Goal: Task Accomplishment & Management: Use online tool/utility

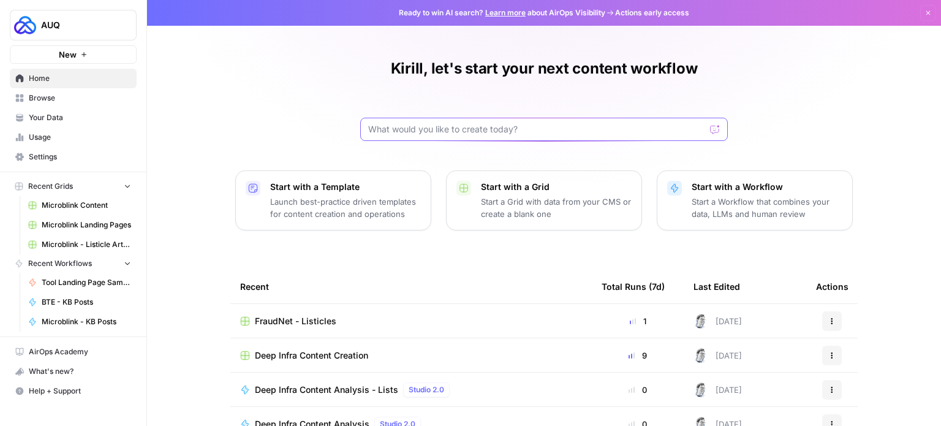
click at [448, 131] on input "text" at bounding box center [536, 129] width 337 height 12
click at [39, 101] on span "Browse" at bounding box center [80, 98] width 102 height 11
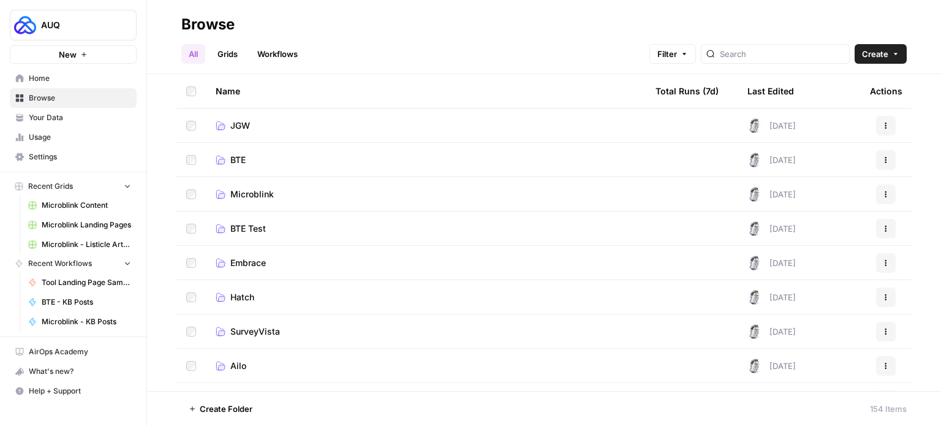
click at [272, 199] on span "Microblink" at bounding box center [252, 194] width 44 height 12
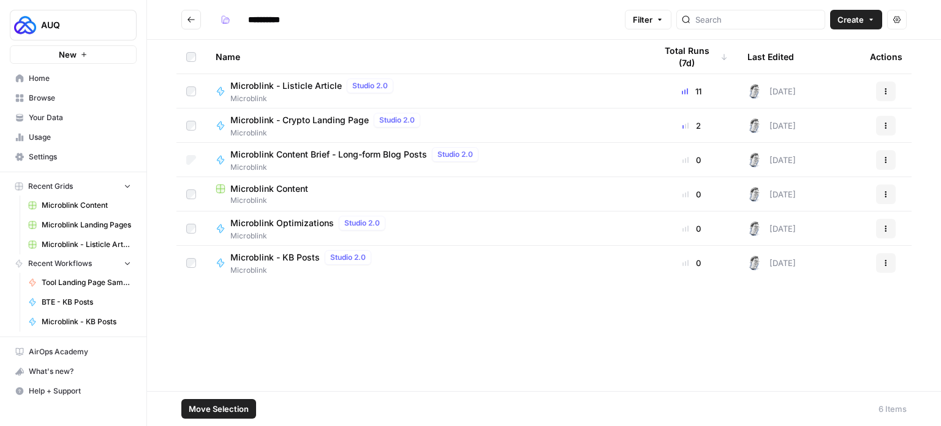
click at [889, 164] on button "Actions" at bounding box center [886, 160] width 20 height 20
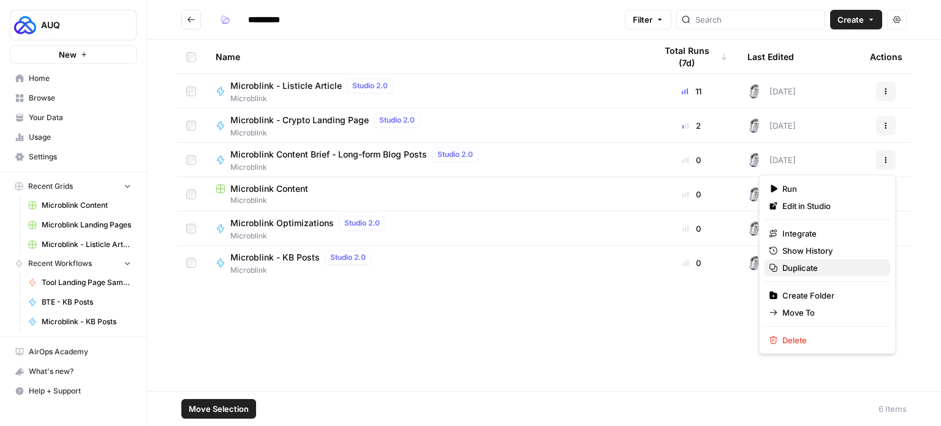
click at [806, 262] on span "Duplicate" at bounding box center [832, 268] width 98 height 12
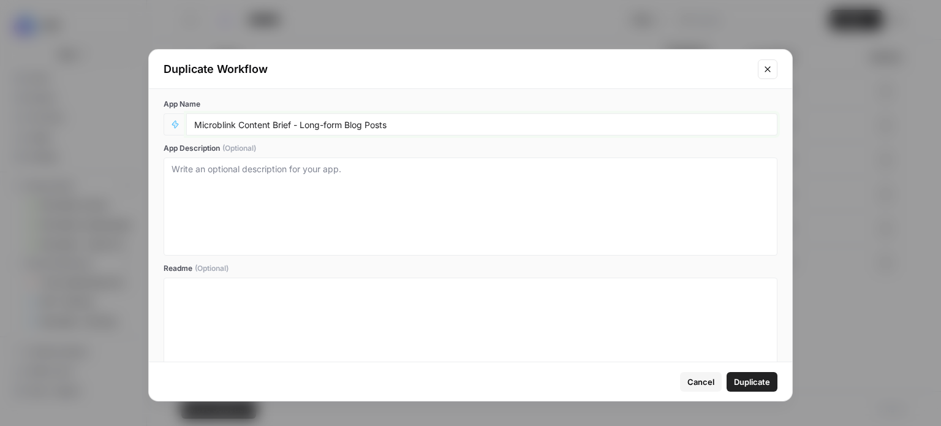
click at [210, 126] on input "Microblink Content Brief - Long-form Blog Posts" at bounding box center [481, 124] width 575 height 11
type input "BTE Content Brief - Long-form Blog Posts"
click at [749, 384] on span "Duplicate" at bounding box center [752, 382] width 36 height 12
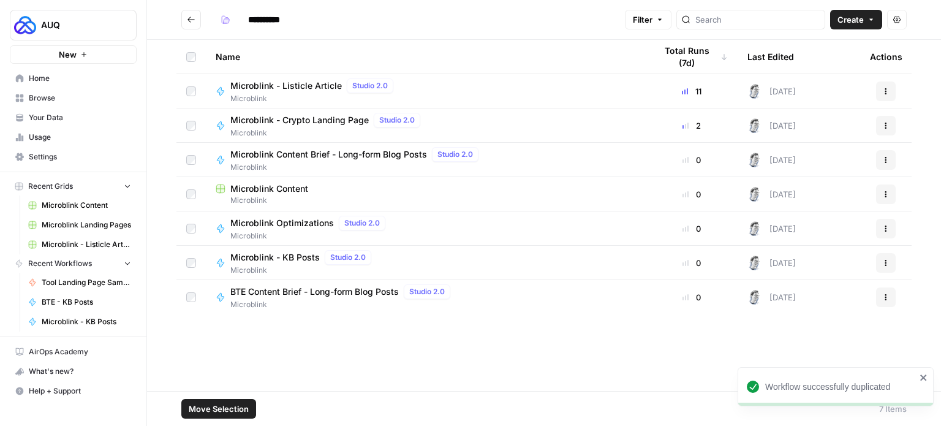
click at [879, 304] on button "Actions" at bounding box center [886, 297] width 20 height 20
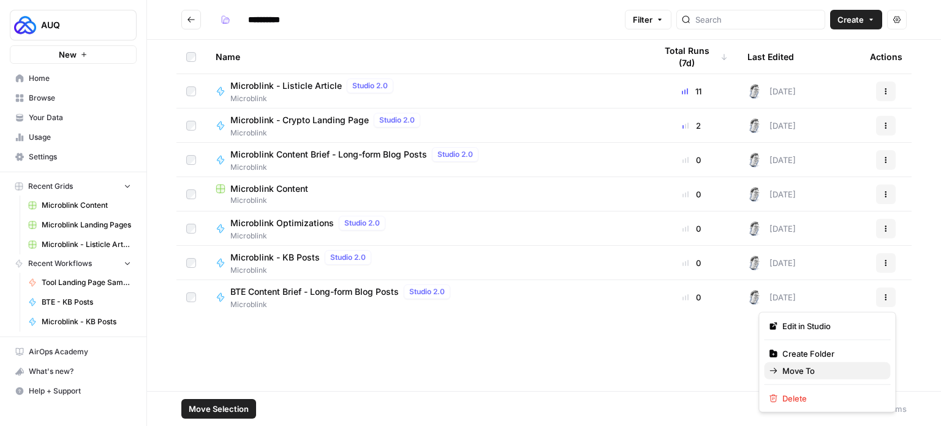
click at [808, 370] on span "Move To" at bounding box center [832, 371] width 98 height 12
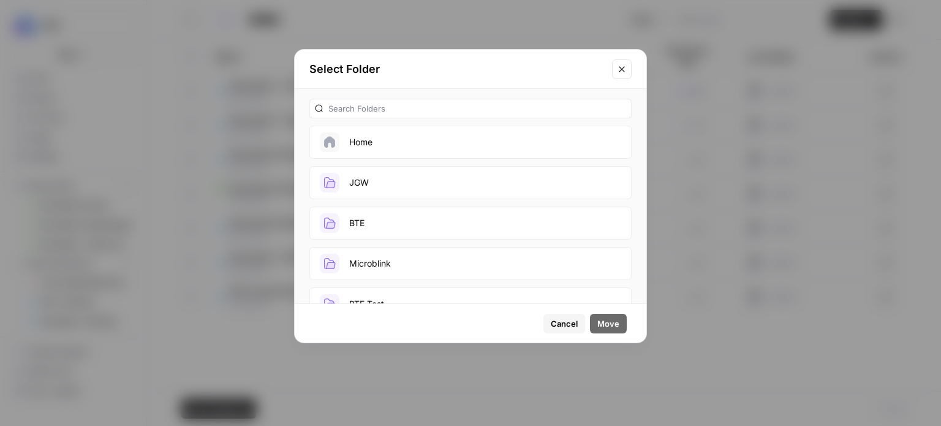
click at [482, 216] on button "BTE" at bounding box center [470, 223] width 322 height 33
click at [617, 317] on span "Move" at bounding box center [608, 323] width 22 height 12
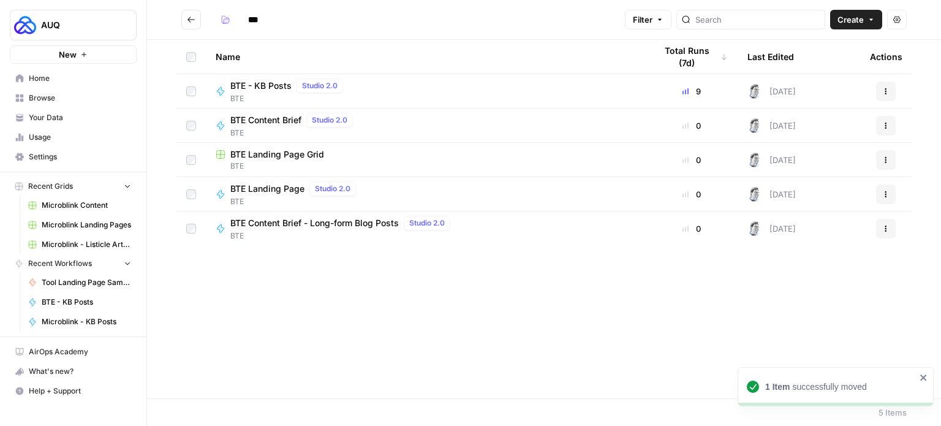
click at [198, 23] on button "Go back" at bounding box center [191, 20] width 20 height 20
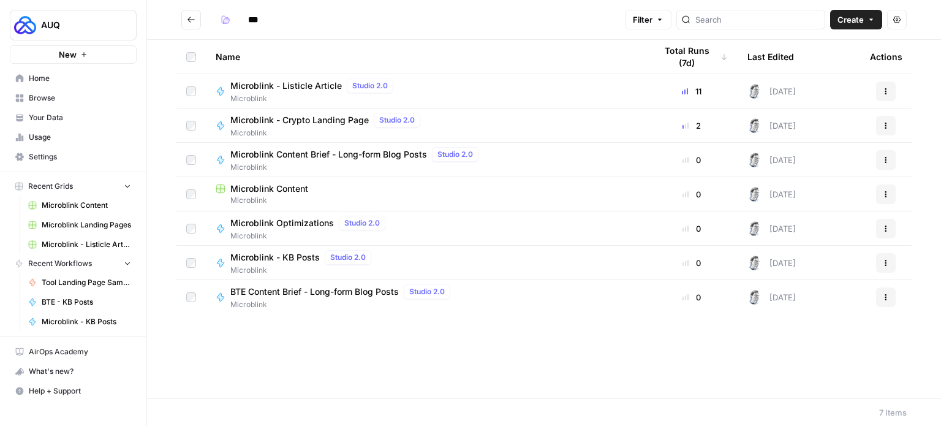
type input "**********"
click at [295, 224] on span "Microblink Optimizations" at bounding box center [282, 223] width 104 height 12
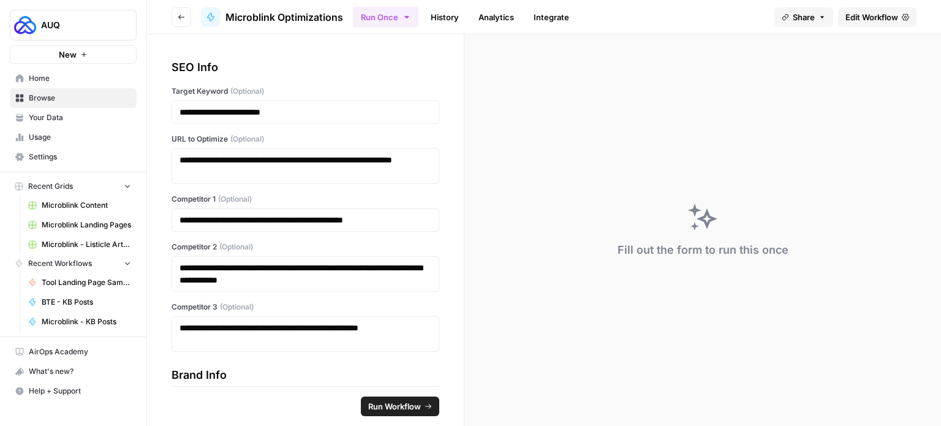
scroll to position [110, 0]
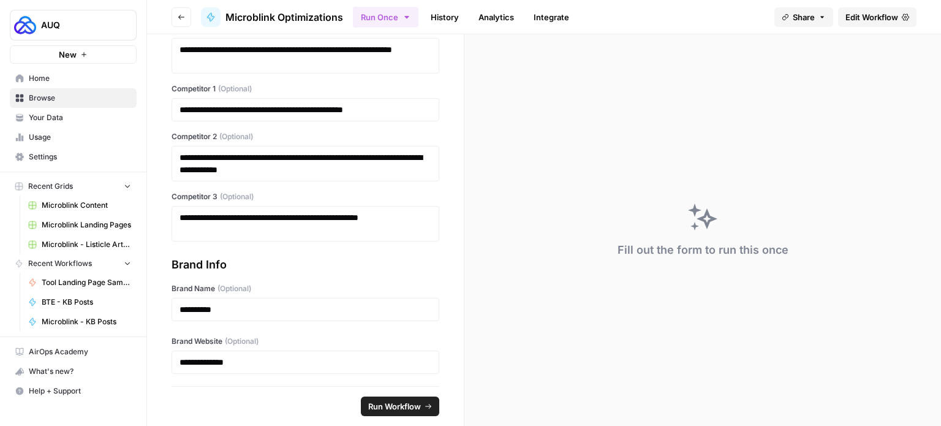
click at [181, 19] on icon "button" at bounding box center [181, 16] width 7 height 7
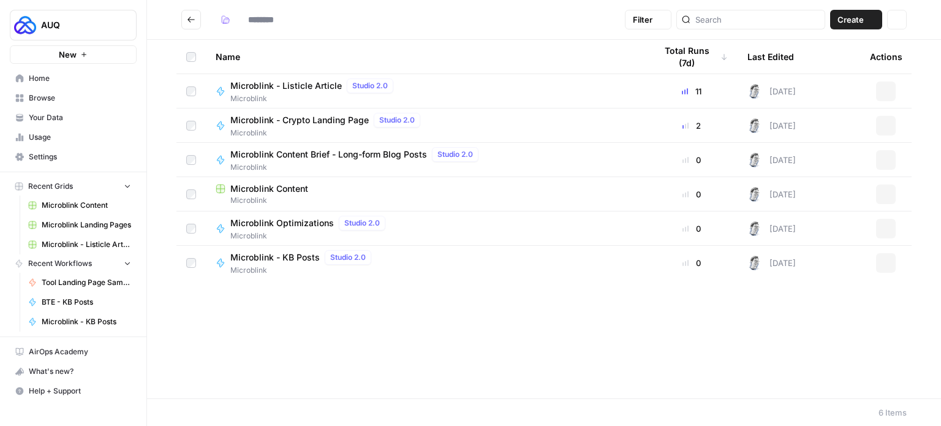
type input "**********"
click at [194, 20] on icon "Go back" at bounding box center [191, 19] width 9 height 9
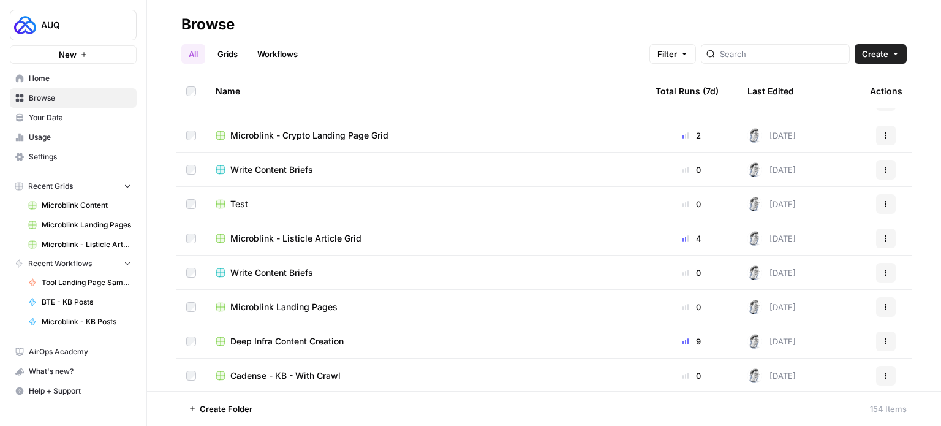
scroll to position [677, 0]
click at [263, 60] on link "Workflows" at bounding box center [277, 54] width 55 height 20
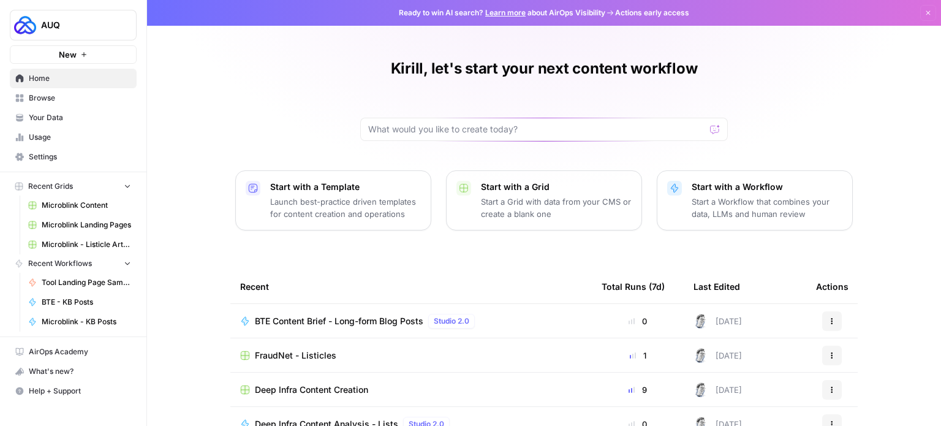
click at [339, 318] on span "BTE Content Brief - Long-form Blog Posts" at bounding box center [339, 321] width 169 height 12
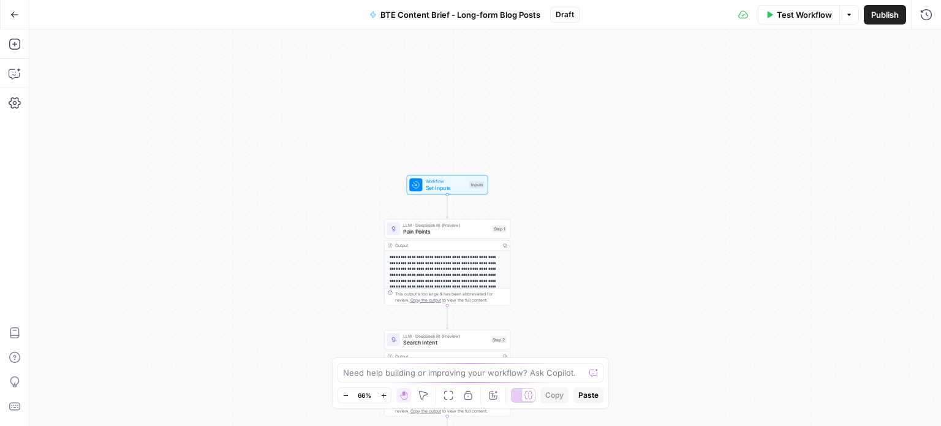
click at [456, 192] on div "Workflow Set Inputs Inputs Test Step" at bounding box center [448, 185] width 82 height 20
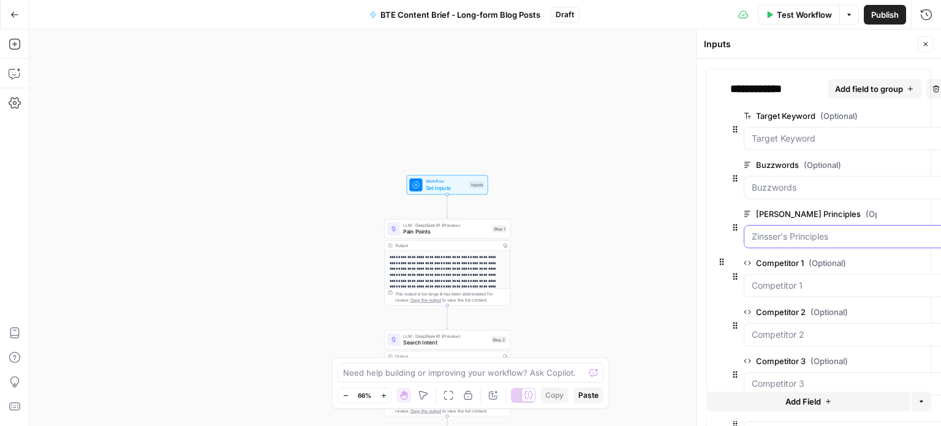
click at [806, 230] on Principles "Zinsser's Principles (Optional)" at bounding box center [845, 236] width 186 height 12
click at [806, 240] on Principles "Zinsser's Principles (Optional)" at bounding box center [845, 236] width 186 height 12
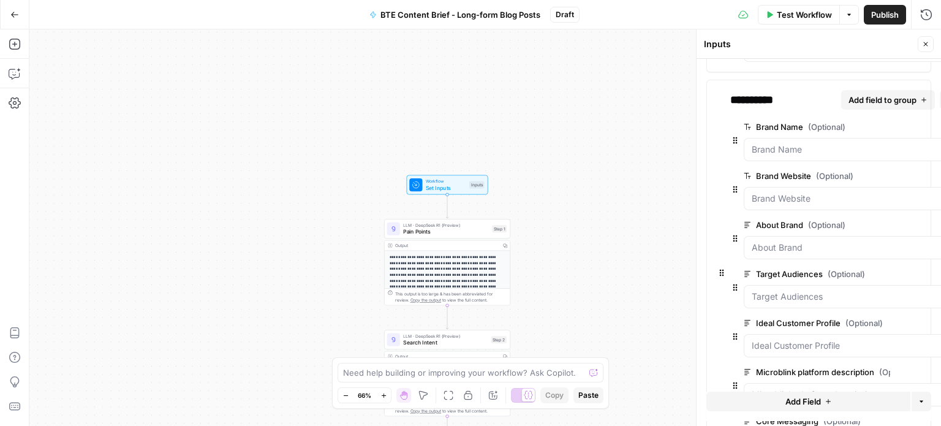
scroll to position [479, 0]
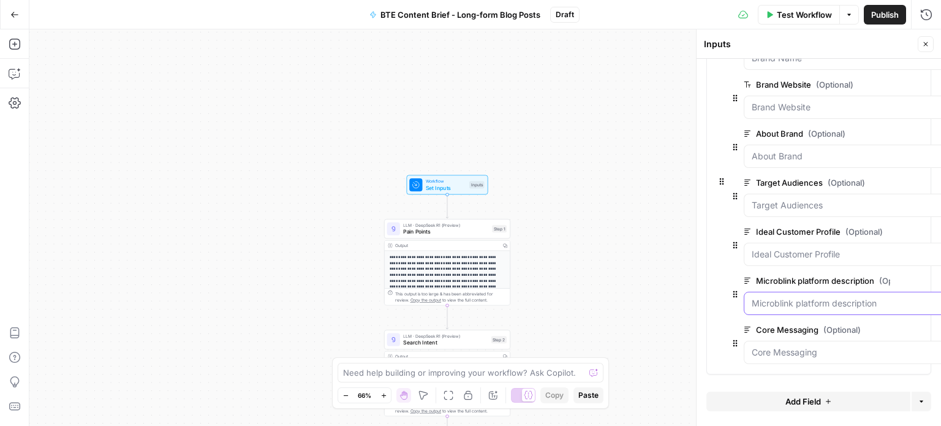
click at [809, 297] on description "Microblink platform description (Optional)" at bounding box center [852, 303] width 200 height 12
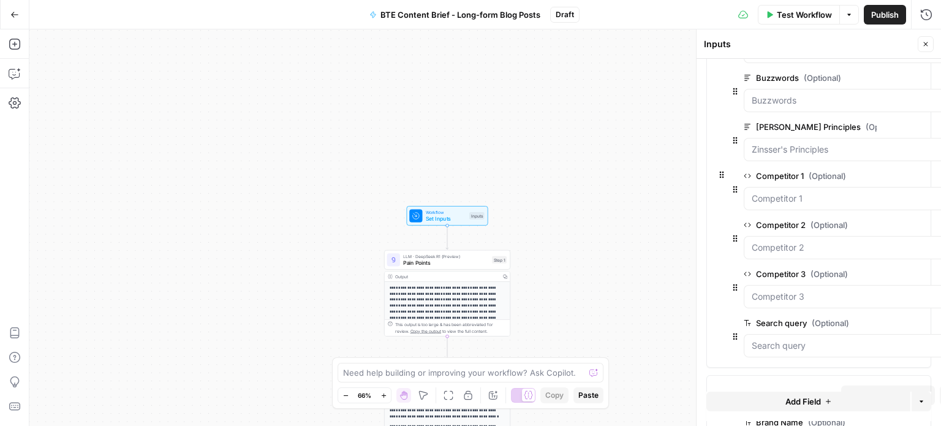
scroll to position [0, 0]
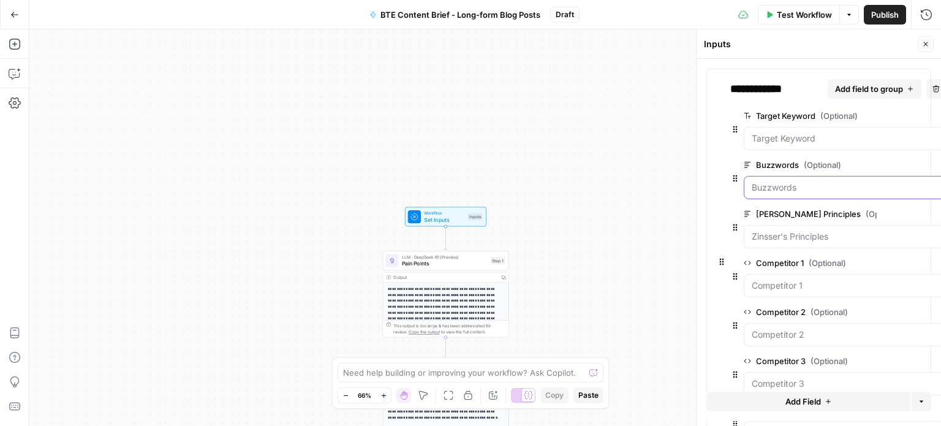
click at [898, 181] on input "Buzzwords (Optional)" at bounding box center [845, 187] width 186 height 12
click at [931, 159] on button "Delete group" at bounding box center [938, 164] width 15 height 15
click at [936, 162] on icon "button" at bounding box center [939, 165] width 7 height 7
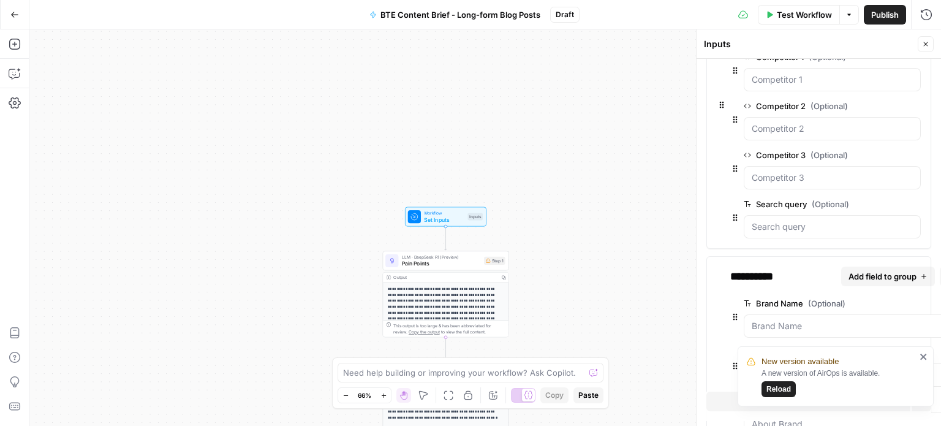
scroll to position [108, 0]
click at [925, 356] on icon "close" at bounding box center [924, 357] width 9 height 10
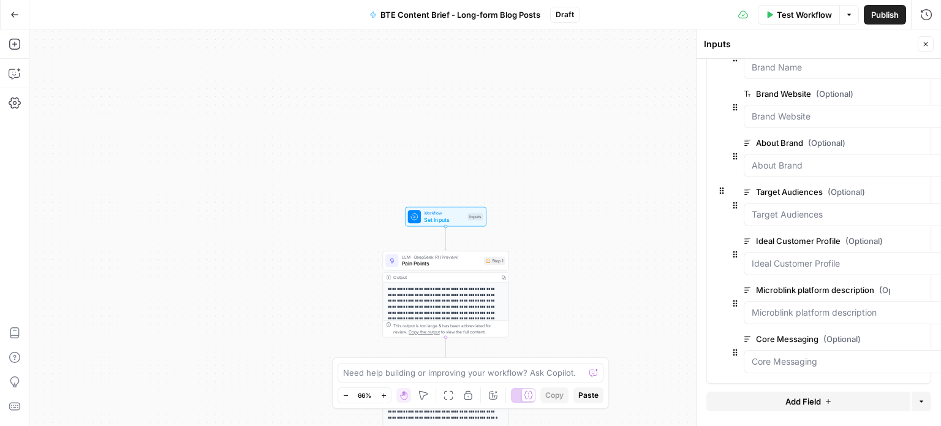
scroll to position [366, 28]
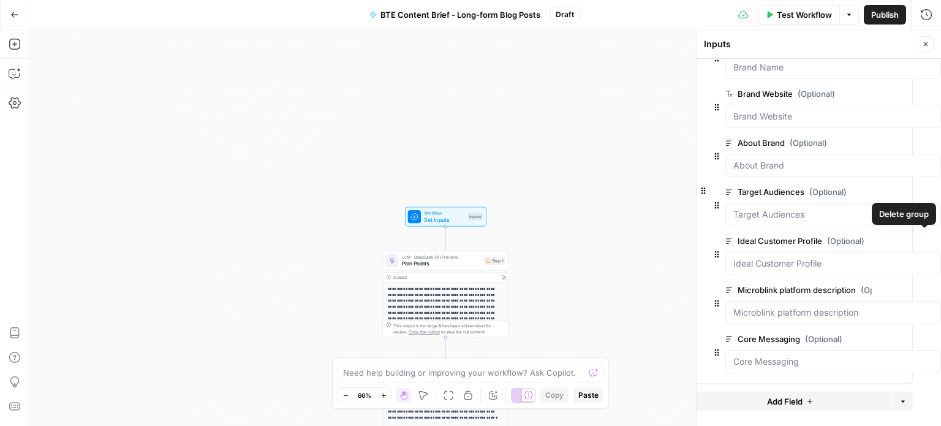
click at [931, 238] on icon "button" at bounding box center [934, 241] width 6 height 6
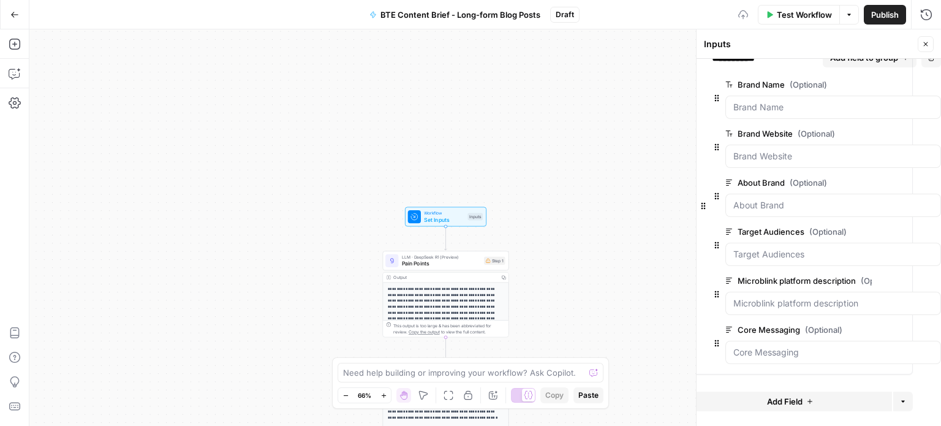
click at [931, 229] on icon "button" at bounding box center [934, 232] width 6 height 6
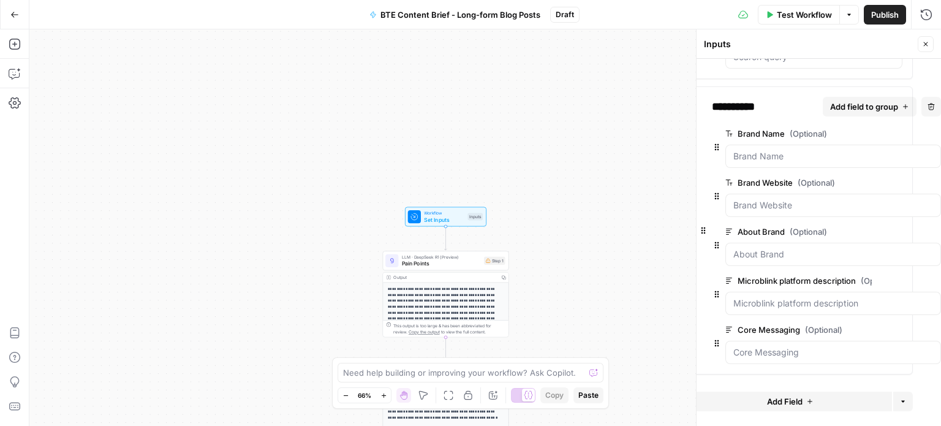
scroll to position [284, 28]
click at [931, 278] on icon "button" at bounding box center [934, 281] width 7 height 7
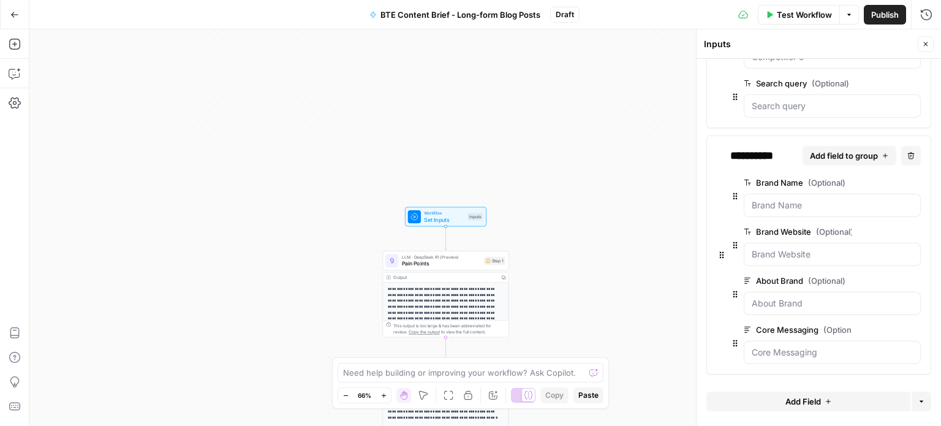
scroll to position [226, 0]
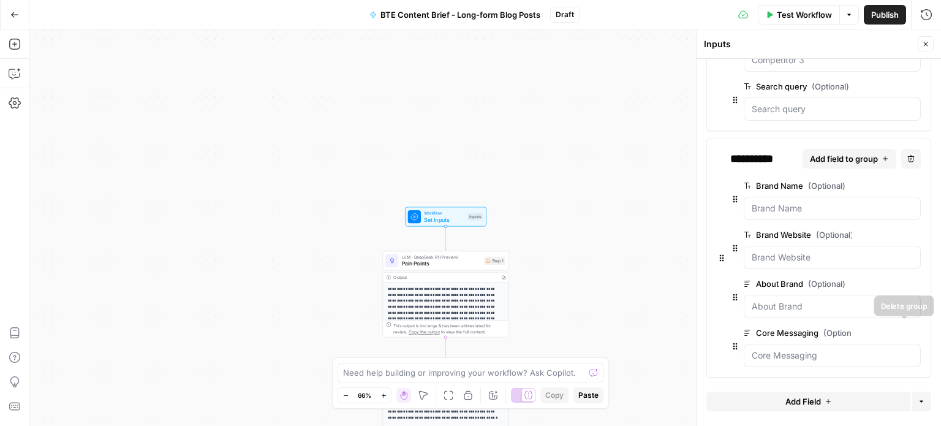
click at [911, 332] on icon "button" at bounding box center [914, 333] width 7 height 7
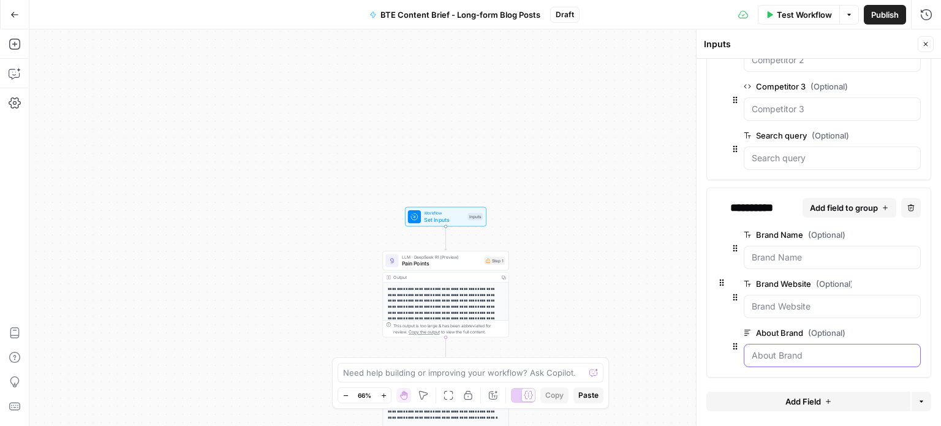
click at [846, 352] on Brand "About Brand (Optional)" at bounding box center [832, 355] width 161 height 12
click at [863, 328] on span "edit field" at bounding box center [875, 333] width 27 height 10
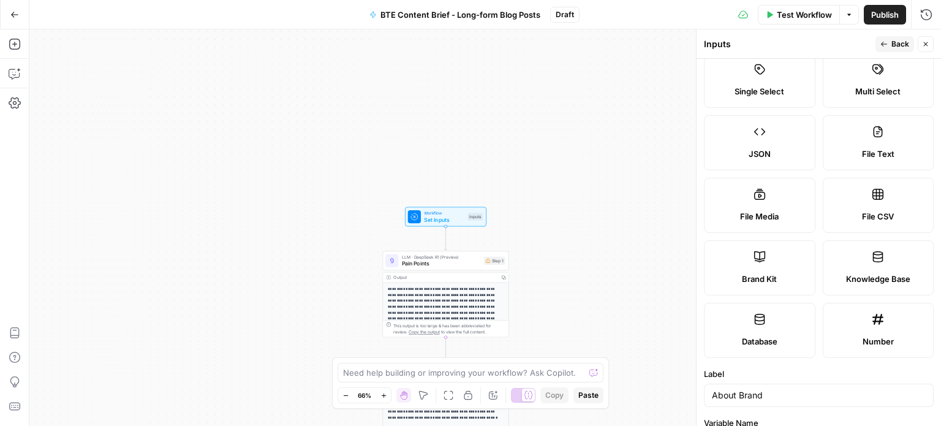
scroll to position [93, 0]
click at [858, 267] on label "Knowledge Base" at bounding box center [879, 267] width 112 height 55
click at [894, 41] on span "Back" at bounding box center [901, 44] width 18 height 11
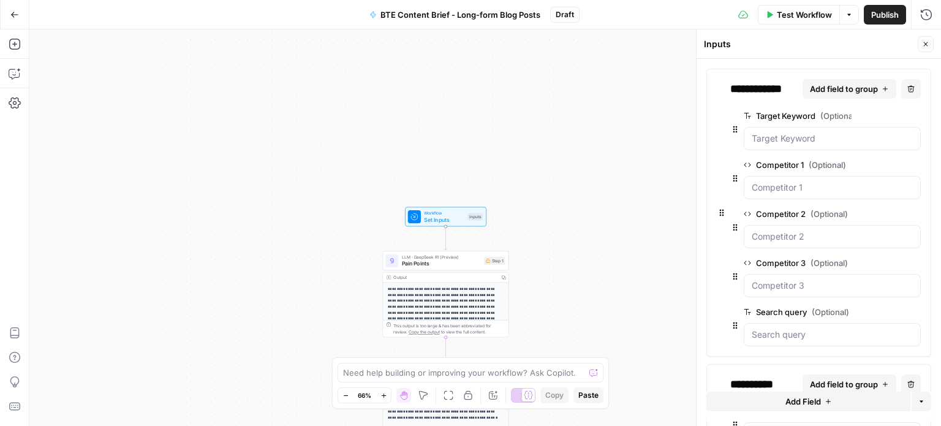
scroll to position [176, 0]
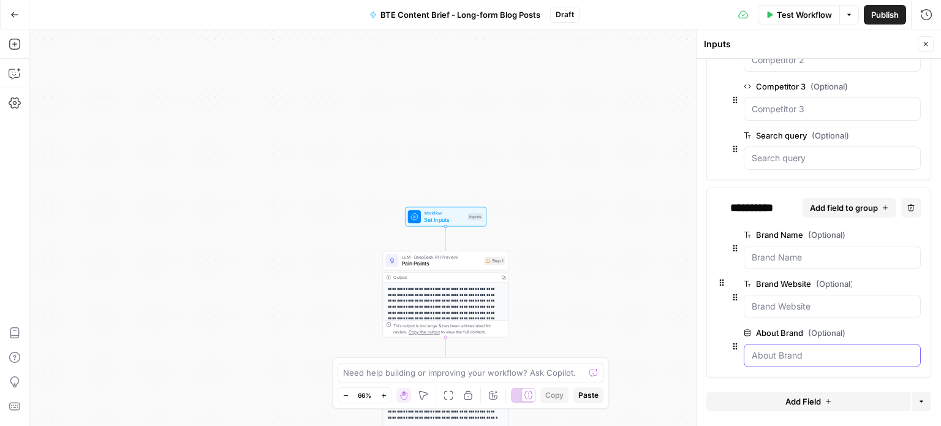
click at [791, 349] on Brand "About Brand (Optional)" at bounding box center [832, 355] width 161 height 12
click at [820, 306] on Website "Brand Website (Optional)" at bounding box center [832, 306] width 161 height 12
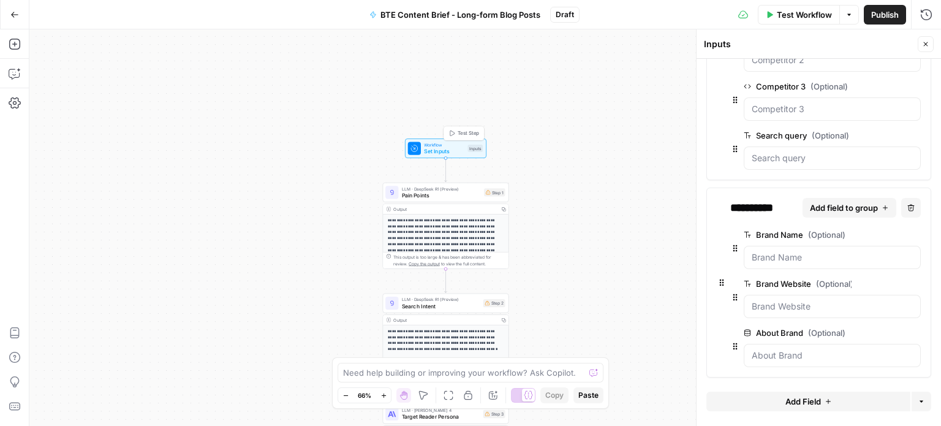
click at [462, 152] on span "Set Inputs" at bounding box center [444, 151] width 40 height 8
click at [460, 198] on span "Pain Points" at bounding box center [441, 195] width 79 height 8
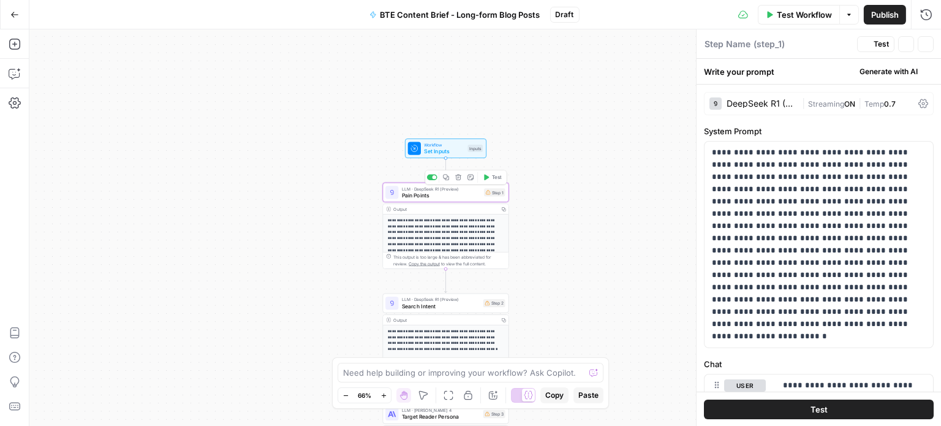
type textarea "Pain Points"
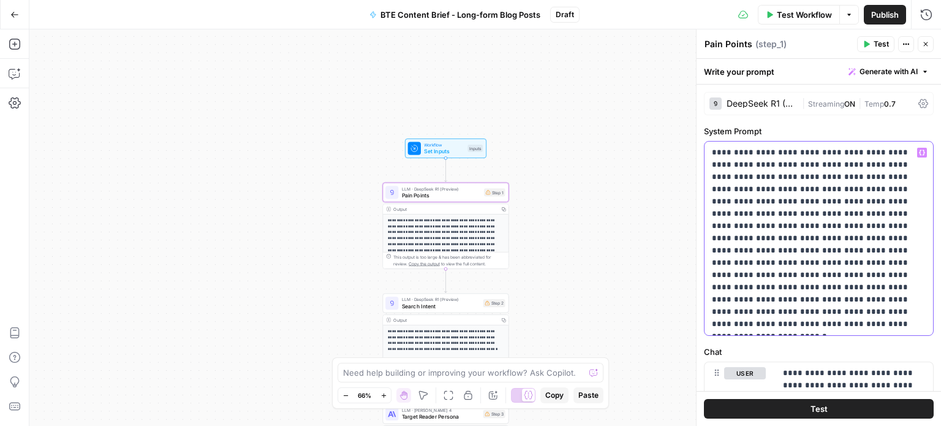
click at [792, 208] on p "**********" at bounding box center [814, 238] width 205 height 184
copy p "**********"
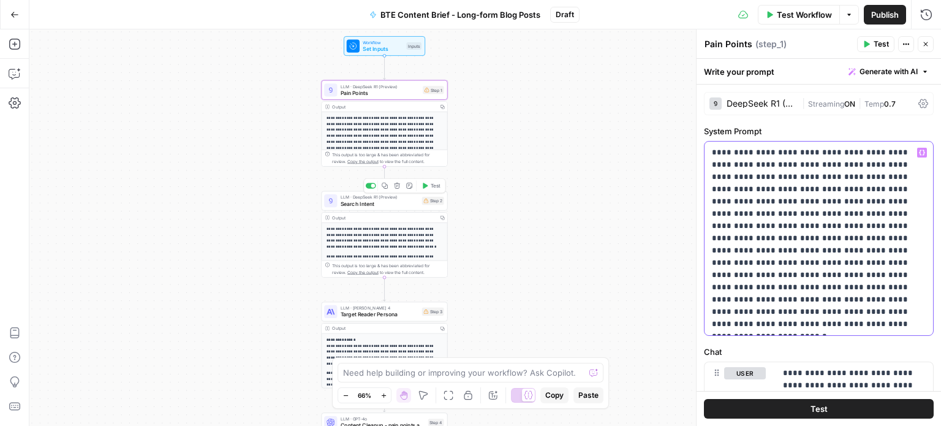
scroll to position [221, 0]
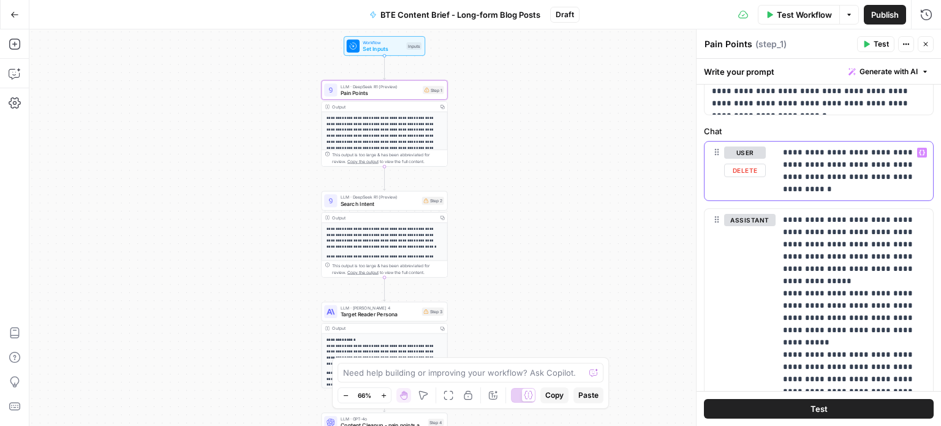
drag, startPoint x: 816, startPoint y: 188, endPoint x: 863, endPoint y: 177, distance: 47.9
click at [863, 177] on p "**********" at bounding box center [850, 170] width 134 height 49
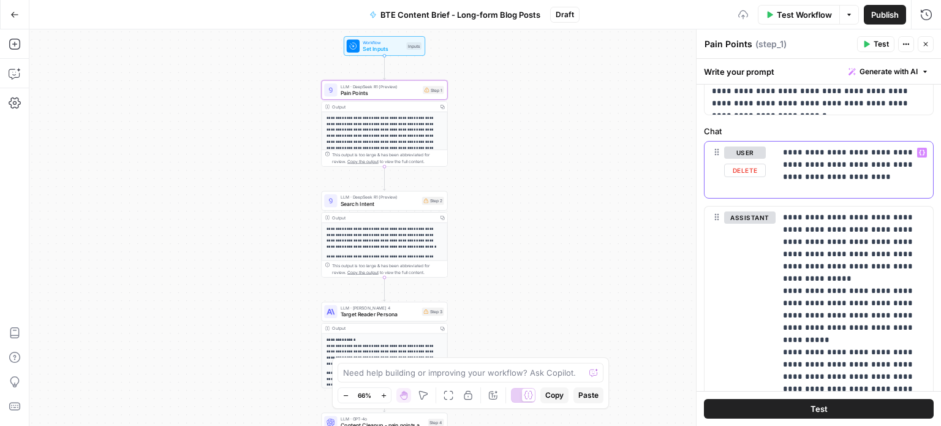
click at [919, 151] on icon "button" at bounding box center [922, 153] width 6 height 6
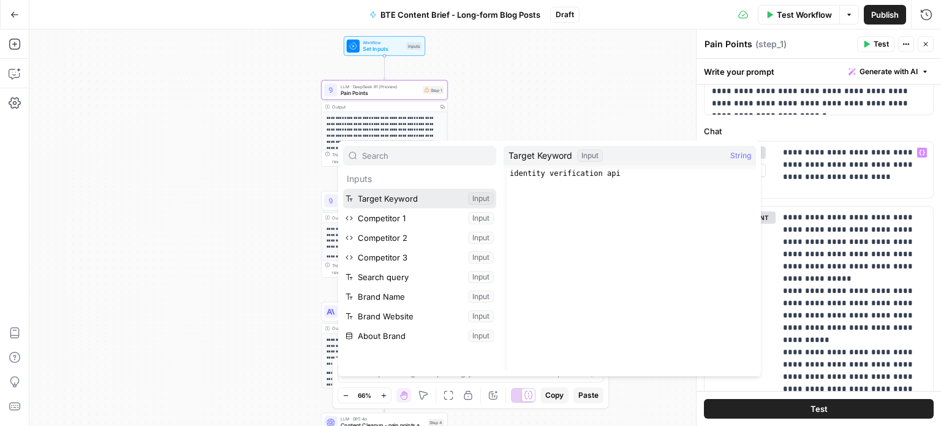
click at [430, 198] on button "Select variable Target Keyword" at bounding box center [419, 199] width 153 height 20
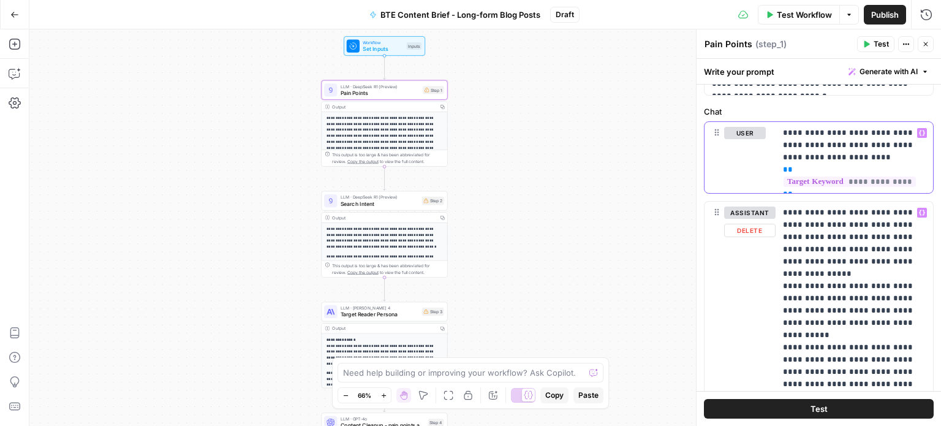
scroll to position [338, 0]
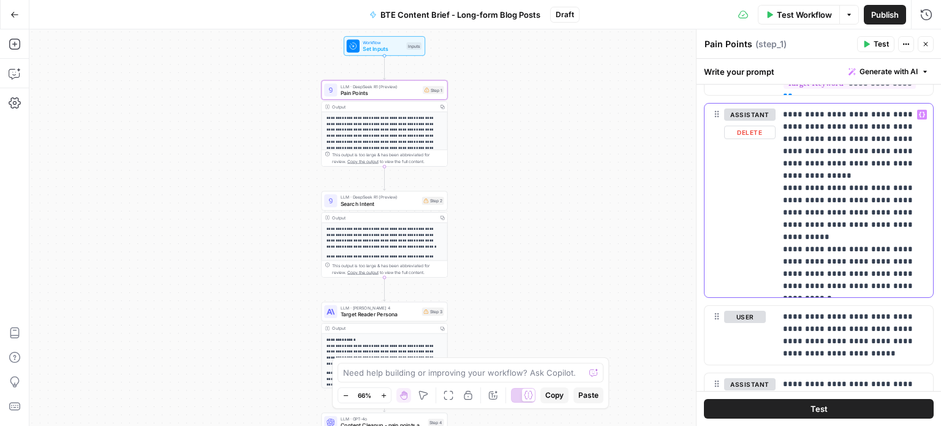
click at [838, 267] on p "**********" at bounding box center [850, 200] width 134 height 184
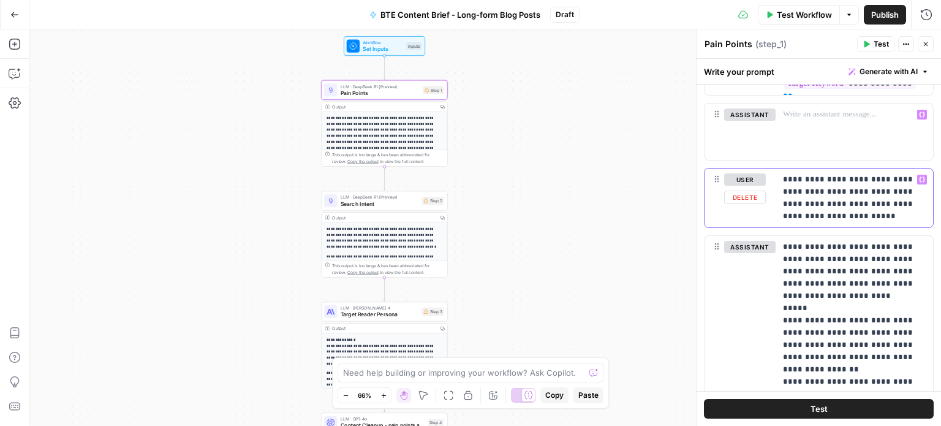
click at [831, 210] on p "**********" at bounding box center [850, 197] width 134 height 49
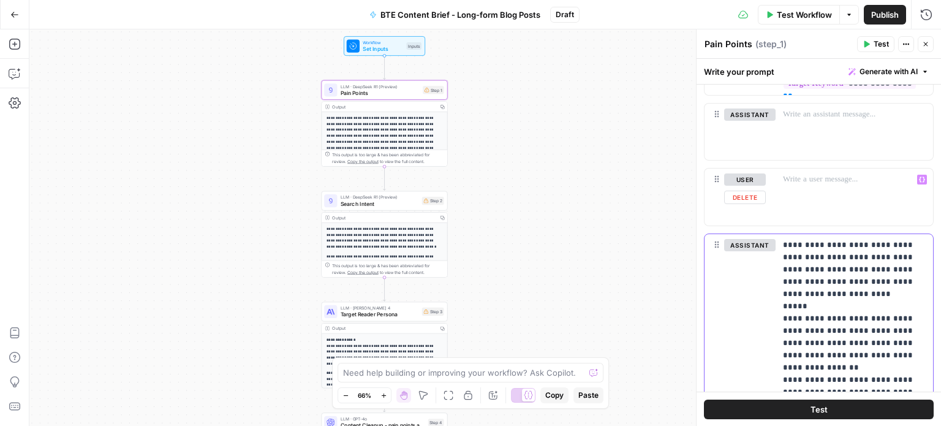
click at [838, 257] on p "**********" at bounding box center [850, 331] width 134 height 184
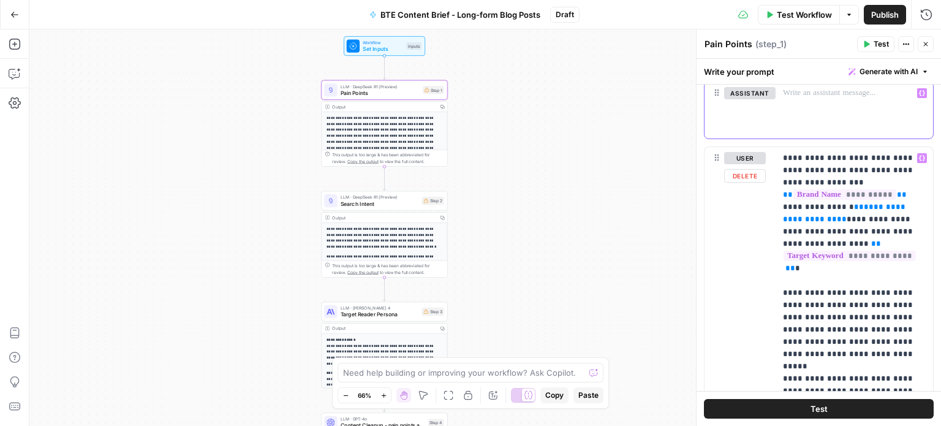
scroll to position [490, 0]
click at [832, 157] on p "**********" at bounding box center [850, 378] width 134 height 453
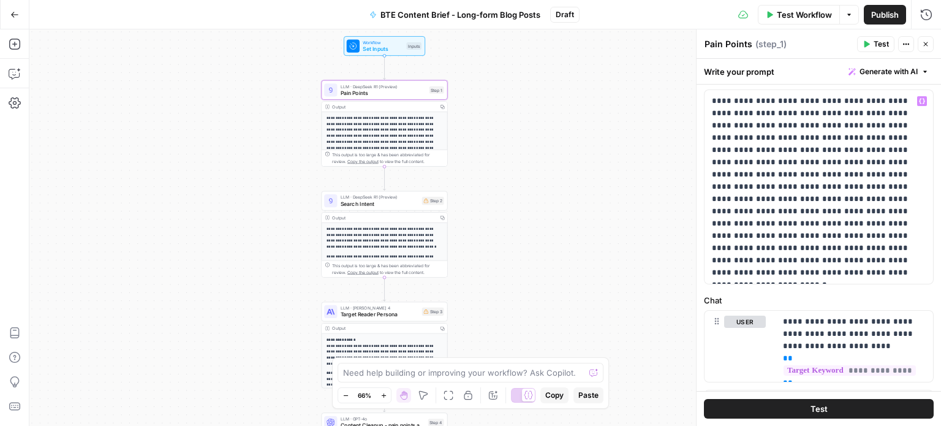
scroll to position [187, 0]
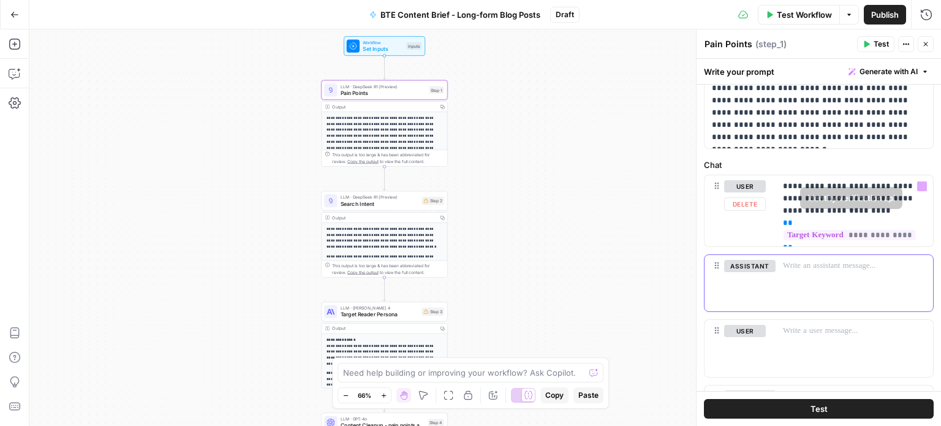
click at [840, 278] on div at bounding box center [854, 283] width 157 height 56
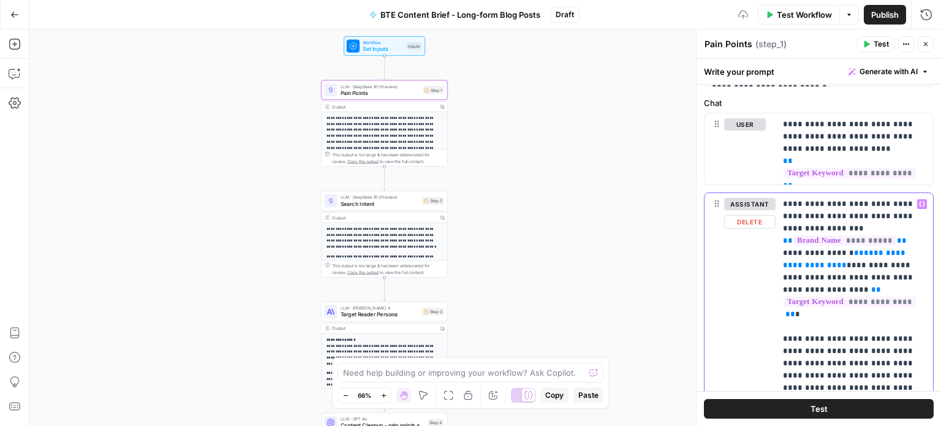
scroll to position [250, 0]
click at [822, 264] on span "**********" at bounding box center [845, 258] width 125 height 20
click at [887, 265] on p "**********" at bounding box center [850, 423] width 134 height 453
drag, startPoint x: 887, startPoint y: 265, endPoint x: 771, endPoint y: 253, distance: 117.0
click at [771, 253] on div "**********" at bounding box center [819, 423] width 229 height 463
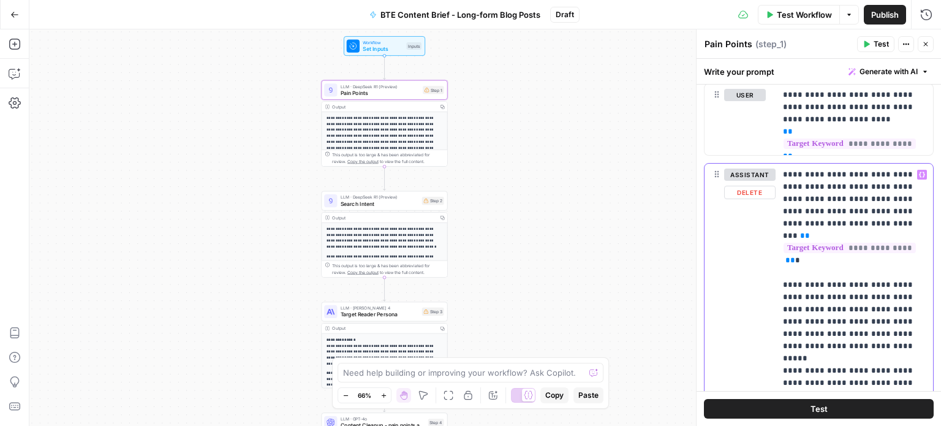
scroll to position [279, 0]
click at [786, 270] on p "**********" at bounding box center [850, 375] width 134 height 417
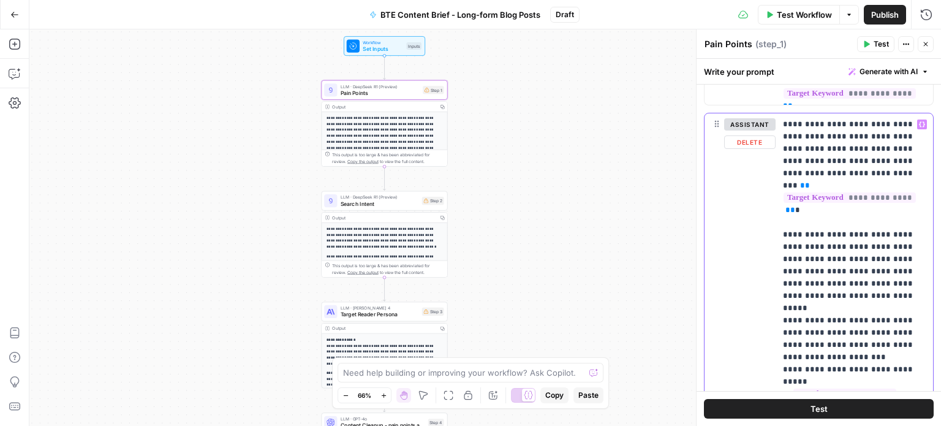
scroll to position [331, 0]
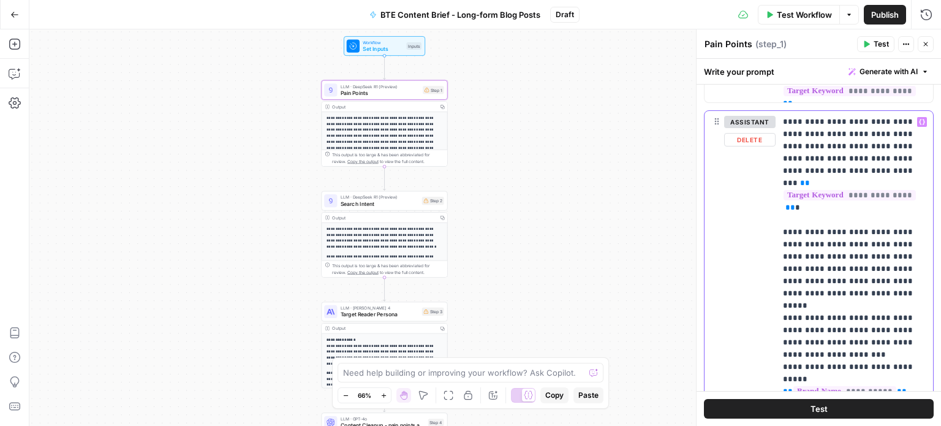
drag, startPoint x: 784, startPoint y: 213, endPoint x: 880, endPoint y: 330, distance: 151.1
click at [880, 330] on p "**********" at bounding box center [850, 324] width 134 height 417
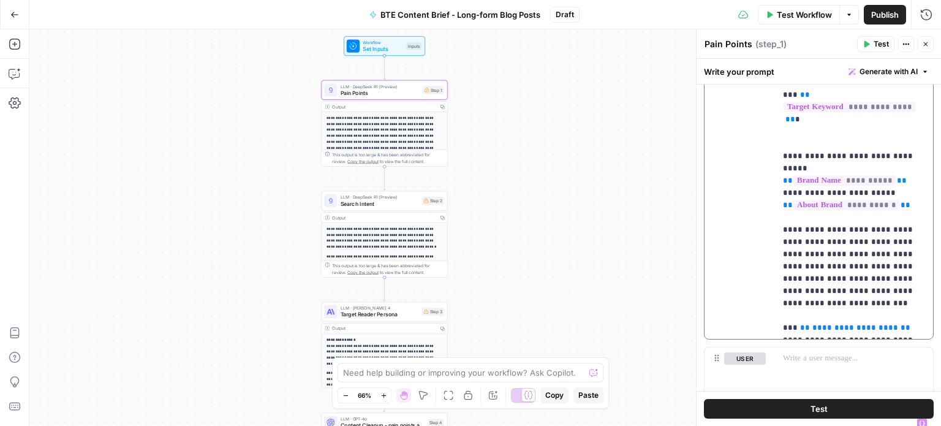
scroll to position [417, 0]
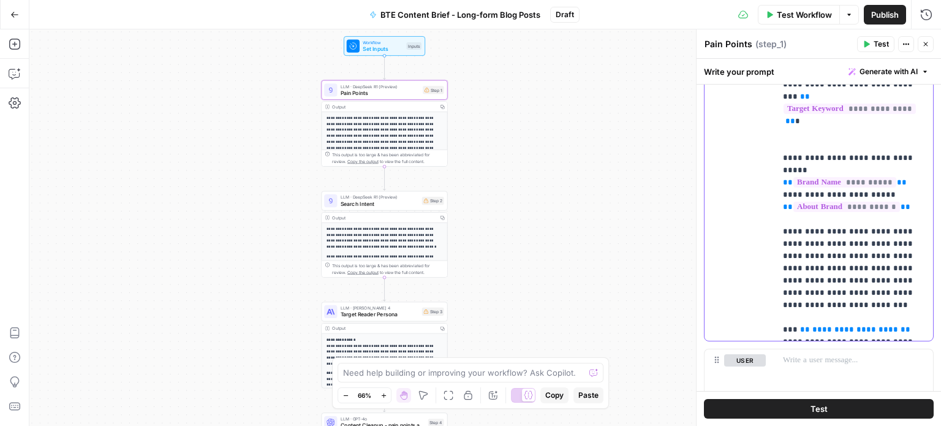
drag, startPoint x: 798, startPoint y: 293, endPoint x: 906, endPoint y: 334, distance: 115.4
click at [906, 334] on p "**********" at bounding box center [850, 182] width 134 height 306
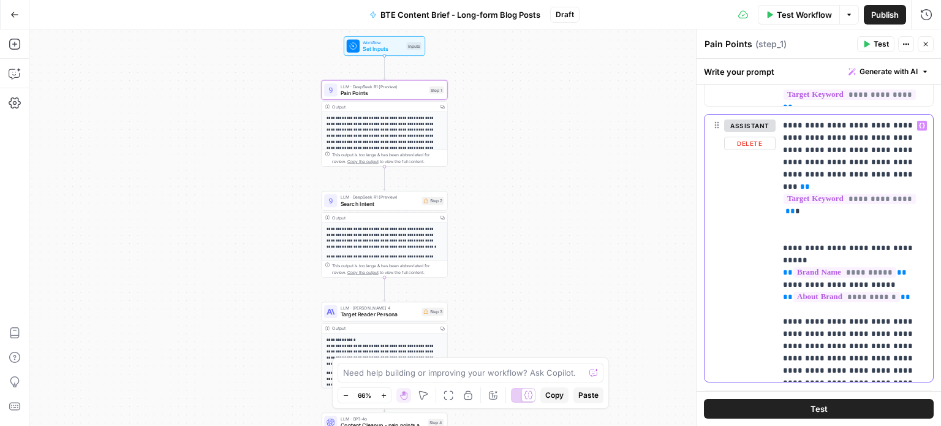
scroll to position [327, 0]
click at [814, 225] on p "**********" at bounding box center [850, 248] width 134 height 257
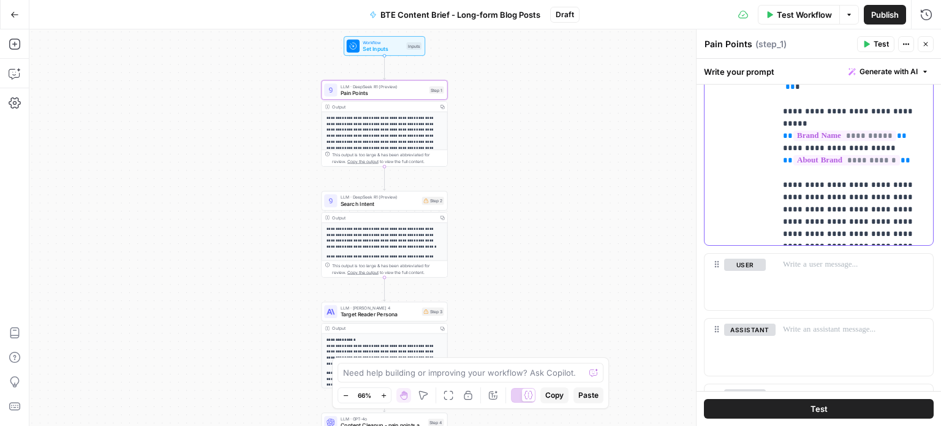
scroll to position [0, 0]
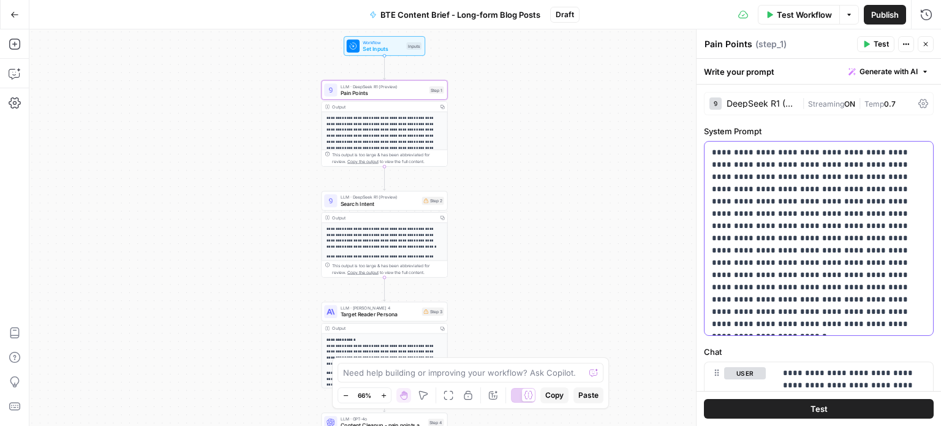
click at [759, 189] on p "**********" at bounding box center [814, 238] width 205 height 184
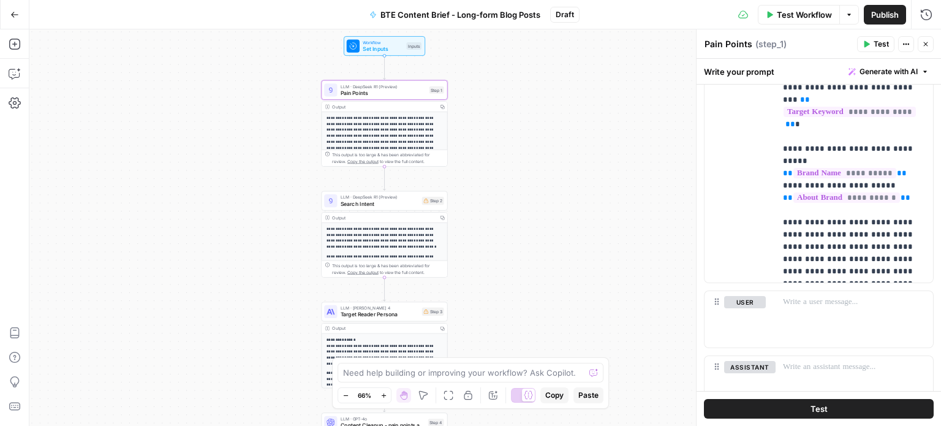
scroll to position [658, 0]
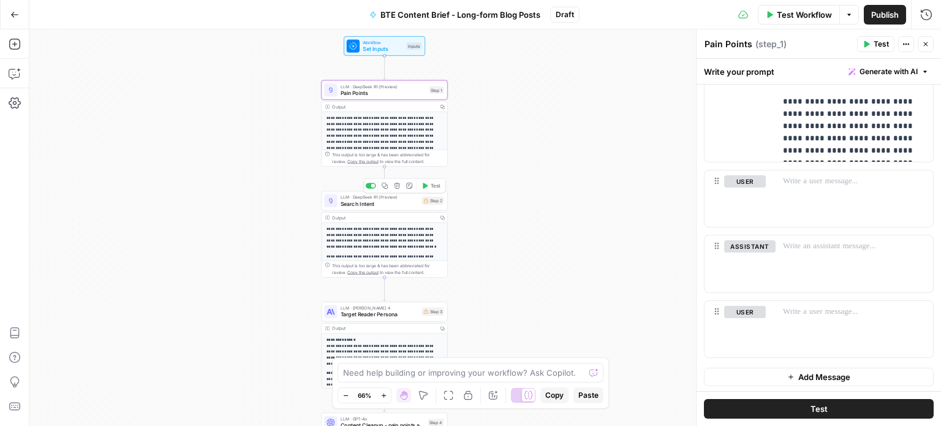
click at [390, 201] on span "Search Intent" at bounding box center [380, 204] width 78 height 8
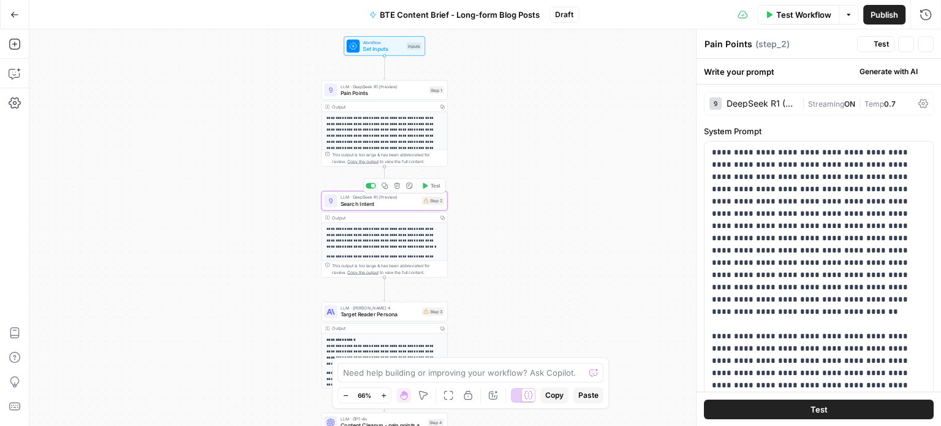
type textarea "Search Intent"
click at [787, 191] on p "**********" at bounding box center [814, 336] width 205 height 380
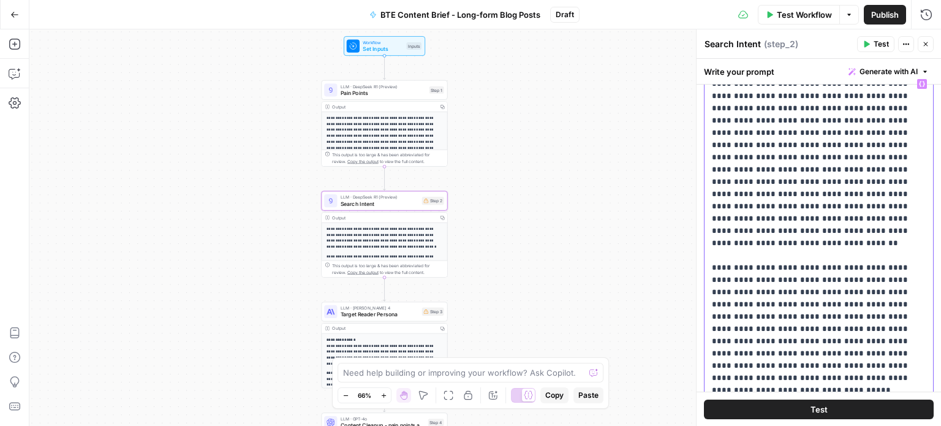
scroll to position [71, 0]
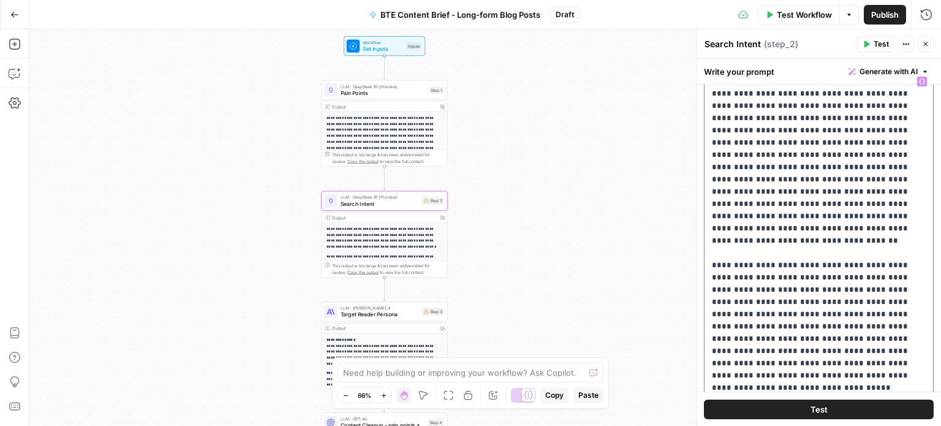
copy p "**********"
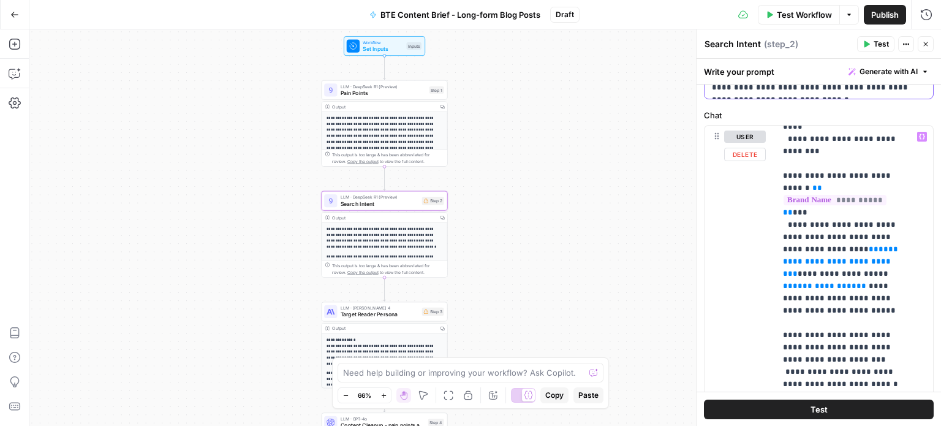
scroll to position [230, 0]
drag, startPoint x: 824, startPoint y: 198, endPoint x: 858, endPoint y: 296, distance: 103.9
click at [858, 296] on p "**********" at bounding box center [845, 365] width 124 height 931
click at [840, 274] on p "**********" at bounding box center [845, 365] width 124 height 931
drag, startPoint x: 840, startPoint y: 279, endPoint x: 823, endPoint y: 203, distance: 77.8
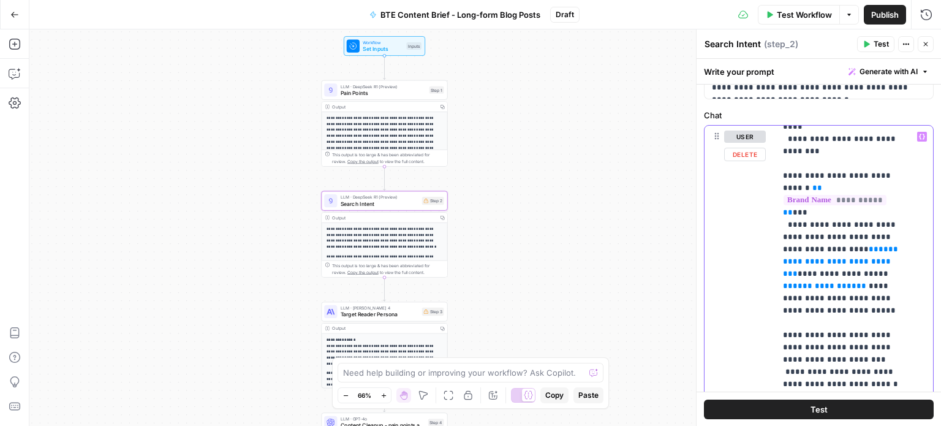
click at [823, 203] on p "**********" at bounding box center [845, 365] width 124 height 931
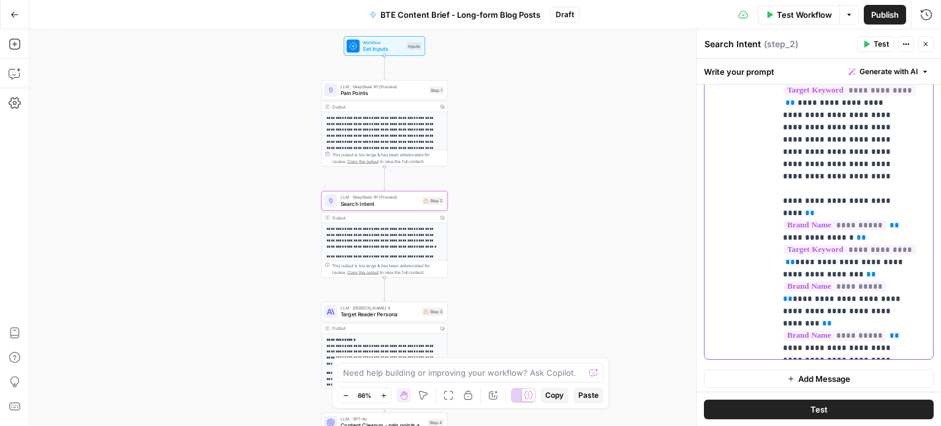
scroll to position [701, 0]
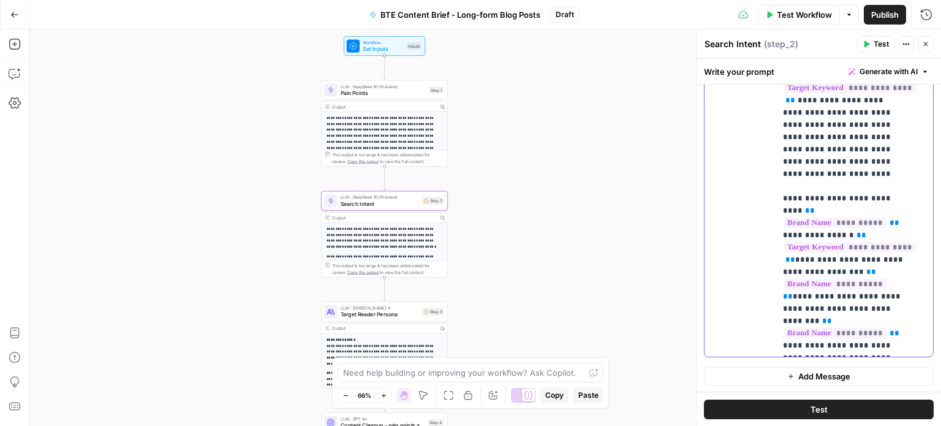
drag, startPoint x: 845, startPoint y: 342, endPoint x: 907, endPoint y: 344, distance: 61.9
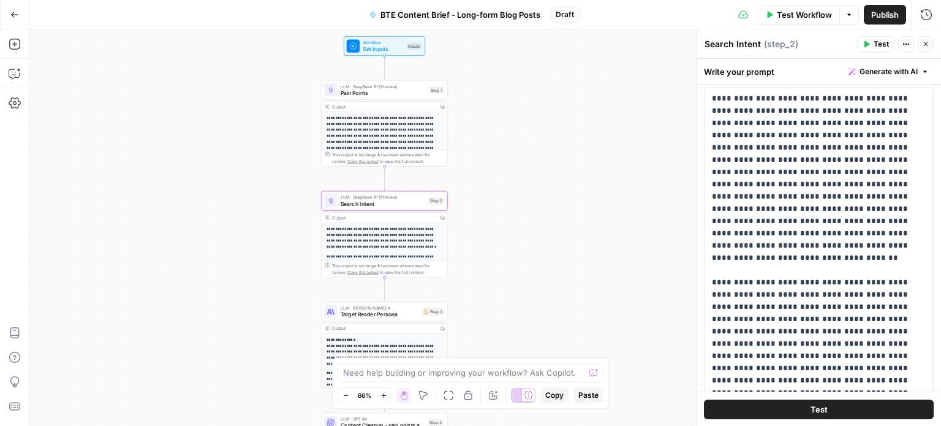
scroll to position [0, 0]
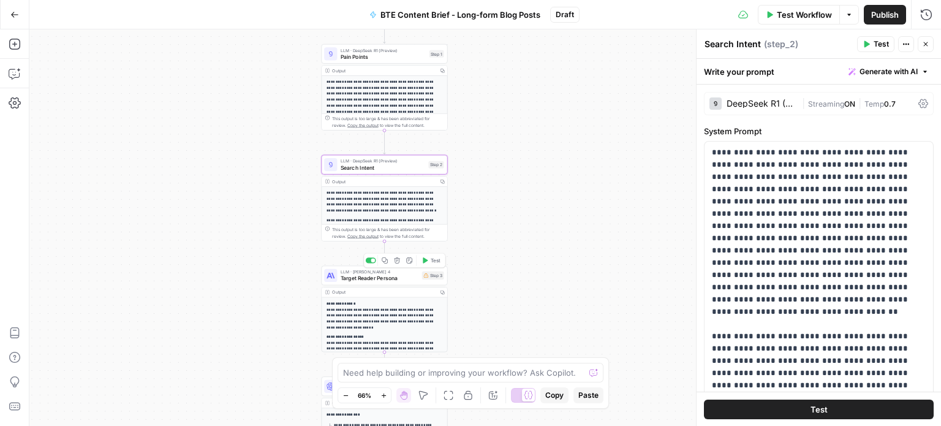
drag, startPoint x: 415, startPoint y: 184, endPoint x: 498, endPoint y: 259, distance: 112.4
click at [498, 259] on div "**********" at bounding box center [485, 227] width 912 height 396
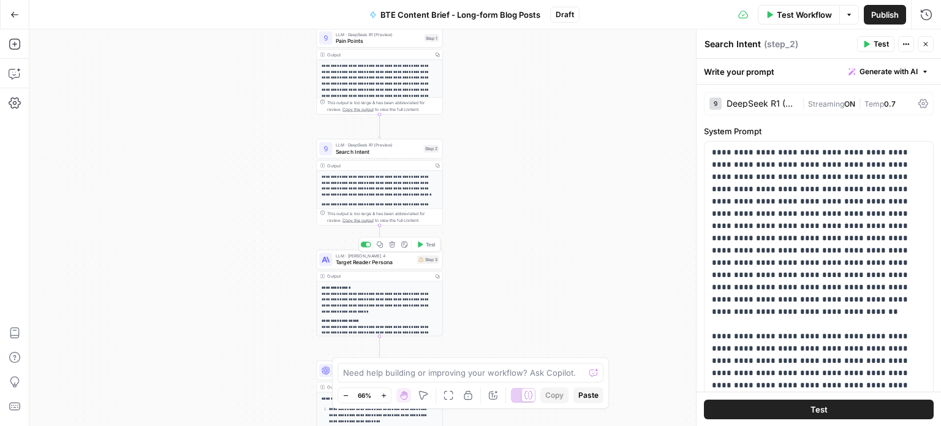
click at [403, 263] on span "Target Reader Persona" at bounding box center [375, 262] width 78 height 8
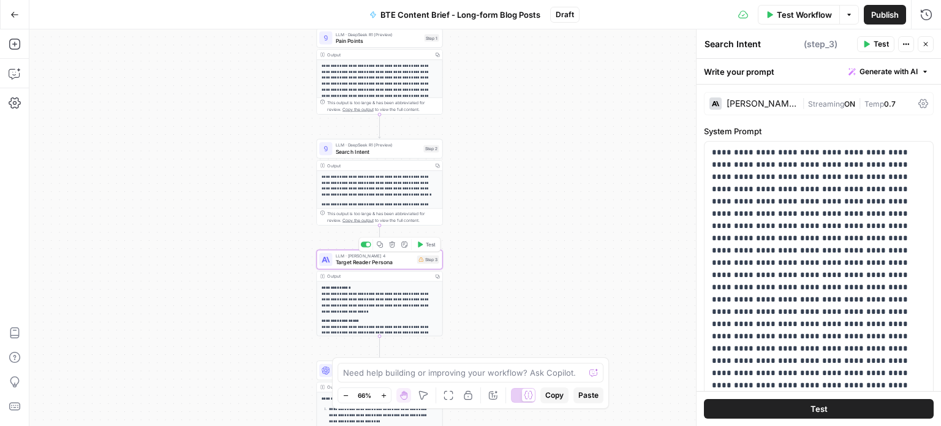
type textarea "Target Reader Persona"
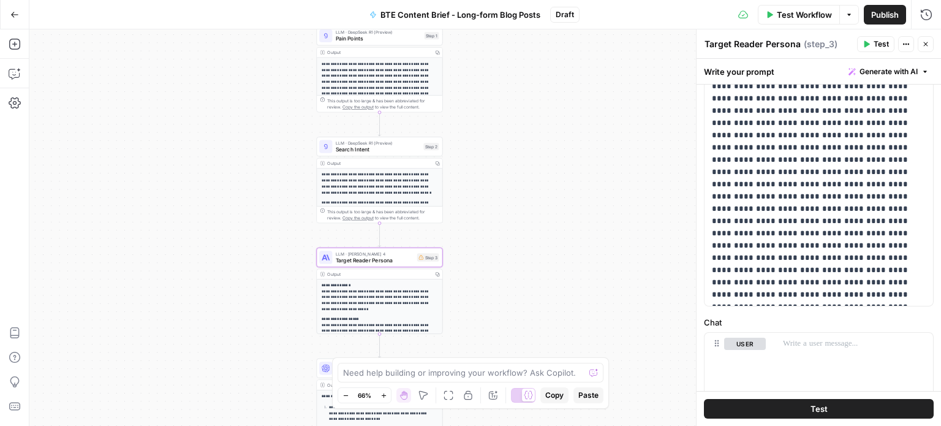
scroll to position [205, 0]
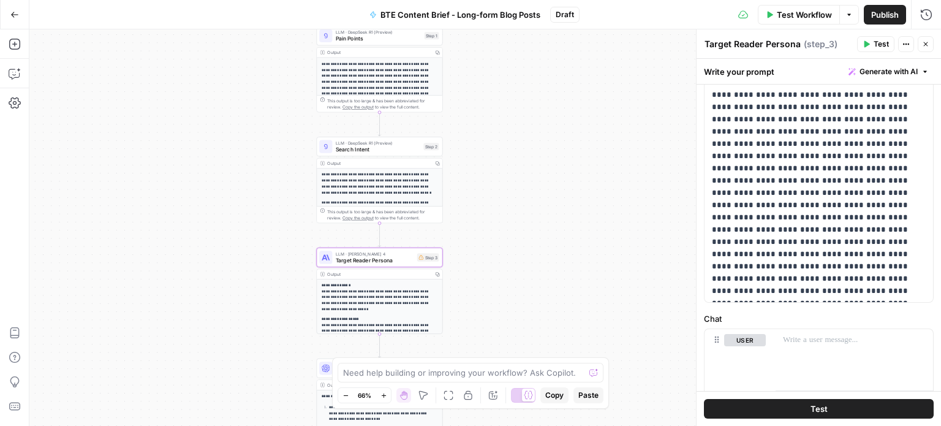
click at [392, 150] on span "Search Intent" at bounding box center [378, 149] width 85 height 8
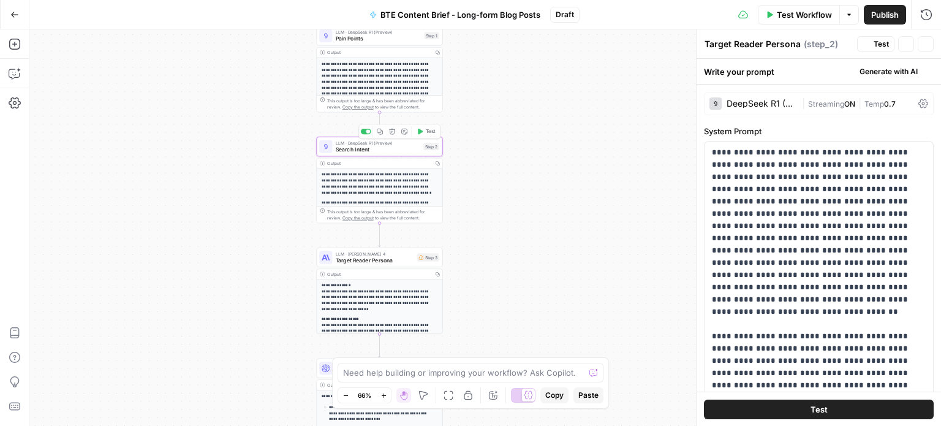
type textarea "Search Intent"
click at [806, 191] on p "**********" at bounding box center [814, 336] width 205 height 380
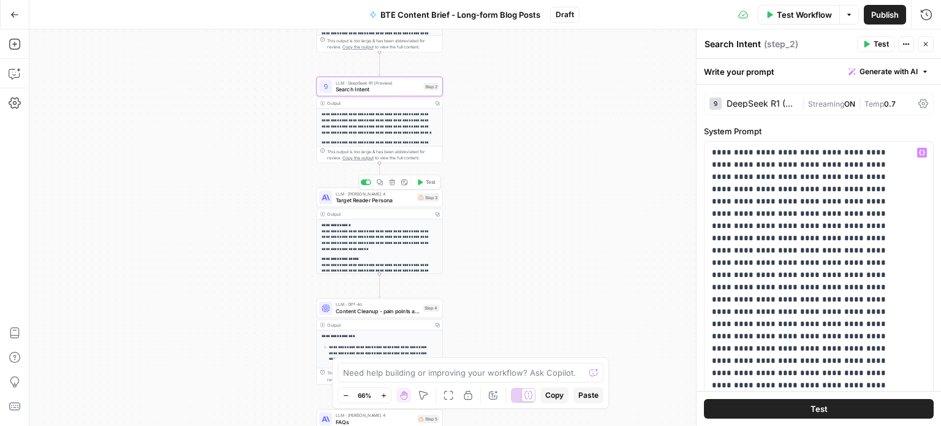
click at [399, 200] on span "Target Reader Persona" at bounding box center [375, 200] width 78 height 8
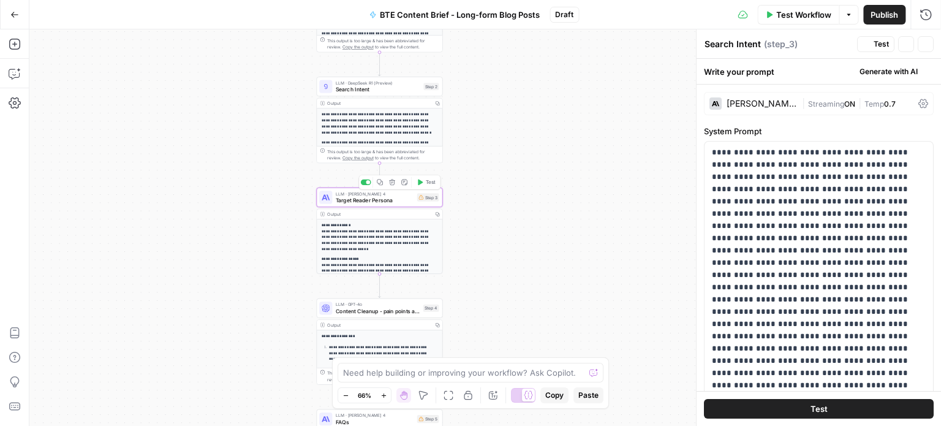
type textarea "Target Reader Persona"
click at [745, 213] on p at bounding box center [814, 323] width 205 height 355
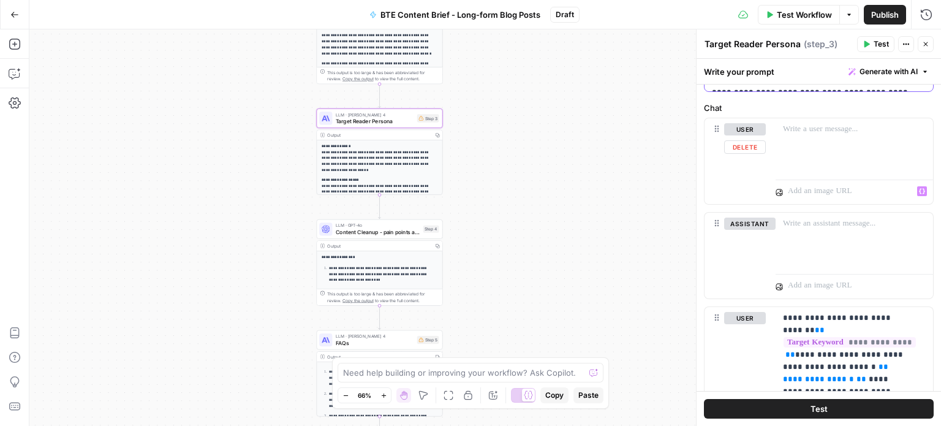
scroll to position [532, 0]
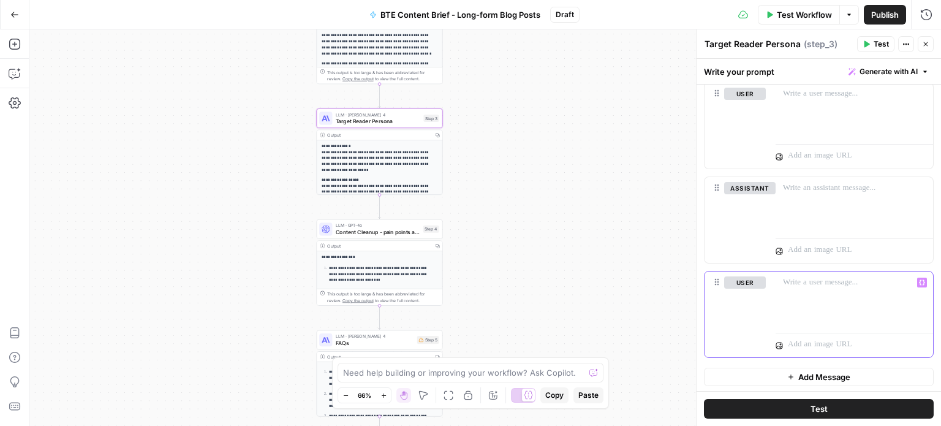
scroll to position [340, 0]
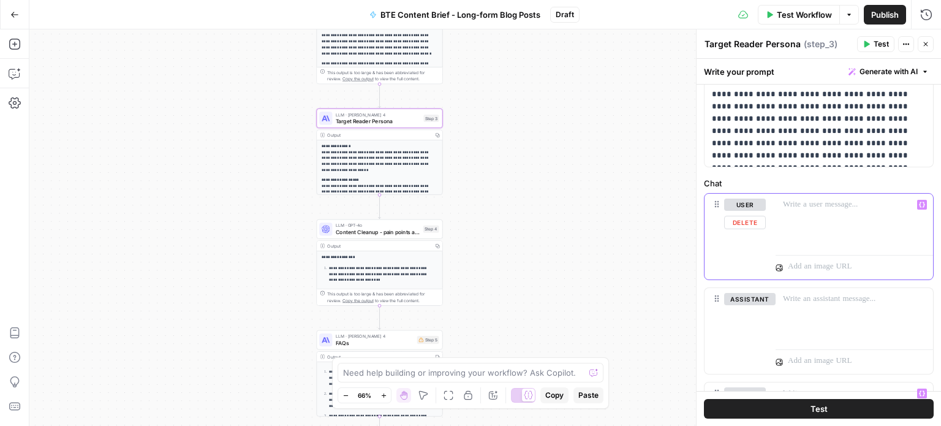
click at [803, 202] on p at bounding box center [854, 205] width 143 height 12
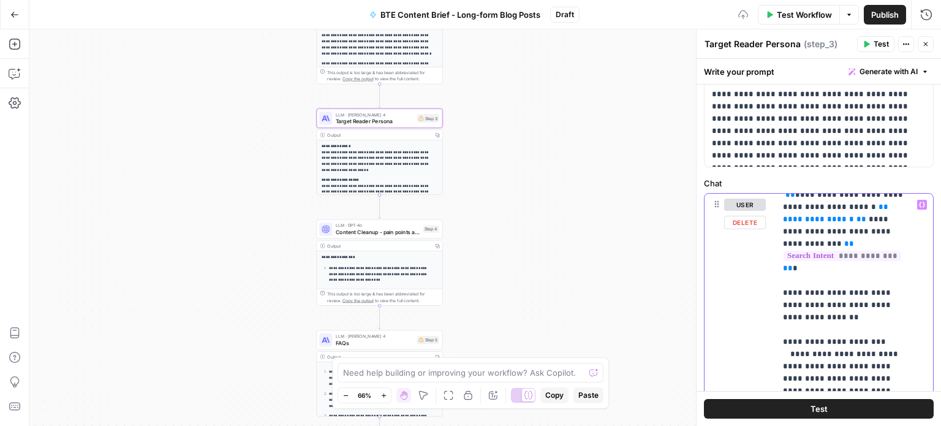
scroll to position [29, 0]
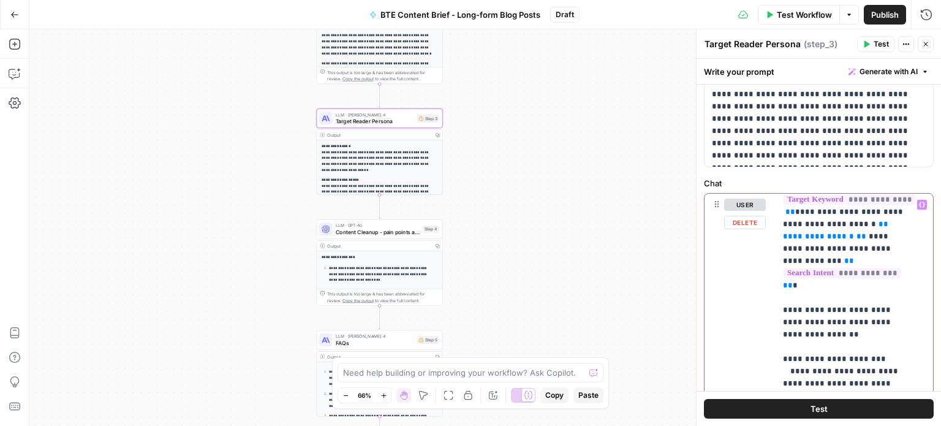
drag, startPoint x: 851, startPoint y: 223, endPoint x: 857, endPoint y: 238, distance: 16.7
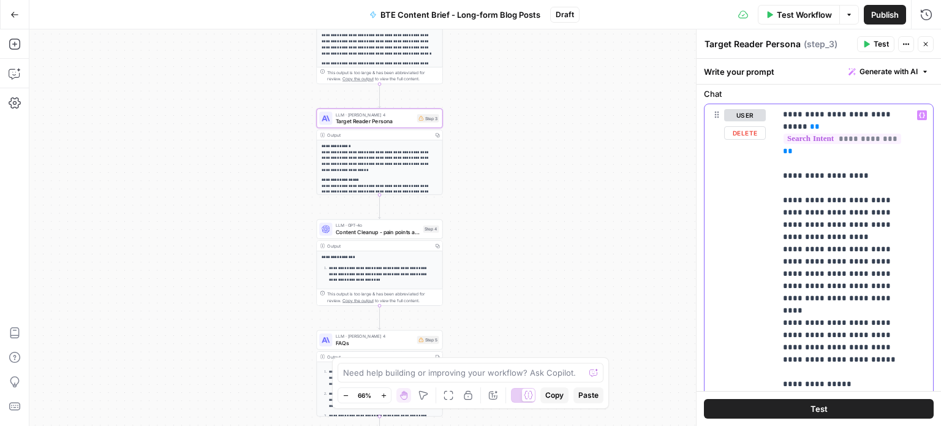
scroll to position [470, 0]
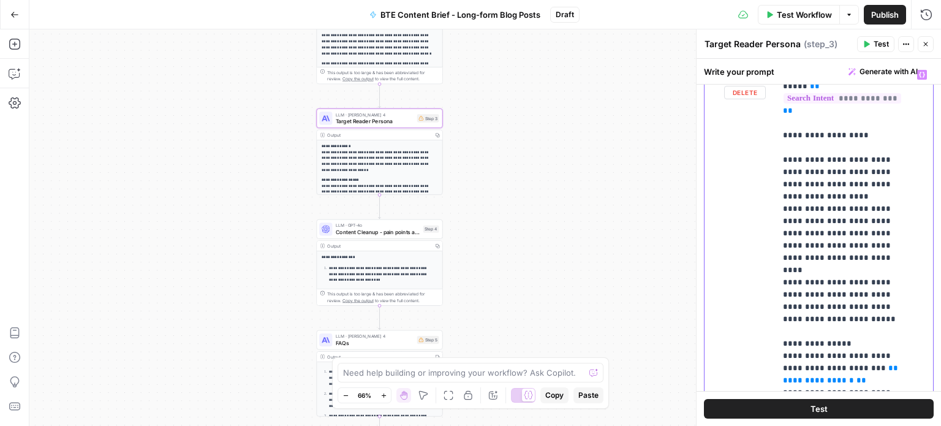
drag, startPoint x: 870, startPoint y: 257, endPoint x: 853, endPoint y: 243, distance: 21.8
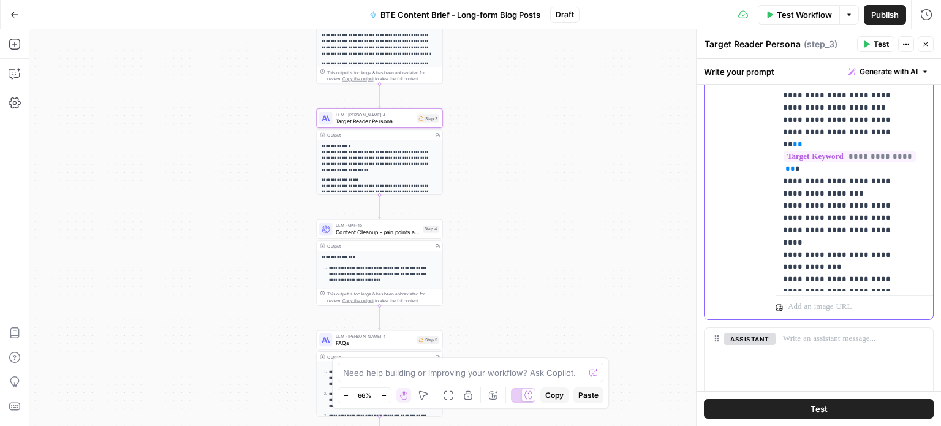
scroll to position [750, 0]
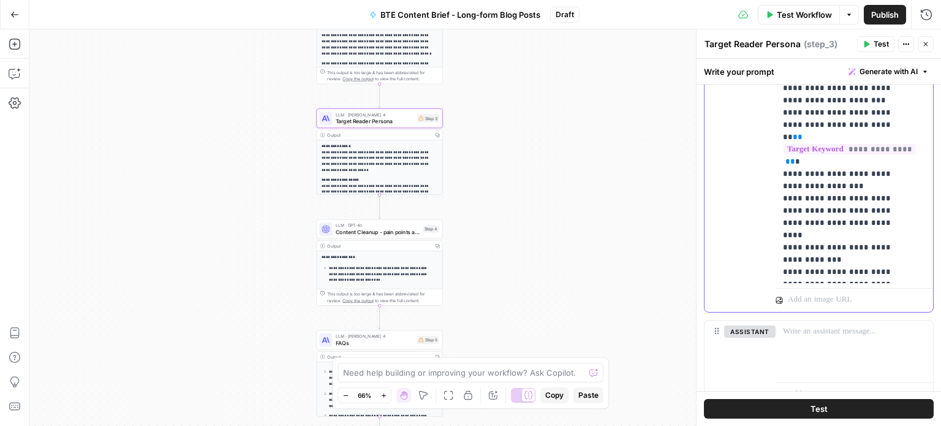
drag, startPoint x: 887, startPoint y: 263, endPoint x: 853, endPoint y: 264, distance: 34.3
drag, startPoint x: 822, startPoint y: 269, endPoint x: 898, endPoint y: 270, distance: 75.4
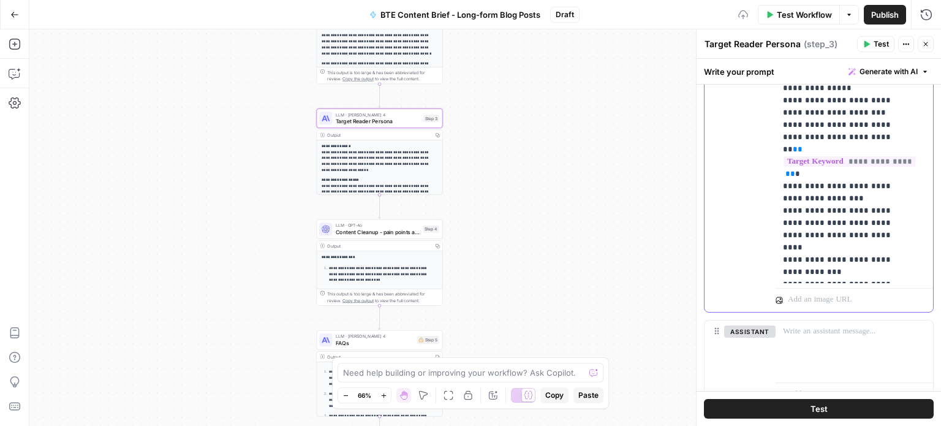
scroll to position [894, 0]
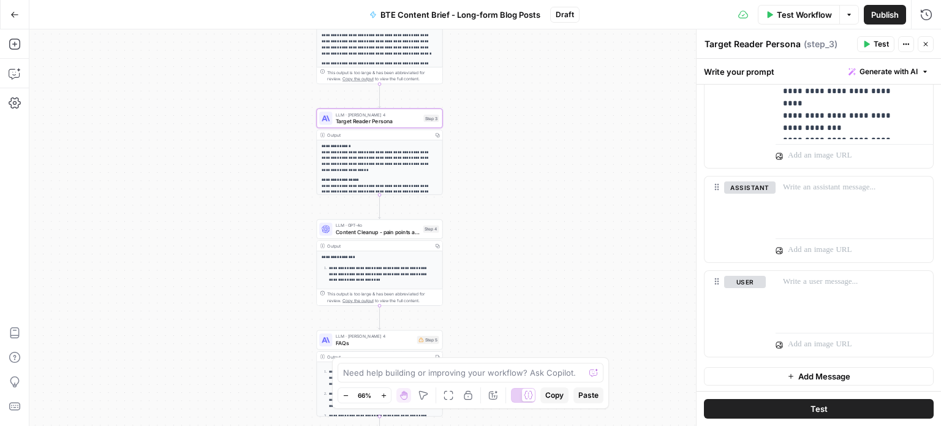
click at [422, 235] on div "LLM · GPT-4o Content Cleanup - pain points and search intent Step 4 Copy step D…" at bounding box center [378, 229] width 119 height 14
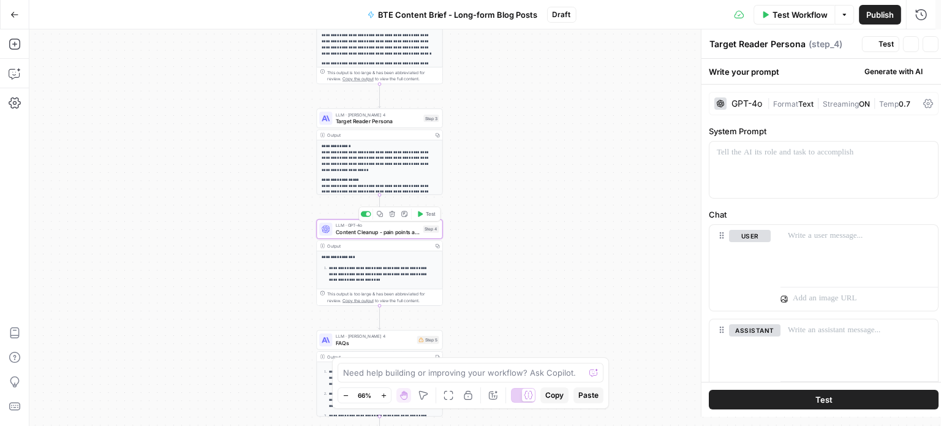
type textarea "Content Cleanup - pain points and search intent"
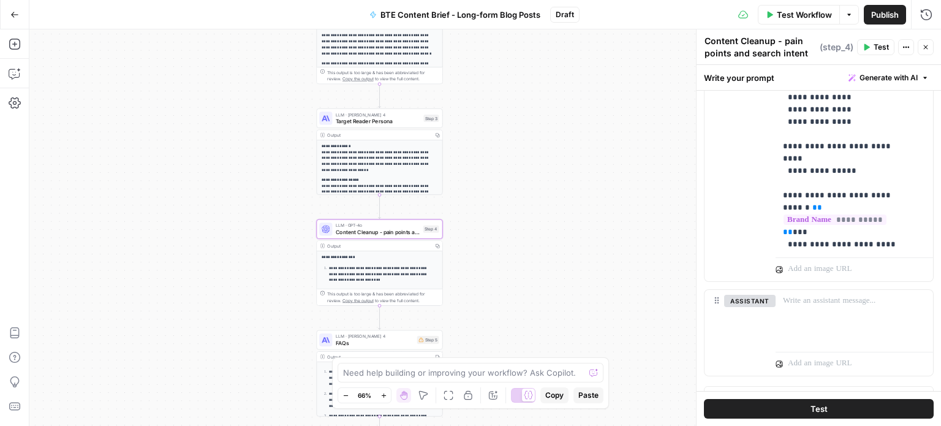
scroll to position [561, 0]
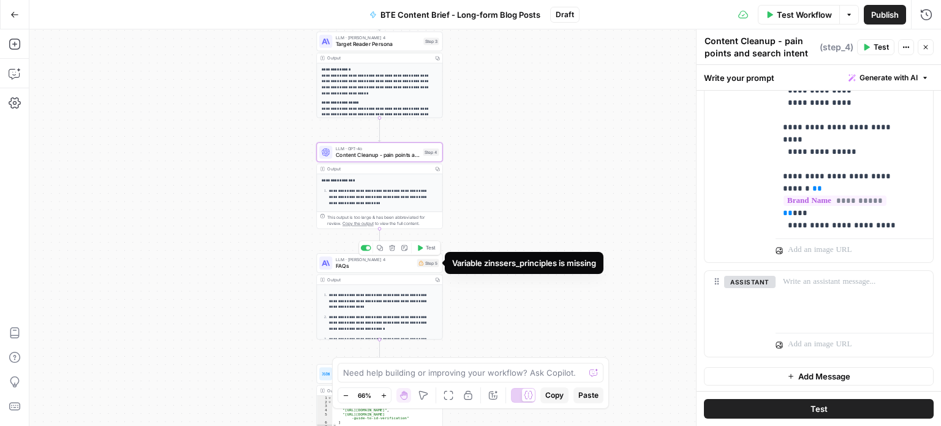
click at [411, 265] on span "FAQs" at bounding box center [375, 266] width 78 height 8
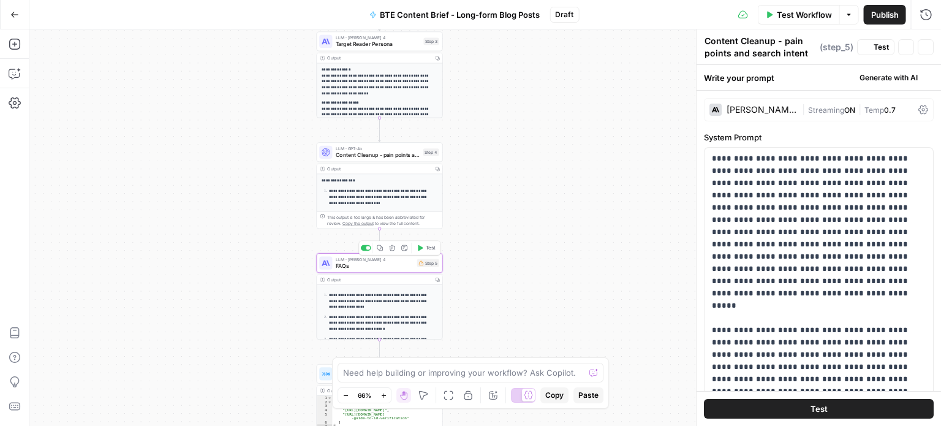
type textarea "FAQs"
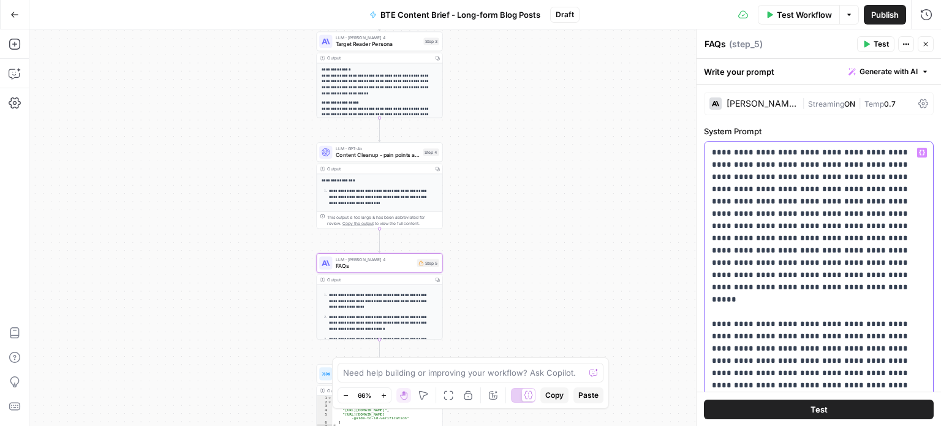
click at [822, 205] on p "**********" at bounding box center [814, 372] width 205 height 453
copy p "**********"
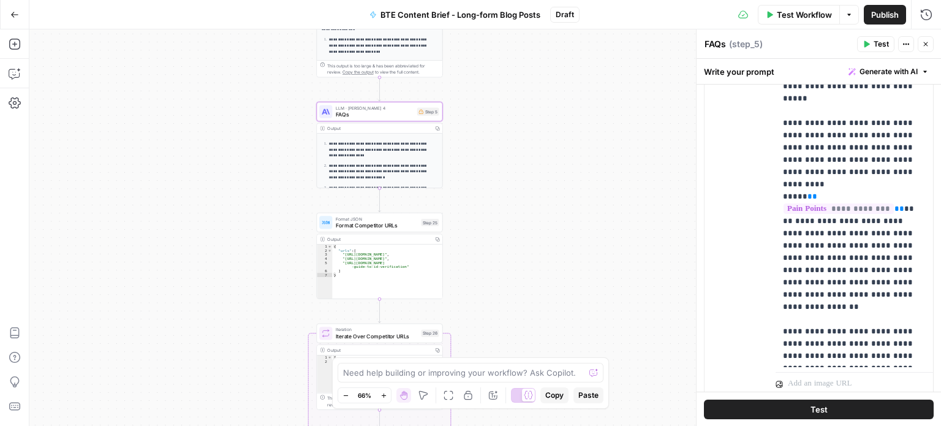
scroll to position [776, 0]
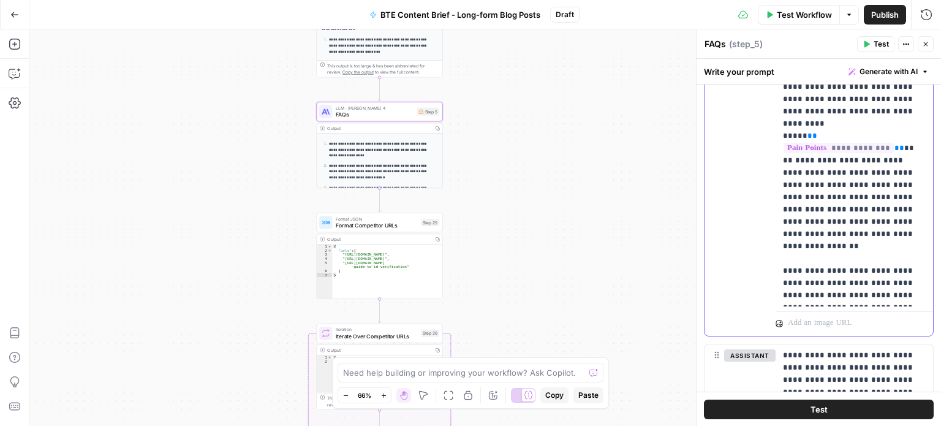
drag, startPoint x: 870, startPoint y: 296, endPoint x: 784, endPoint y: 275, distance: 88.4
click at [784, 275] on p "**********" at bounding box center [850, 80] width 134 height 441
drag, startPoint x: 881, startPoint y: 294, endPoint x: 838, endPoint y: 282, distance: 44.4
click at [838, 282] on p "**********" at bounding box center [850, 80] width 134 height 441
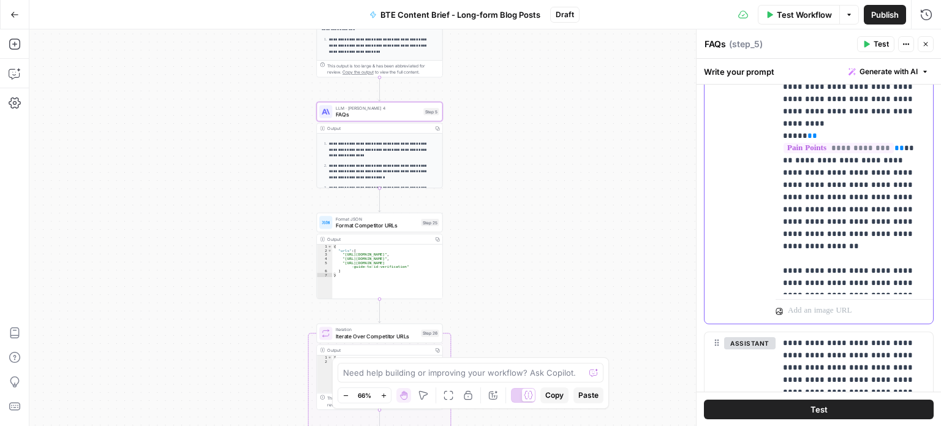
click at [888, 239] on p "**********" at bounding box center [850, 74] width 134 height 429
click at [822, 271] on p "**********" at bounding box center [850, 74] width 134 height 429
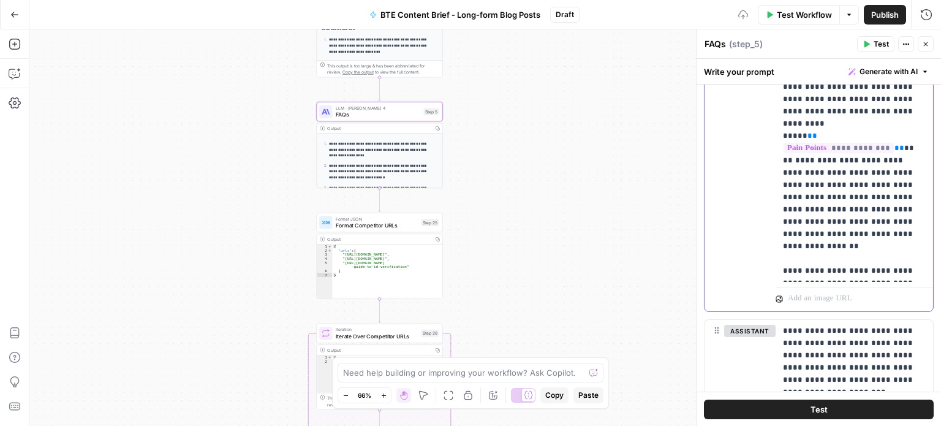
scroll to position [849, 0]
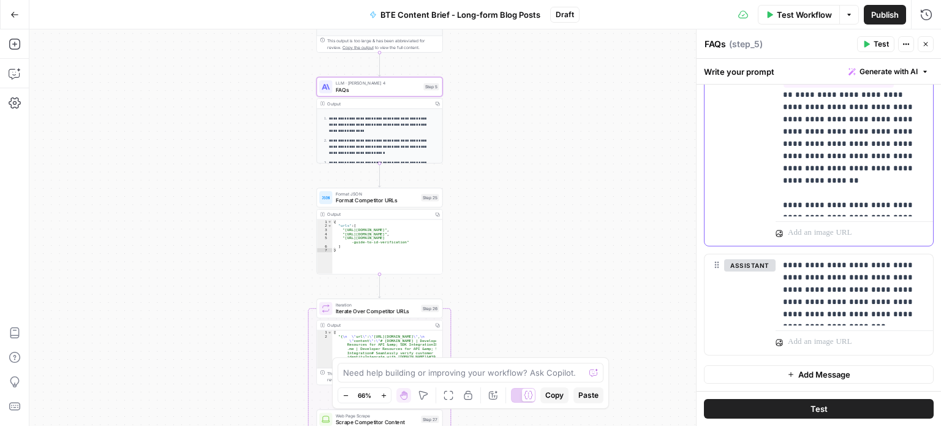
click at [816, 150] on p "**********" at bounding box center [850, 3] width 134 height 417
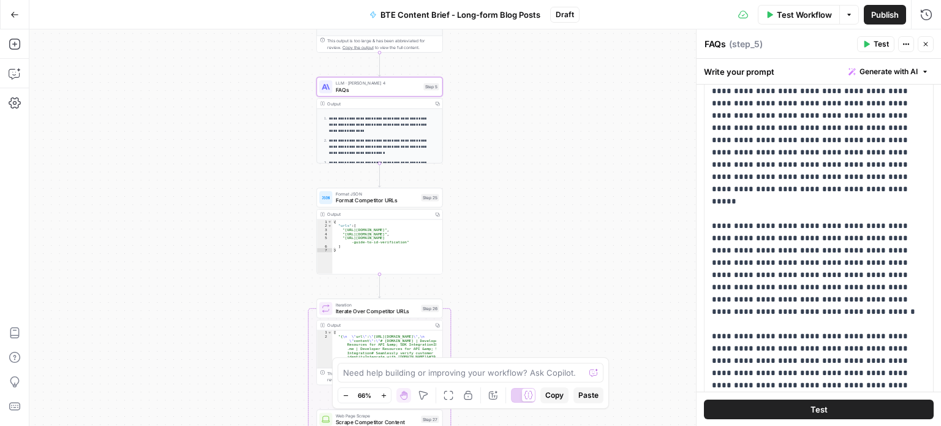
scroll to position [82, 0]
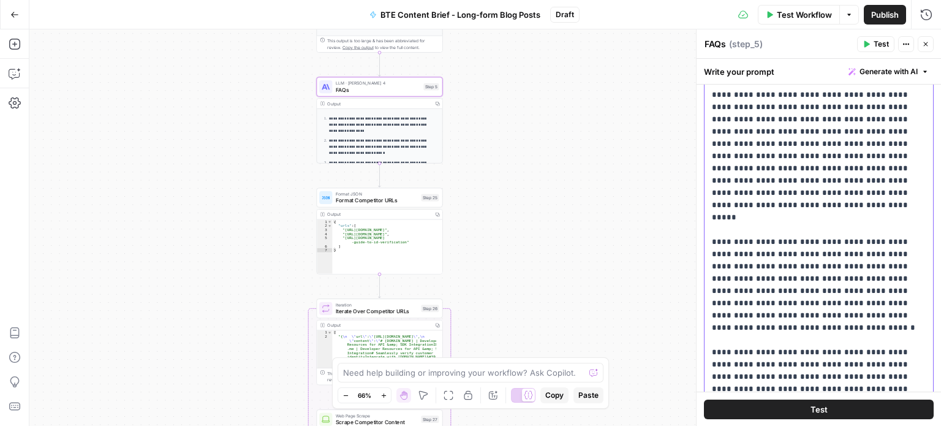
click at [811, 216] on p "**********" at bounding box center [814, 290] width 205 height 453
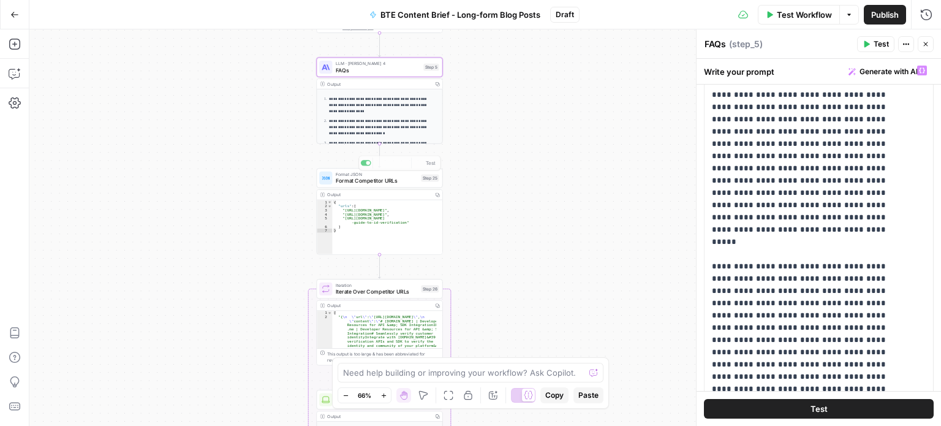
click at [390, 184] on span "Format Competitor URLs" at bounding box center [377, 180] width 82 height 8
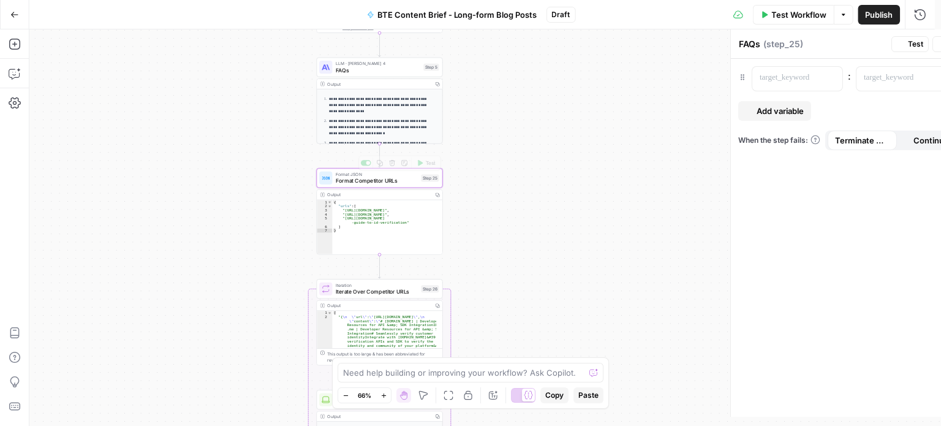
type textarea "Format Competitor URLs"
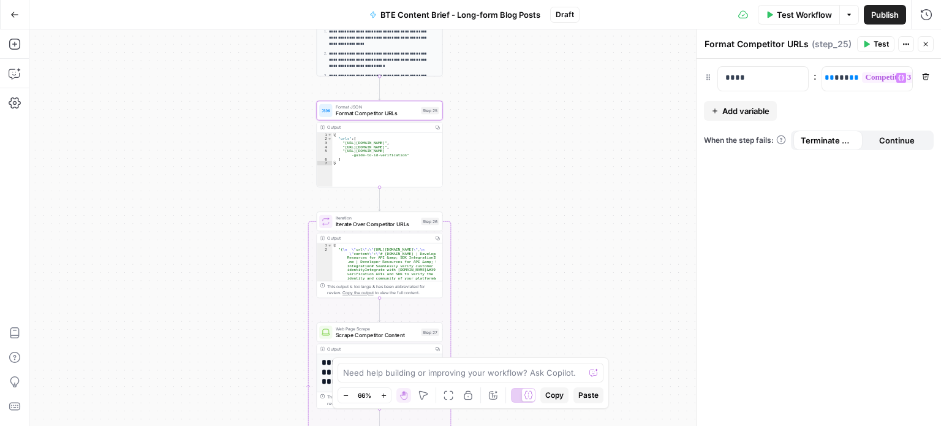
scroll to position [0, 296]
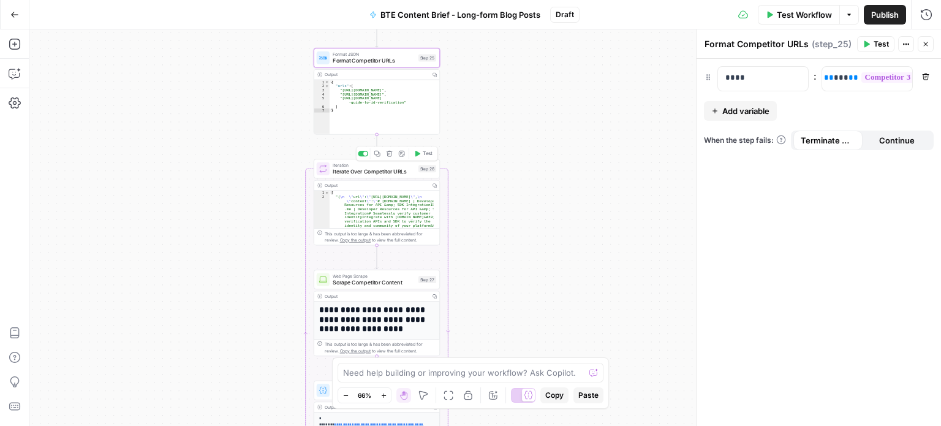
click at [395, 173] on span "Iterate Over Competitor URLs" at bounding box center [374, 171] width 82 height 8
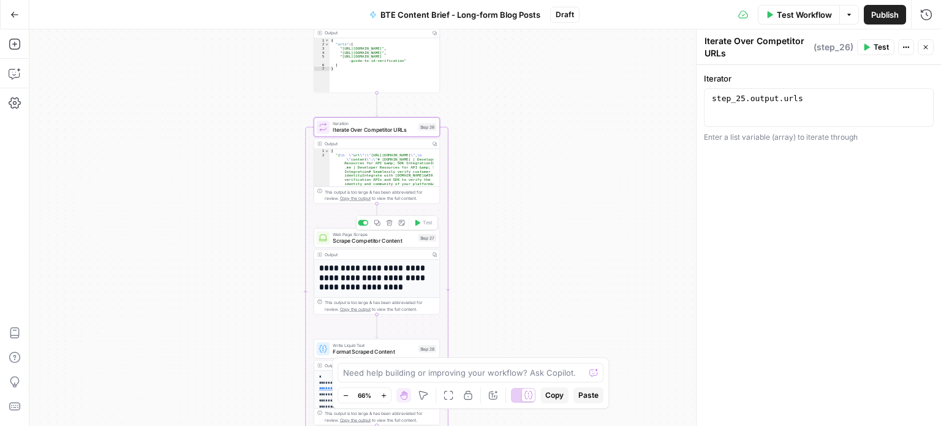
click at [402, 243] on span "Scrape Competitor Content" at bounding box center [374, 241] width 82 height 8
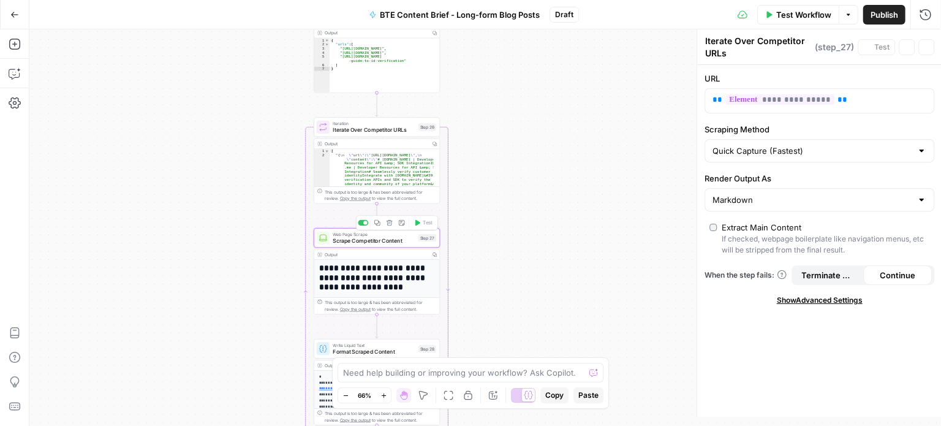
type textarea "Scrape Competitor Content"
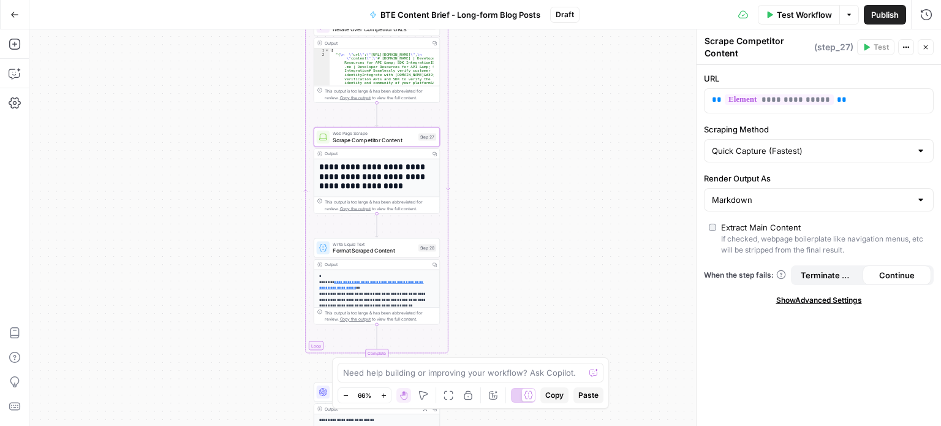
click at [387, 253] on span "Format Scraped Content" at bounding box center [374, 250] width 82 height 8
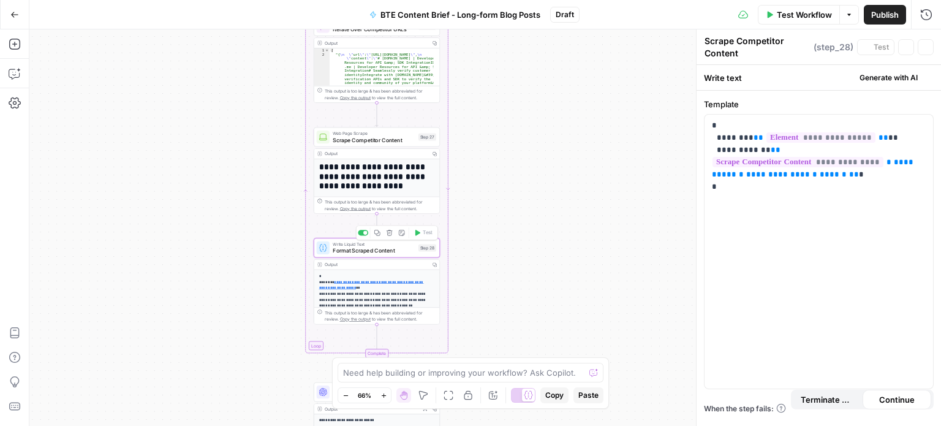
type textarea "Format Scraped Content"
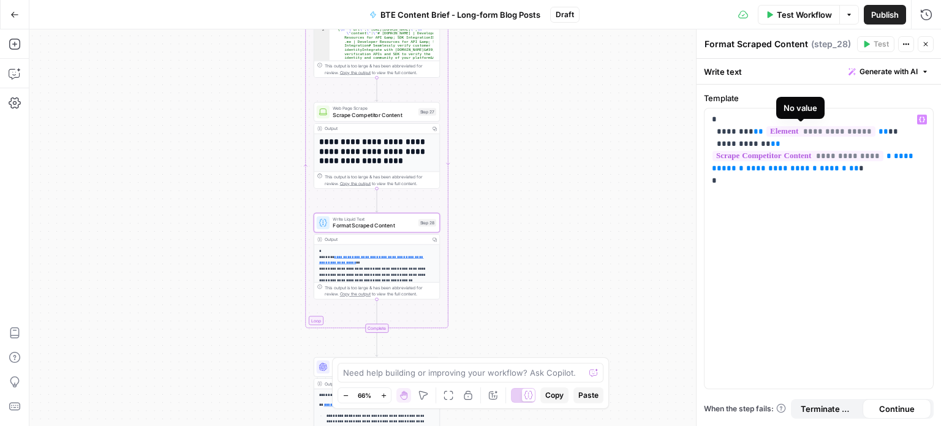
click at [791, 127] on span "**********" at bounding box center [821, 131] width 109 height 10
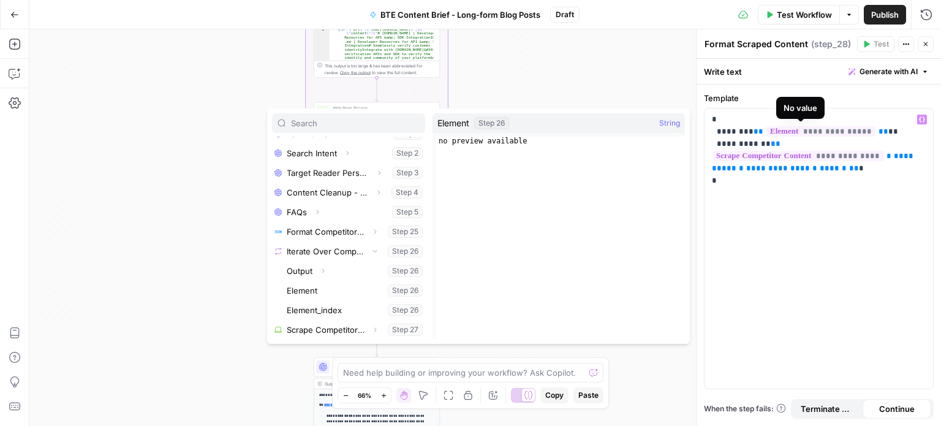
click at [581, 83] on div "**********" at bounding box center [485, 227] width 912 height 396
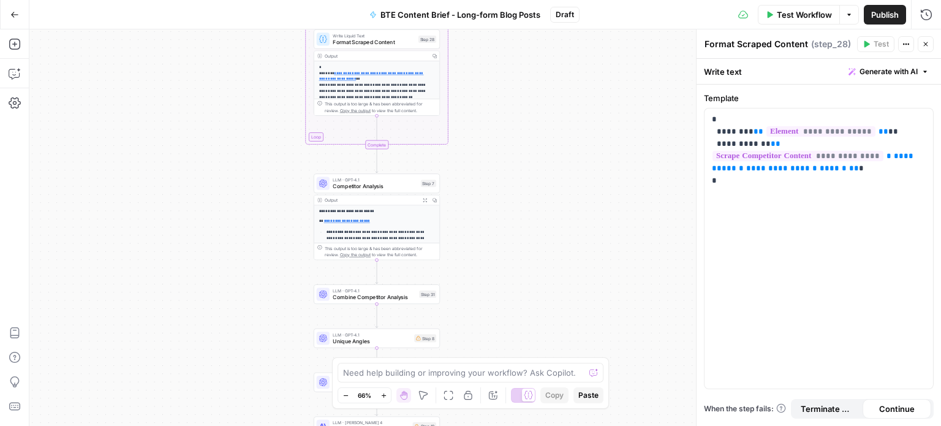
click at [371, 182] on span "Competitor Analysis" at bounding box center [375, 186] width 85 height 8
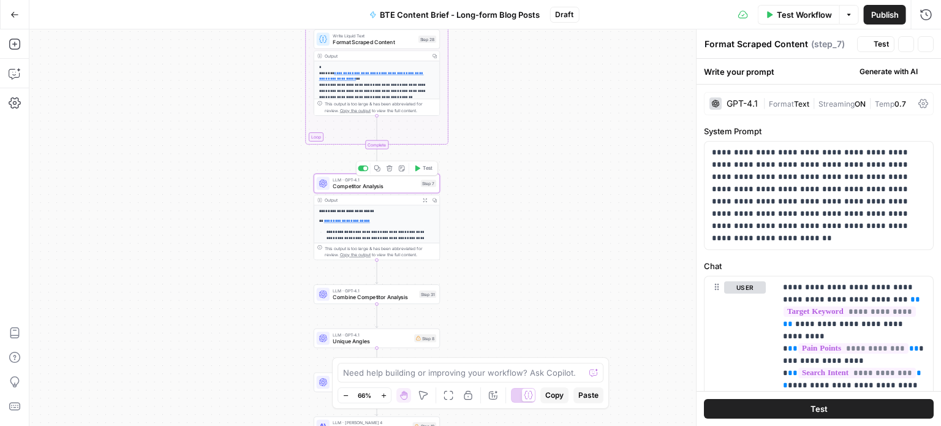
type textarea "Competitor Analysis"
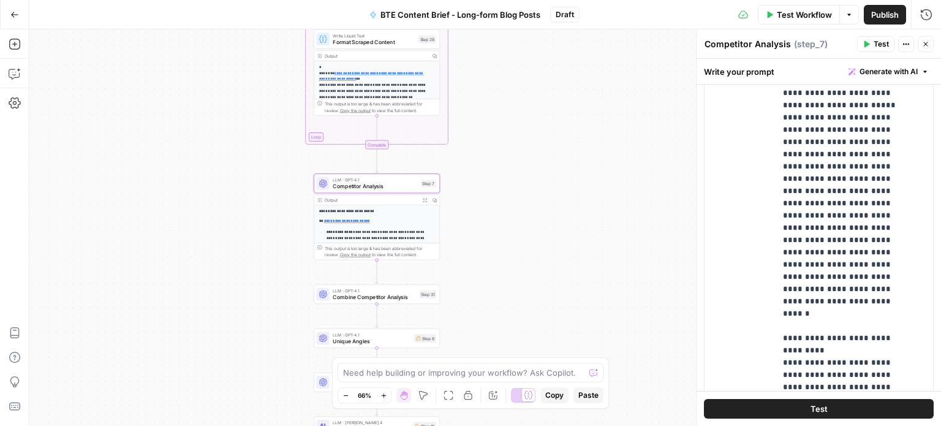
scroll to position [357, 0]
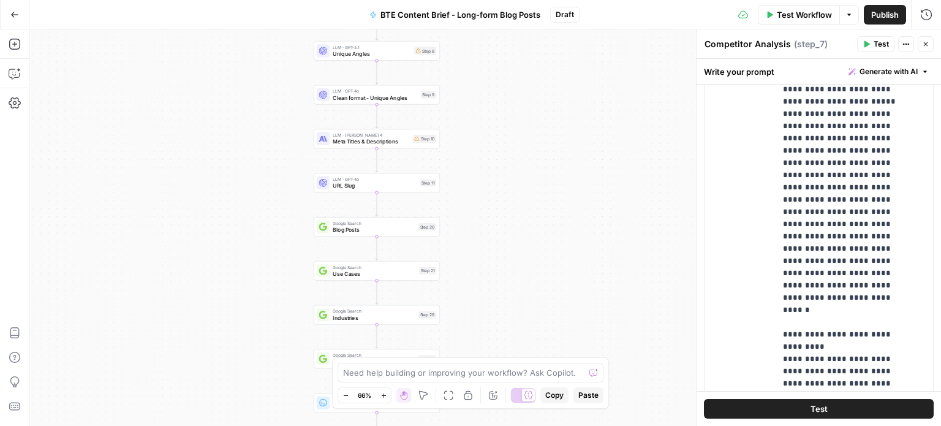
click at [15, 9] on button "Go Back" at bounding box center [15, 15] width 22 height 22
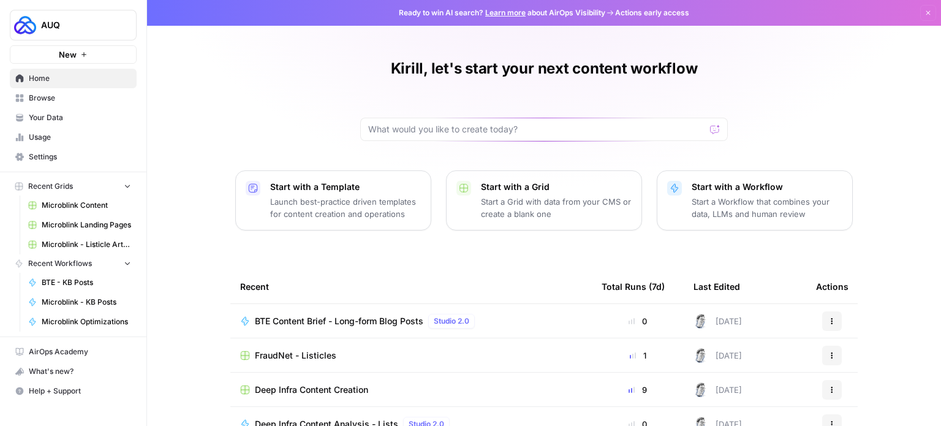
click at [47, 102] on span "Browse" at bounding box center [80, 98] width 102 height 11
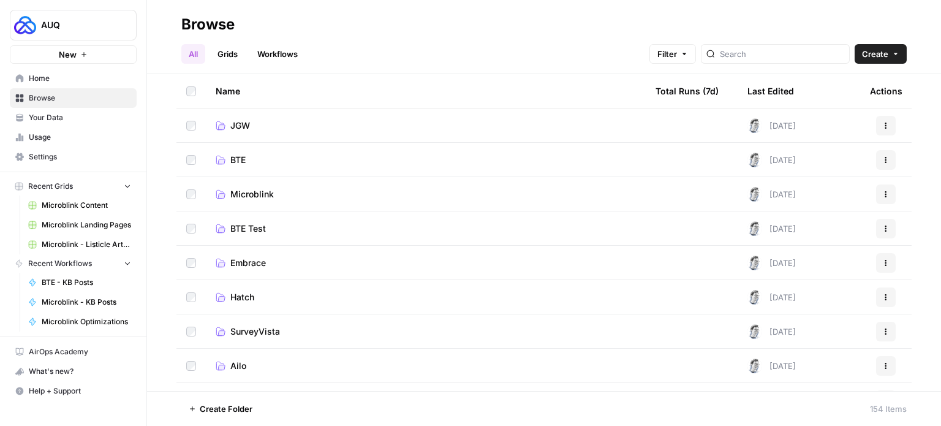
click at [255, 158] on link "BTE" at bounding box center [426, 160] width 420 height 12
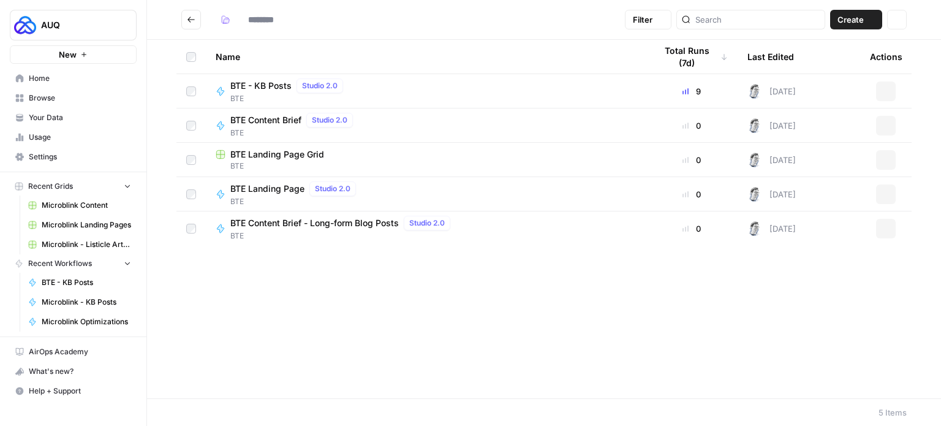
type input "***"
click at [192, 24] on button "Go back" at bounding box center [191, 20] width 20 height 20
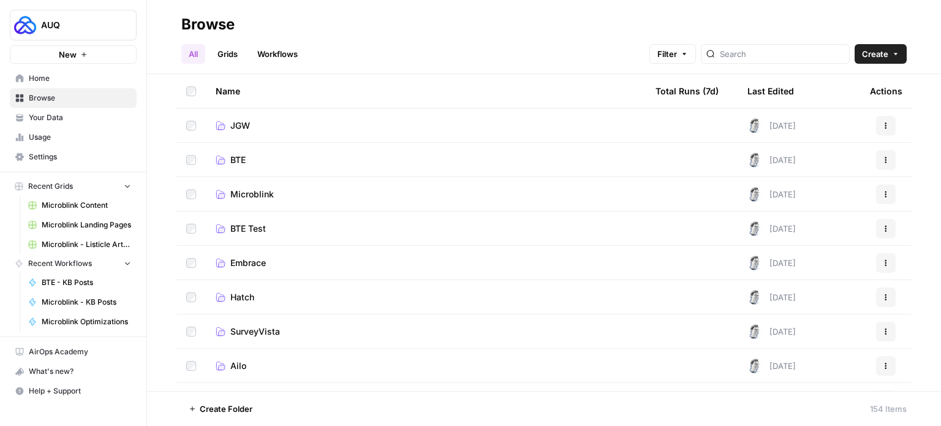
click at [257, 193] on span "Microblink" at bounding box center [252, 194] width 44 height 12
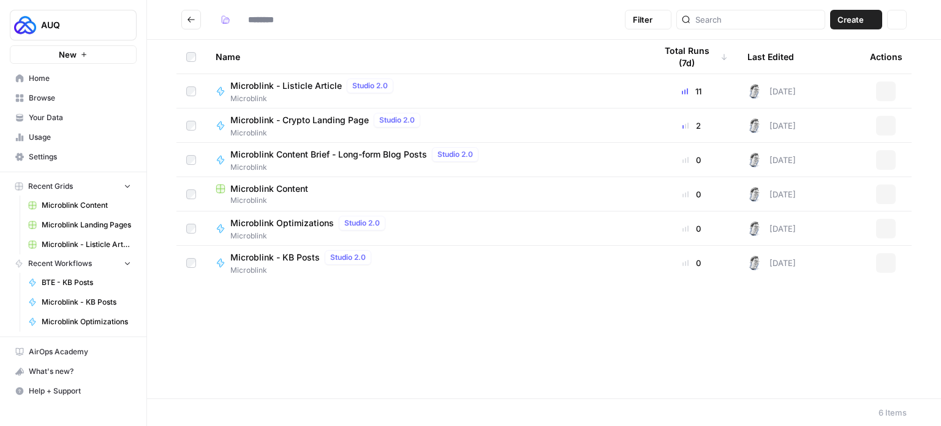
type input "**********"
click at [343, 164] on span "Microblink" at bounding box center [356, 167] width 253 height 11
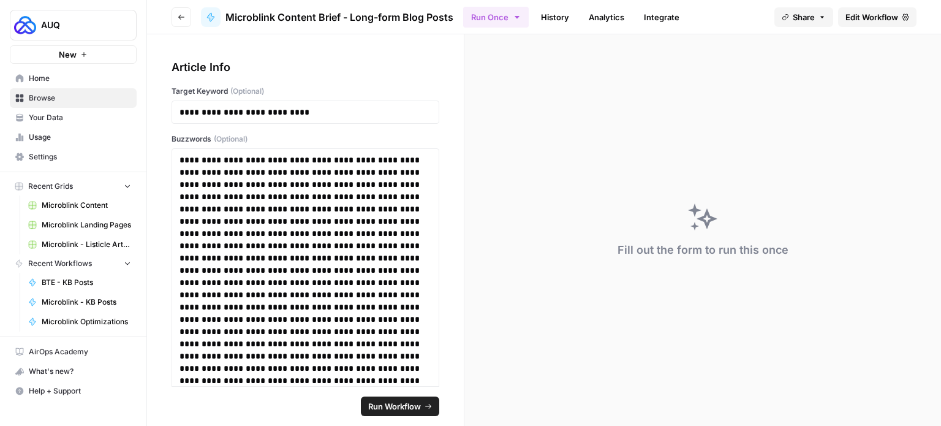
click at [880, 26] on link "Edit Workflow" at bounding box center [877, 17] width 78 height 20
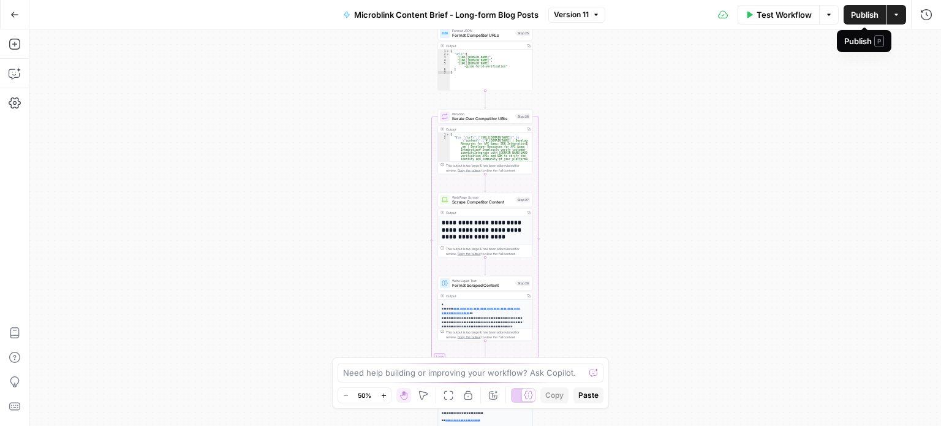
click at [900, 17] on icon "button" at bounding box center [896, 14] width 7 height 7
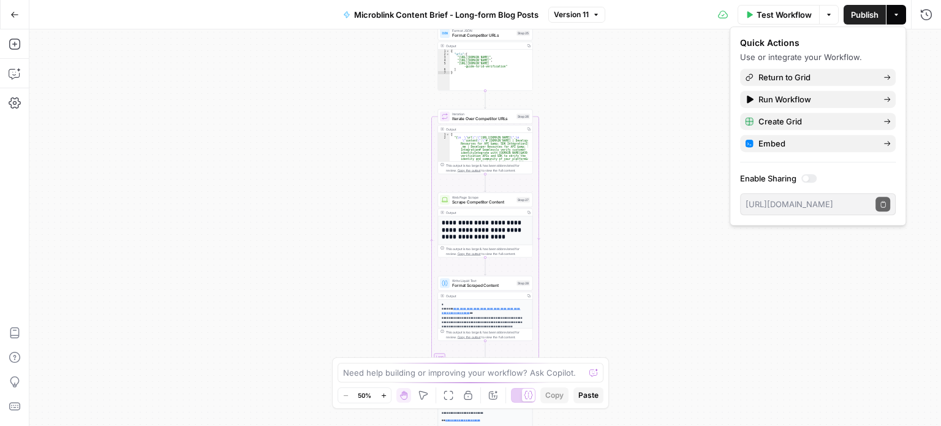
click at [669, 162] on div "**********" at bounding box center [485, 227] width 912 height 396
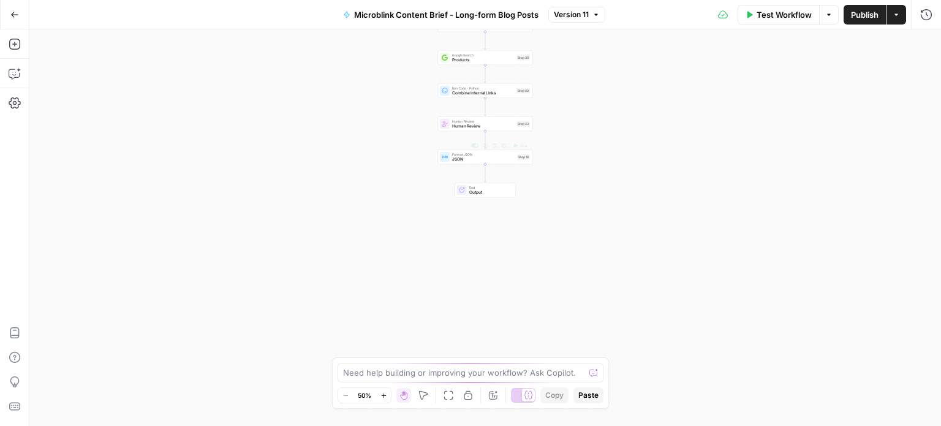
click at [493, 192] on span "Output" at bounding box center [490, 192] width 42 height 6
click at [490, 158] on span "JSON" at bounding box center [483, 159] width 63 height 6
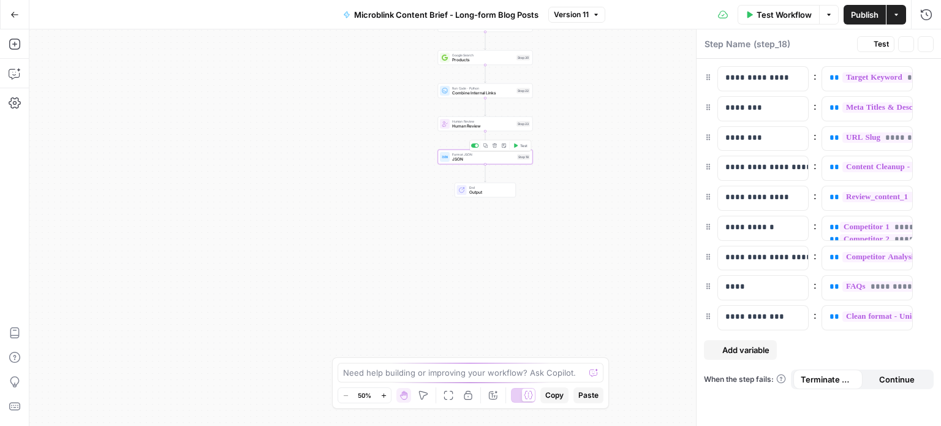
type textarea "JSON"
click at [828, 17] on icon "button" at bounding box center [828, 14] width 7 height 7
click at [904, 17] on button "Actions" at bounding box center [897, 15] width 20 height 20
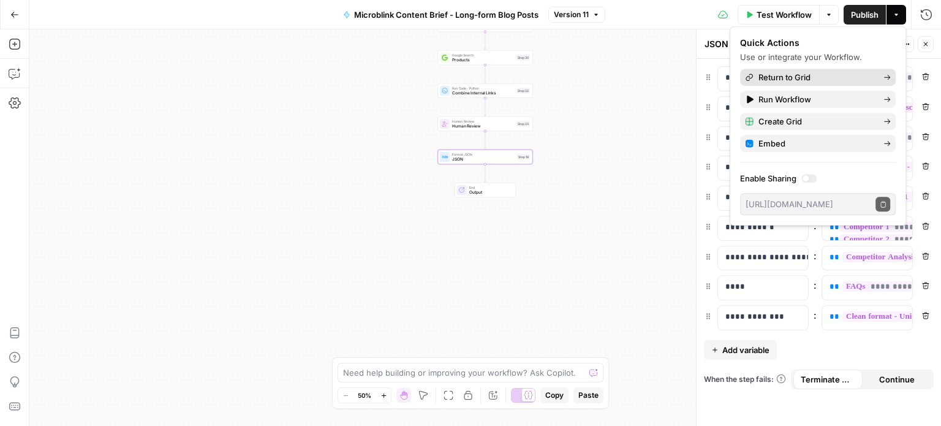
click at [815, 72] on span "Return to Grid" at bounding box center [816, 77] width 115 height 12
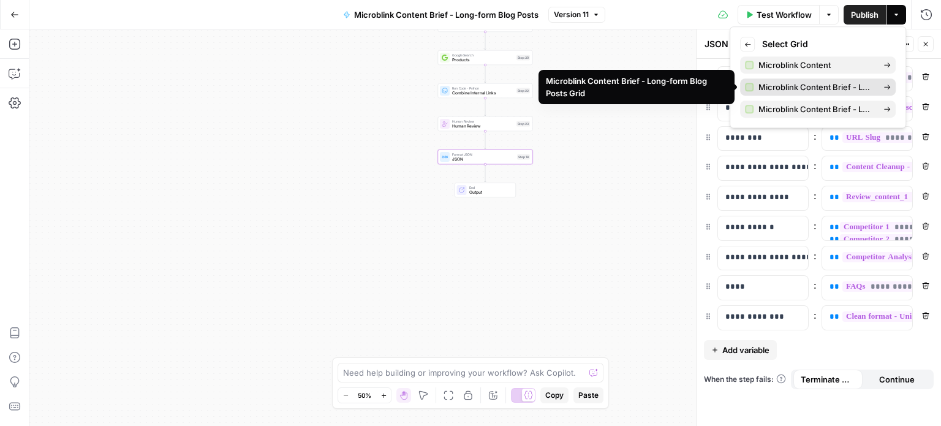
click at [811, 88] on span "Microblink Content Brief - Long-form Blog Posts Grid" at bounding box center [816, 87] width 115 height 12
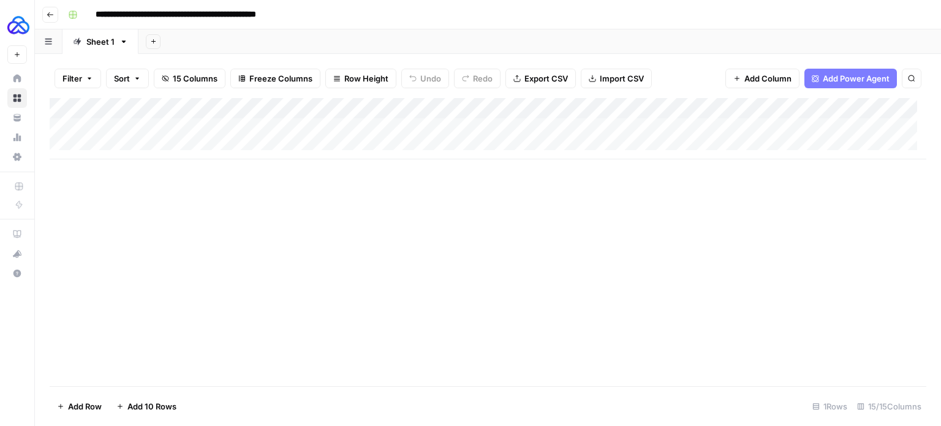
click at [48, 15] on icon "button" at bounding box center [50, 14] width 7 height 7
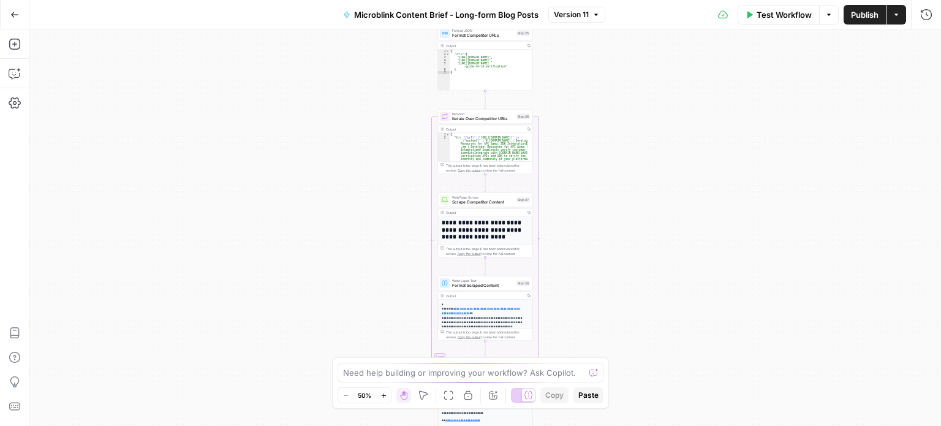
click at [892, 7] on button "Actions" at bounding box center [897, 15] width 20 height 20
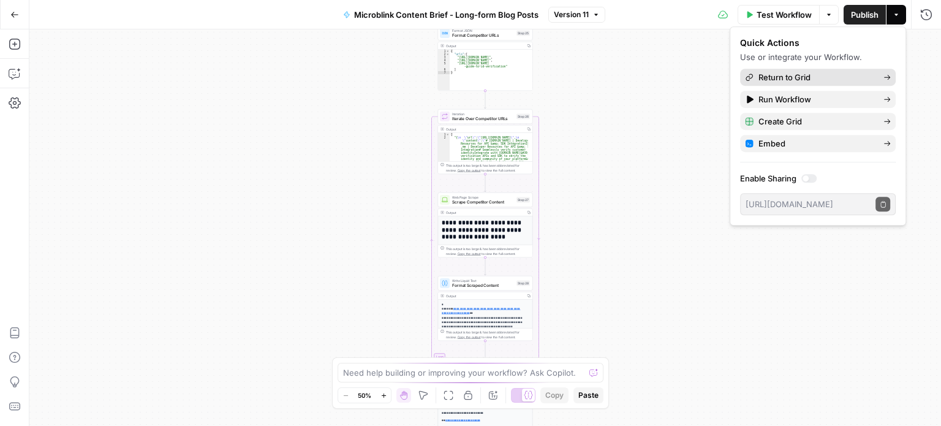
click at [860, 76] on span "Return to Grid" at bounding box center [816, 77] width 115 height 12
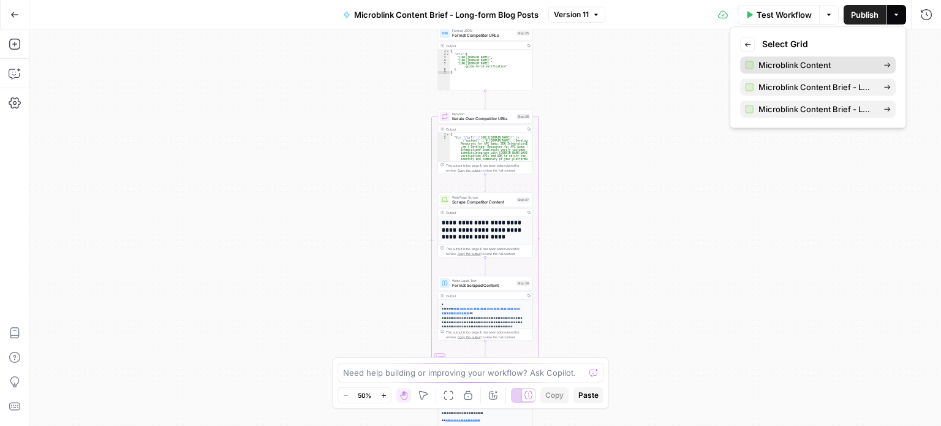
click at [828, 70] on link "Microblink Content" at bounding box center [818, 64] width 156 height 17
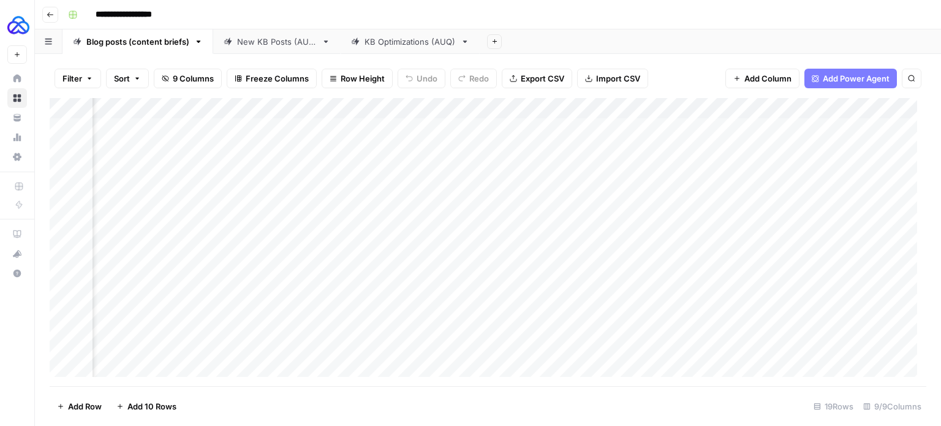
scroll to position [0, 320]
click at [712, 188] on div "Add Column" at bounding box center [488, 242] width 877 height 288
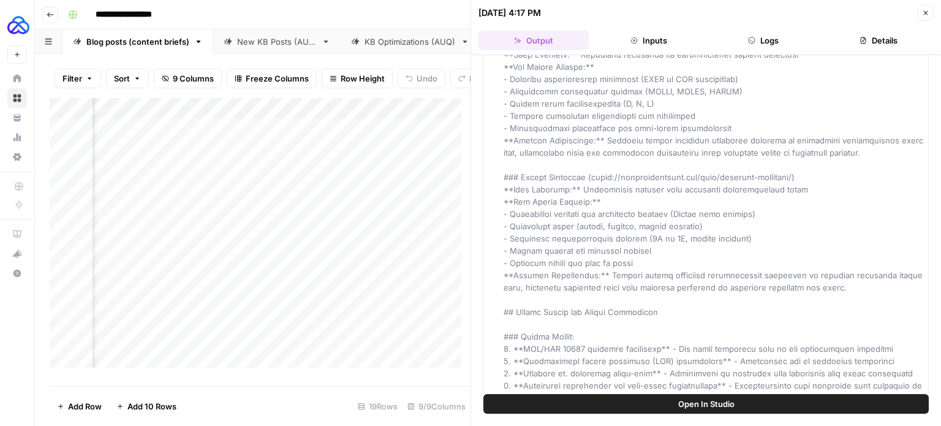
scroll to position [1058, 0]
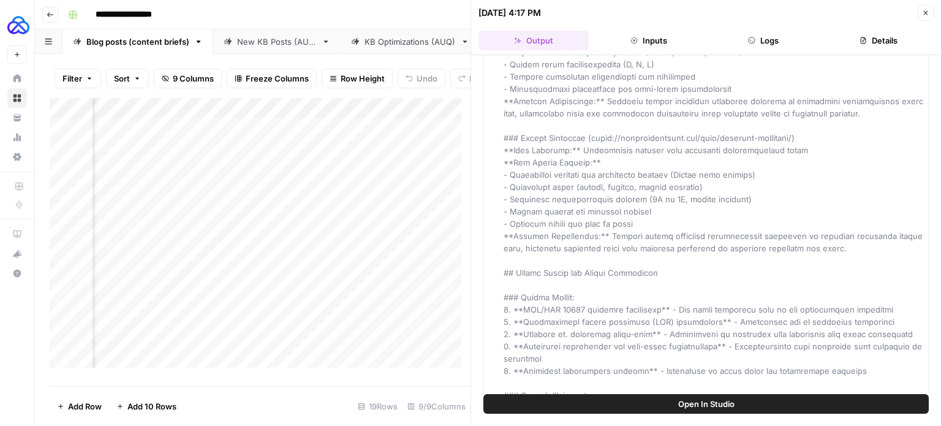
click at [920, 10] on button "Close" at bounding box center [926, 13] width 16 height 16
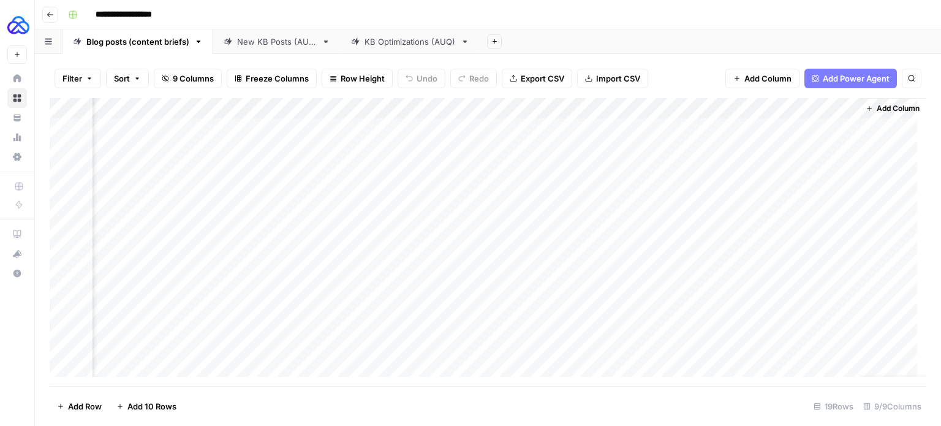
scroll to position [0, 306]
click at [721, 128] on div "Add Column" at bounding box center [488, 242] width 877 height 288
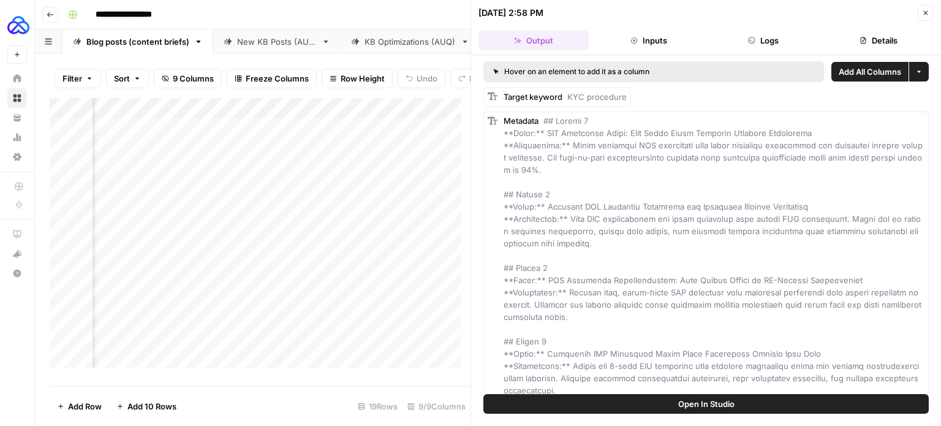
click at [923, 13] on icon "button" at bounding box center [925, 12] width 7 height 7
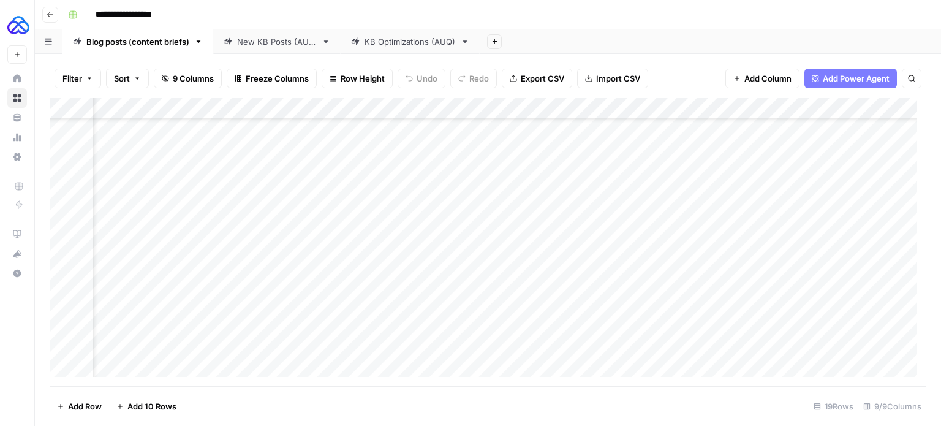
scroll to position [88, 320]
click at [59, 25] on header "**********" at bounding box center [488, 14] width 906 height 29
click at [45, 14] on button "Go back" at bounding box center [50, 15] width 16 height 16
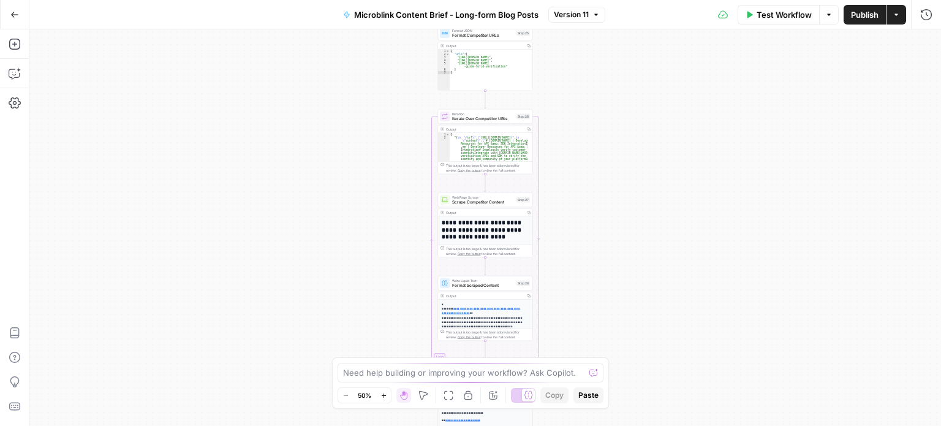
click at [15, 16] on icon "button" at bounding box center [14, 14] width 9 height 9
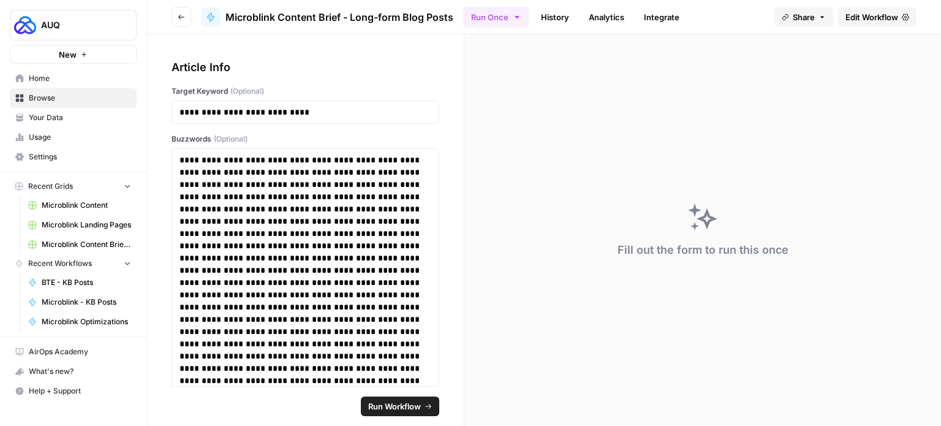
click at [44, 77] on span "Home" at bounding box center [80, 78] width 102 height 11
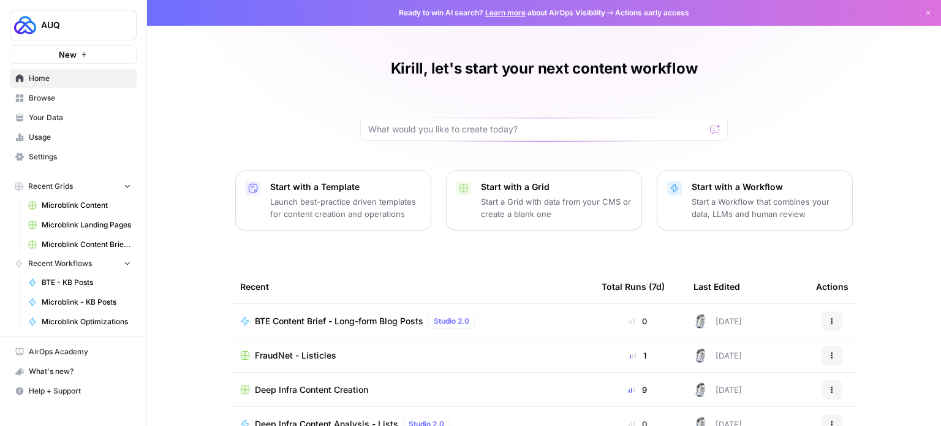
click at [51, 100] on span "Browse" at bounding box center [80, 98] width 102 height 11
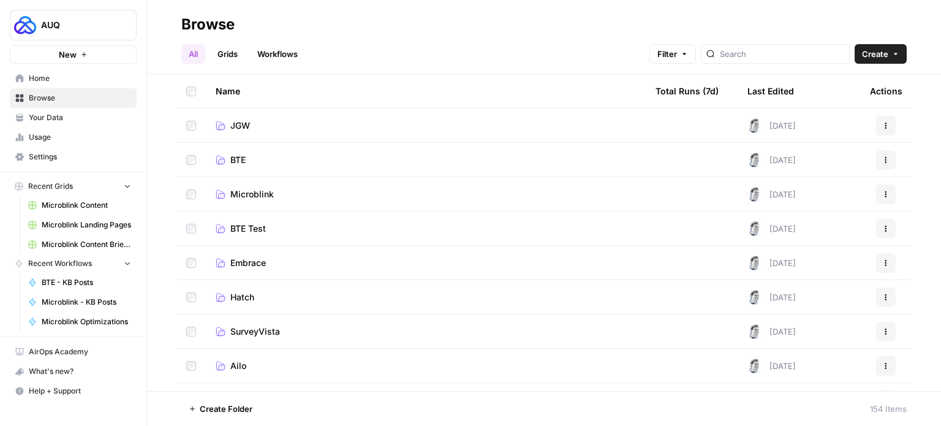
click at [256, 195] on span "Microblink" at bounding box center [252, 194] width 44 height 12
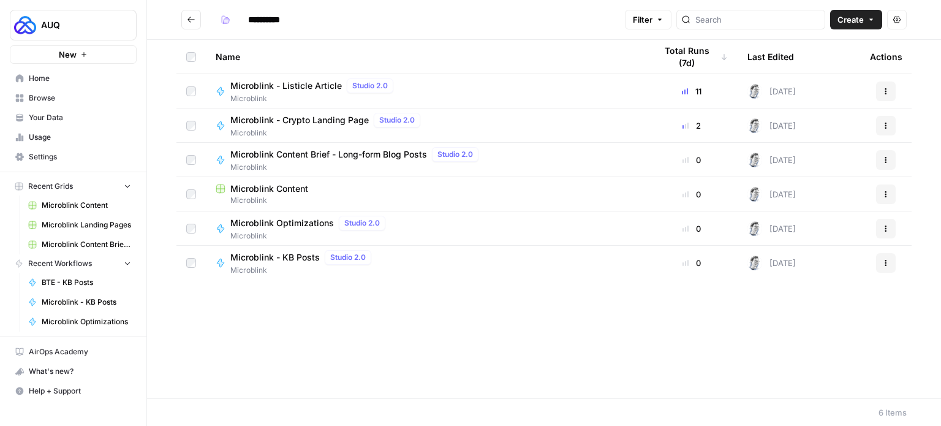
click at [281, 188] on span "Microblink Content" at bounding box center [269, 189] width 78 height 12
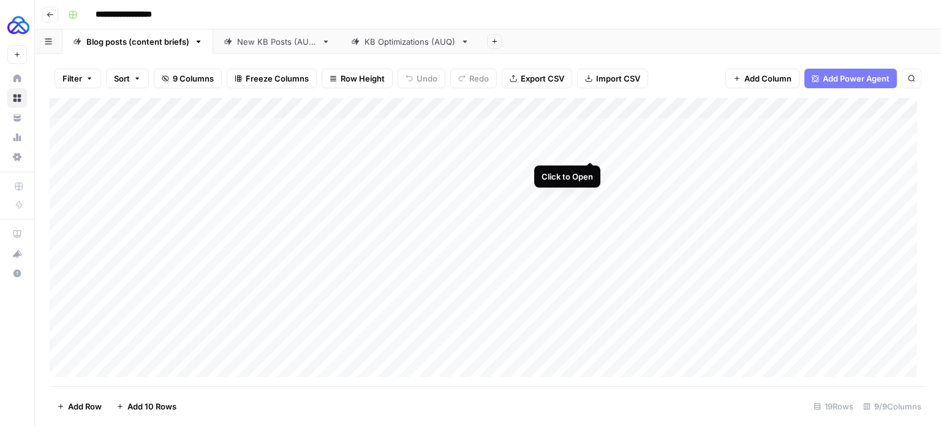
click at [586, 150] on div "Add Column" at bounding box center [488, 242] width 877 height 288
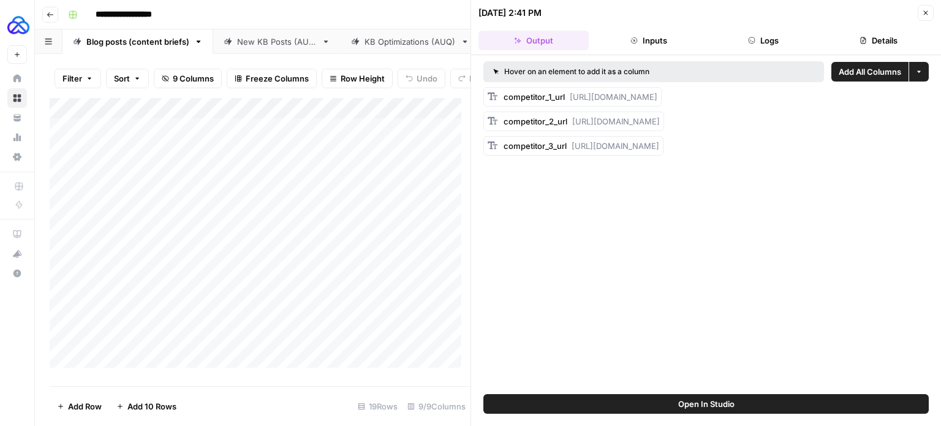
click at [635, 39] on icon "button" at bounding box center [634, 40] width 7 height 7
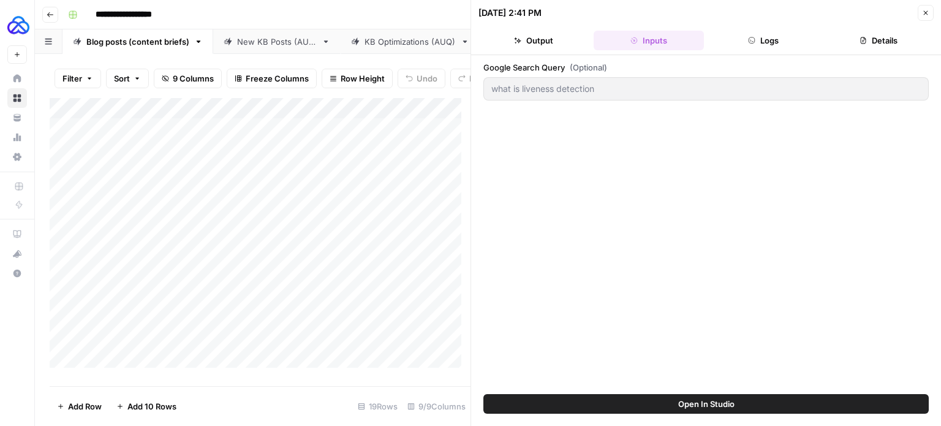
click at [934, 12] on header "06/09/25 at 2:41 PM Close Output Inputs Logs Details" at bounding box center [706, 27] width 470 height 55
click at [931, 9] on button "Close" at bounding box center [926, 13] width 16 height 16
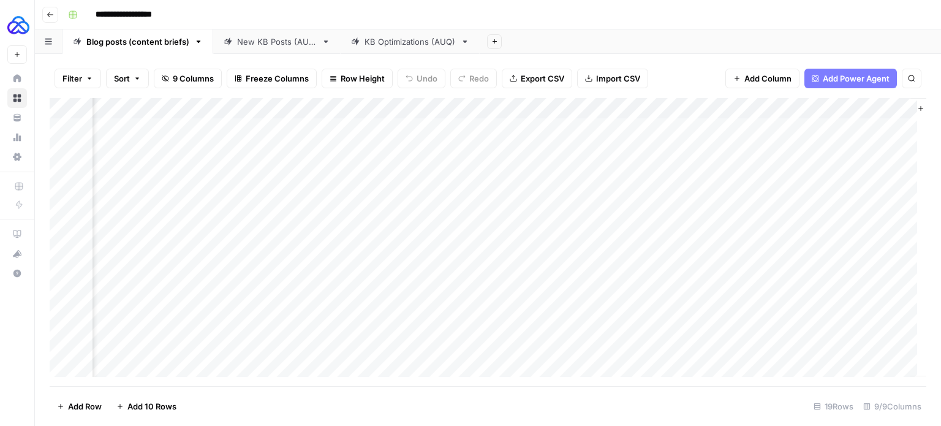
scroll to position [0, 320]
click at [708, 148] on div "Add Column" at bounding box center [488, 242] width 877 height 288
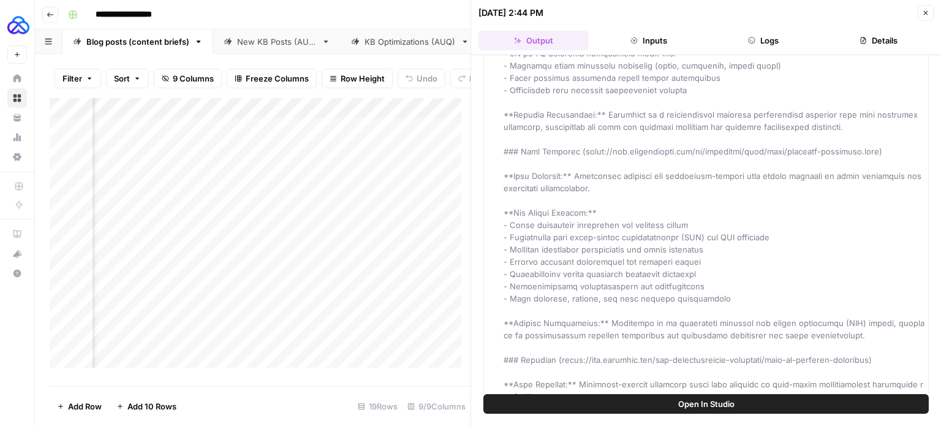
scroll to position [1032, 0]
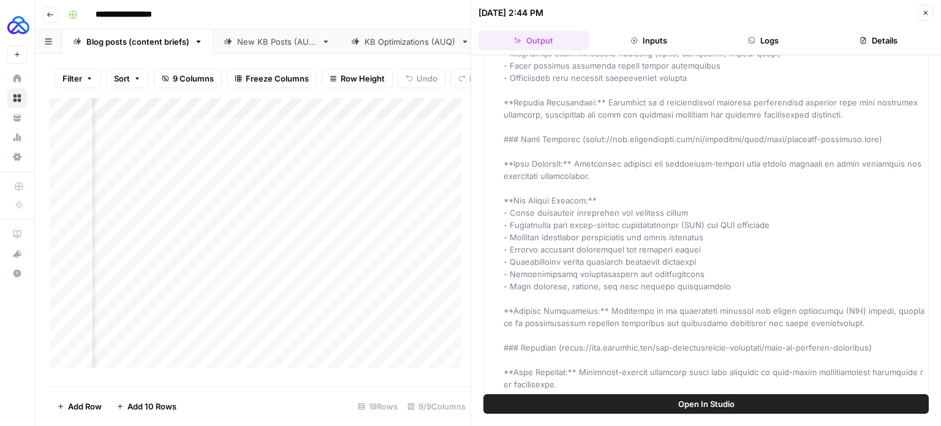
click at [54, 13] on button "Go back" at bounding box center [50, 15] width 16 height 16
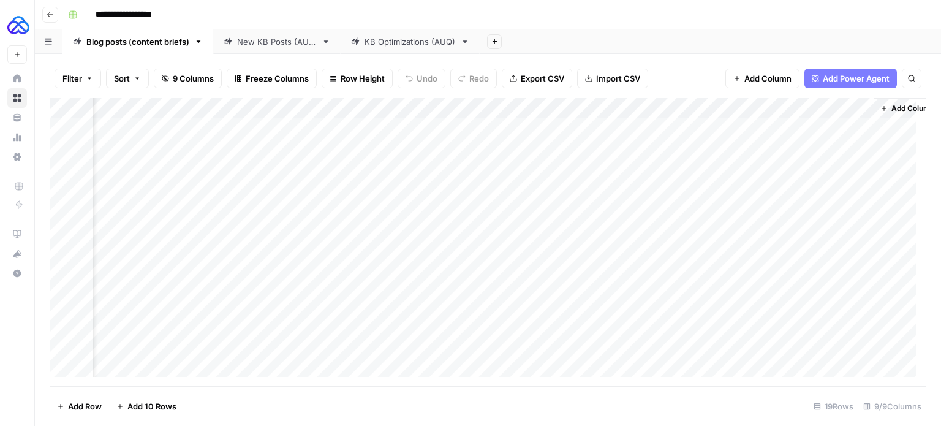
scroll to position [0, 306]
click at [54, 13] on button "Go back" at bounding box center [50, 15] width 16 height 16
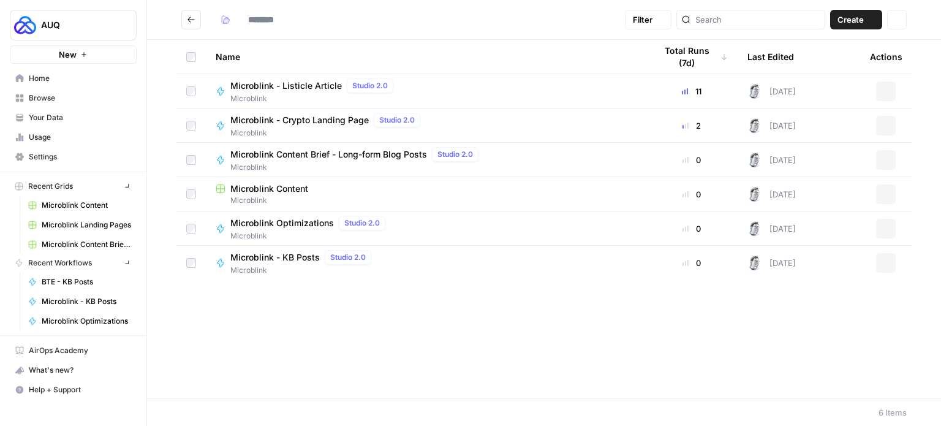
type input "**********"
click at [191, 18] on icon "Go back" at bounding box center [191, 19] width 9 height 9
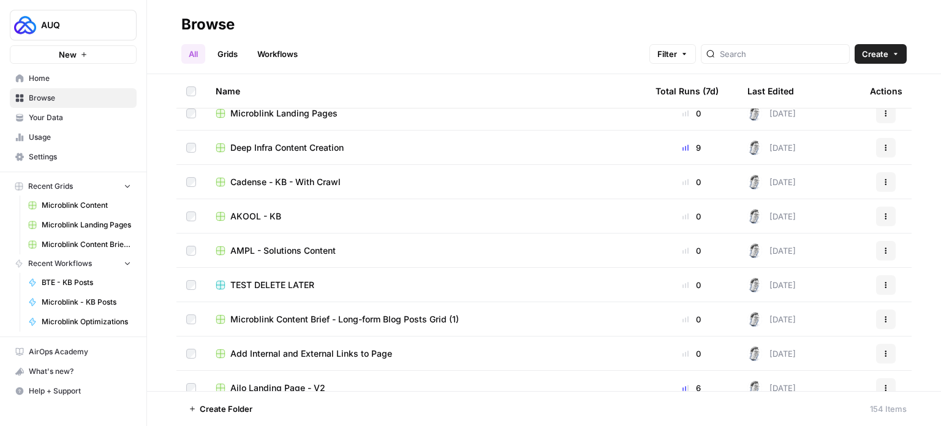
scroll to position [943, 0]
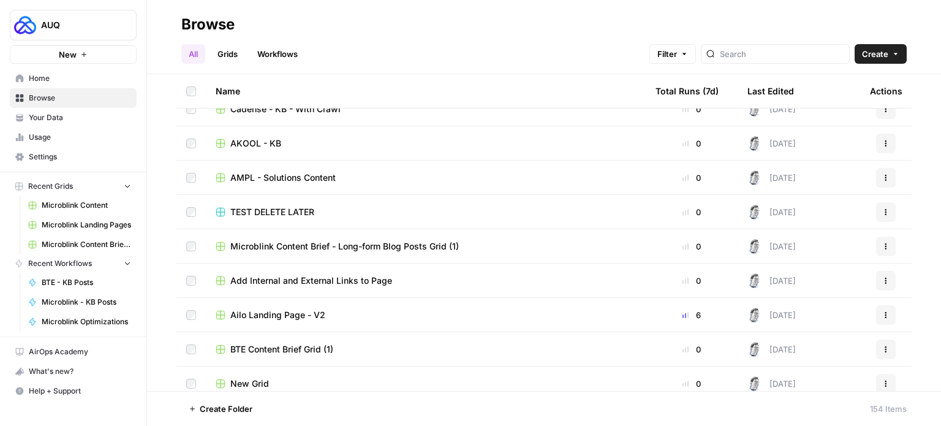
click at [334, 245] on span "Microblink Content Brief - Long-form Blog Posts Grid (1)" at bounding box center [344, 246] width 229 height 12
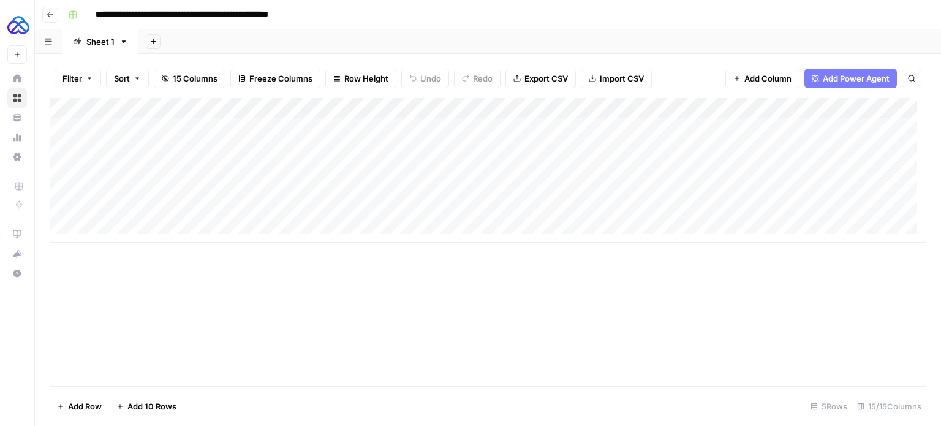
click at [42, 14] on header "**********" at bounding box center [488, 14] width 906 height 29
click at [47, 18] on icon "button" at bounding box center [50, 14] width 7 height 7
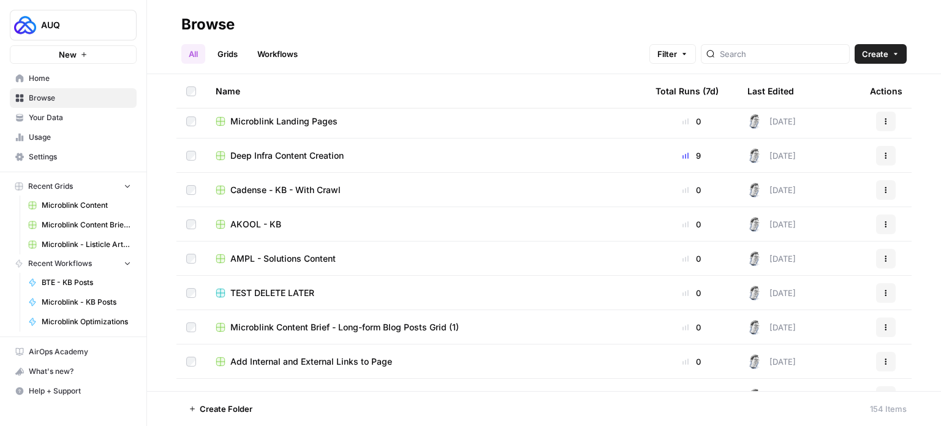
scroll to position [892, 0]
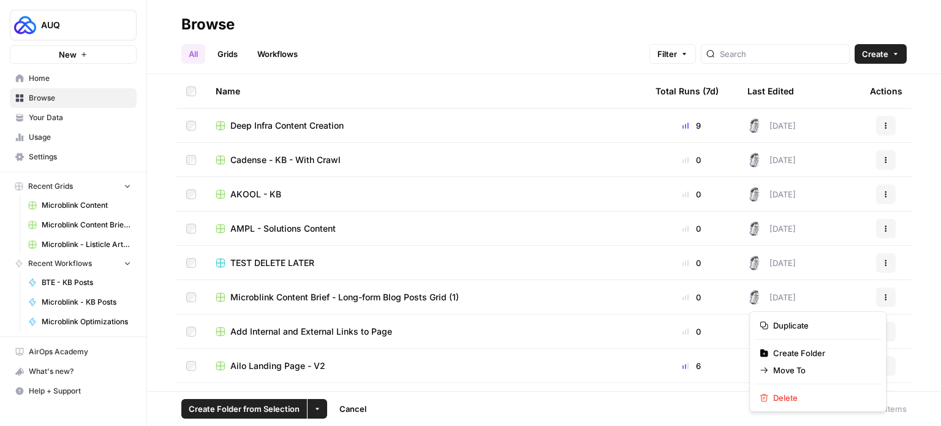
click at [876, 298] on button "Actions" at bounding box center [886, 297] width 20 height 20
click at [794, 400] on span "Delete" at bounding box center [822, 398] width 98 height 12
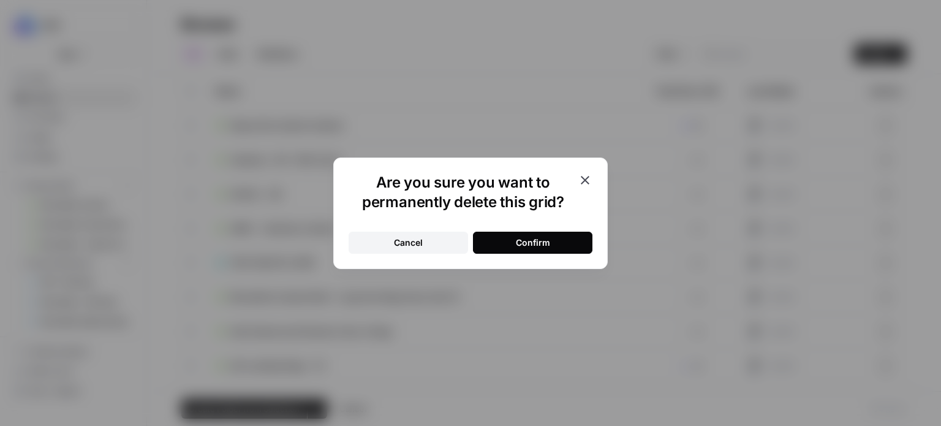
click at [571, 240] on button "Confirm" at bounding box center [532, 243] width 119 height 22
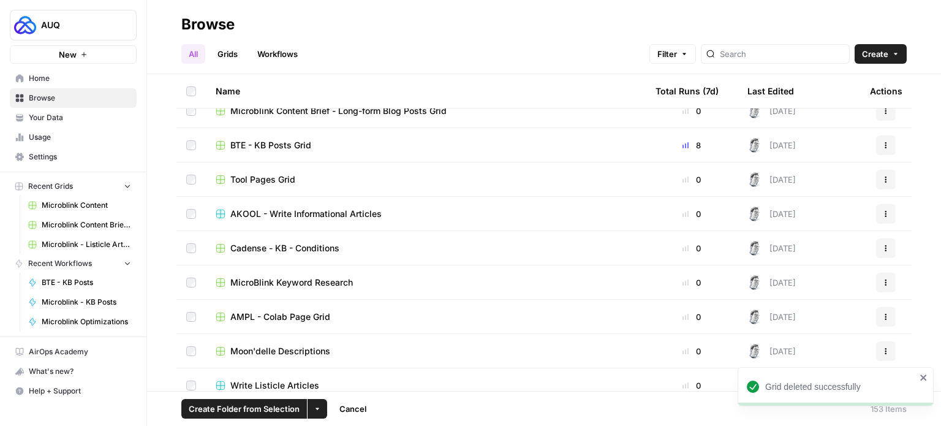
scroll to position [1250, 0]
click at [306, 213] on span "AKOOL - Write Informational Articles" at bounding box center [305, 214] width 151 height 12
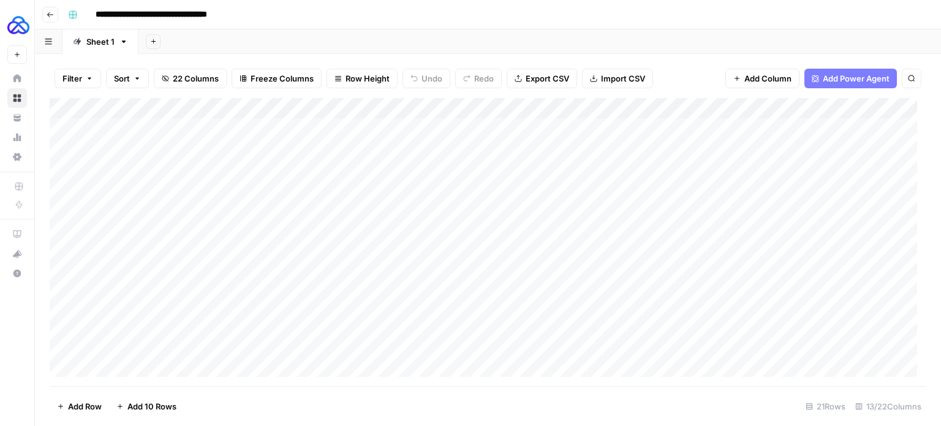
click at [634, 107] on div "Add Column" at bounding box center [488, 242] width 877 height 288
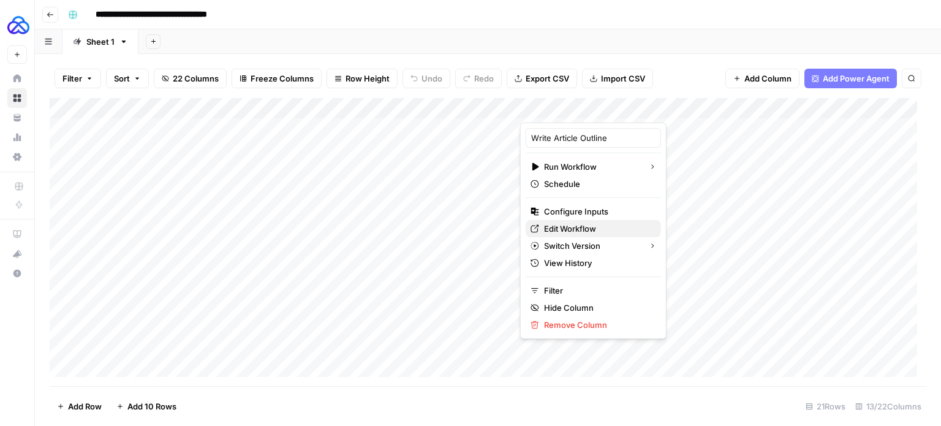
click at [598, 230] on span "Edit Workflow" at bounding box center [597, 228] width 107 height 12
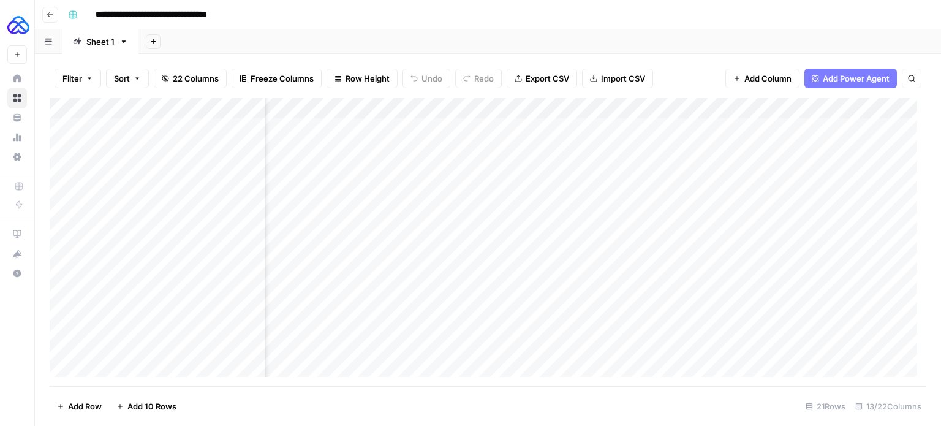
scroll to position [0, 496]
click at [450, 231] on div "Add Column" at bounding box center [488, 242] width 877 height 288
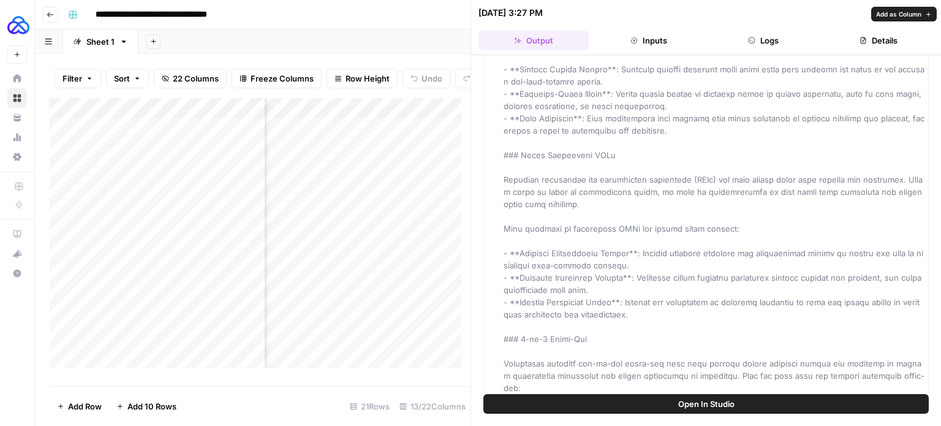
scroll to position [1178, 0]
click at [52, 20] on button "Go back" at bounding box center [50, 15] width 16 height 16
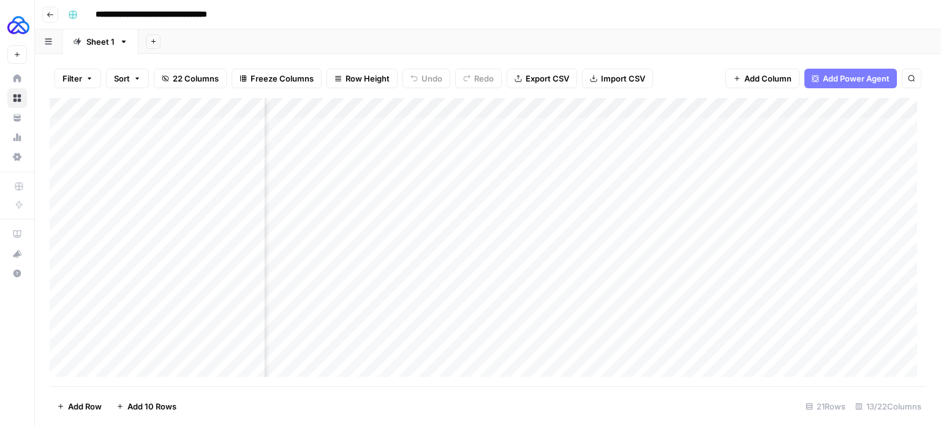
click at [56, 19] on button "Go back" at bounding box center [50, 15] width 16 height 16
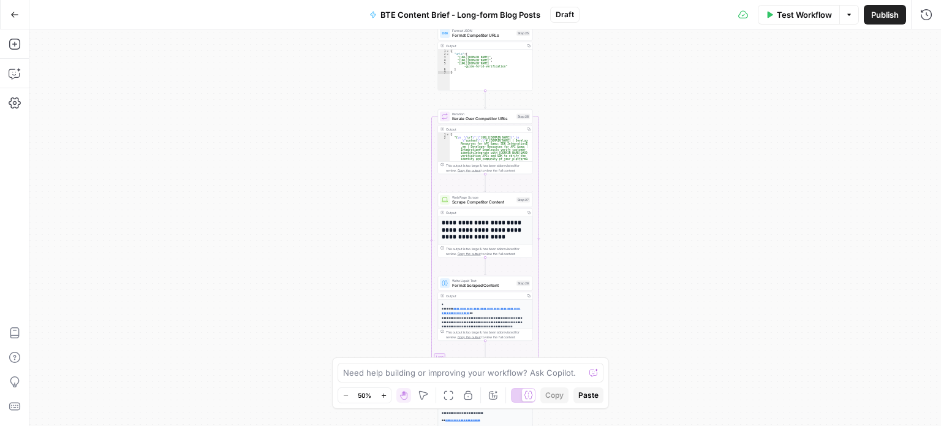
click at [189, 40] on div "**********" at bounding box center [485, 227] width 912 height 396
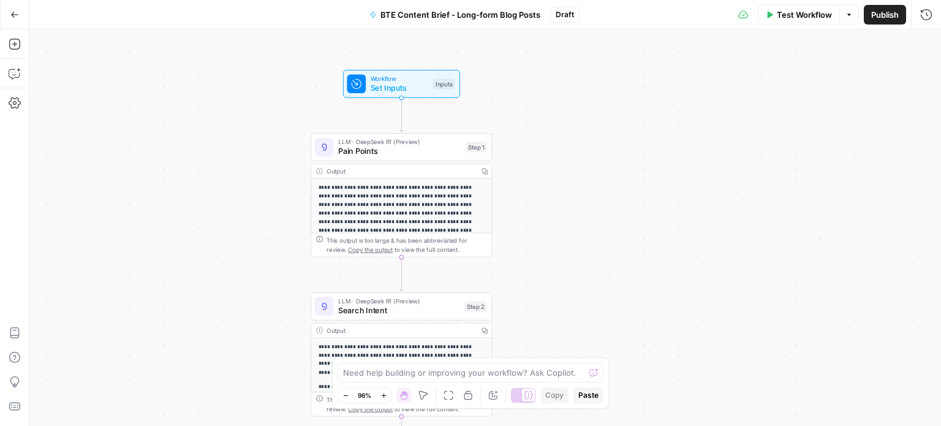
click at [422, 147] on span "Pain Points" at bounding box center [399, 151] width 123 height 12
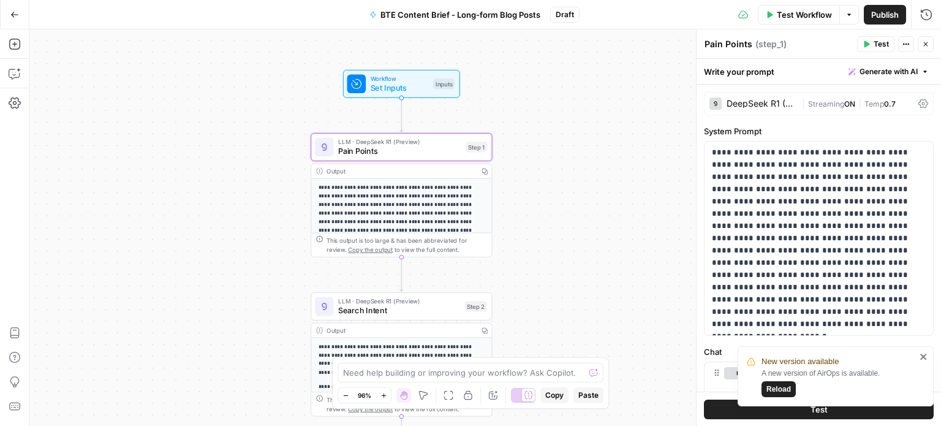
click at [922, 358] on icon "close" at bounding box center [923, 357] width 6 height 6
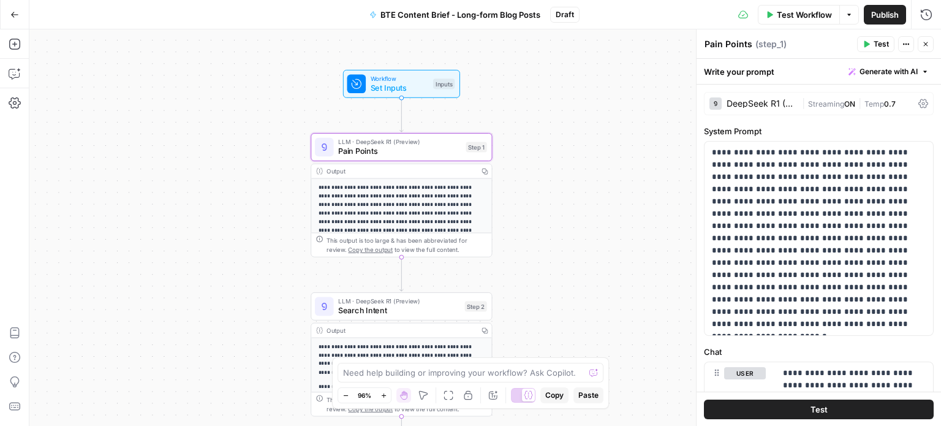
click at [15, 15] on icon "button" at bounding box center [14, 14] width 9 height 9
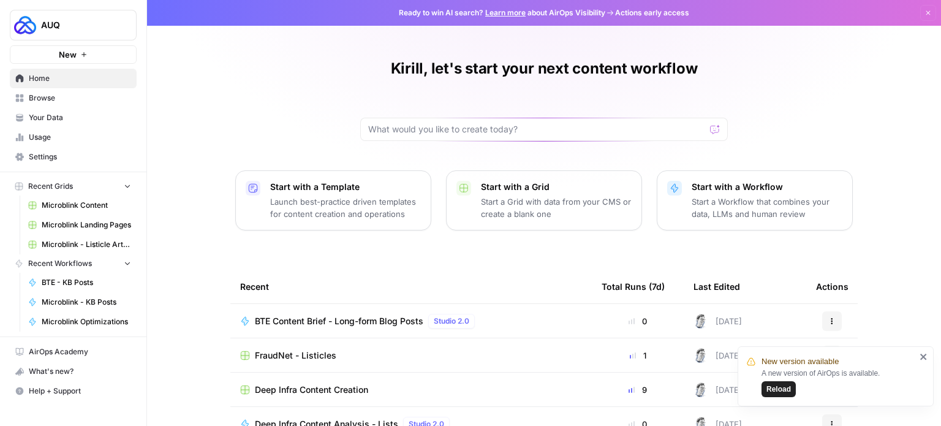
click at [65, 105] on link "Browse" at bounding box center [73, 98] width 127 height 20
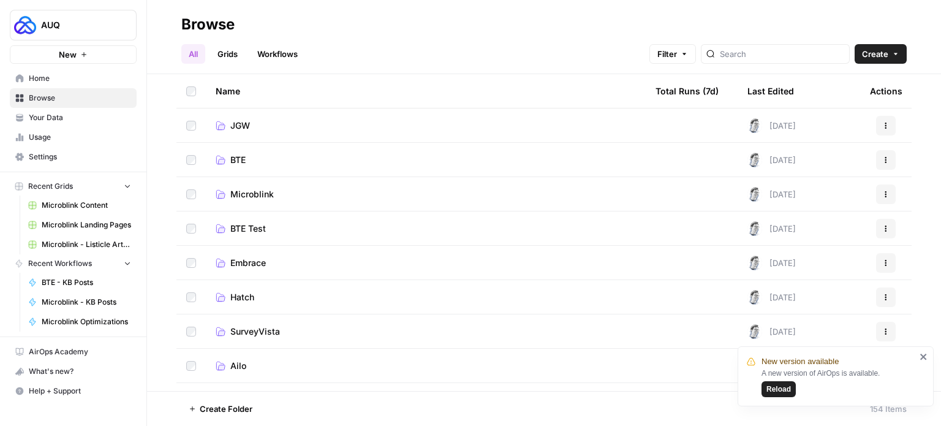
click at [235, 166] on td "BTE" at bounding box center [426, 160] width 440 height 34
click at [237, 161] on span "BTE" at bounding box center [237, 160] width 15 height 12
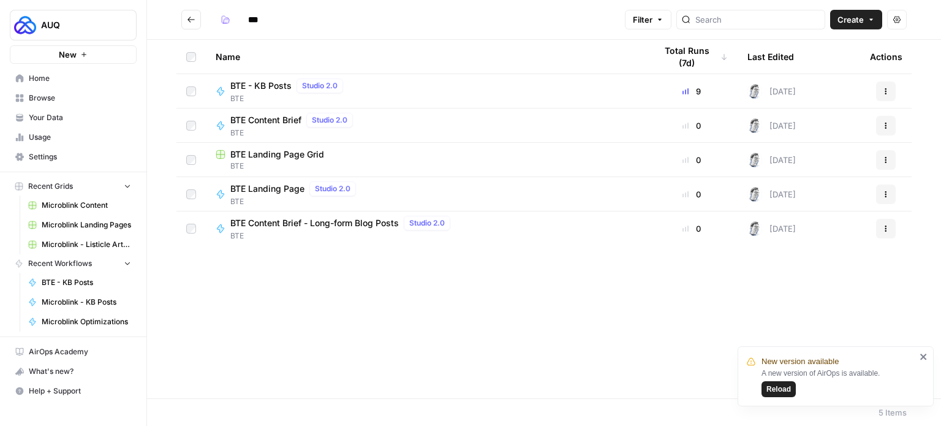
click at [275, 120] on span "BTE Content Brief" at bounding box center [265, 120] width 71 height 12
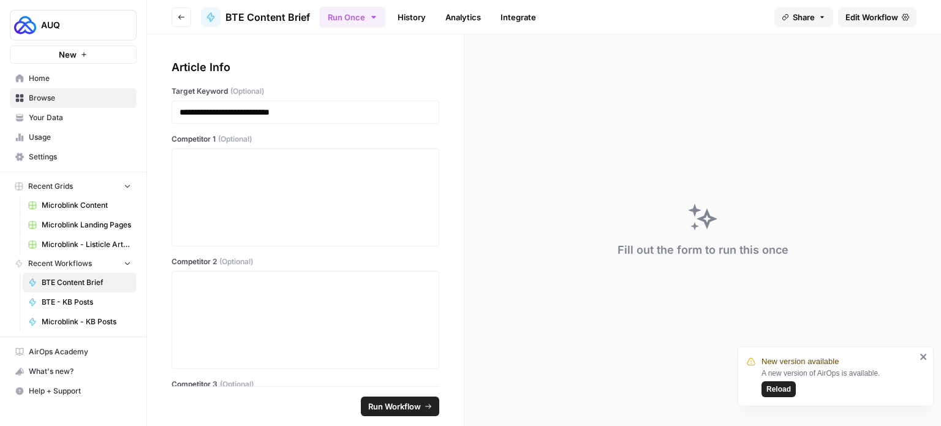
click at [862, 10] on link "Edit Workflow" at bounding box center [877, 17] width 78 height 20
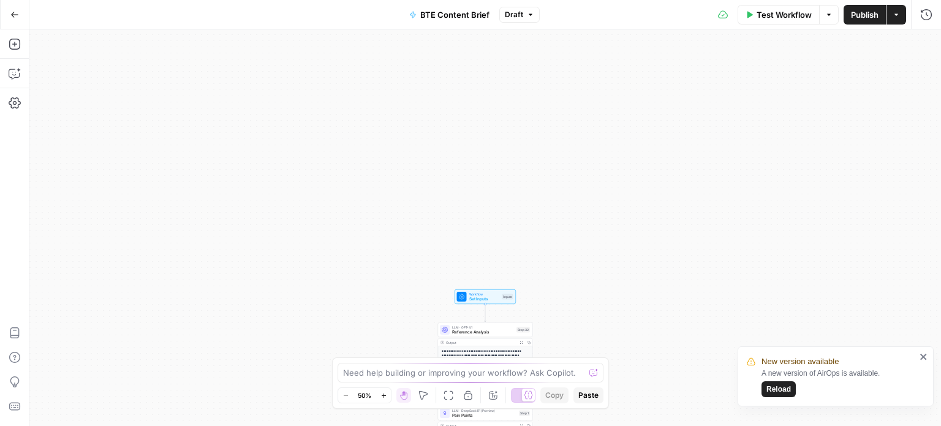
click at [481, 298] on span "Set Inputs" at bounding box center [484, 299] width 31 height 6
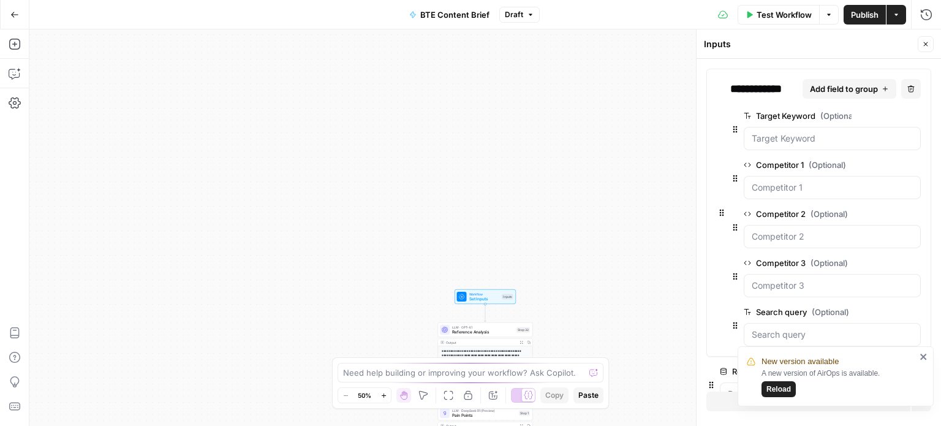
scroll to position [29, 0]
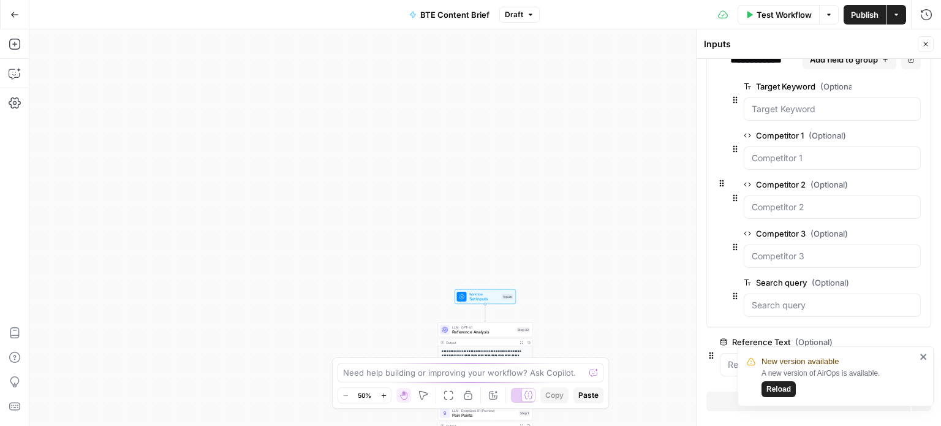
click at [926, 354] on icon "close" at bounding box center [923, 357] width 6 height 6
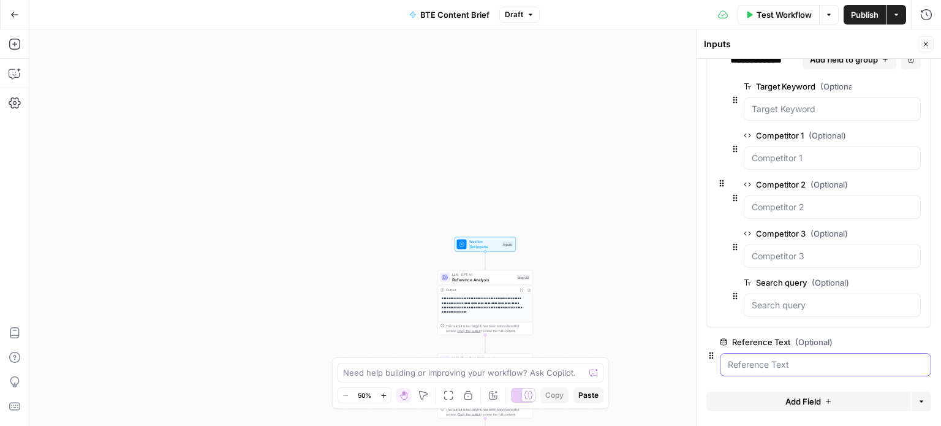
click at [789, 363] on Text "Reference Text (Optional)" at bounding box center [825, 364] width 195 height 12
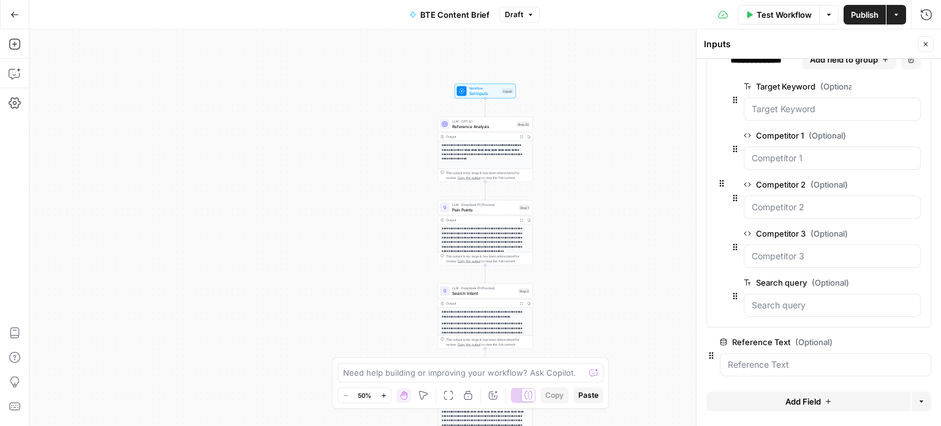
click at [786, 356] on div at bounding box center [825, 364] width 211 height 23
click at [782, 358] on Text "Reference Text (Optional)" at bounding box center [825, 364] width 195 height 12
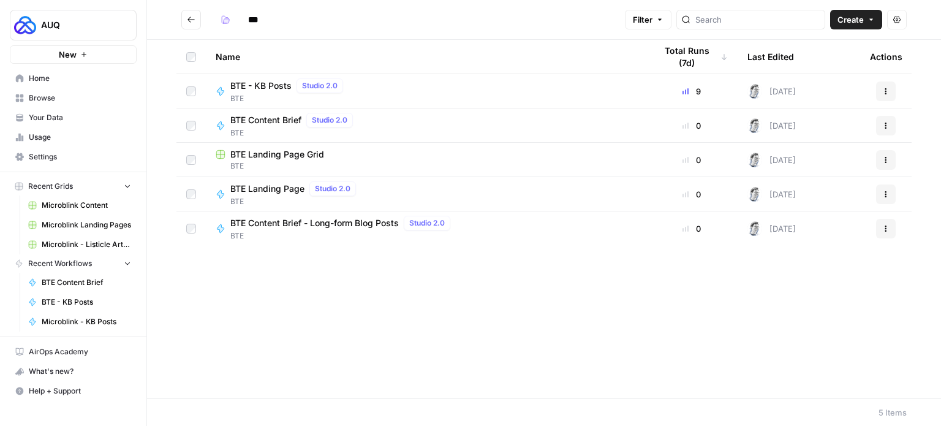
click at [289, 191] on span "BTE Landing Page" at bounding box center [267, 189] width 74 height 12
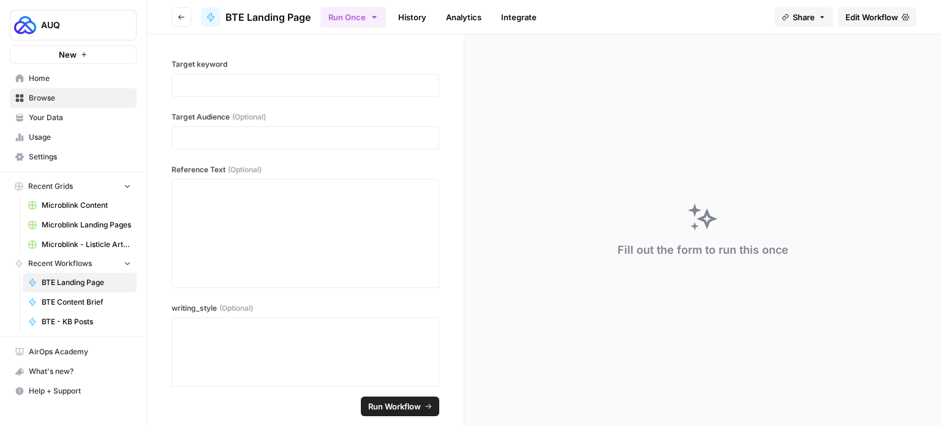
click at [880, 22] on span "Edit Workflow" at bounding box center [872, 17] width 53 height 12
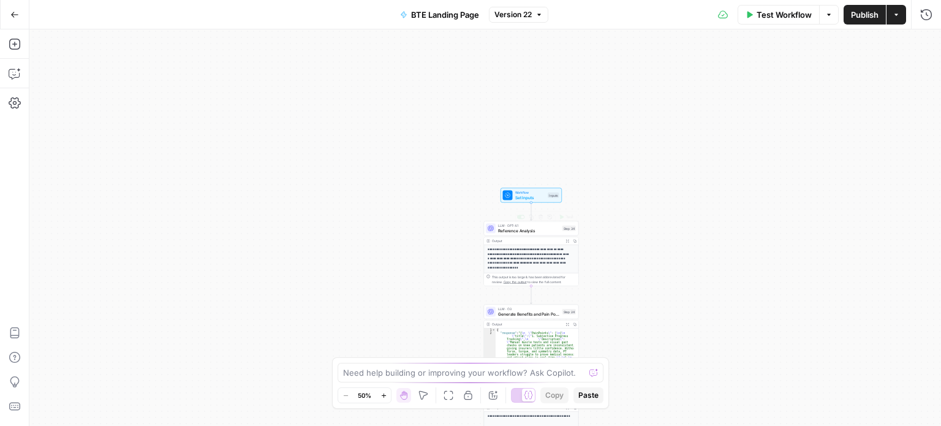
click at [533, 229] on span "Reference Analysis" at bounding box center [529, 230] width 62 height 6
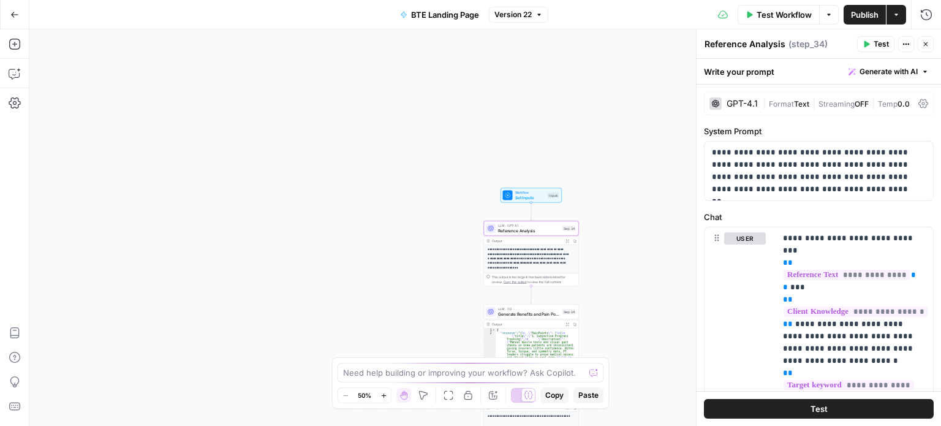
click at [533, 197] on span "Set Inputs" at bounding box center [530, 197] width 31 height 6
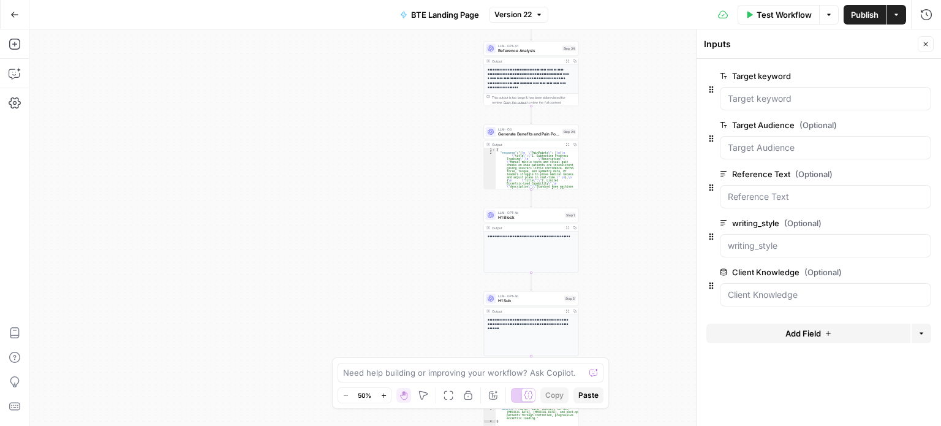
click at [534, 127] on span "LLM · O3" at bounding box center [529, 129] width 62 height 5
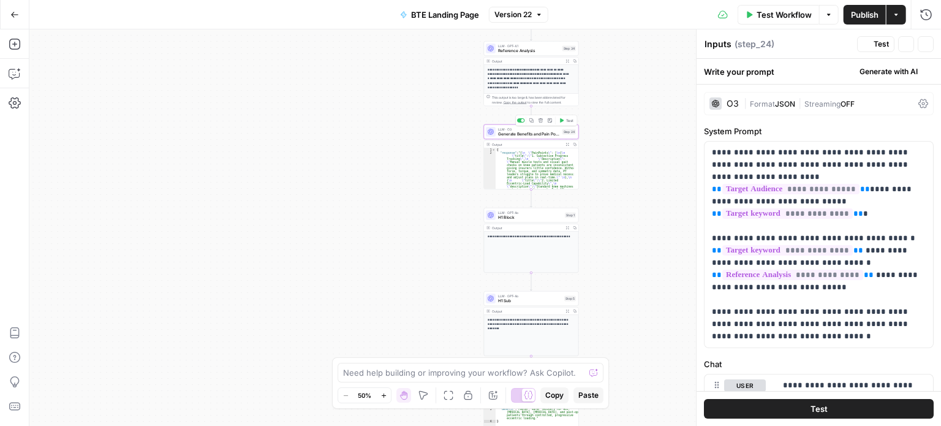
type textarea "Generate Benefits and Pain Points"
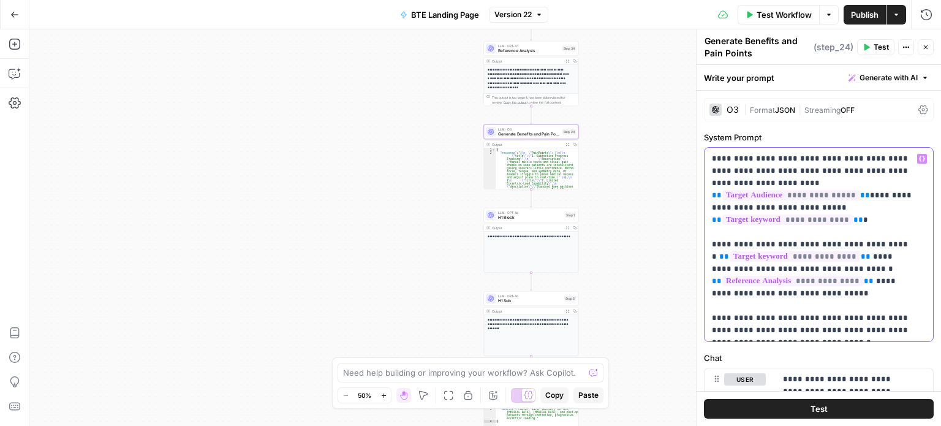
click at [740, 172] on p "**********" at bounding box center [814, 245] width 205 height 184
drag, startPoint x: 860, startPoint y: 281, endPoint x: 694, endPoint y: 158, distance: 206.4
click at [696, 158] on div "**********" at bounding box center [818, 227] width 245 height 396
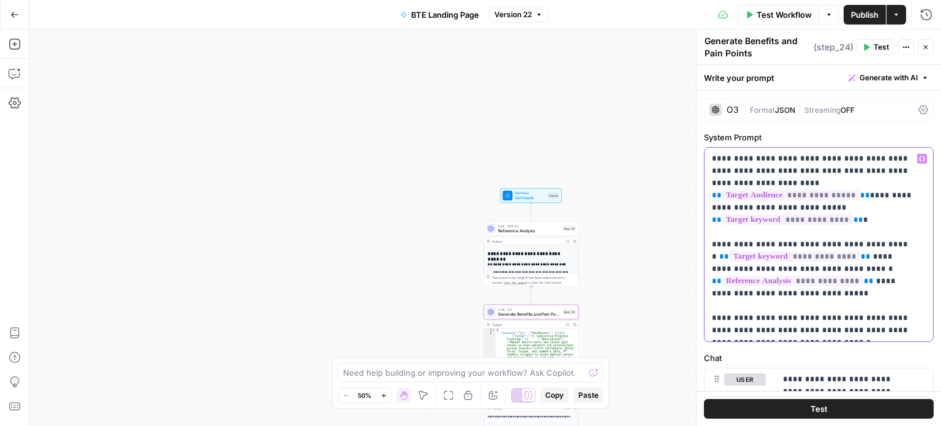
scroll to position [276, 0]
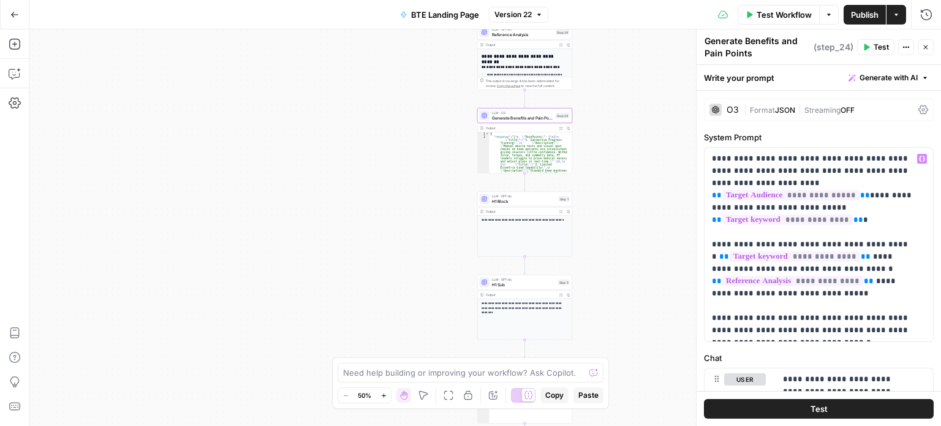
click at [531, 199] on span "H1 Block" at bounding box center [524, 201] width 64 height 6
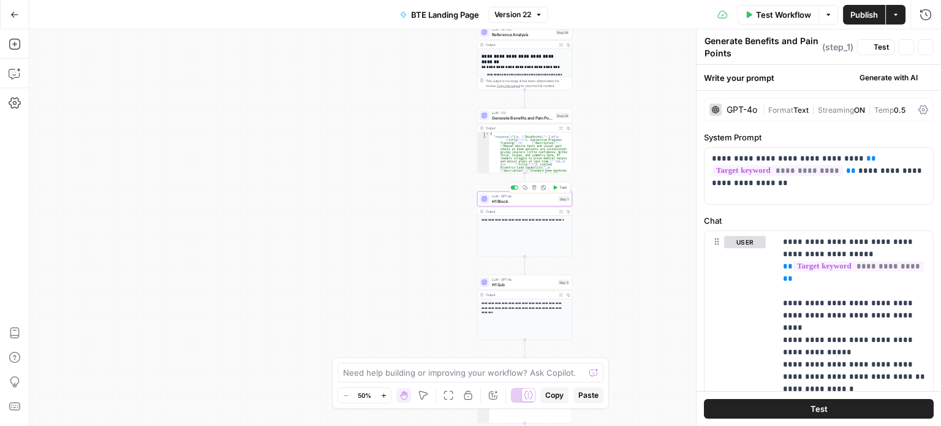
type textarea "H1 Block"
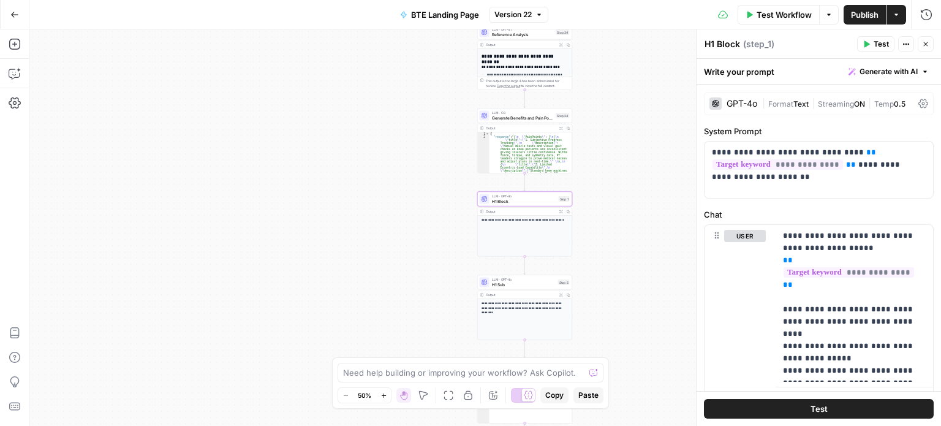
click at [534, 282] on span "H1 Sub" at bounding box center [524, 284] width 64 height 6
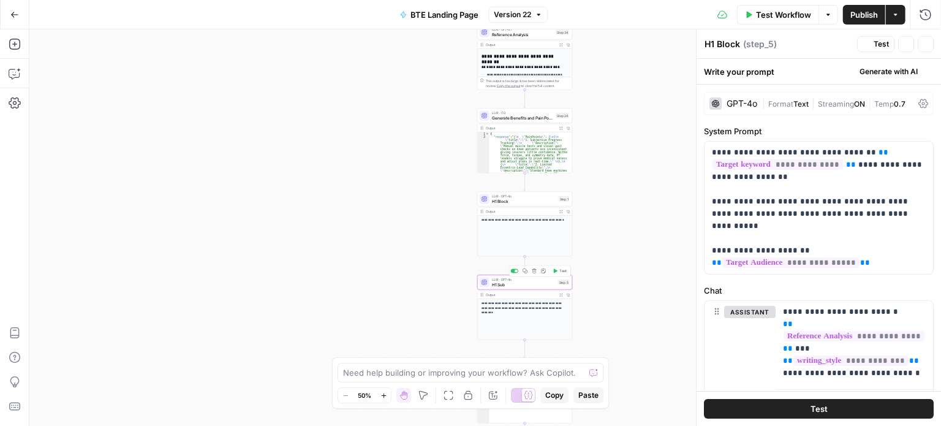
type textarea "H1 Sub"
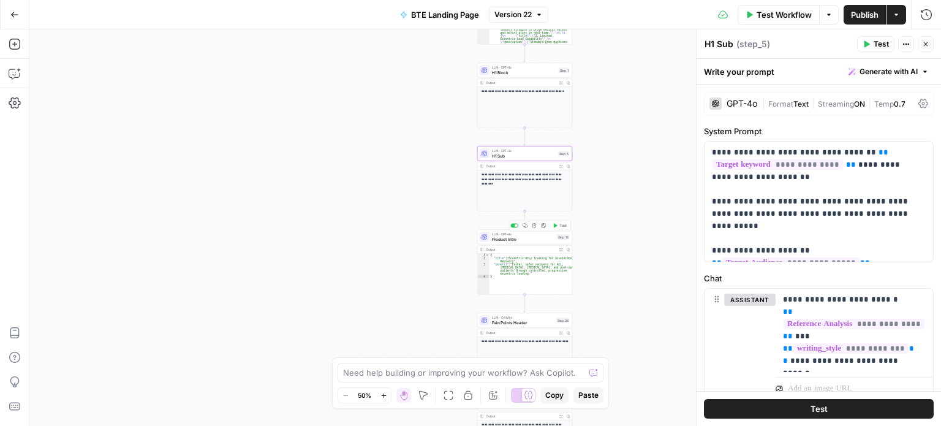
click at [550, 239] on span "Product Intro" at bounding box center [523, 239] width 63 height 6
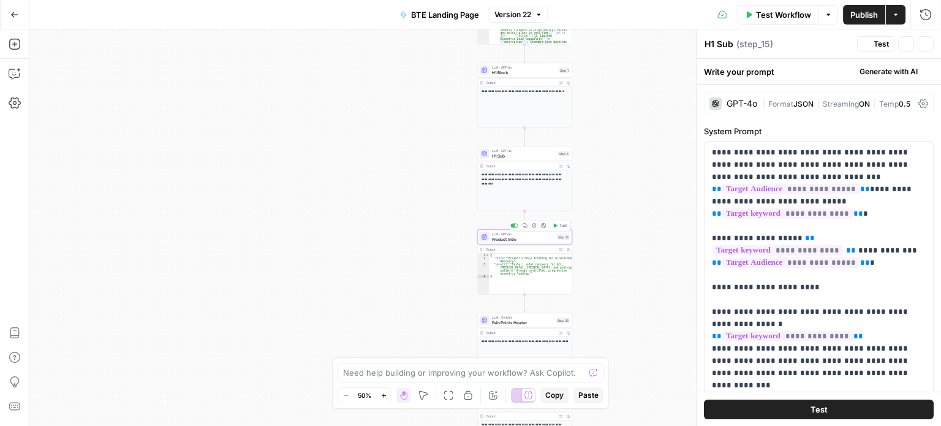
type textarea "Product Intro"
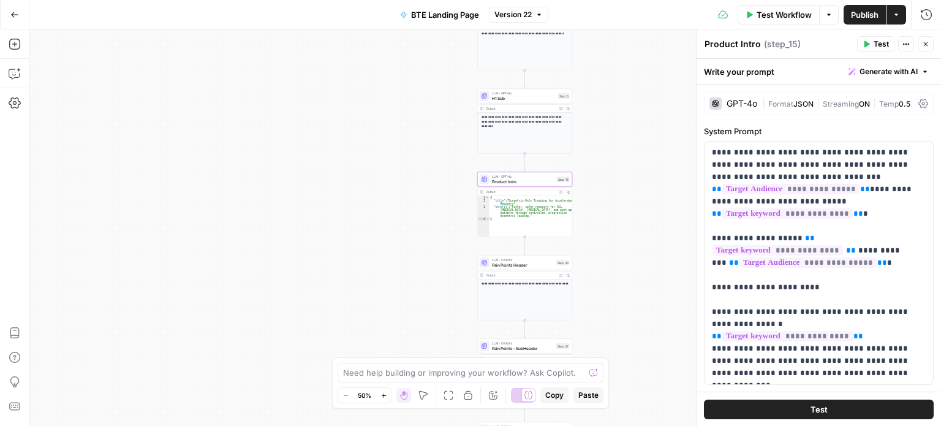
click at [535, 263] on span "Pain Points Header" at bounding box center [523, 265] width 62 height 6
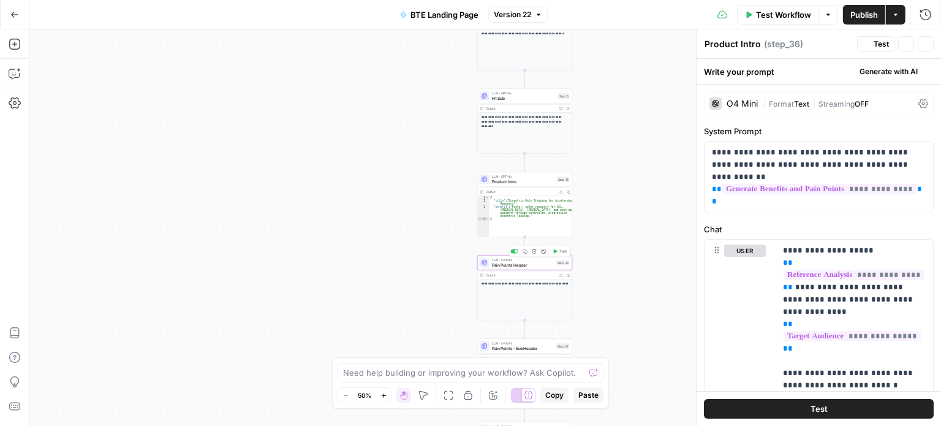
type textarea "Pain Points Header"
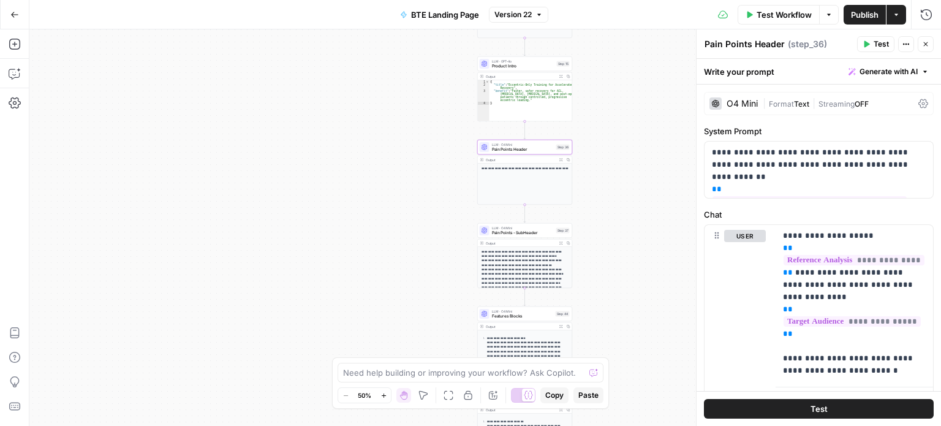
click at [527, 230] on span "Pain Points - SubHeader" at bounding box center [523, 233] width 62 height 6
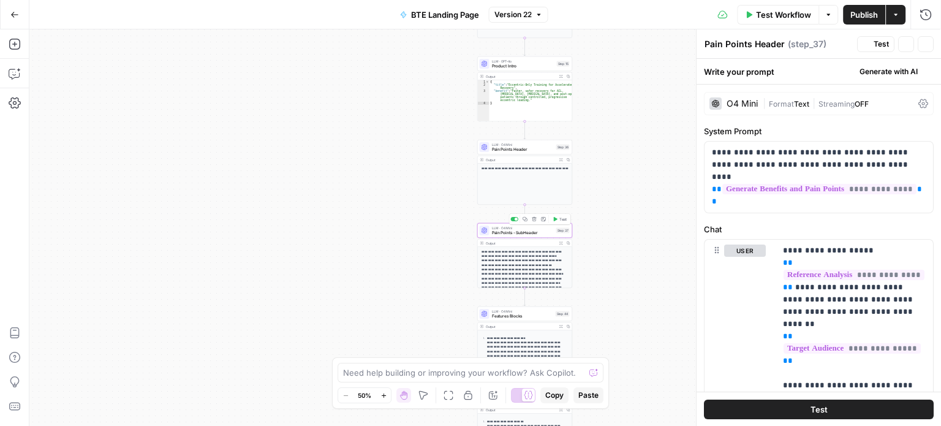
type textarea "Pain Points - SubHeader"
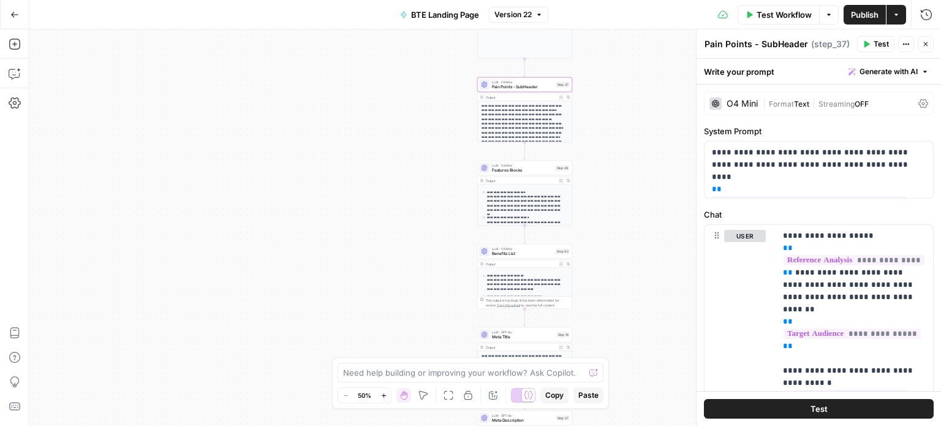
click at [528, 170] on span "Features Blocks" at bounding box center [522, 170] width 61 height 6
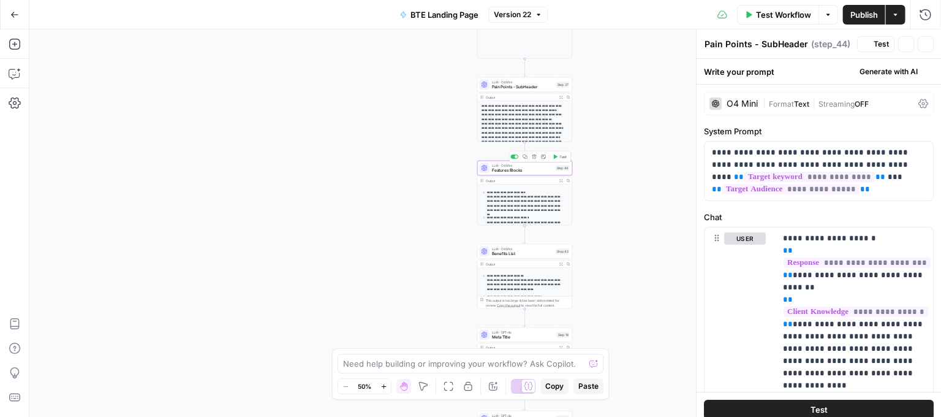
type textarea "Features Blocks"
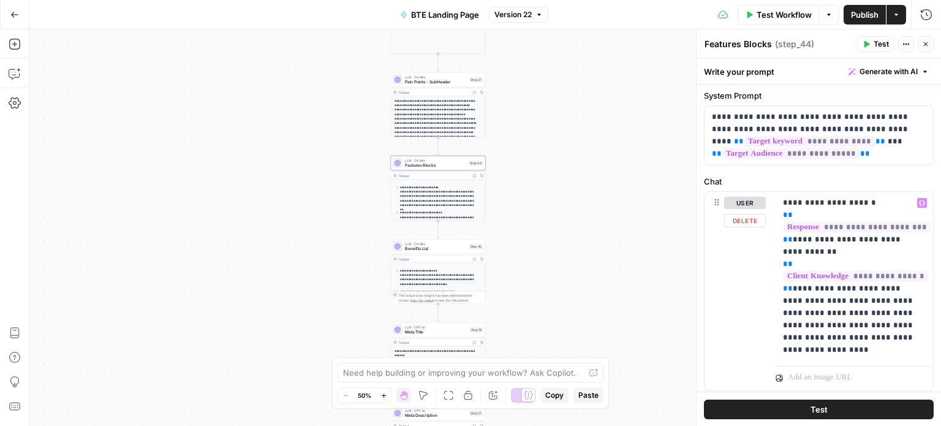
scroll to position [34, 0]
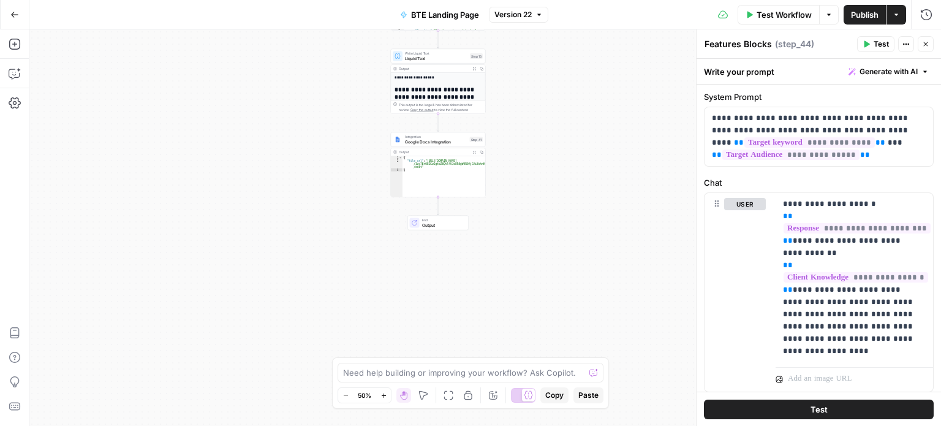
click at [434, 143] on span "Google Docs Integration" at bounding box center [436, 141] width 63 height 6
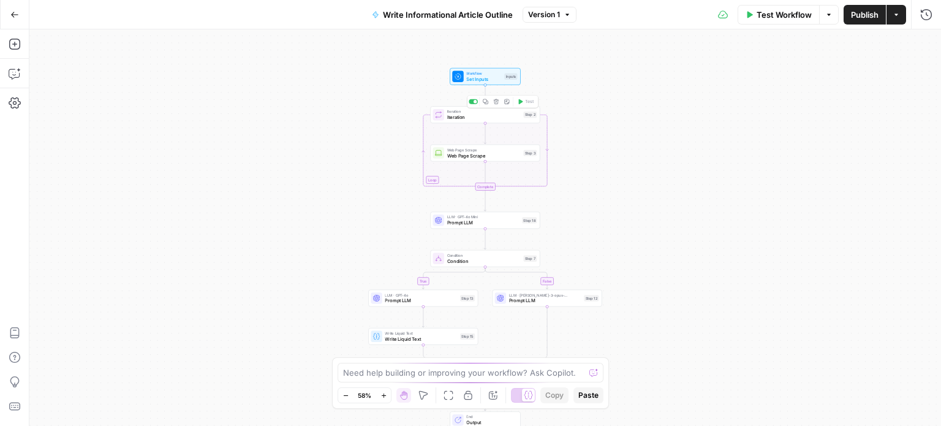
click at [496, 119] on span "Iteration" at bounding box center [484, 116] width 74 height 7
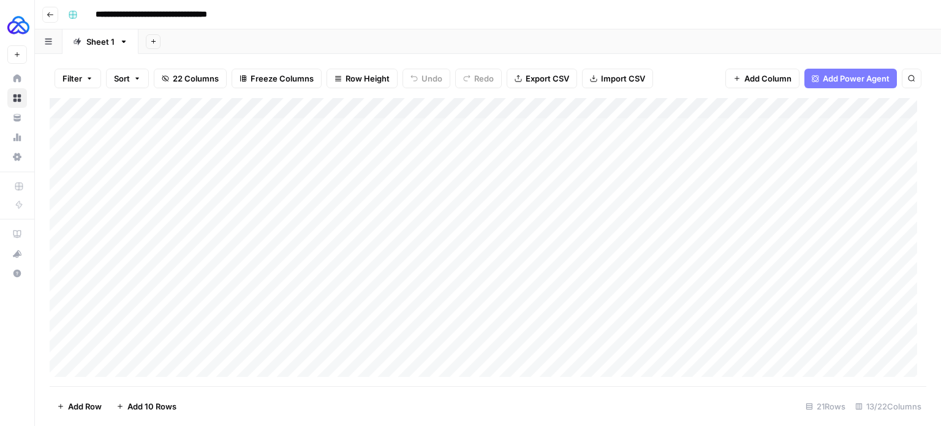
click at [638, 107] on div "Add Column" at bounding box center [488, 242] width 877 height 288
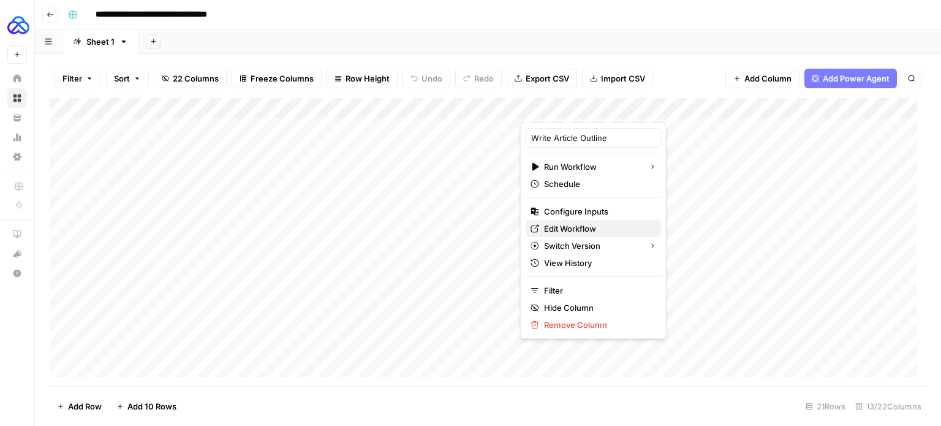
click at [596, 222] on span "Edit Workflow" at bounding box center [597, 228] width 107 height 12
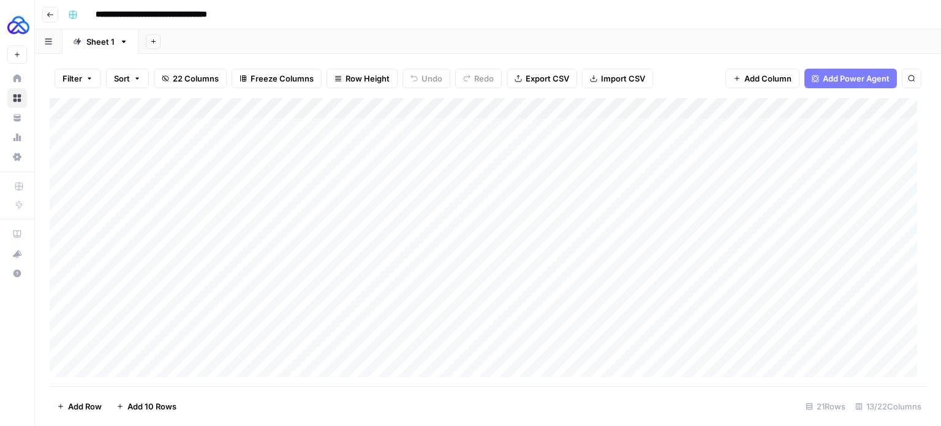
click at [47, 12] on icon "button" at bounding box center [50, 14] width 7 height 7
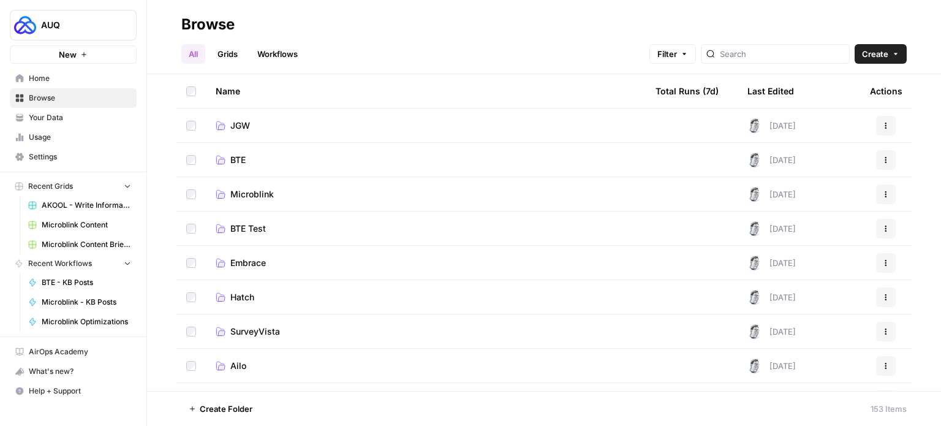
click at [768, 61] on div at bounding box center [775, 54] width 149 height 20
type input "informational"
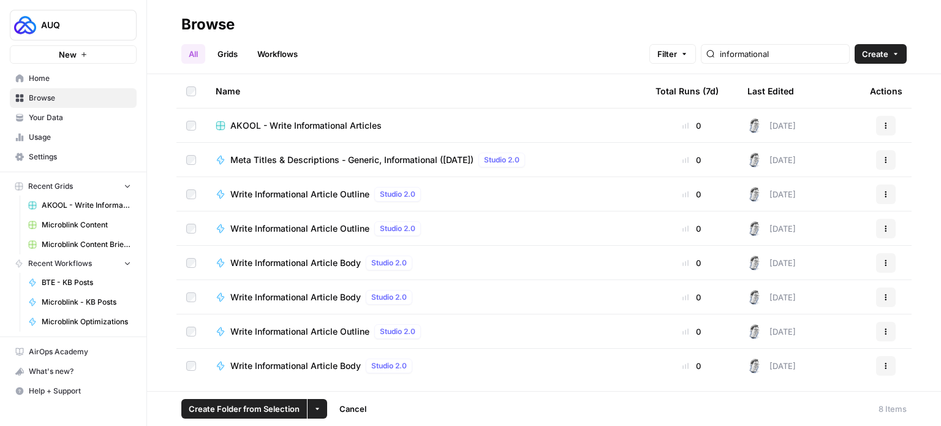
click at [887, 120] on button "Actions" at bounding box center [886, 126] width 20 height 20
click at [819, 155] on span "Duplicate" at bounding box center [832, 154] width 98 height 12
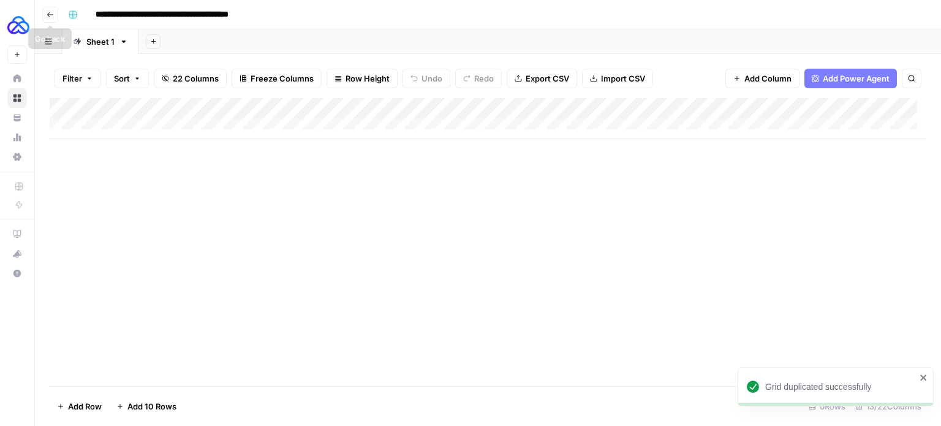
click at [47, 13] on icon "button" at bounding box center [50, 14] width 7 height 7
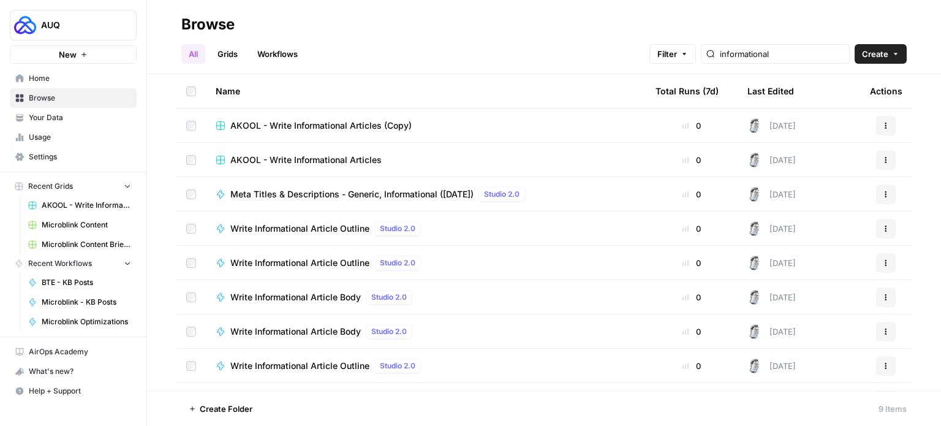
scroll to position [7, 0]
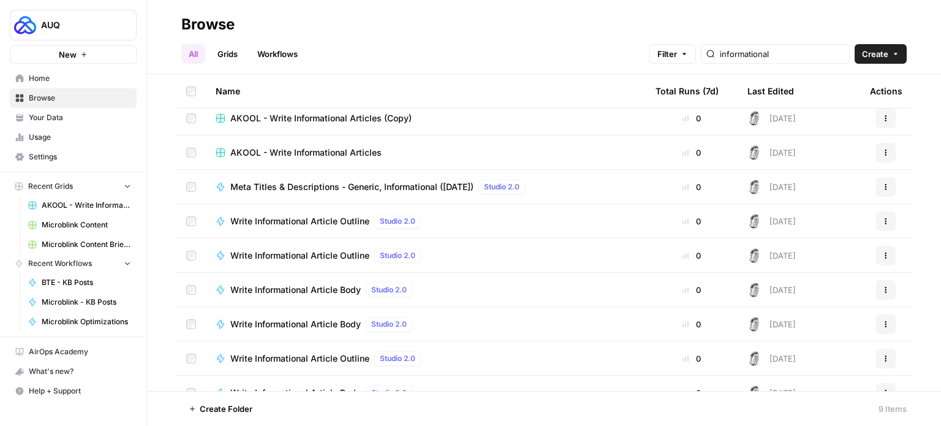
click at [317, 252] on span "Write Informational Article Outline" at bounding box center [299, 255] width 139 height 12
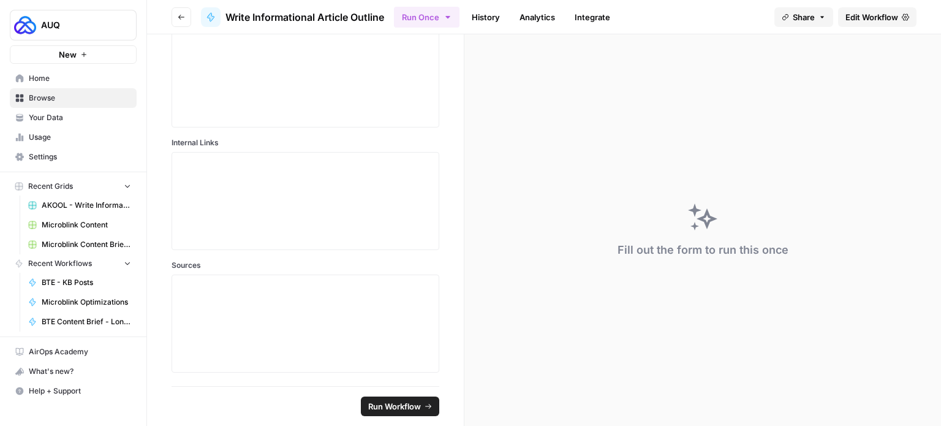
scroll to position [429, 0]
click at [889, 18] on span "Edit Workflow" at bounding box center [872, 17] width 53 height 12
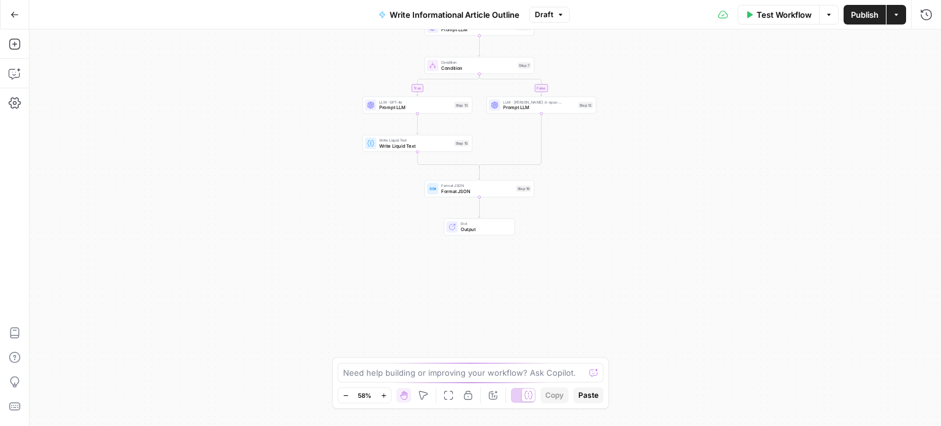
click at [18, 14] on span "Go Back" at bounding box center [18, 14] width 1 height 1
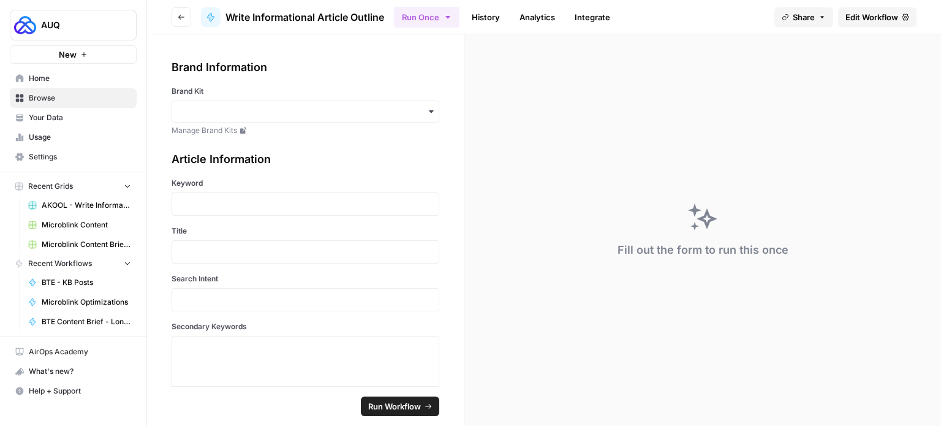
click at [188, 18] on button "Go back" at bounding box center [182, 17] width 20 height 20
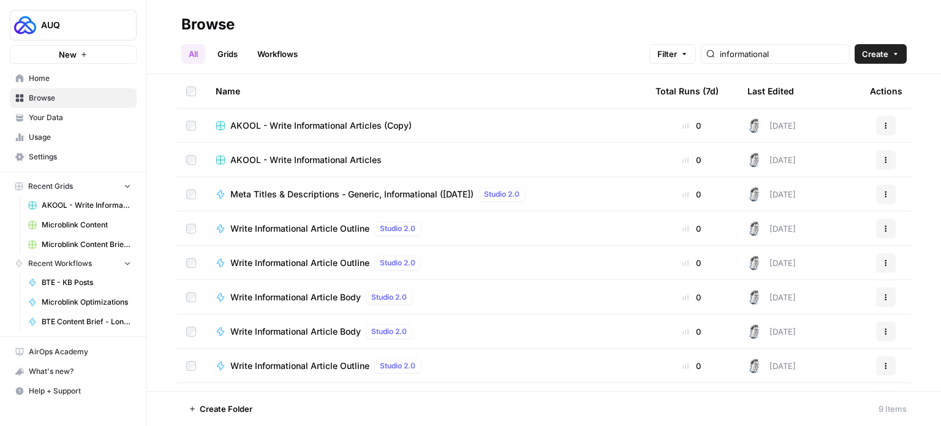
scroll to position [26, 0]
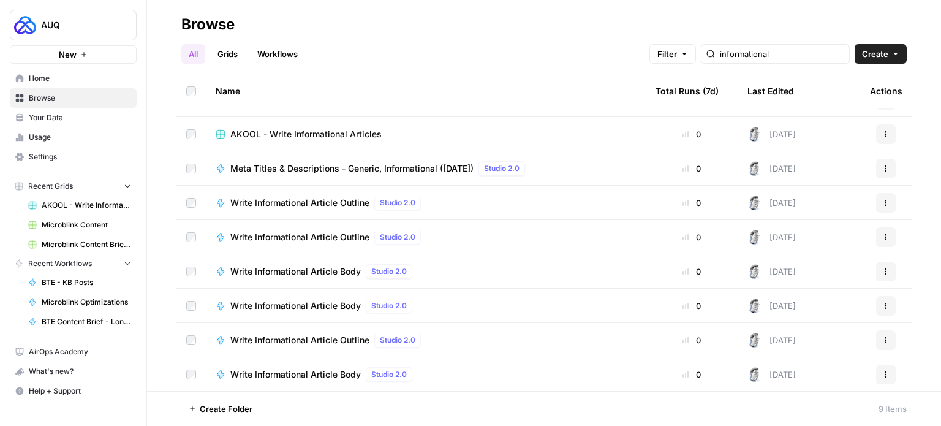
click at [332, 271] on span "Write Informational Article Body" at bounding box center [295, 271] width 131 height 12
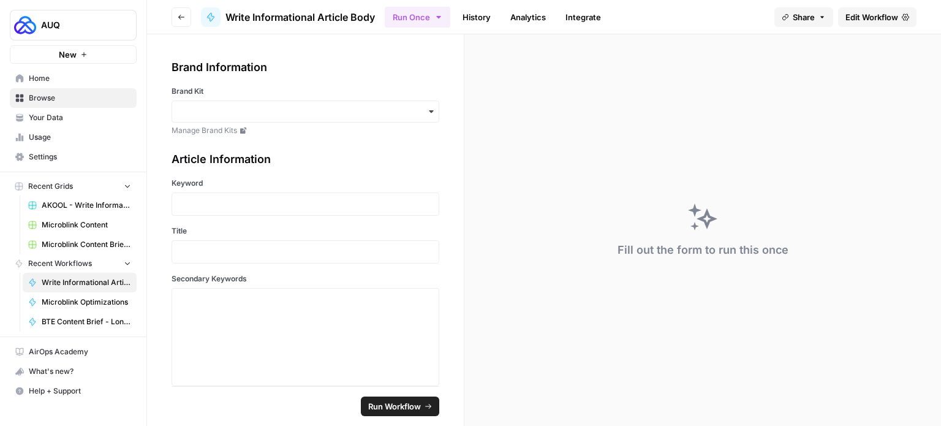
click at [862, 24] on link "Edit Workflow" at bounding box center [877, 17] width 78 height 20
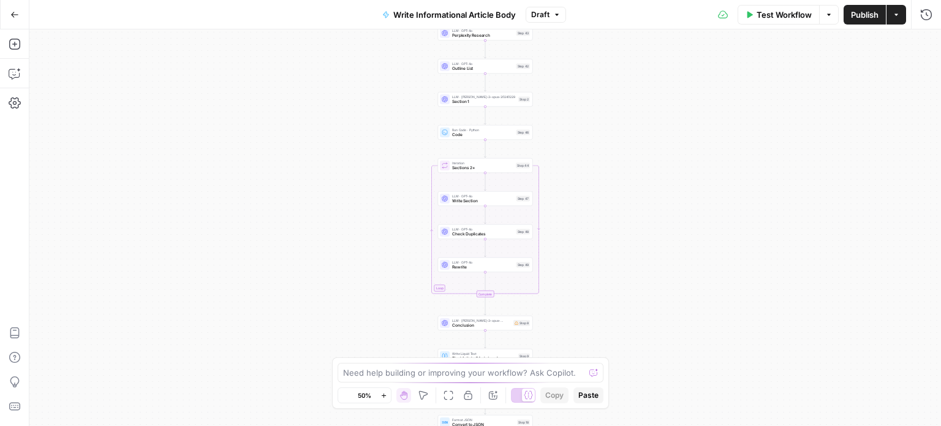
click at [569, 92] on div "Workflow Set Inputs Inputs LLM · GPT-4o Perplexity Research Step 43 LLM · GPT-4…" at bounding box center [485, 227] width 912 height 396
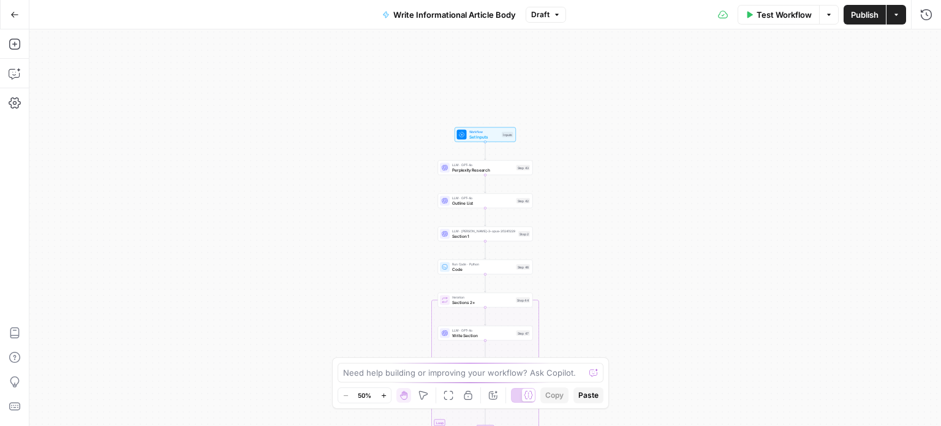
click at [490, 137] on span "Set Inputs" at bounding box center [484, 137] width 31 height 6
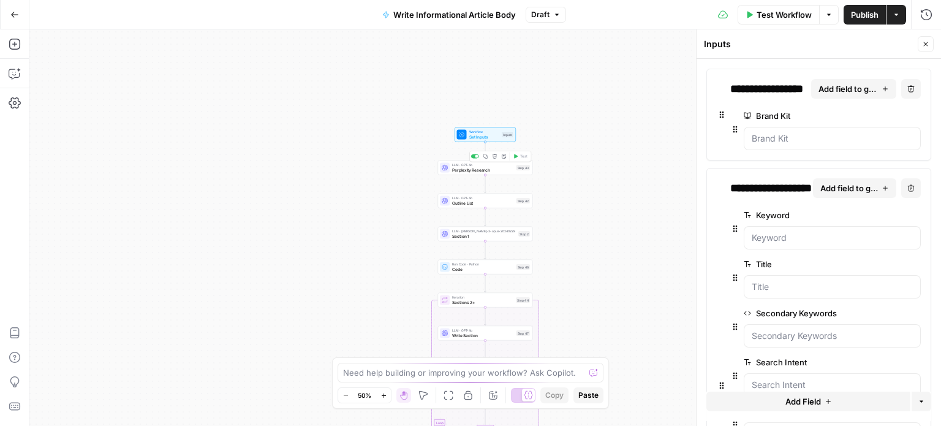
click at [481, 169] on span "Perplexity Research" at bounding box center [483, 170] width 62 height 6
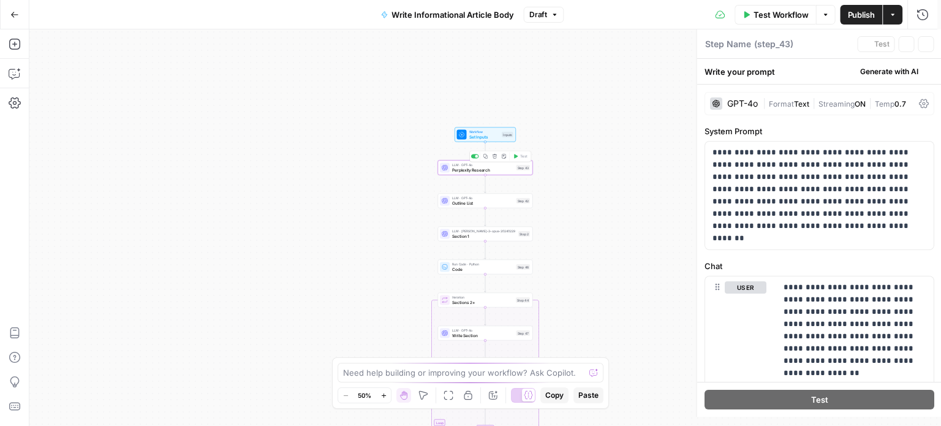
type textarea "Perplexity Research"
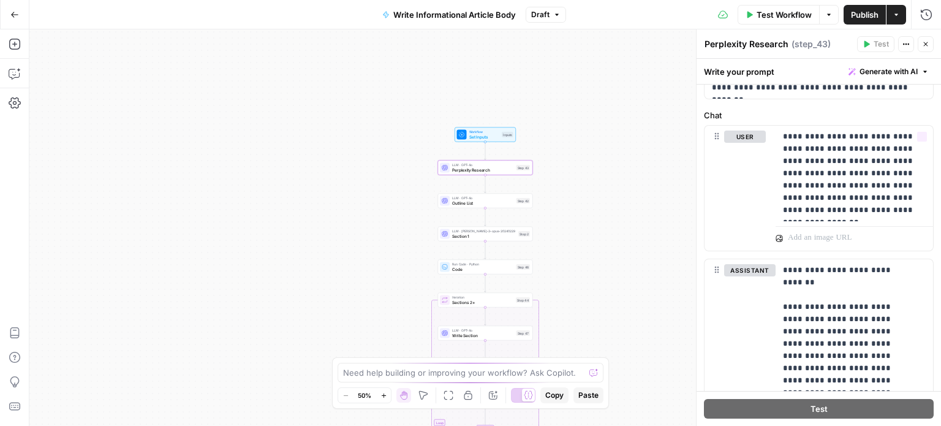
scroll to position [140, 0]
click at [460, 205] on span "Outline List" at bounding box center [483, 203] width 62 height 6
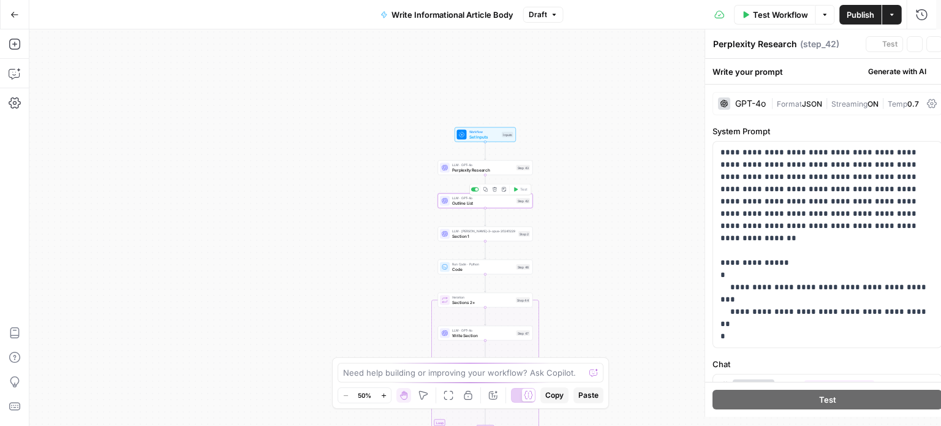
type textarea "Outline List"
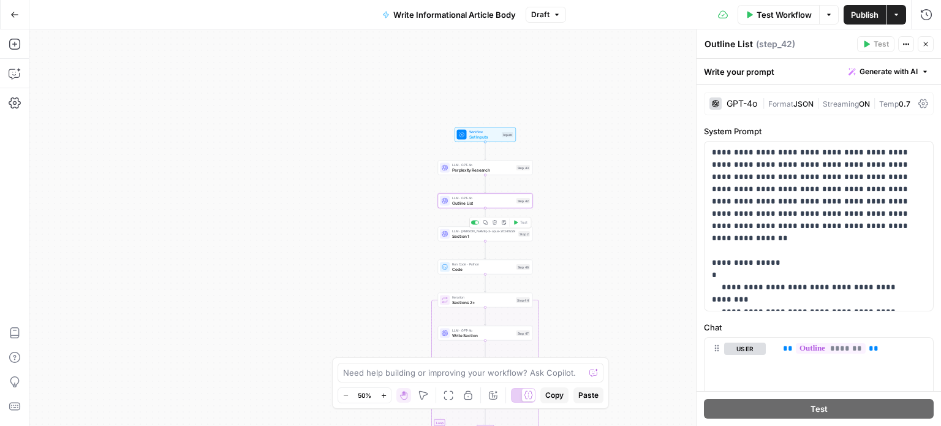
click at [463, 236] on span "Section 1" at bounding box center [484, 236] width 64 height 6
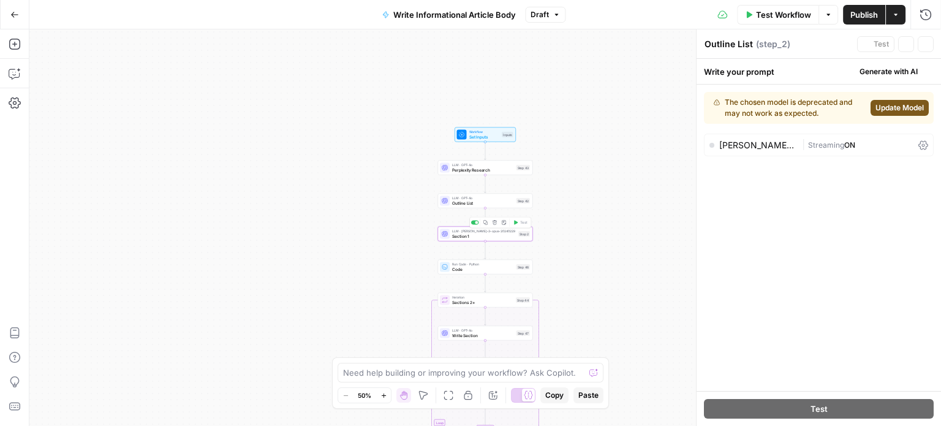
type textarea "Section 1"
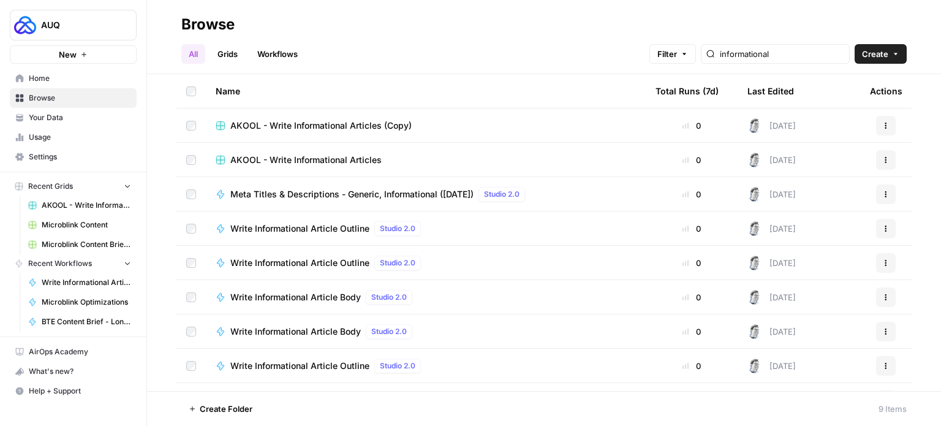
click at [228, 45] on link "Grids" at bounding box center [227, 54] width 35 height 20
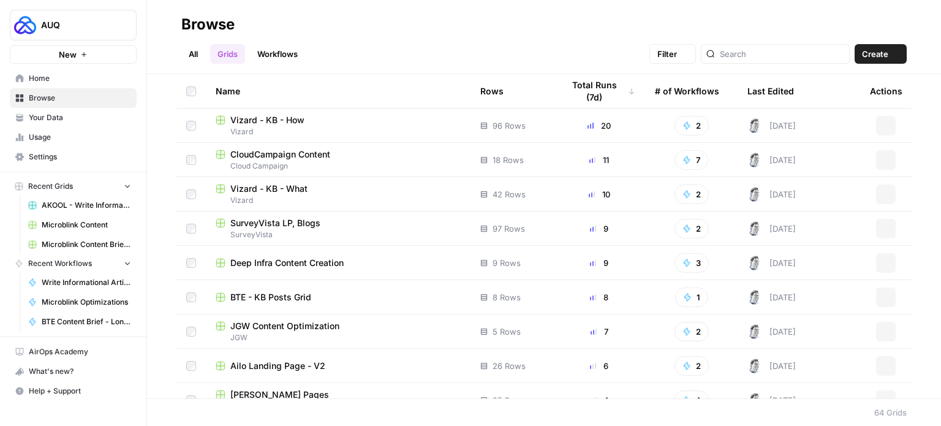
click at [275, 51] on link "Workflows" at bounding box center [277, 54] width 55 height 20
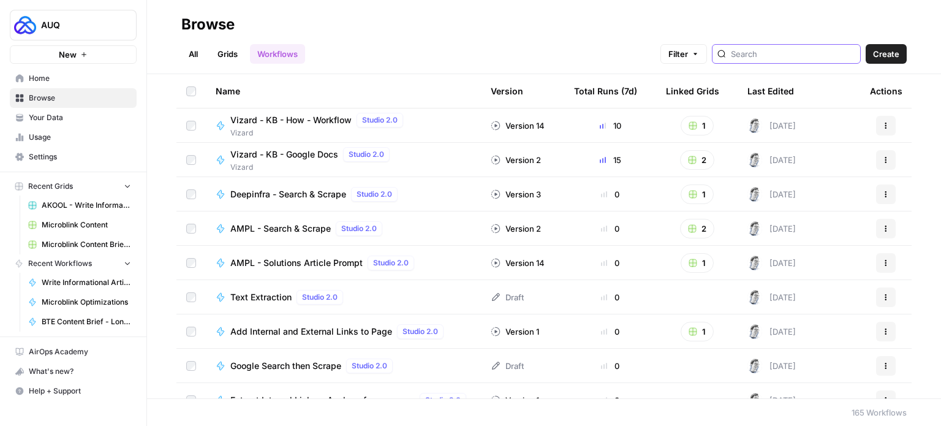
click at [767, 51] on input "search" at bounding box center [793, 54] width 124 height 12
type input "akool"
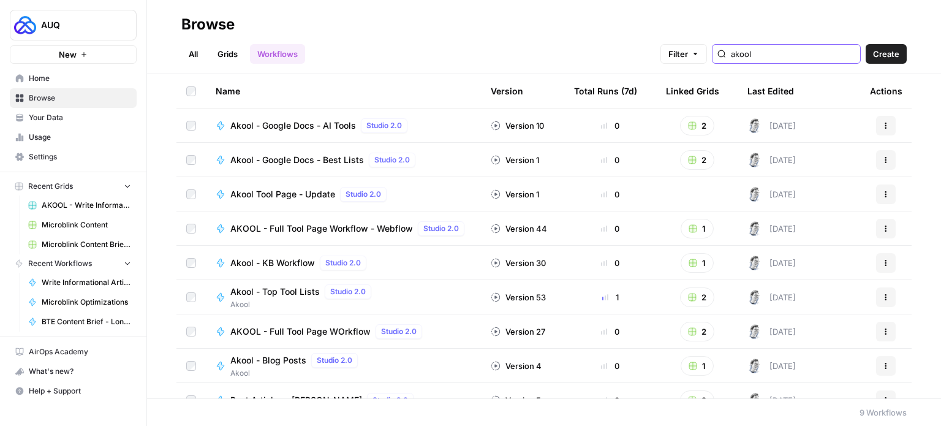
scroll to position [18, 0]
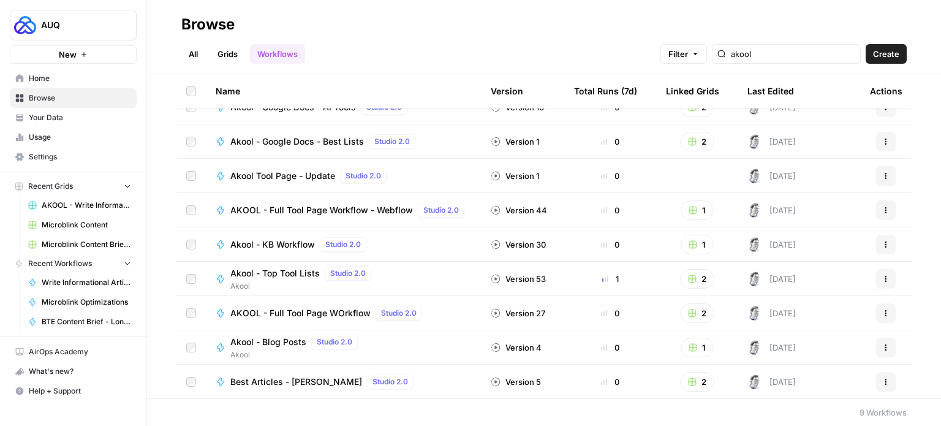
click at [292, 340] on span "Akool - Blog Posts" at bounding box center [268, 342] width 76 height 12
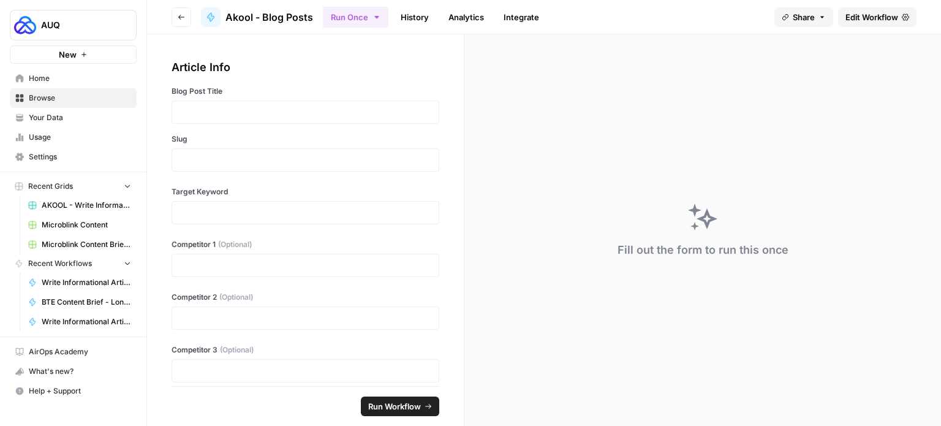
click at [857, 19] on span "Edit Workflow" at bounding box center [872, 17] width 53 height 12
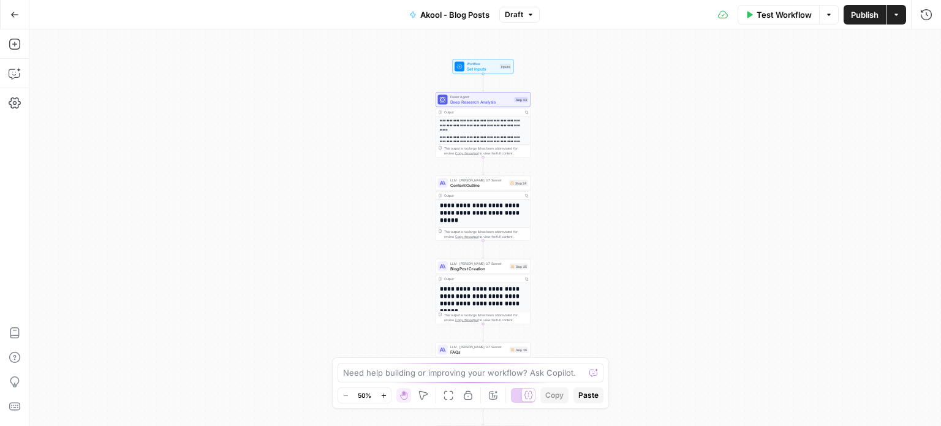
click at [831, 19] on button "Options" at bounding box center [829, 15] width 20 height 20
click at [900, 19] on button "Actions" at bounding box center [897, 15] width 20 height 20
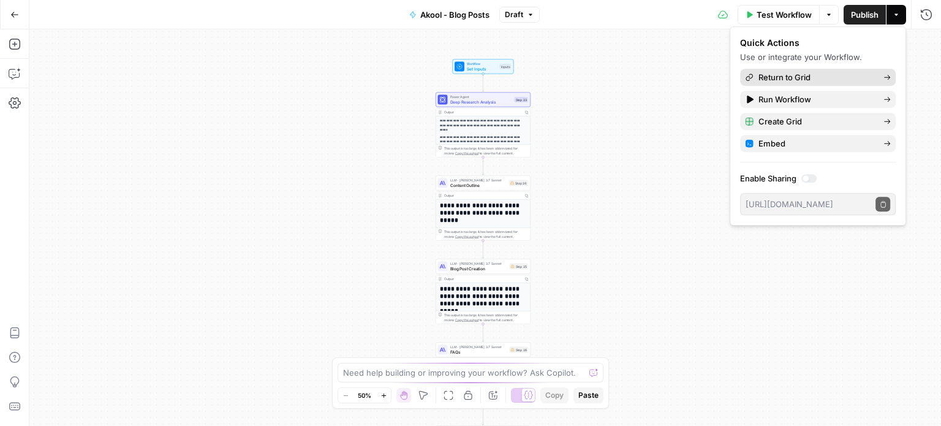
click at [833, 80] on span "Return to Grid" at bounding box center [816, 77] width 115 height 12
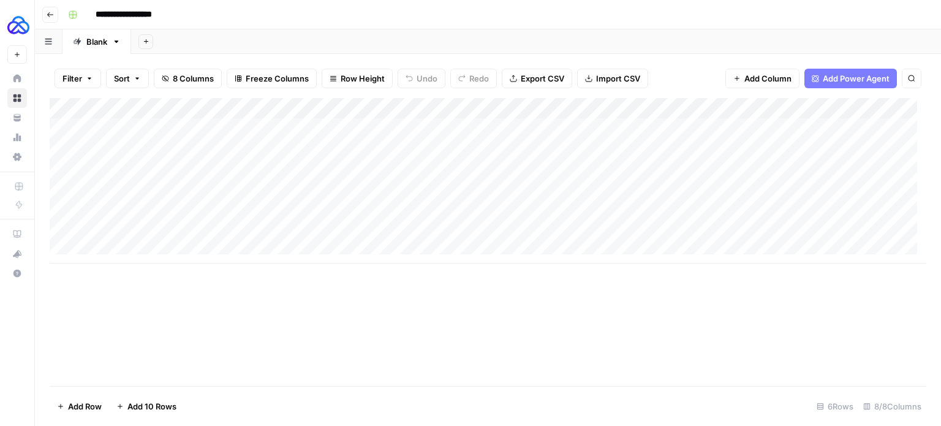
click at [51, 13] on icon "button" at bounding box center [50, 14] width 7 height 7
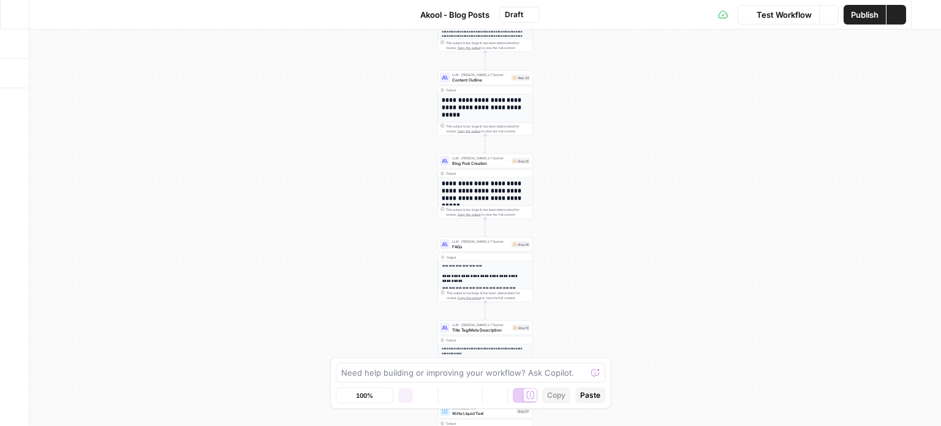
click at [27, 17] on div "Go Back" at bounding box center [14, 14] width 29 height 29
click at [22, 17] on button "Go Back" at bounding box center [15, 15] width 22 height 22
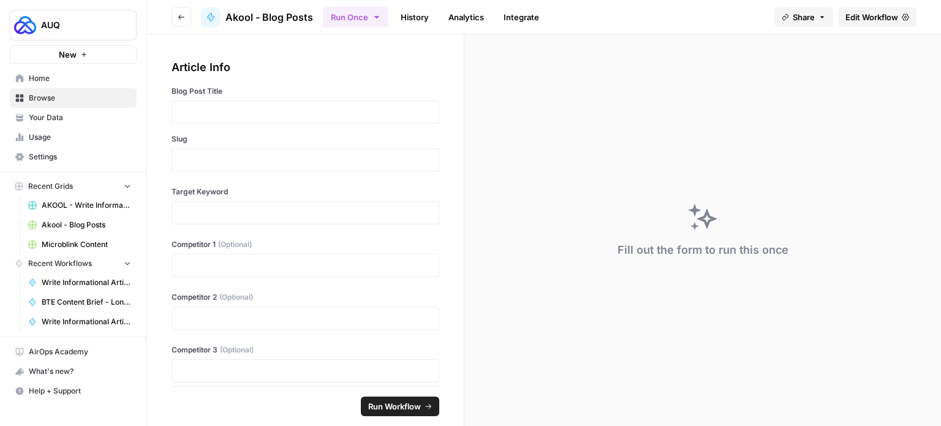
click at [178, 15] on icon "button" at bounding box center [181, 16] width 7 height 7
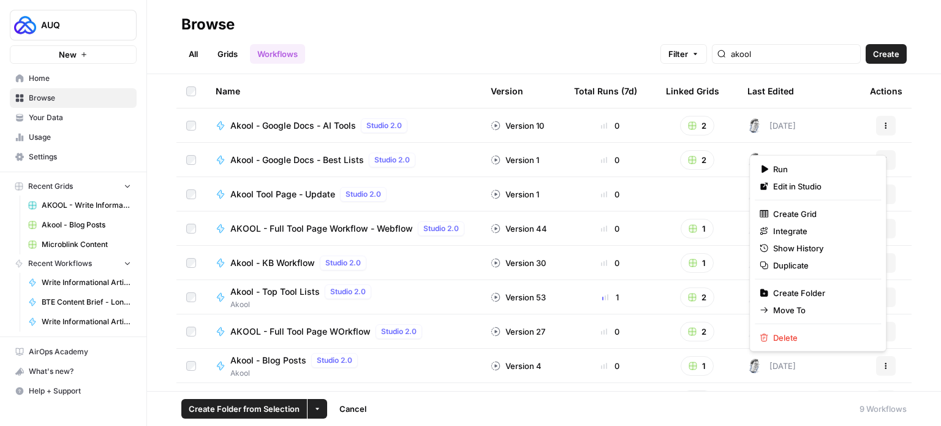
click at [877, 360] on button "Actions" at bounding box center [886, 366] width 20 height 20
click at [811, 267] on span "Duplicate" at bounding box center [822, 265] width 98 height 12
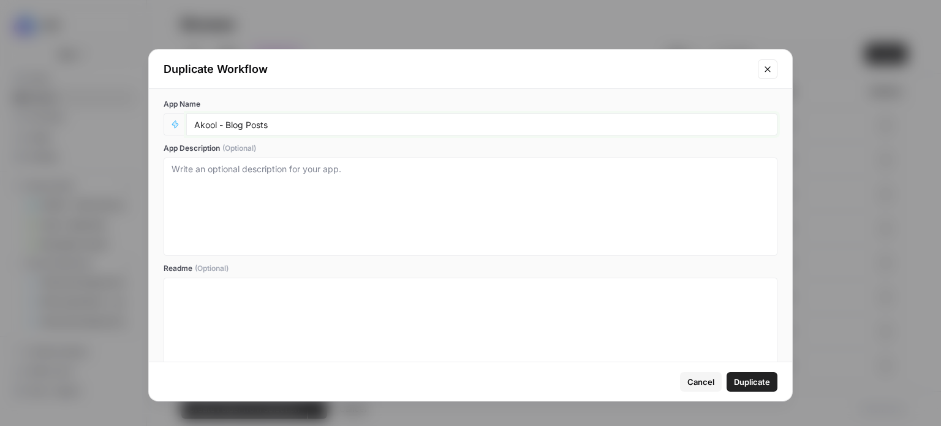
click at [213, 129] on input "Akool - Blog Posts" at bounding box center [481, 124] width 575 height 11
type input "BTE - Blog Posts"
click at [765, 385] on span "Duplicate" at bounding box center [752, 382] width 36 height 12
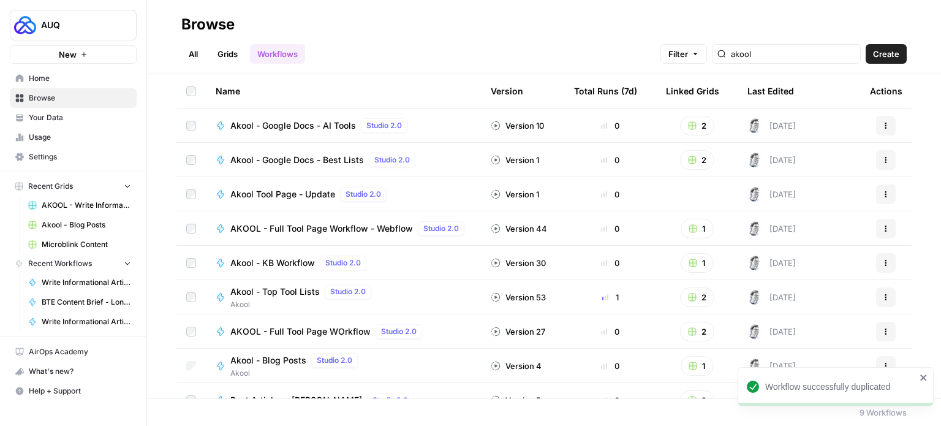
scroll to position [18, 0]
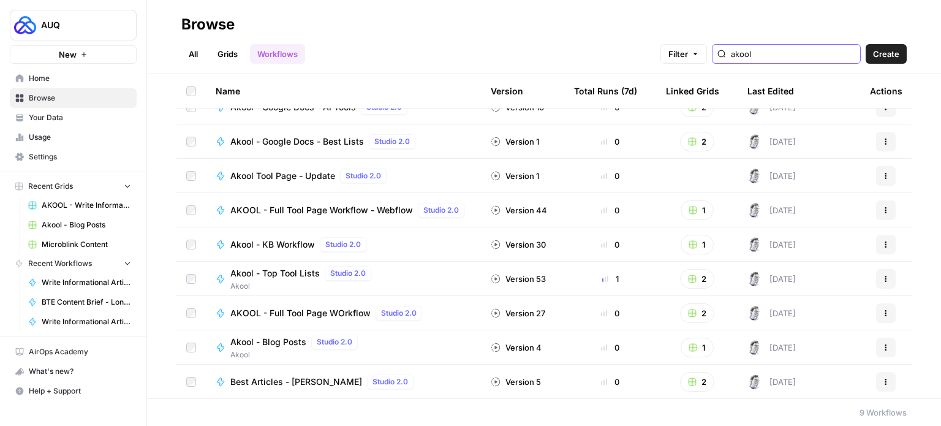
click at [755, 48] on input "akool" at bounding box center [793, 54] width 124 height 12
type input "BTE"
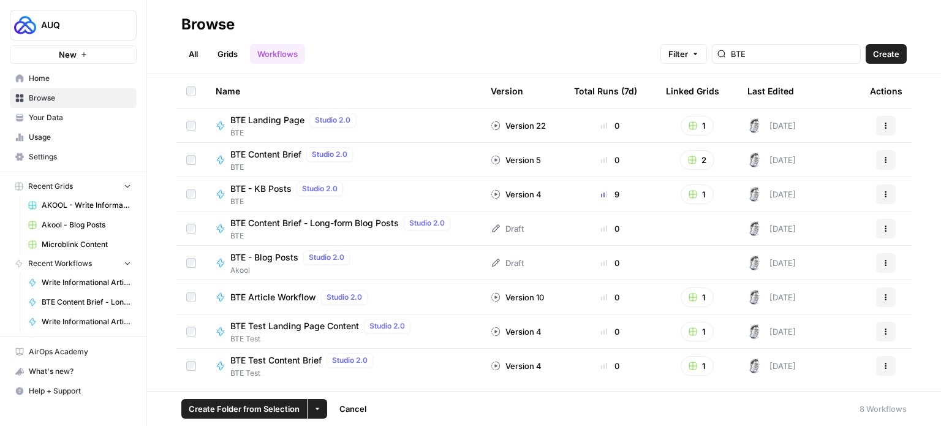
click at [890, 262] on button "Actions" at bounding box center [886, 263] width 20 height 20
click at [811, 335] on span "Move To" at bounding box center [832, 336] width 98 height 12
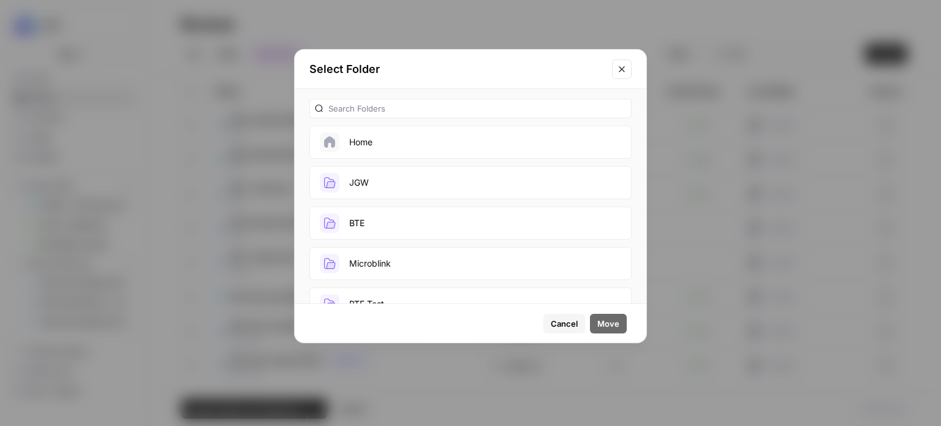
click at [430, 211] on button "BTE" at bounding box center [470, 223] width 322 height 33
click at [617, 316] on button "Move" at bounding box center [608, 324] width 37 height 20
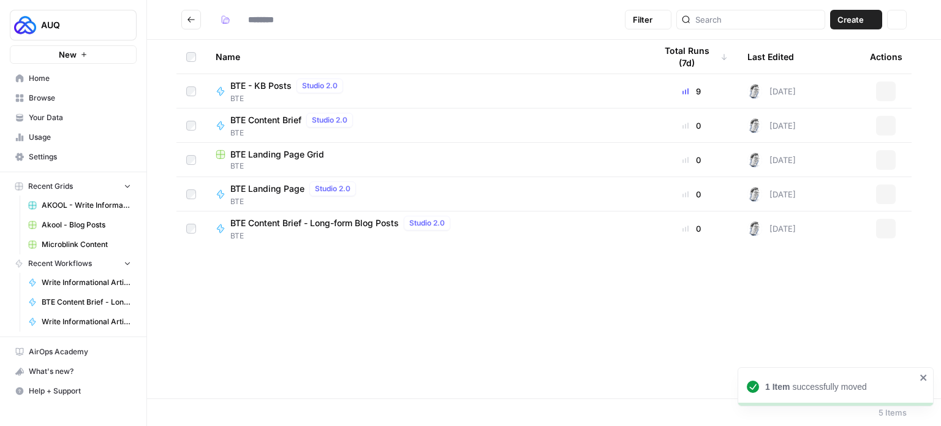
type input "***"
click at [275, 259] on span "BTE - Blog Posts" at bounding box center [264, 257] width 68 height 12
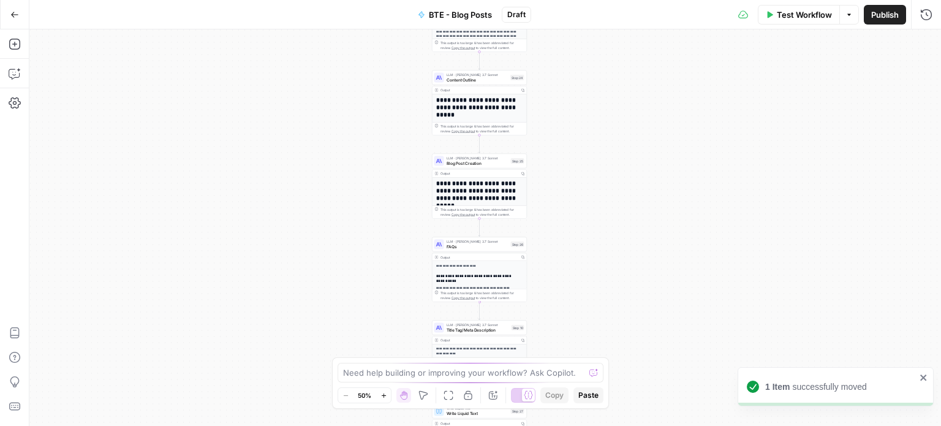
click at [851, 15] on icon "button" at bounding box center [849, 14] width 7 height 7
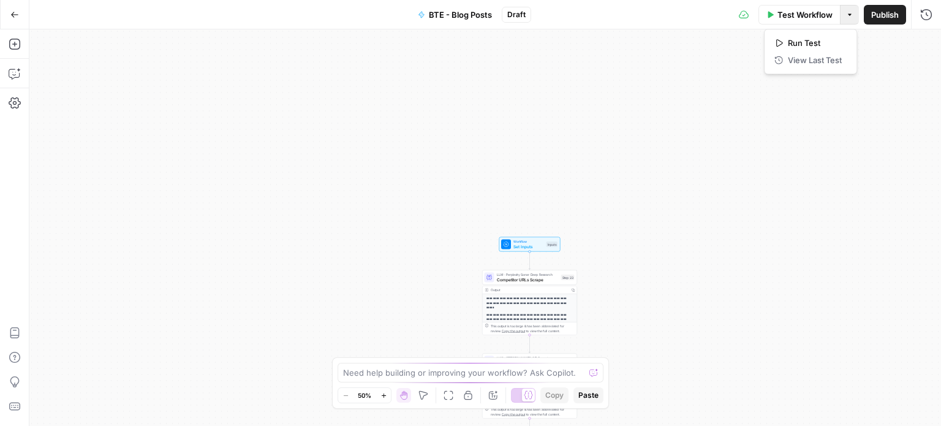
click at [531, 248] on span "Set Inputs" at bounding box center [529, 246] width 31 height 6
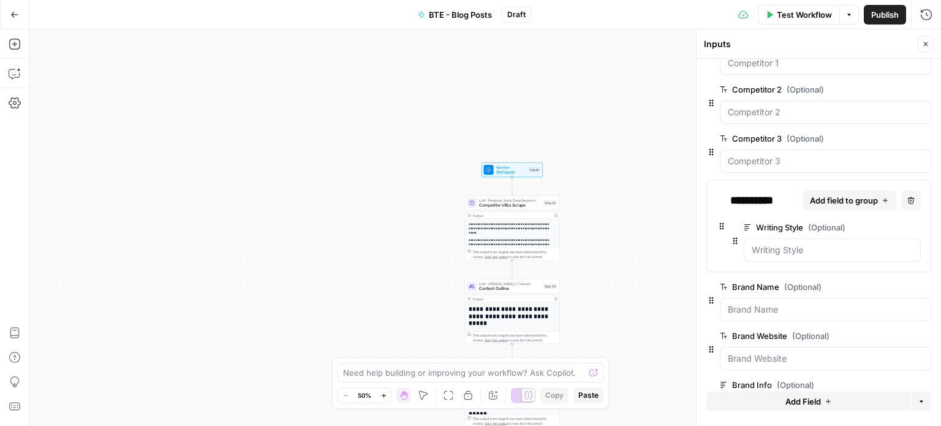
scroll to position [238, 0]
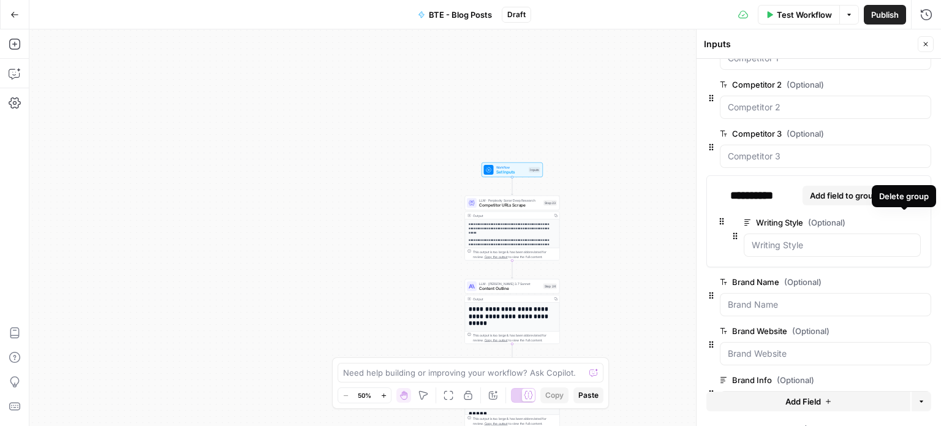
click at [911, 219] on icon "button" at bounding box center [914, 222] width 7 height 7
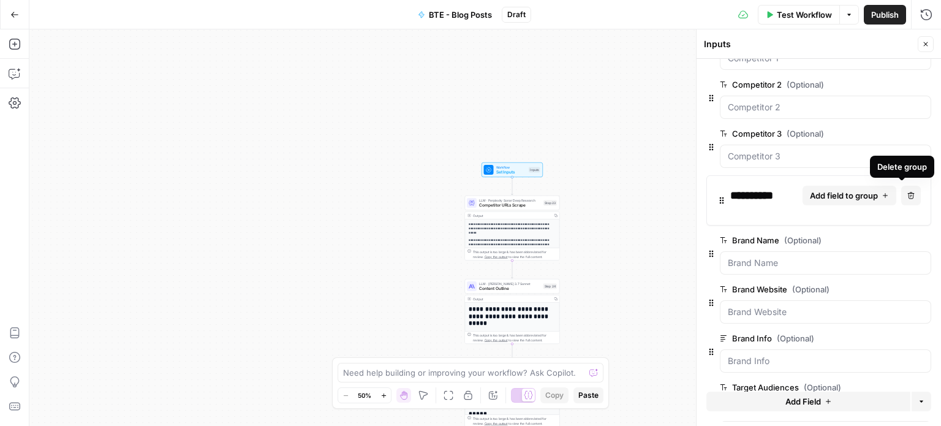
click at [906, 194] on button "Delete group" at bounding box center [911, 196] width 20 height 20
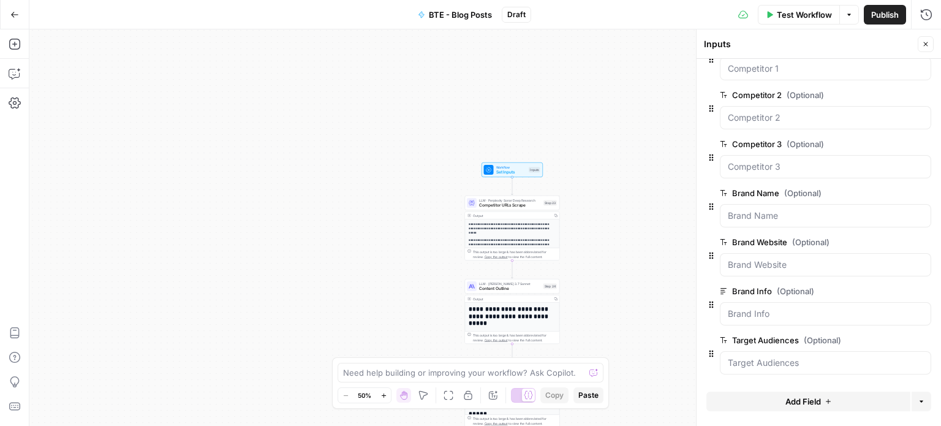
scroll to position [224, 0]
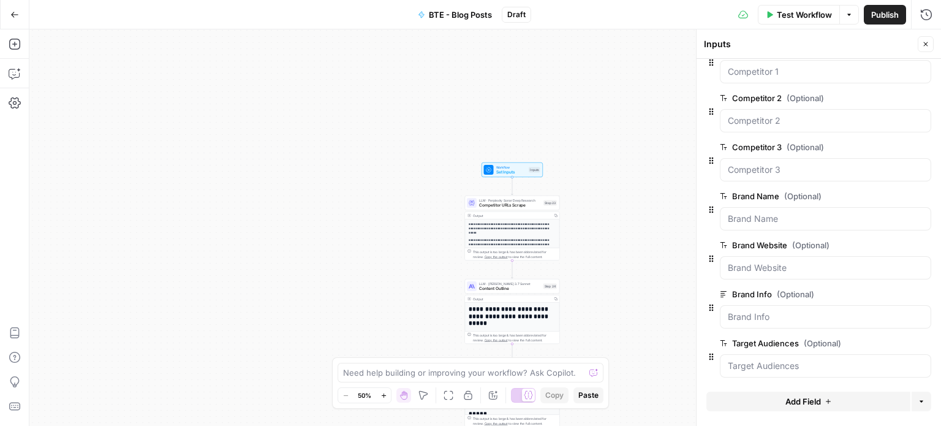
click at [880, 294] on span "edit field" at bounding box center [885, 294] width 27 height 10
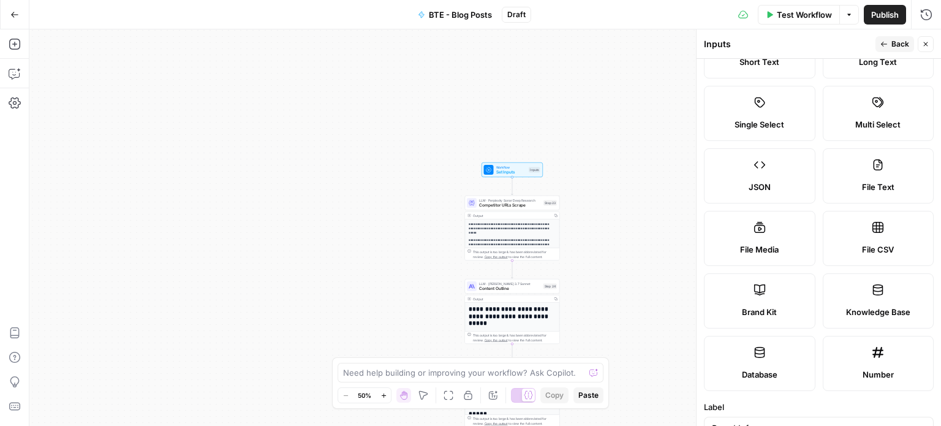
scroll to position [61, 0]
click at [848, 297] on label "Knowledge Base" at bounding box center [879, 298] width 112 height 55
click at [895, 38] on button "Back" at bounding box center [895, 44] width 39 height 16
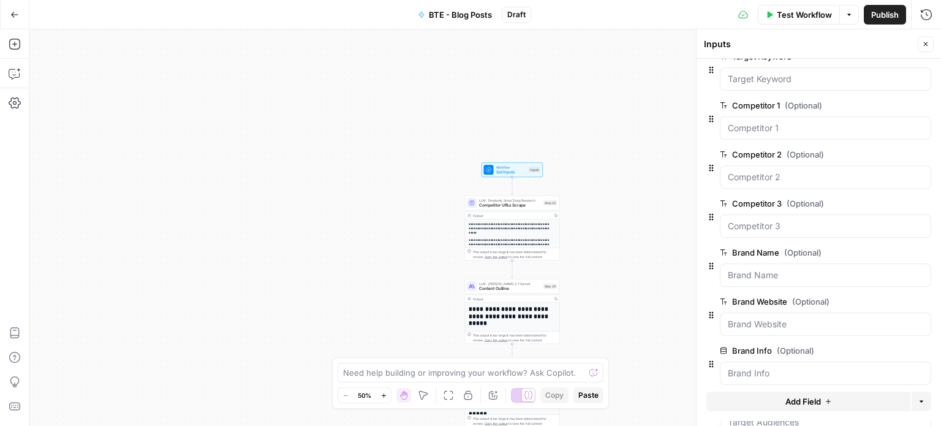
scroll to position [224, 0]
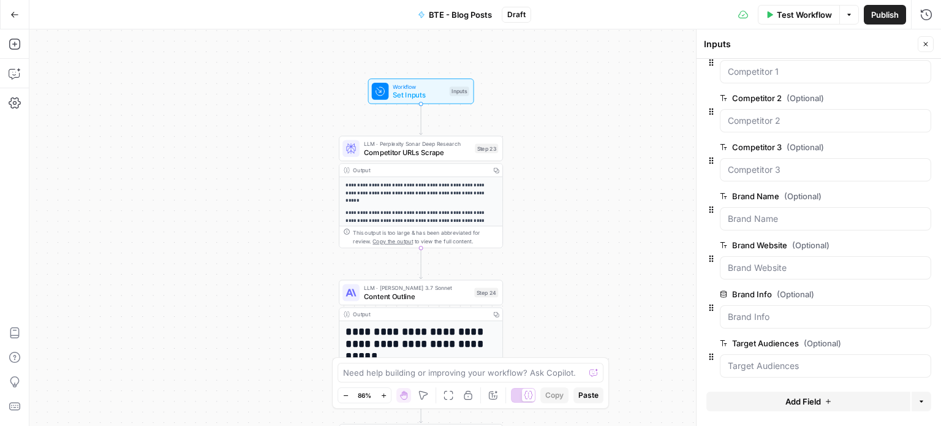
click at [880, 339] on span "edit field" at bounding box center [885, 343] width 27 height 10
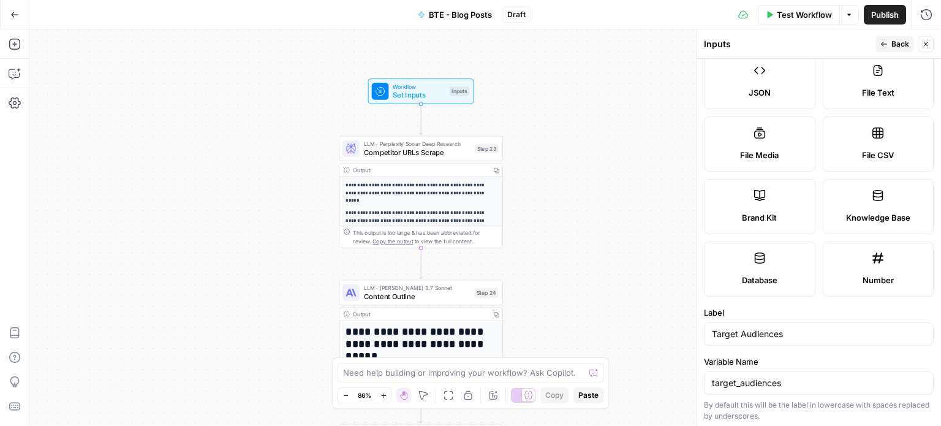
scroll to position [159, 0]
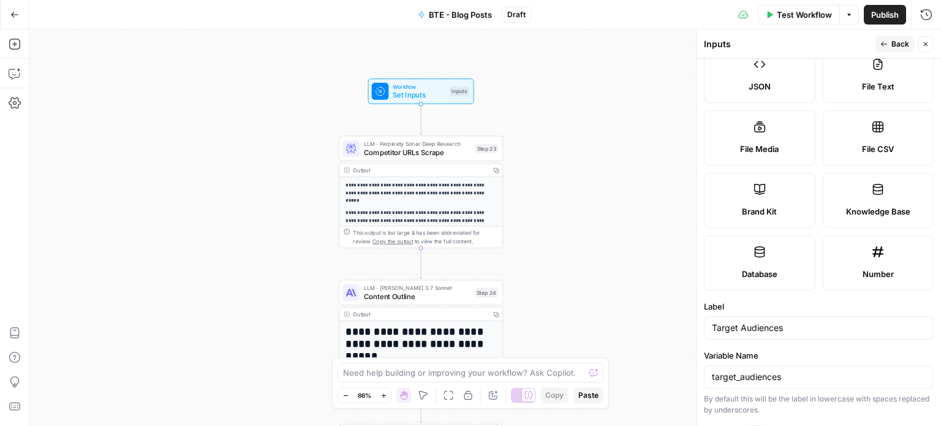
click at [796, 256] on label "Database" at bounding box center [760, 262] width 112 height 55
click at [884, 42] on icon "button" at bounding box center [884, 44] width 6 height 5
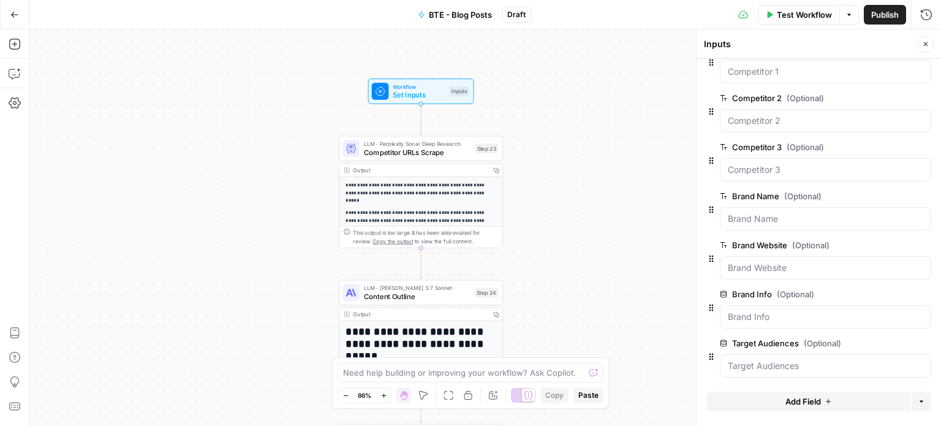
scroll to position [0, 0]
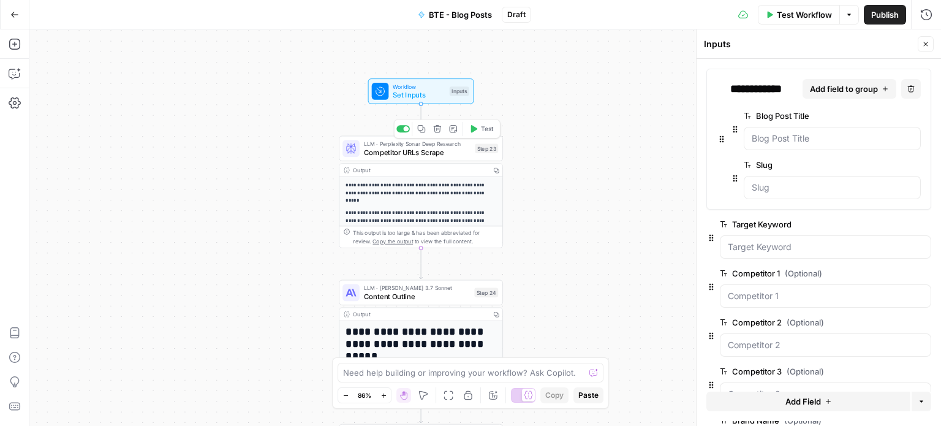
click at [431, 150] on span "Competitor URLs Scrape" at bounding box center [417, 152] width 107 height 10
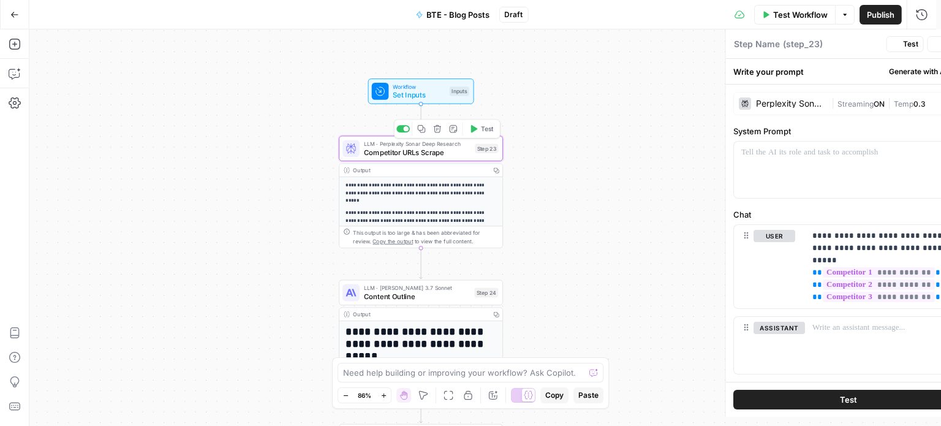
type textarea "Competitor URLs Scrape"
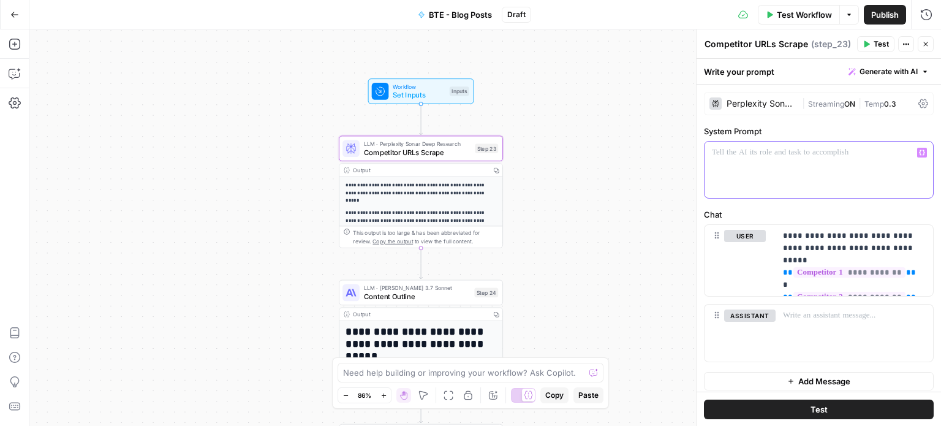
click at [804, 165] on div at bounding box center [819, 170] width 229 height 56
click at [773, 166] on div at bounding box center [819, 170] width 229 height 56
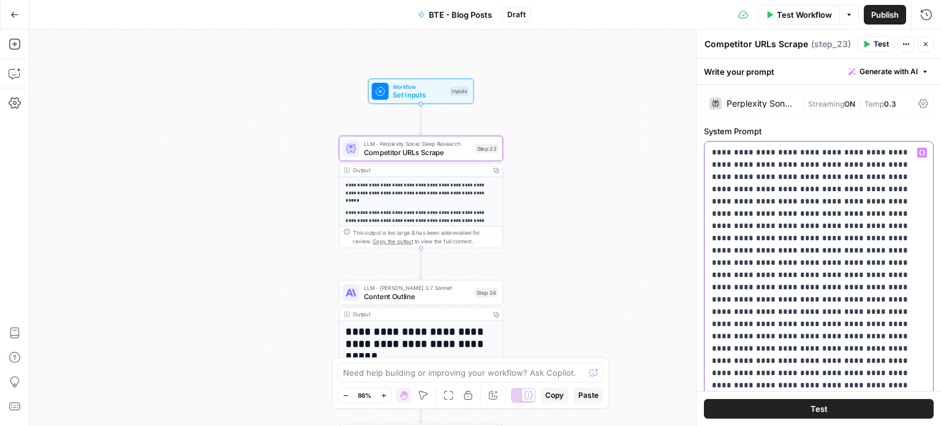
scroll to position [265, 0]
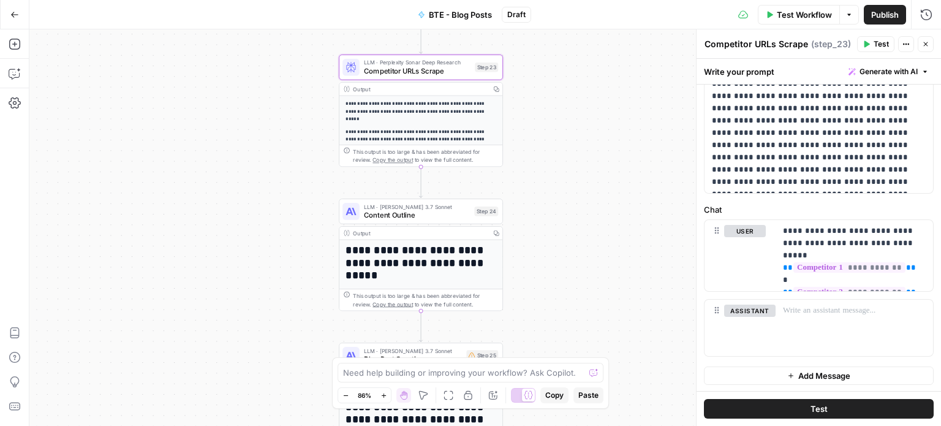
click at [444, 219] on span "Content Outline" at bounding box center [417, 215] width 107 height 10
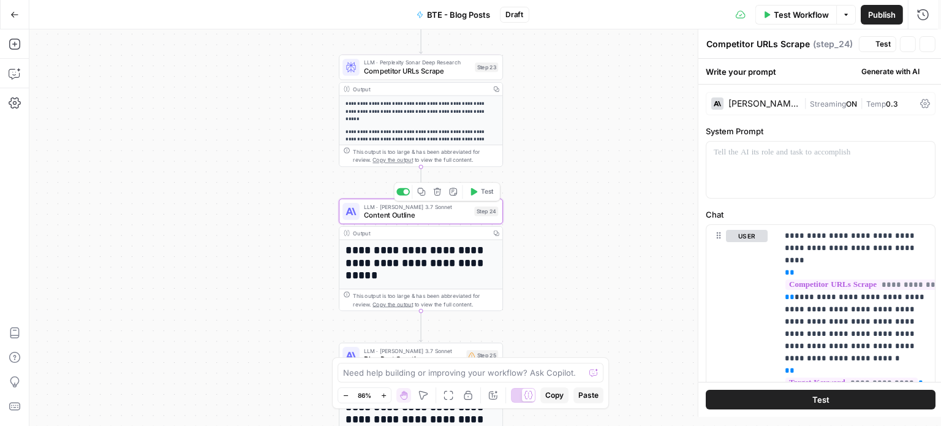
type textarea "Content Outline"
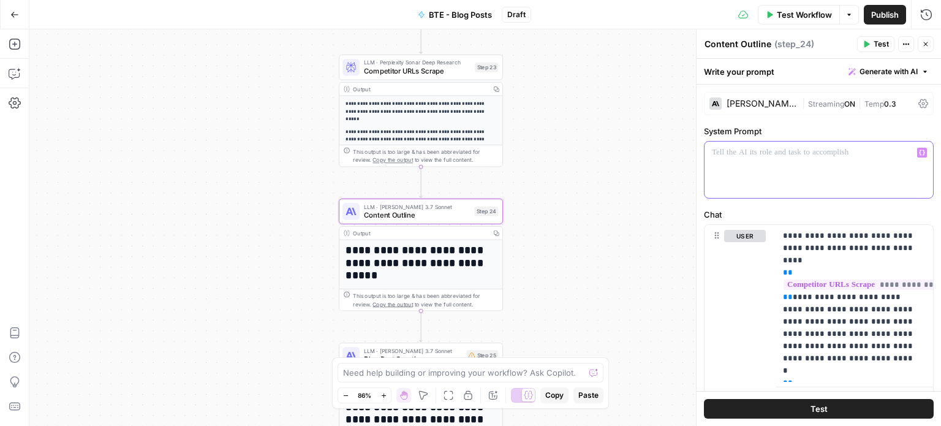
click at [790, 169] on div at bounding box center [819, 170] width 229 height 56
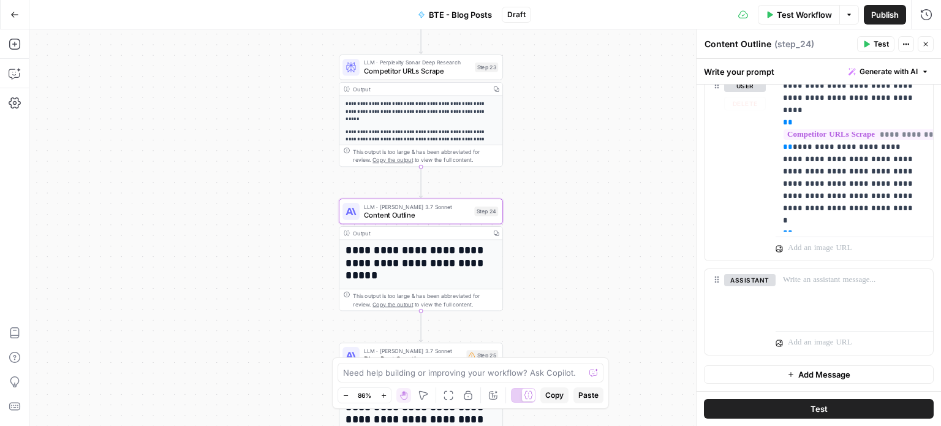
scroll to position [601, 0]
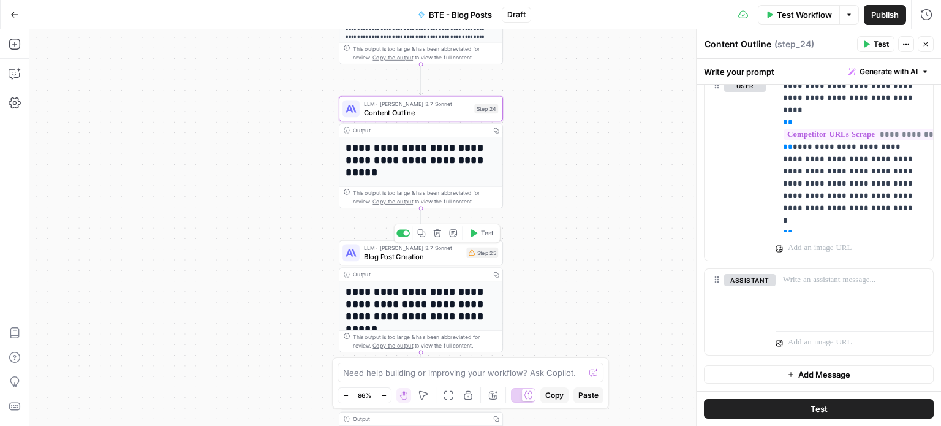
click at [436, 253] on span "Blog Post Creation" at bounding box center [413, 256] width 99 height 10
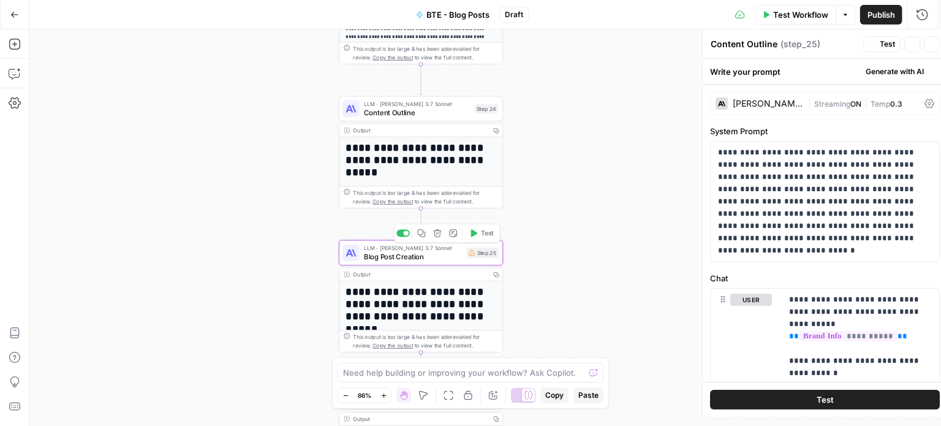
type textarea "Blog Post Creation"
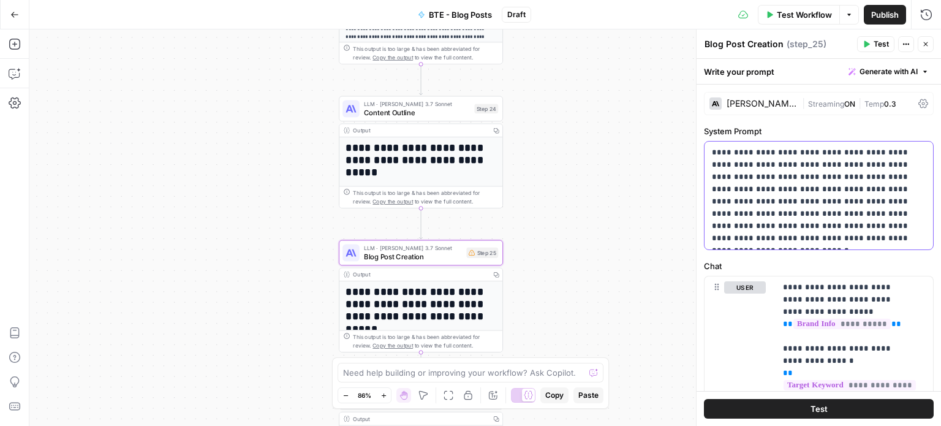
click at [765, 173] on p "**********" at bounding box center [814, 195] width 205 height 98
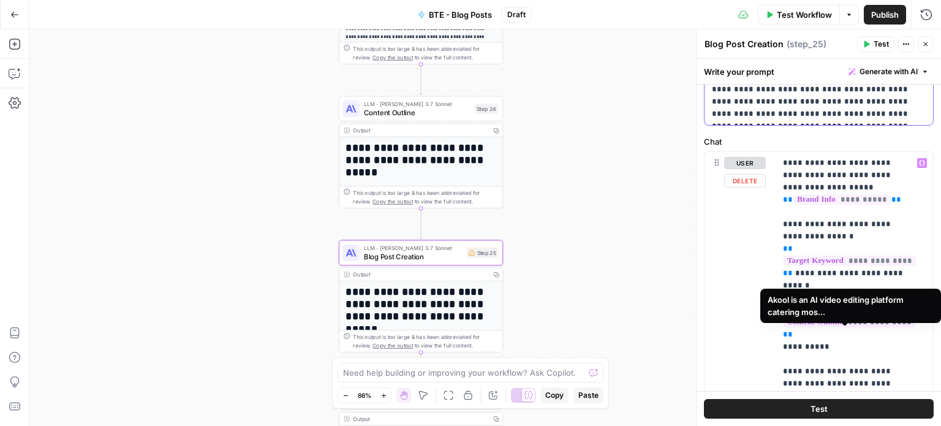
scroll to position [245, 0]
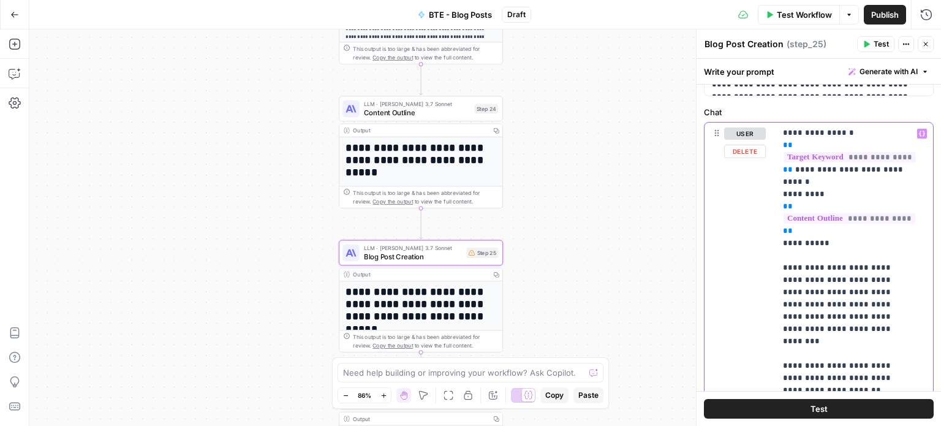
scroll to position [363, 0]
click at [830, 266] on p "**********" at bounding box center [845, 335] width 124 height 564
drag, startPoint x: 855, startPoint y: 276, endPoint x: 892, endPoint y: 298, distance: 43.2
click at [892, 298] on p "**********" at bounding box center [845, 335] width 124 height 564
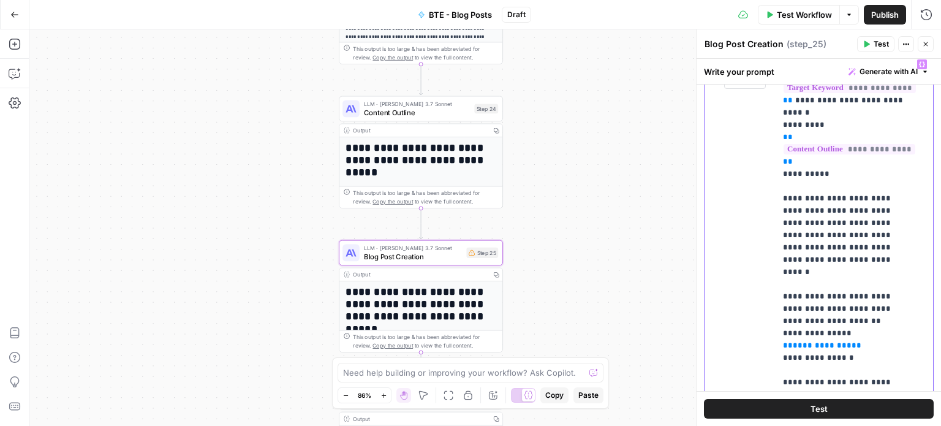
scroll to position [476, 0]
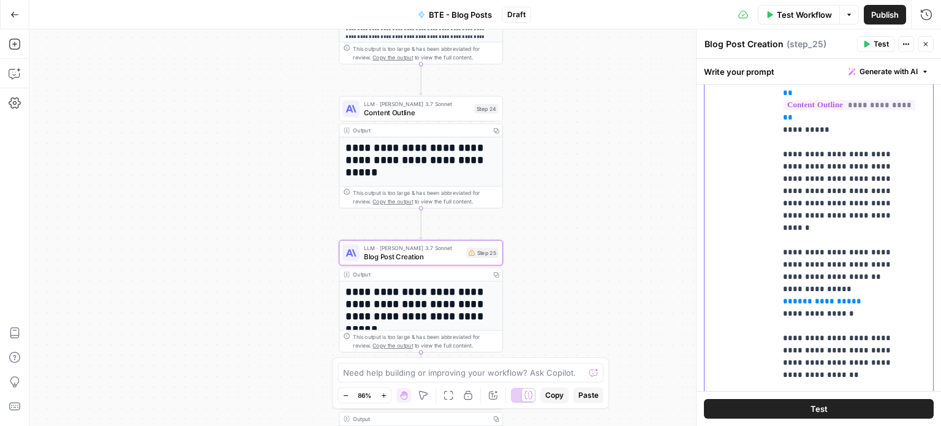
click at [816, 297] on span "**********" at bounding box center [822, 301] width 59 height 8
drag, startPoint x: 853, startPoint y: 265, endPoint x: 767, endPoint y: 263, distance: 86.4
click at [767, 263] on div "**********" at bounding box center [819, 273] width 229 height 528
click at [869, 269] on p "**********" at bounding box center [845, 222] width 124 height 564
drag, startPoint x: 869, startPoint y: 278, endPoint x: 785, endPoint y: 230, distance: 96.3
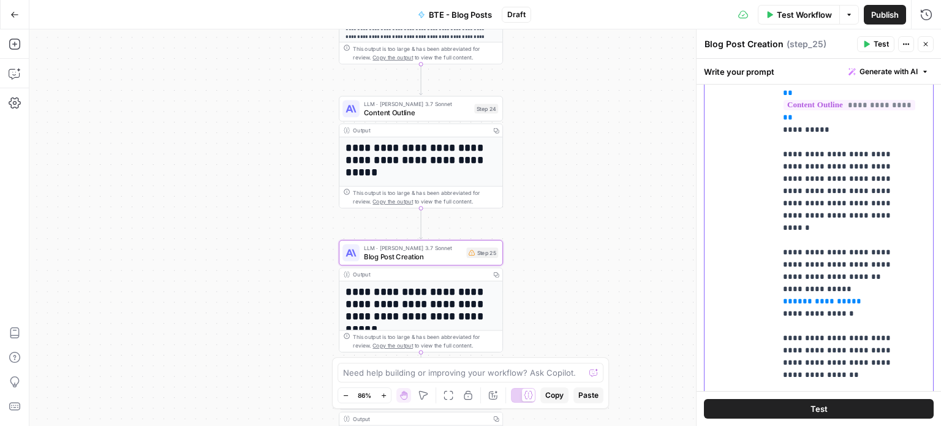
click at [785, 230] on p "**********" at bounding box center [845, 222] width 124 height 564
click at [808, 229] on p "**********" at bounding box center [845, 222] width 124 height 564
drag, startPoint x: 782, startPoint y: 211, endPoint x: 852, endPoint y: 279, distance: 97.5
click at [852, 279] on div "**********" at bounding box center [850, 258] width 148 height 499
click at [852, 279] on p "**********" at bounding box center [845, 222] width 124 height 564
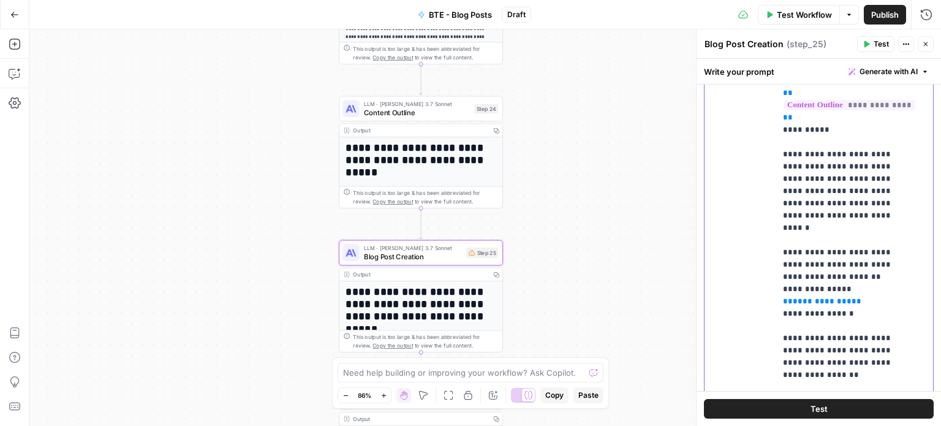
drag, startPoint x: 858, startPoint y: 281, endPoint x: 776, endPoint y: 254, distance: 86.6
click at [776, 254] on div "**********" at bounding box center [850, 258] width 148 height 499
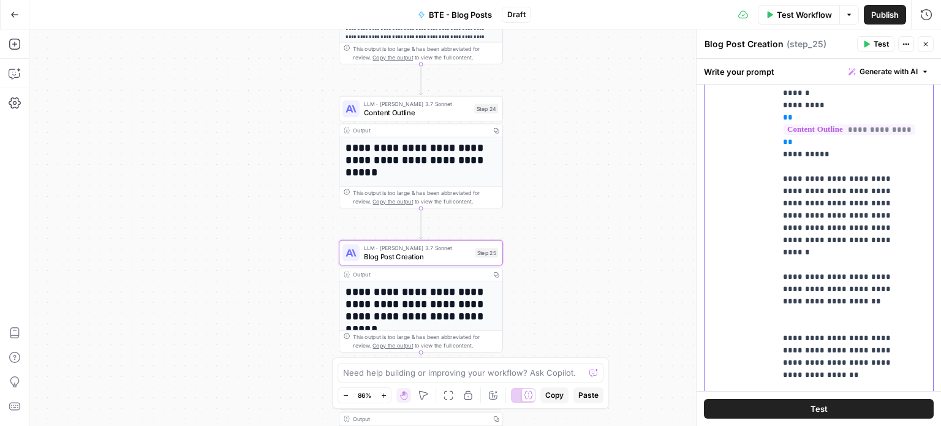
scroll to position [37, 0]
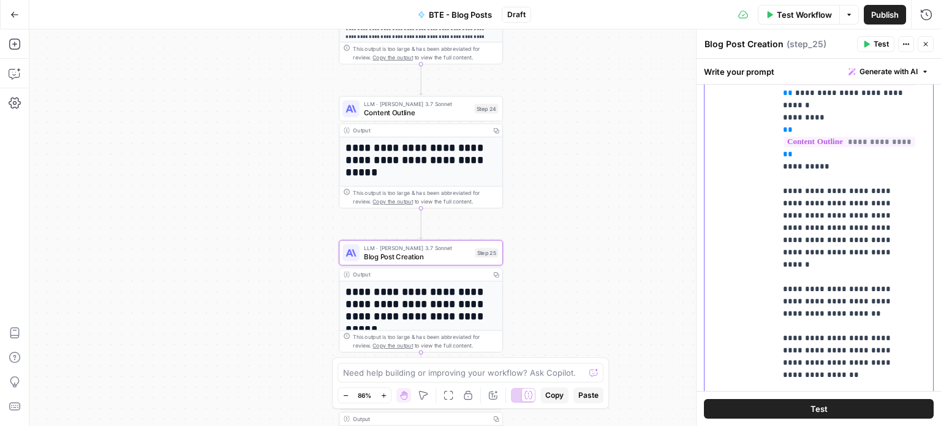
drag, startPoint x: 895, startPoint y: 230, endPoint x: 854, endPoint y: 204, distance: 47.9
click at [854, 204] on p "**********" at bounding box center [845, 240] width 124 height 527
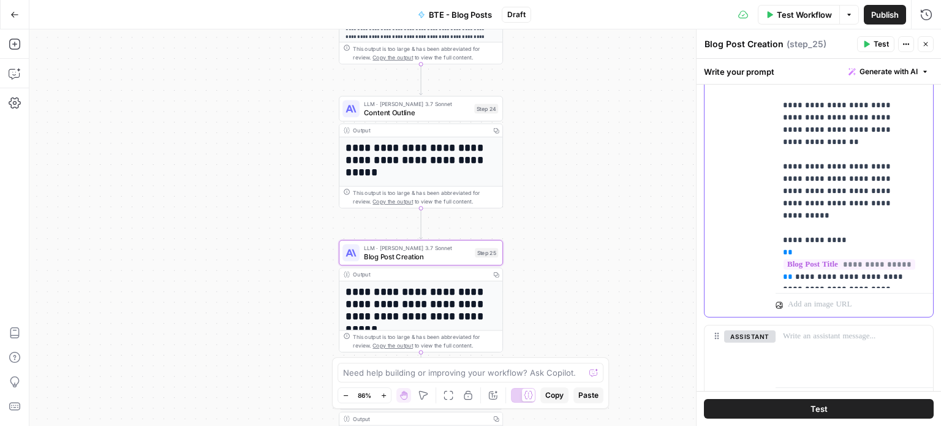
scroll to position [751, 0]
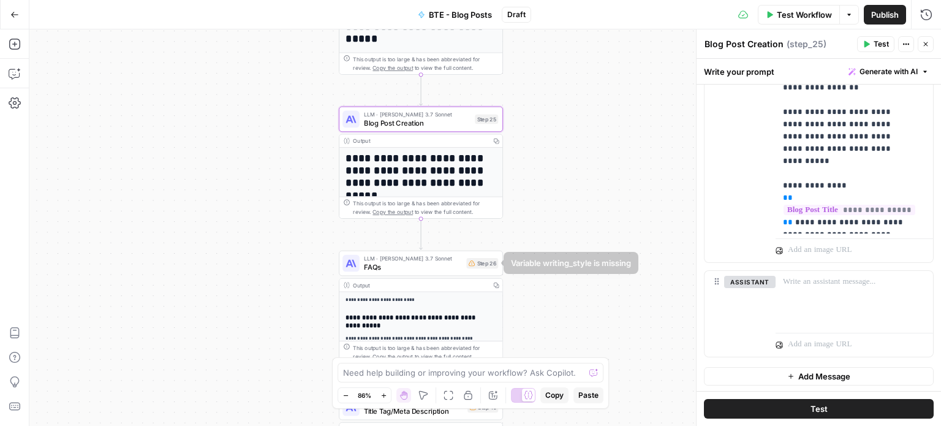
click at [441, 268] on span "FAQs" at bounding box center [413, 267] width 99 height 10
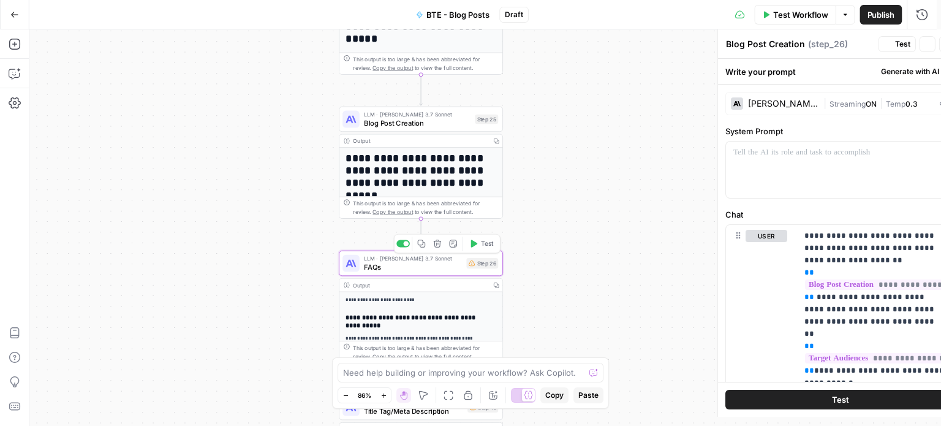
type textarea "FAQs"
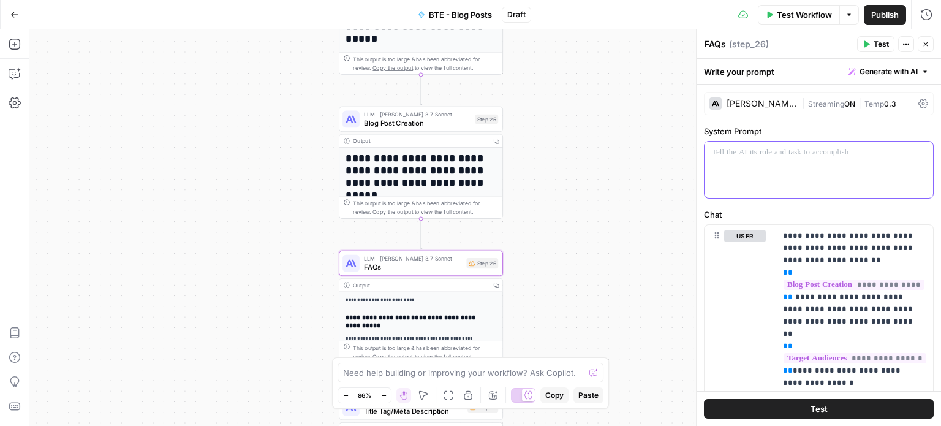
click at [788, 174] on div at bounding box center [819, 170] width 229 height 56
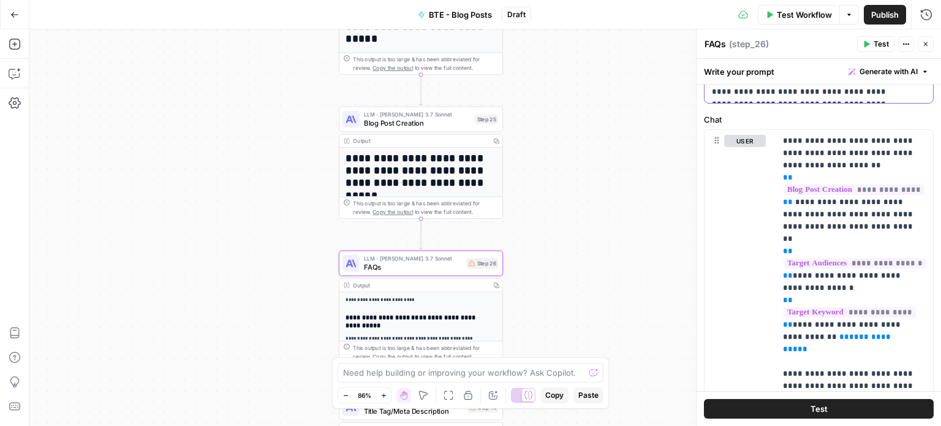
scroll to position [597, 0]
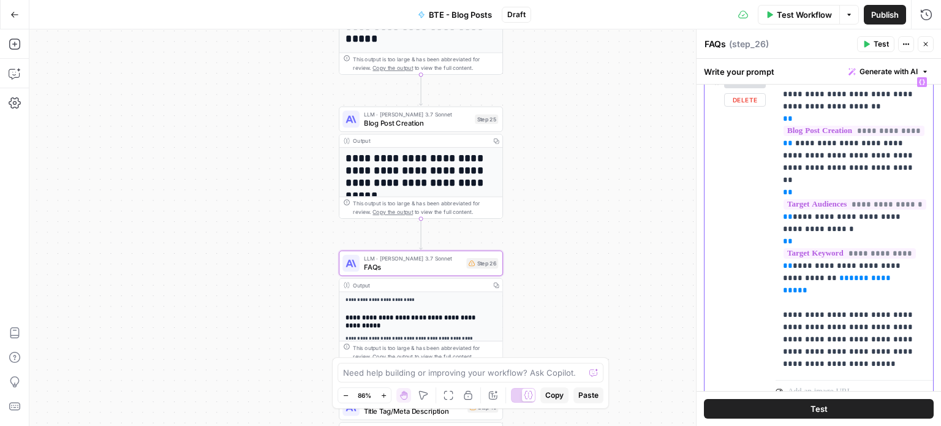
drag, startPoint x: 865, startPoint y: 253, endPoint x: 794, endPoint y: 251, distance: 70.5
click at [794, 251] on p "**********" at bounding box center [850, 223] width 134 height 294
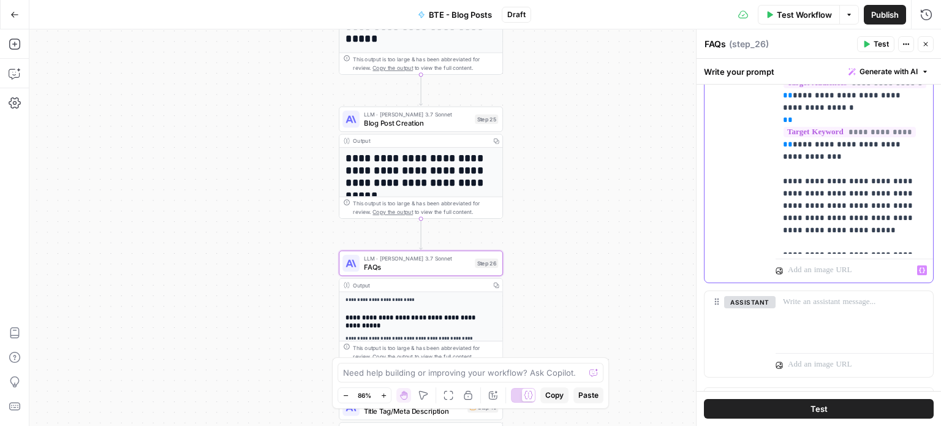
scroll to position [738, 0]
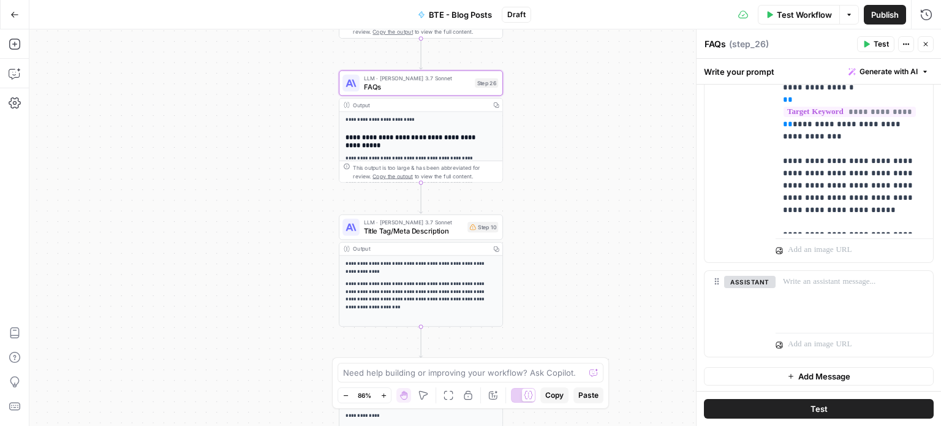
click at [423, 233] on span "Title Tag/Meta Description" at bounding box center [413, 231] width 99 height 10
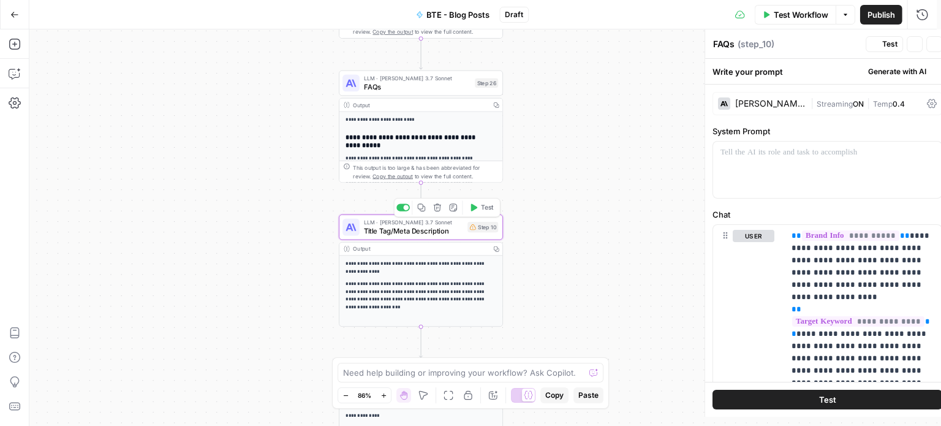
type textarea "Title Tag/Meta Description"
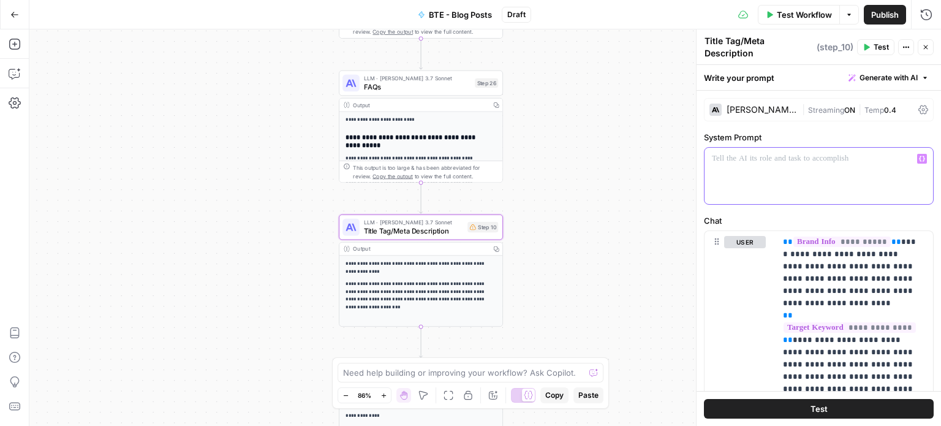
click at [816, 167] on div at bounding box center [819, 176] width 229 height 56
click at [733, 153] on p at bounding box center [819, 159] width 214 height 12
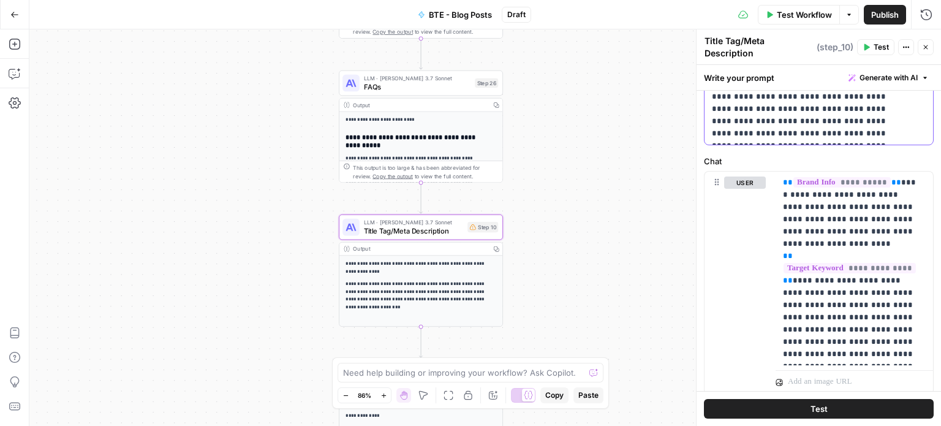
scroll to position [512, 0]
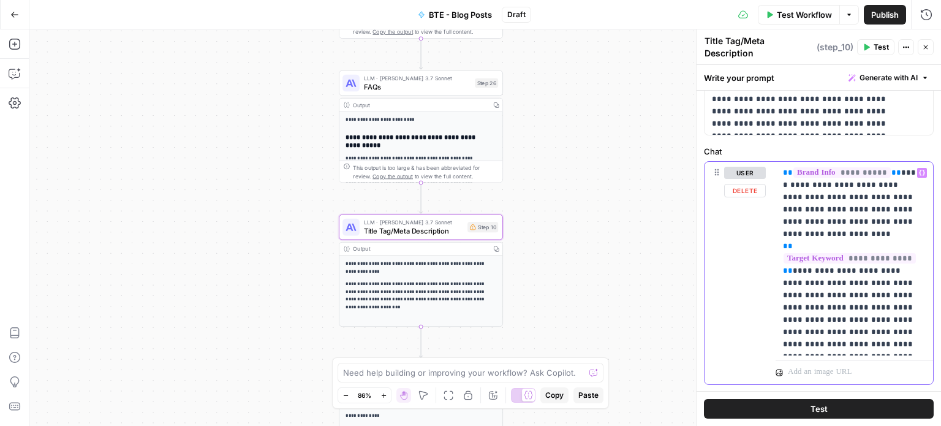
drag, startPoint x: 874, startPoint y: 340, endPoint x: 834, endPoint y: 309, distance: 50.7
click at [834, 309] on p "**********" at bounding box center [850, 259] width 134 height 184
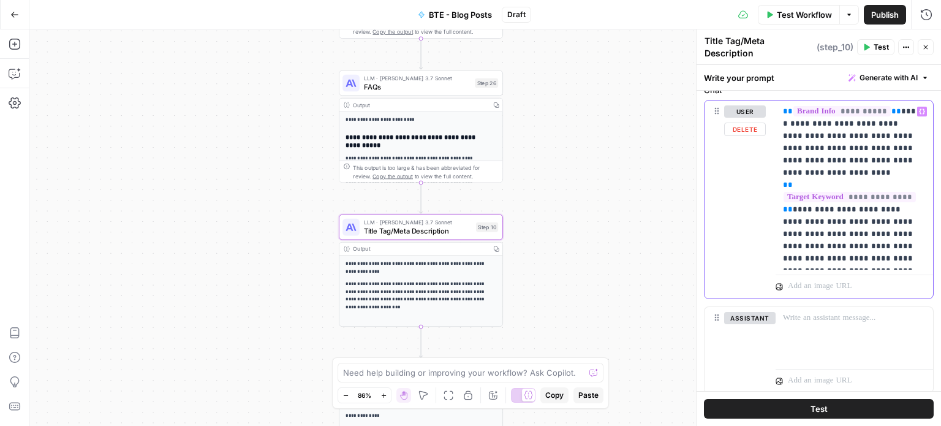
scroll to position [604, 0]
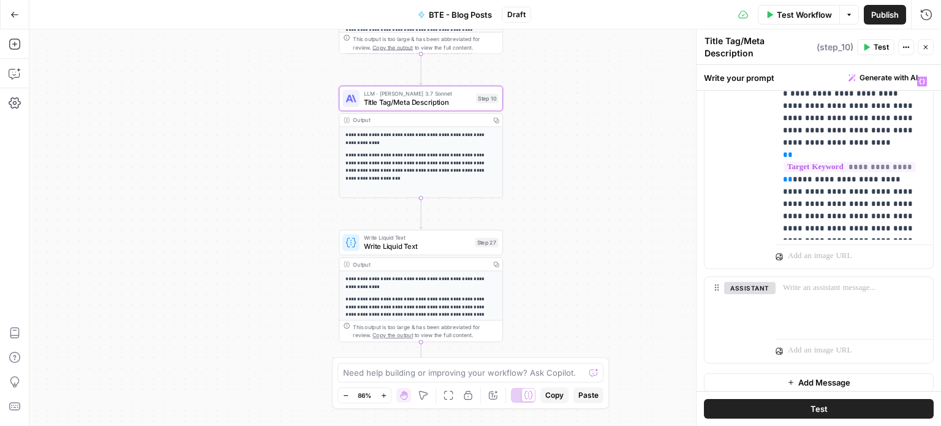
click at [422, 242] on span "Write Liquid Text" at bounding box center [417, 246] width 107 height 10
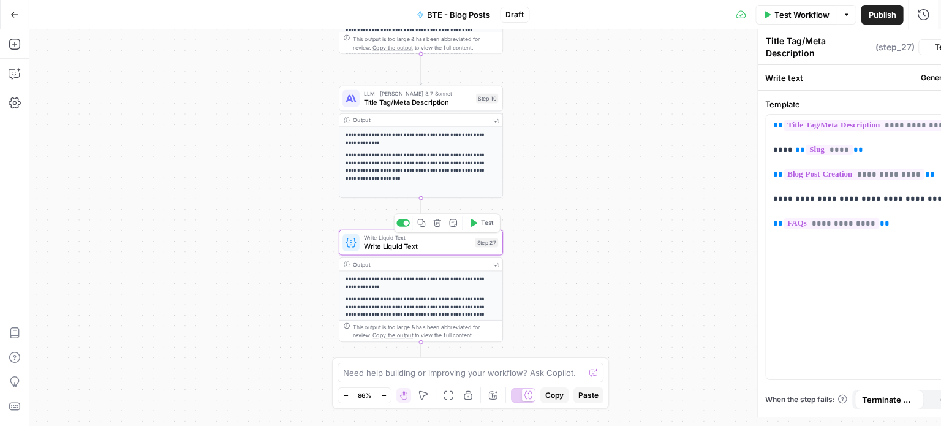
type textarea "Write Liquid Text"
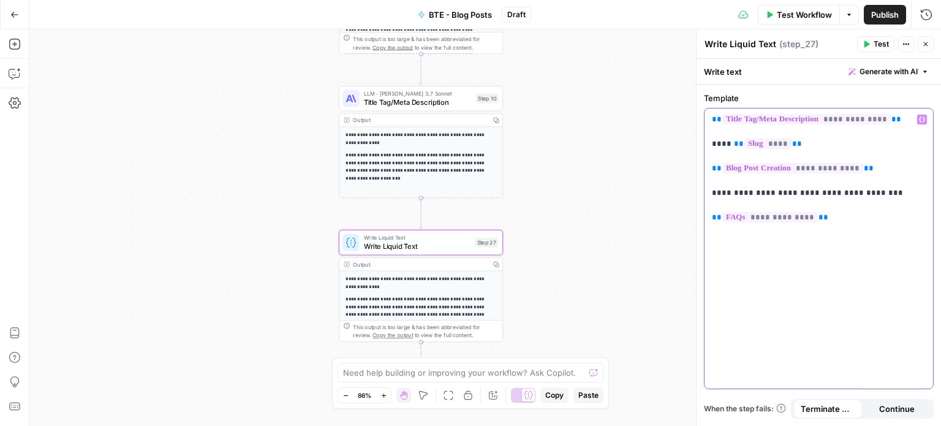
drag, startPoint x: 855, startPoint y: 193, endPoint x: 840, endPoint y: 193, distance: 15.3
click at [840, 193] on p "**********" at bounding box center [819, 168] width 214 height 110
click at [838, 205] on p "**********" at bounding box center [819, 168] width 214 height 110
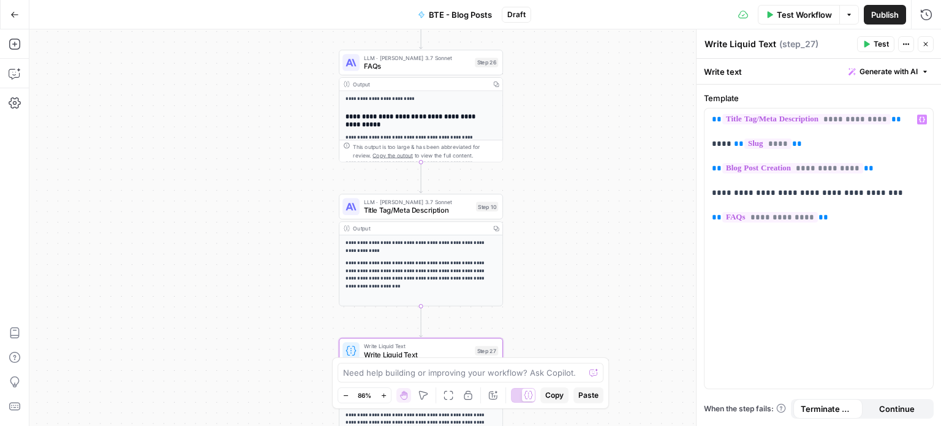
click at [446, 209] on span "Title Tag/Meta Description" at bounding box center [418, 210] width 108 height 10
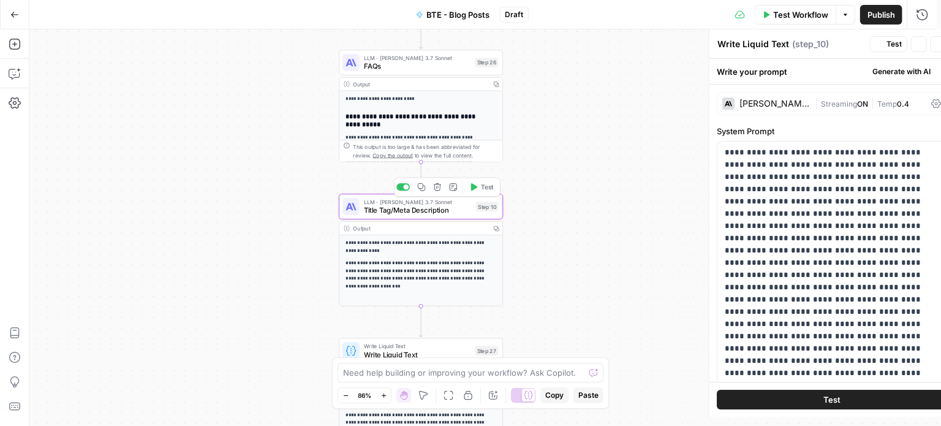
type textarea "Title Tag/Meta Description"
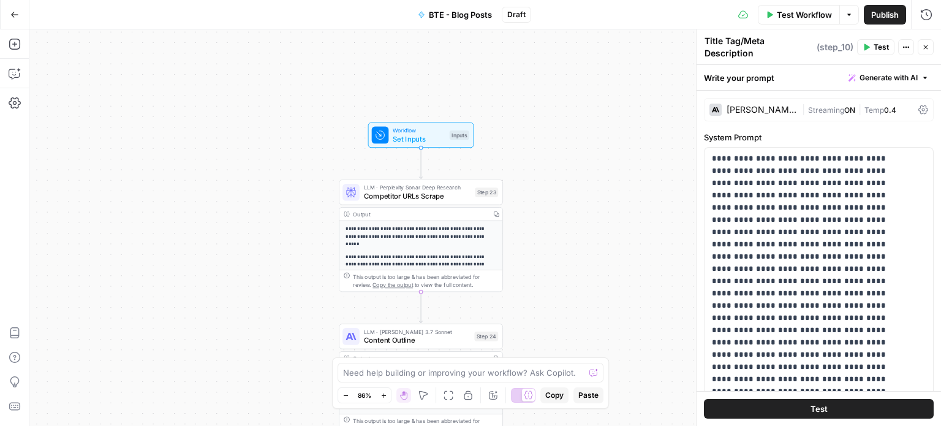
click at [439, 193] on span "Competitor URLs Scrape" at bounding box center [417, 196] width 107 height 10
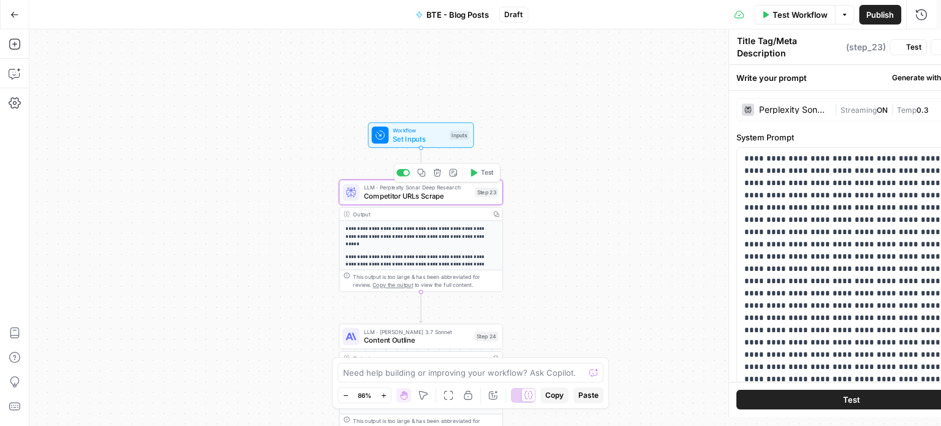
type textarea "Competitor URLs Scrape"
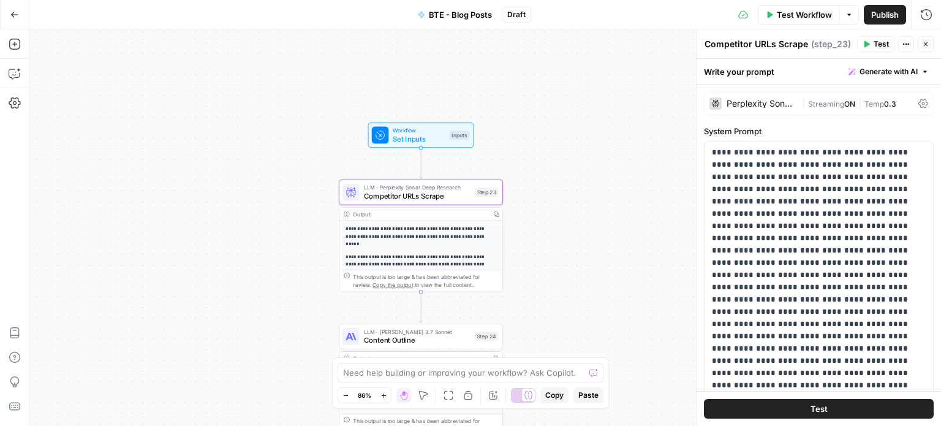
click at [775, 98] on div "Perplexity Sonar Deep Research" at bounding box center [754, 103] width 88 height 12
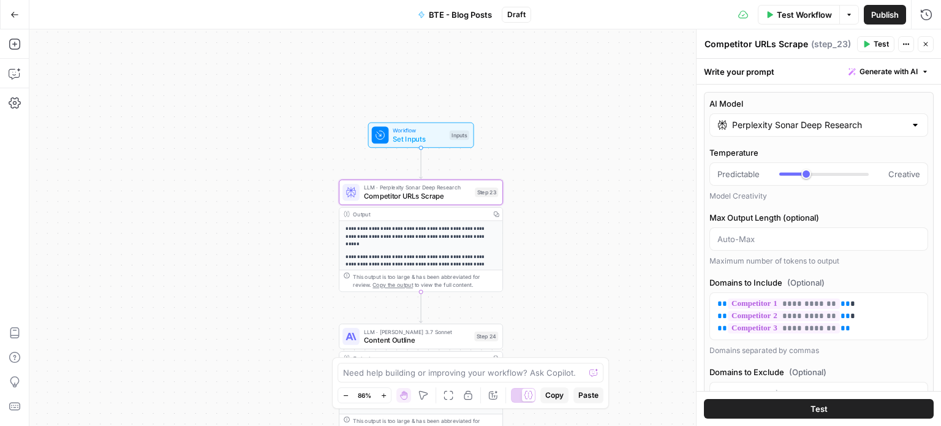
click at [799, 124] on input "Perplexity Sonar Deep Research" at bounding box center [818, 125] width 173 height 12
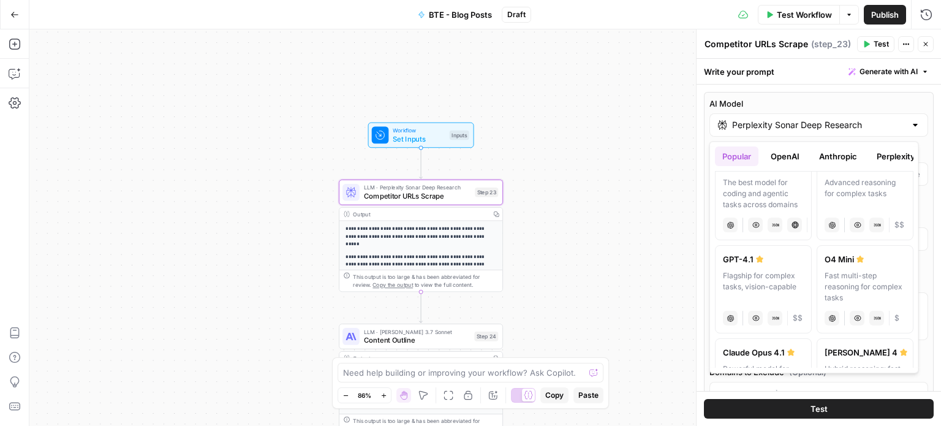
scroll to position [0, 0]
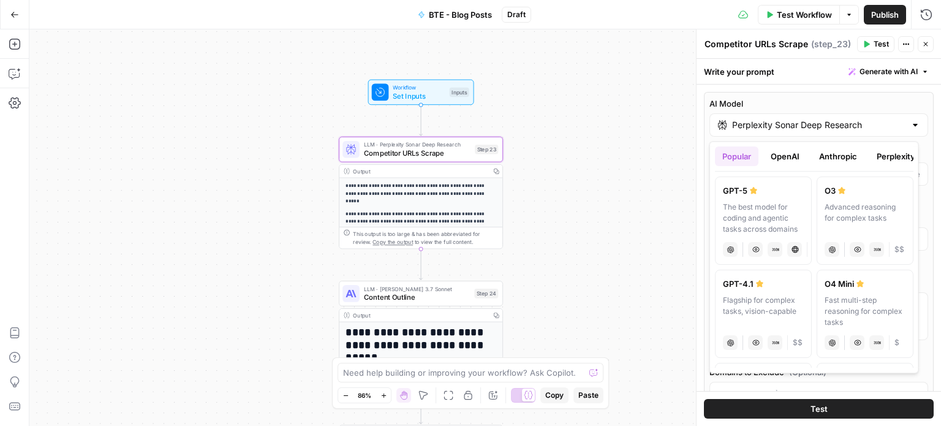
click at [761, 209] on div "The best model for coding and agentic tasks across domains" at bounding box center [763, 218] width 81 height 33
type input "GPT-5"
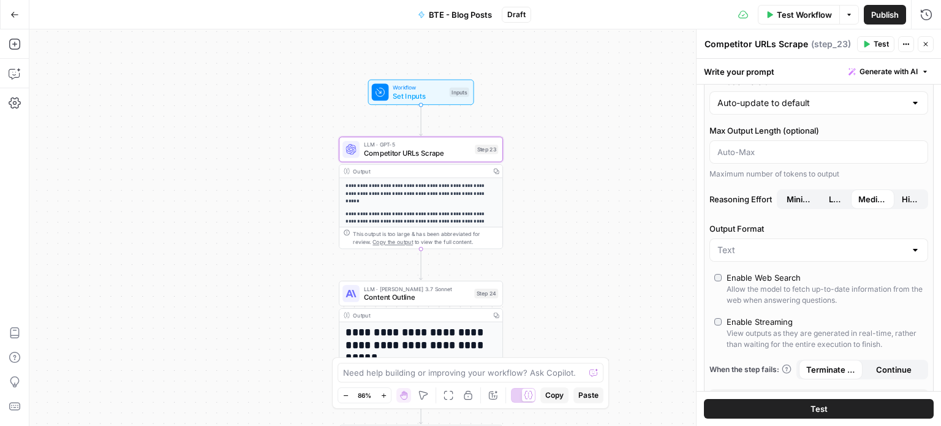
scroll to position [185, 0]
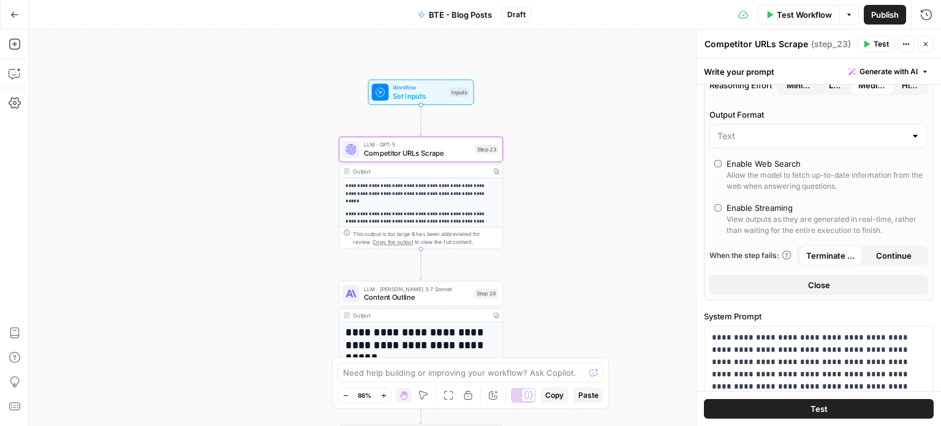
drag, startPoint x: 733, startPoint y: 172, endPoint x: 726, endPoint y: 167, distance: 8.3
click at [726, 167] on label "Enable Web Search Allow the model to fetch up-to-date information from the web …" at bounding box center [819, 174] width 209 height 34
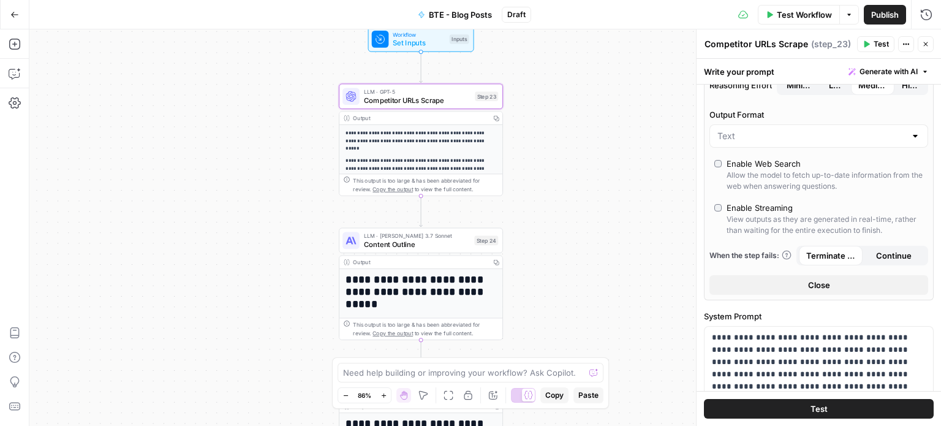
click at [410, 242] on span "Content Outline" at bounding box center [417, 244] width 107 height 10
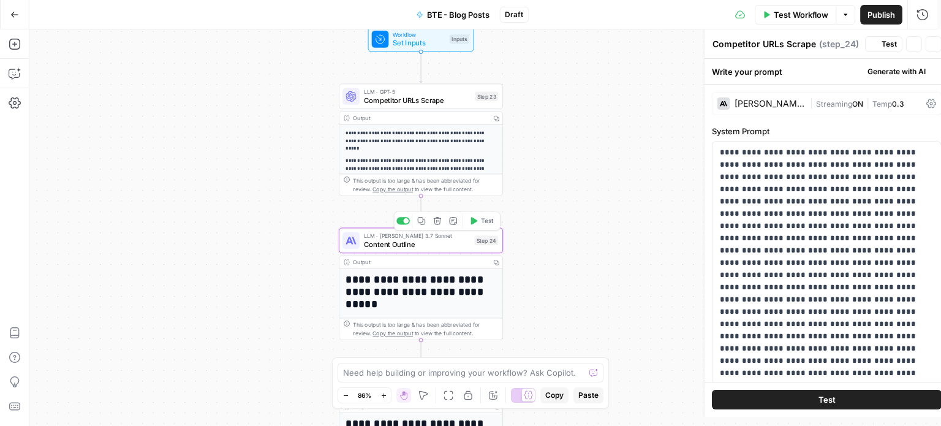
type textarea "Content Outline"
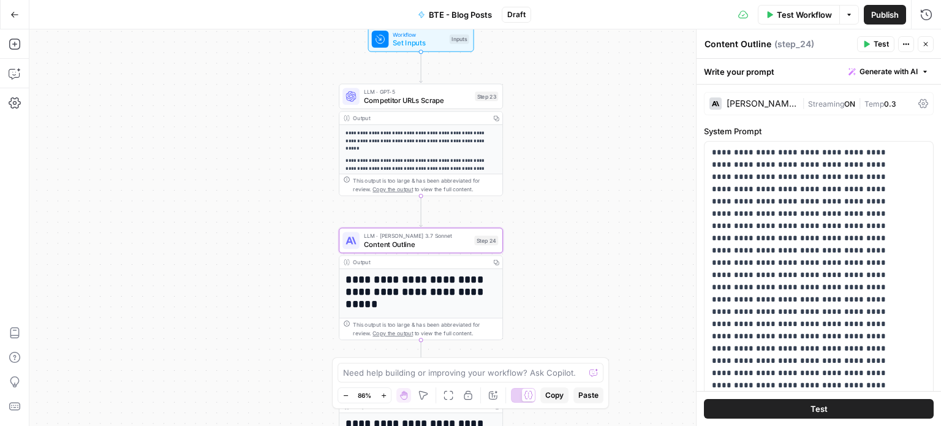
click at [779, 102] on div "Claude 3.7 Sonnet" at bounding box center [762, 103] width 70 height 9
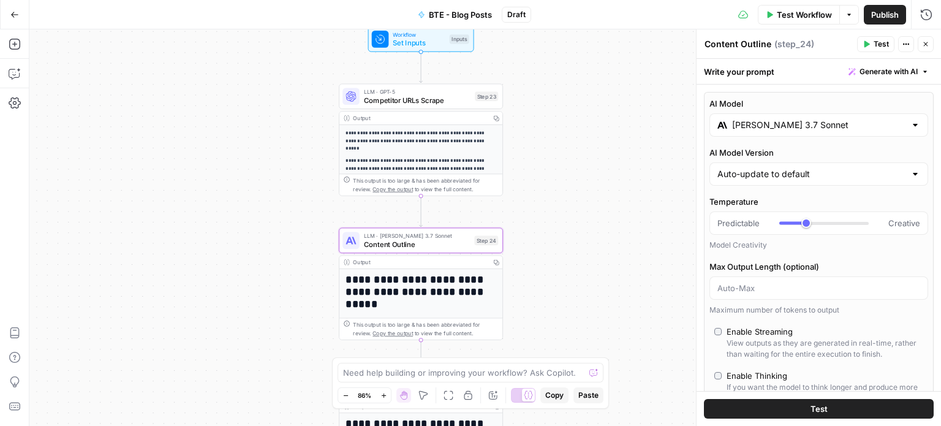
click at [783, 124] on input "Claude 3.7 Sonnet" at bounding box center [818, 125] width 173 height 12
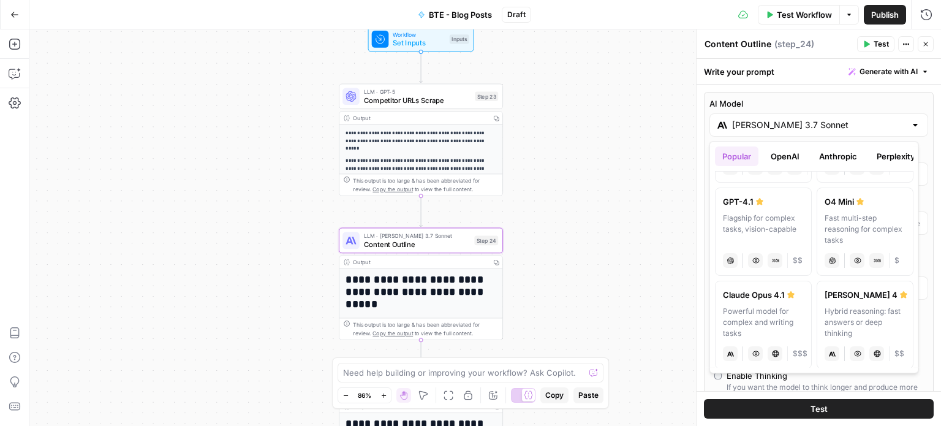
scroll to position [83, 0]
click at [844, 245] on label "O4 Mini Fast multi-step reasoning for complex tasks chat Vision Capabilities JS…" at bounding box center [865, 231] width 97 height 88
type input "O4 Mini"
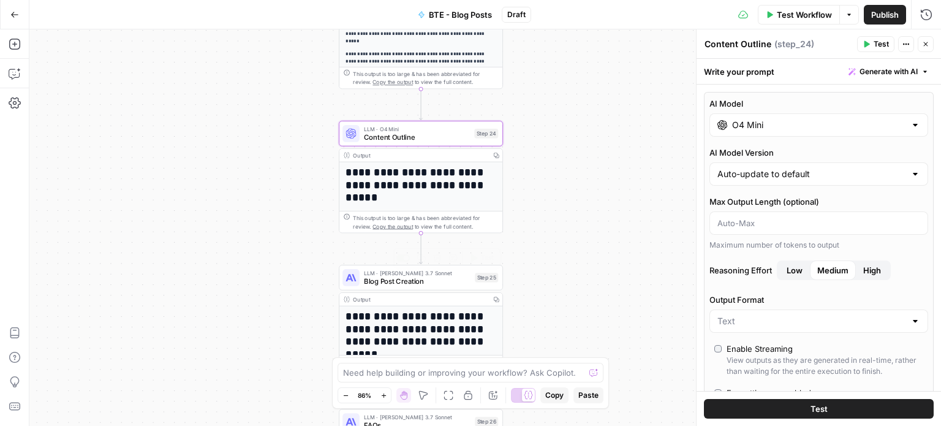
click at [424, 281] on span "Blog Post Creation" at bounding box center [417, 281] width 107 height 10
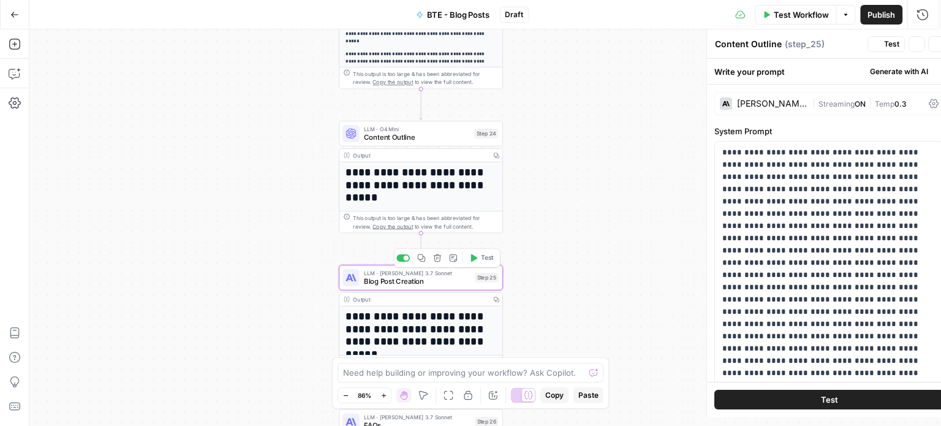
type textarea "Blog Post Creation"
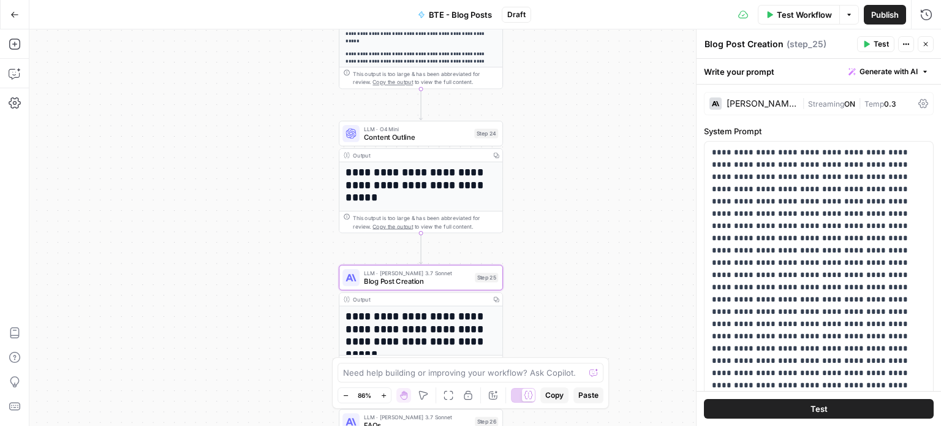
click at [750, 107] on div "Claude 3.7 Sonnet" at bounding box center [762, 103] width 70 height 9
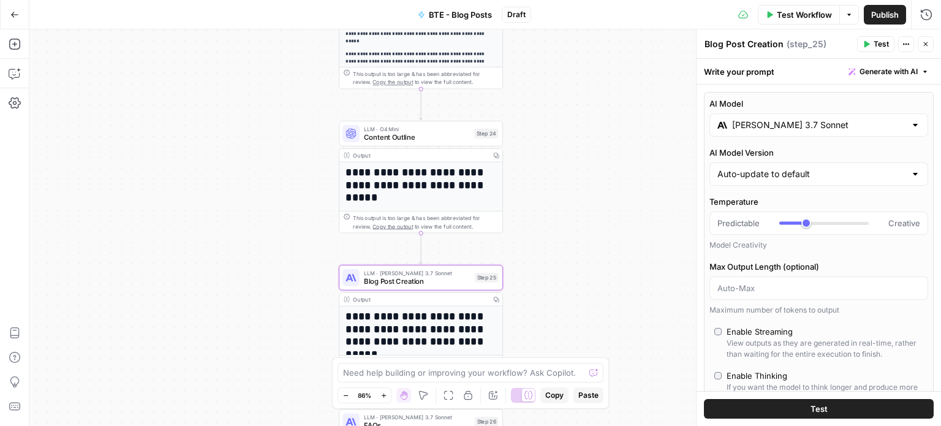
click at [757, 128] on input "Claude 3.7 Sonnet" at bounding box center [818, 125] width 173 height 12
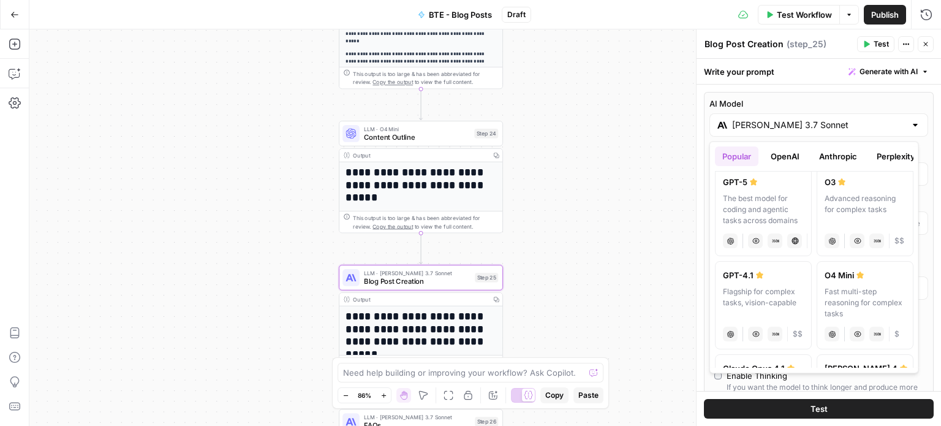
scroll to position [0, 0]
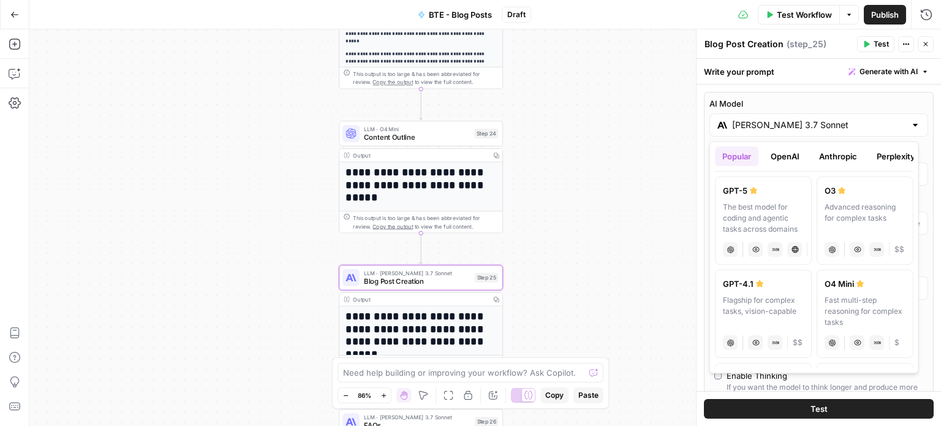
click at [782, 300] on div "Flagship for complex tasks, vision-capable" at bounding box center [763, 311] width 81 height 33
type input "GPT-4.1"
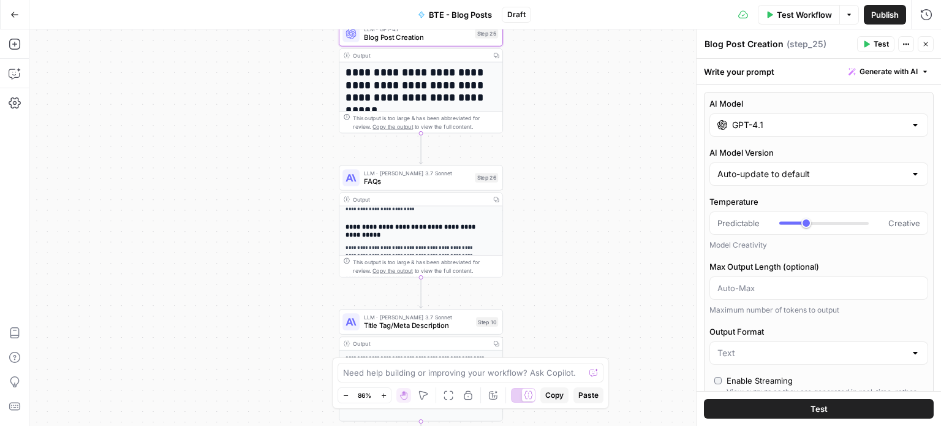
scroll to position [9, 0]
click at [432, 184] on span "FAQs" at bounding box center [417, 181] width 107 height 10
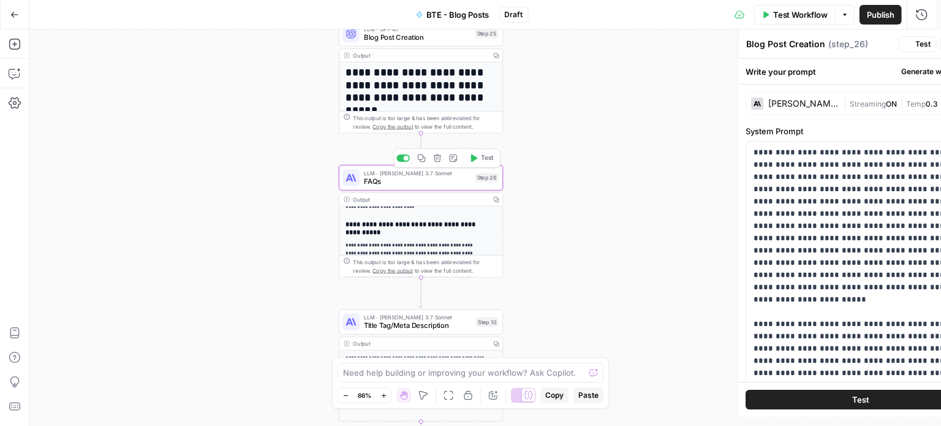
type textarea "FAQs"
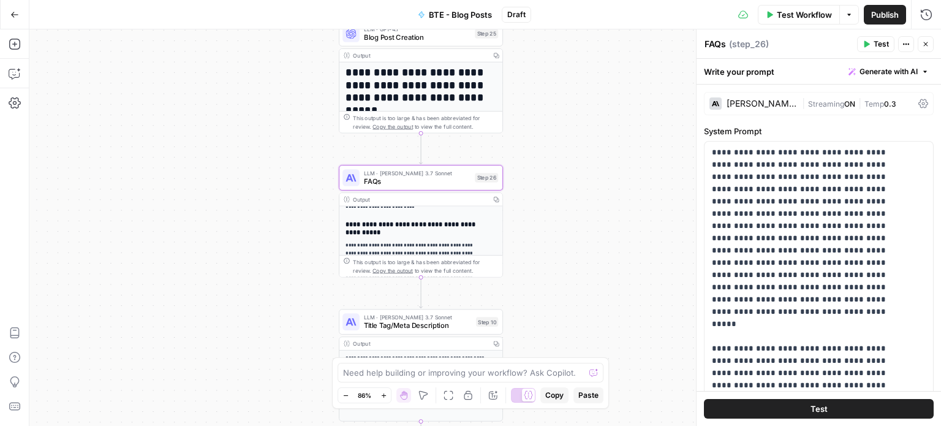
click at [782, 102] on div "Claude 3.7 Sonnet" at bounding box center [762, 103] width 70 height 9
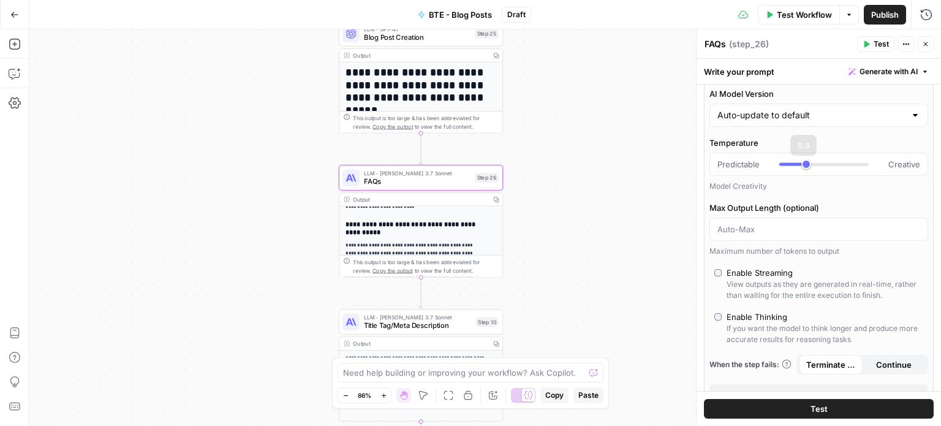
scroll to position [0, 0]
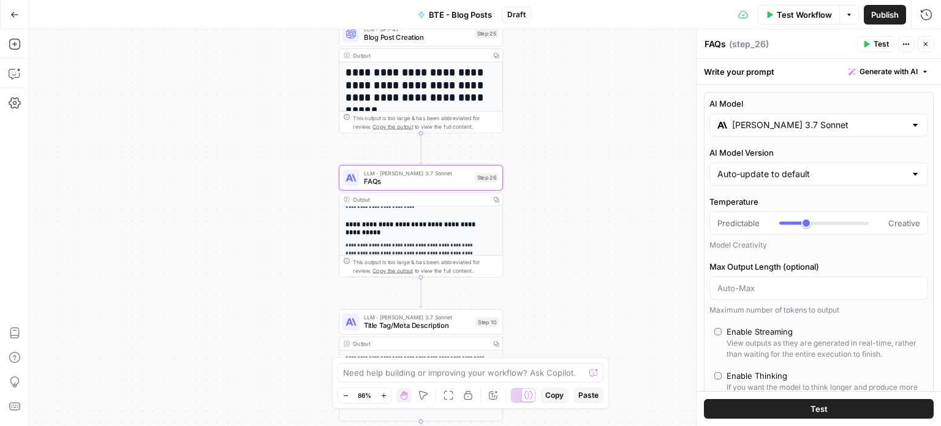
click at [809, 122] on input "Claude 3.7 Sonnet" at bounding box center [818, 125] width 173 height 12
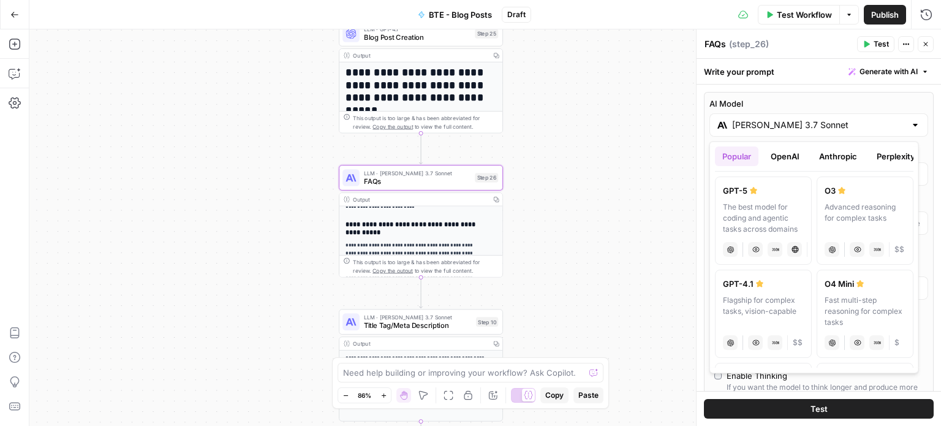
click at [842, 194] on div "O3" at bounding box center [865, 190] width 81 height 12
type input "O3"
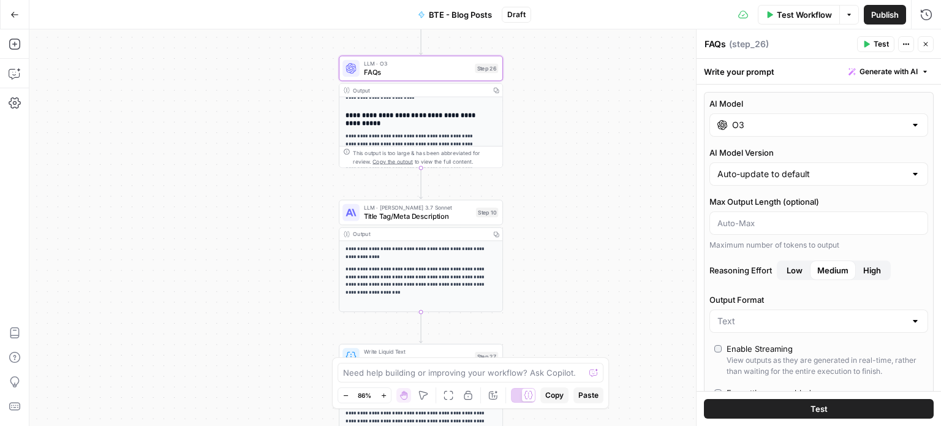
click at [465, 221] on span "Title Tag/Meta Description" at bounding box center [418, 216] width 108 height 10
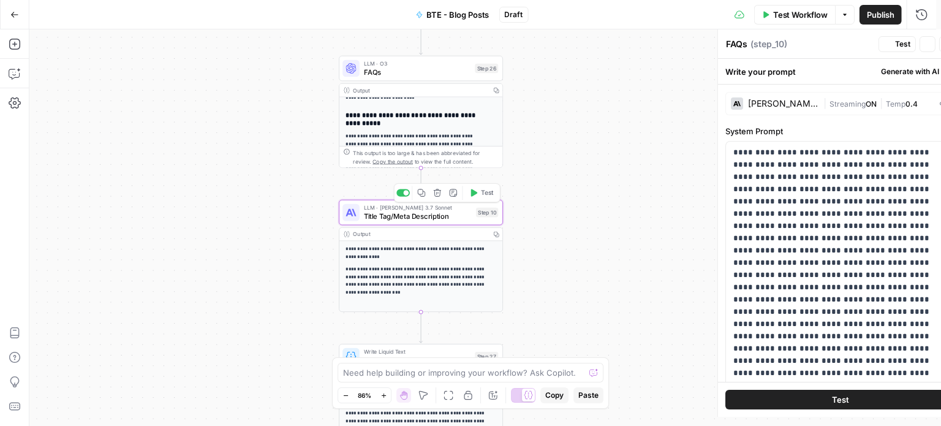
type textarea "Title Tag/Meta Description"
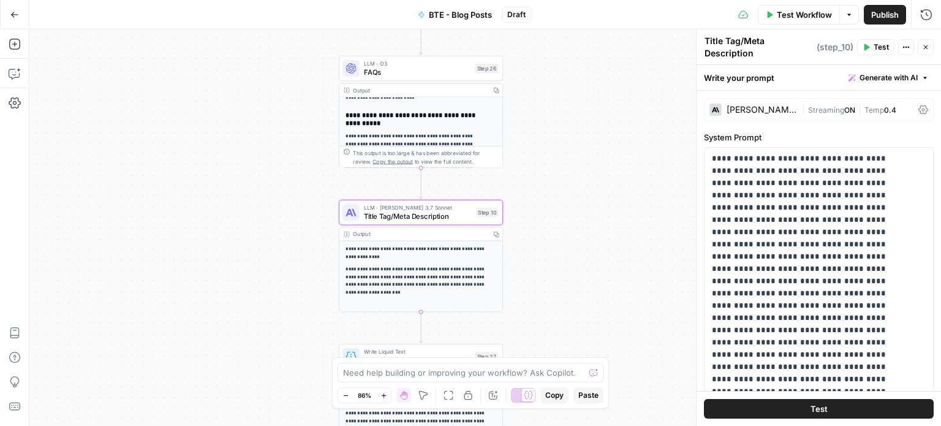
click at [746, 105] on div "Claude 3.7 Sonnet" at bounding box center [762, 109] width 70 height 9
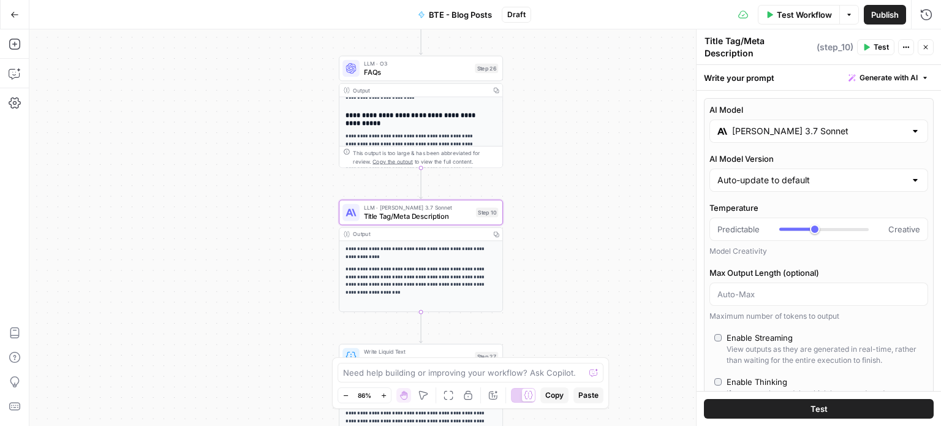
click at [777, 125] on input "Claude 3.7 Sonnet" at bounding box center [818, 131] width 173 height 12
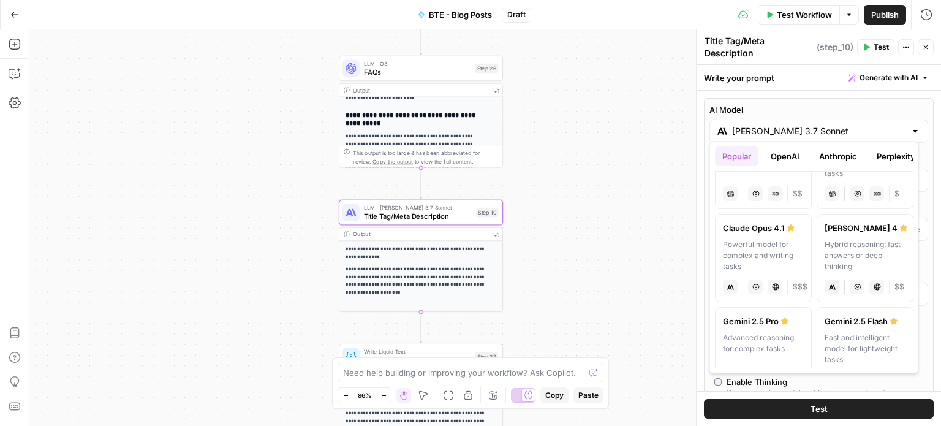
scroll to position [148, 0]
click at [852, 320] on div "Gemini 2.5 Flash" at bounding box center [865, 322] width 81 height 12
type input "Gemini 2.5 Flash"
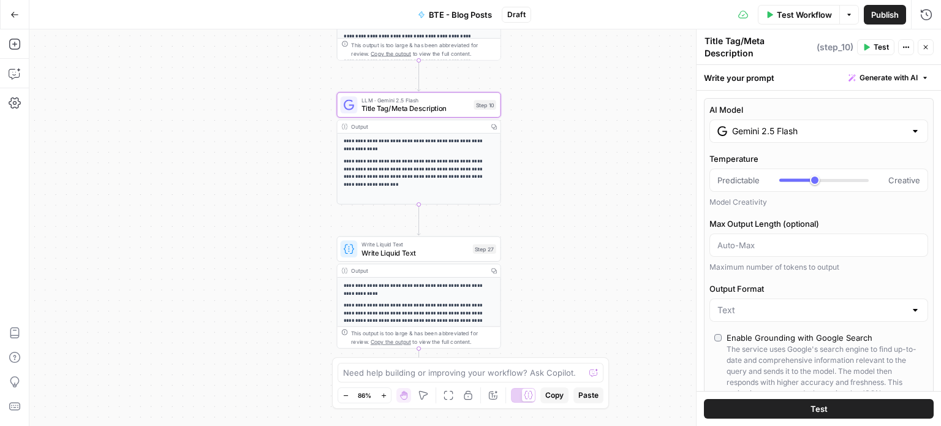
click at [439, 251] on span "Write Liquid Text" at bounding box center [415, 253] width 107 height 10
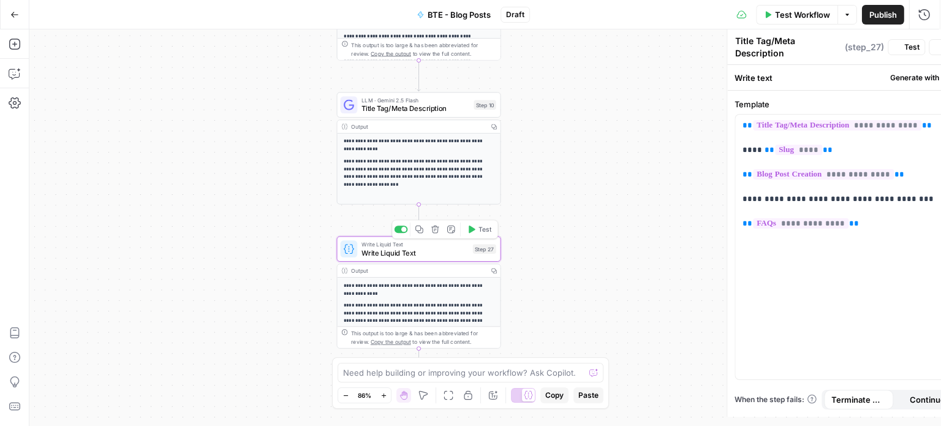
type textarea "Write Liquid Text"
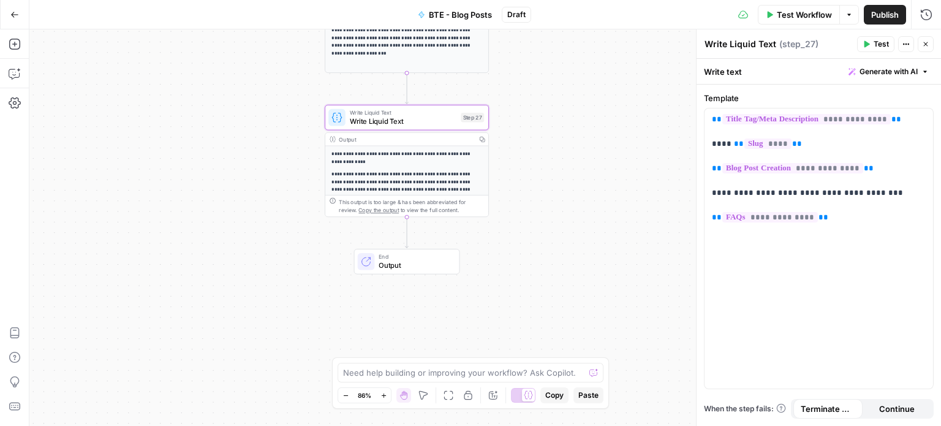
click at [884, 17] on span "Publish" at bounding box center [885, 15] width 28 height 12
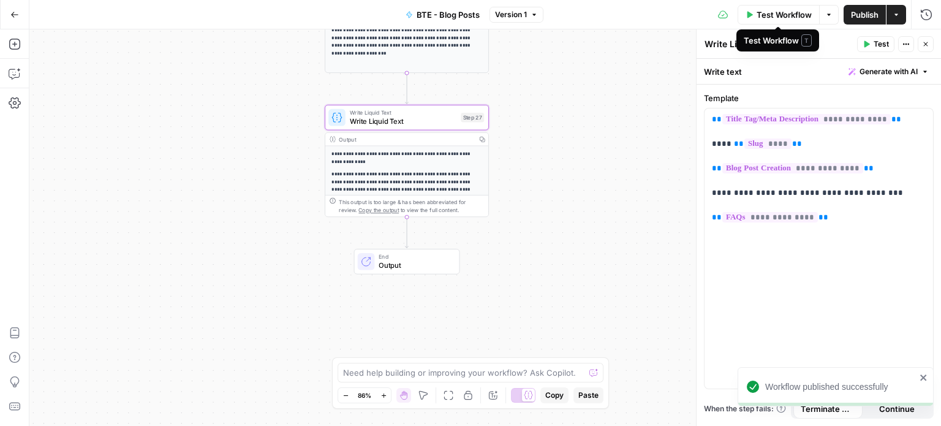
click at [792, 13] on span "Test Workflow" at bounding box center [784, 15] width 55 height 12
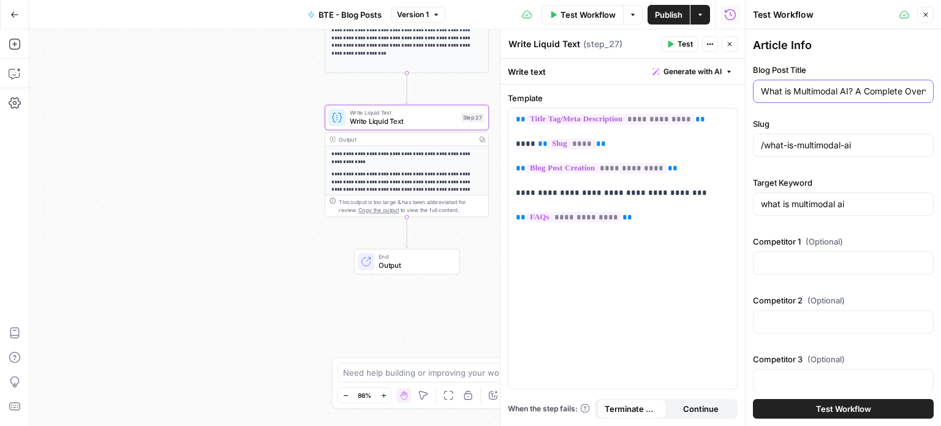
click at [784, 91] on input "What is Multimodal AI? A Complete Overview" at bounding box center [843, 91] width 165 height 12
paste input "Essential Gym Equipment for a Physical Therapy Clinic"
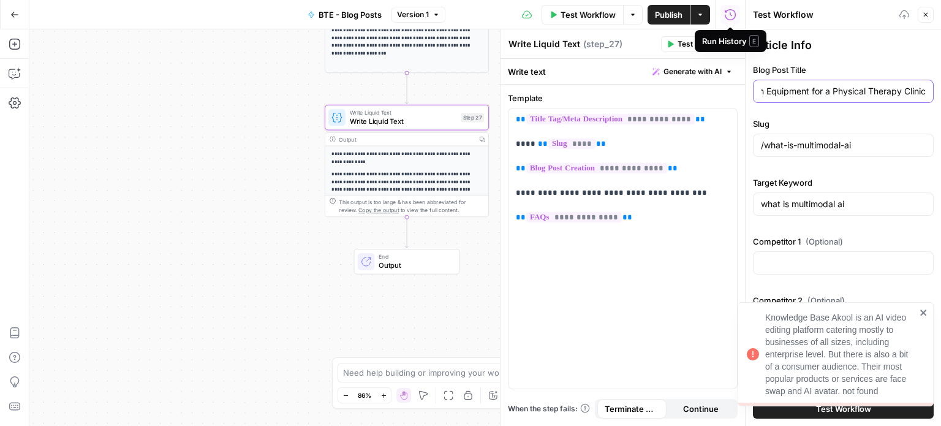
type input "Essential Gym Equipment for a Physical Therapy Clinic"
click at [859, 346] on div "Knowledge Base Akool is an AI video editing platform catering mostly to busines…" at bounding box center [840, 354] width 151 height 86
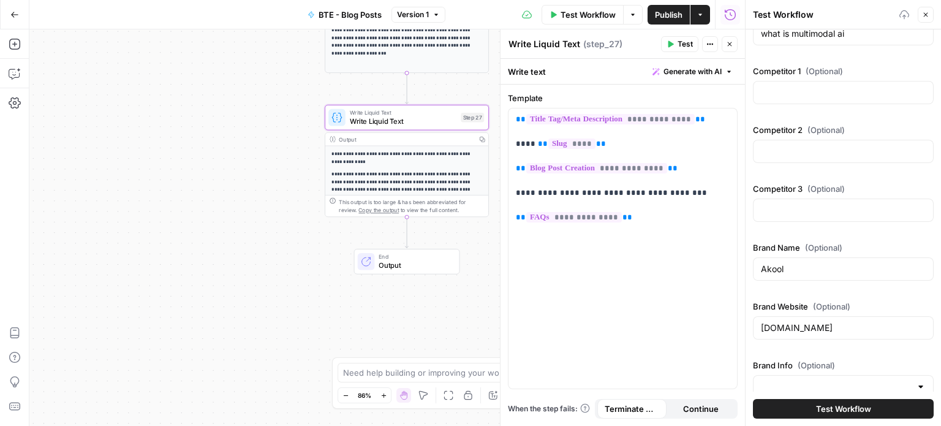
scroll to position [245, 0]
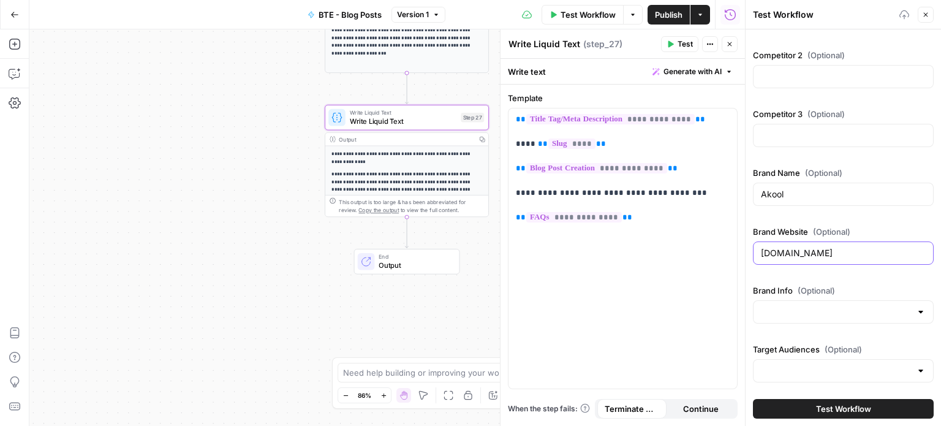
click at [825, 249] on input "akool.com" at bounding box center [843, 253] width 165 height 12
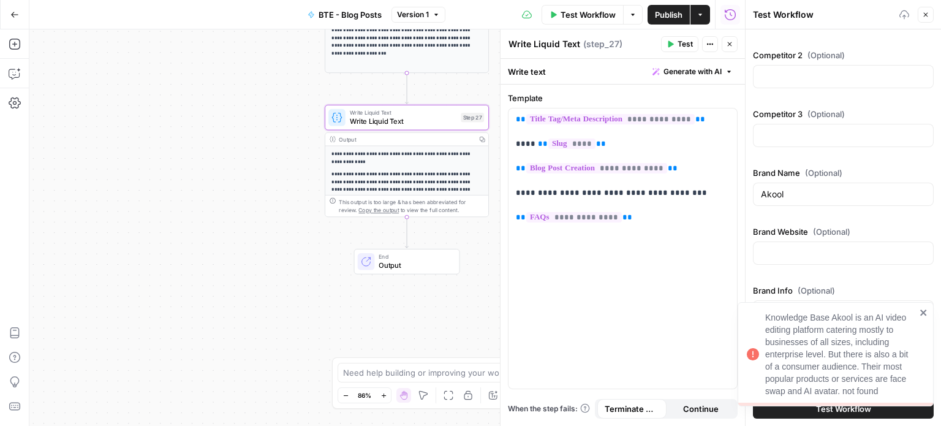
click at [807, 208] on div "Brand Name (Optional) Akool" at bounding box center [843, 189] width 181 height 44
click at [803, 194] on input "Akool" at bounding box center [843, 194] width 165 height 12
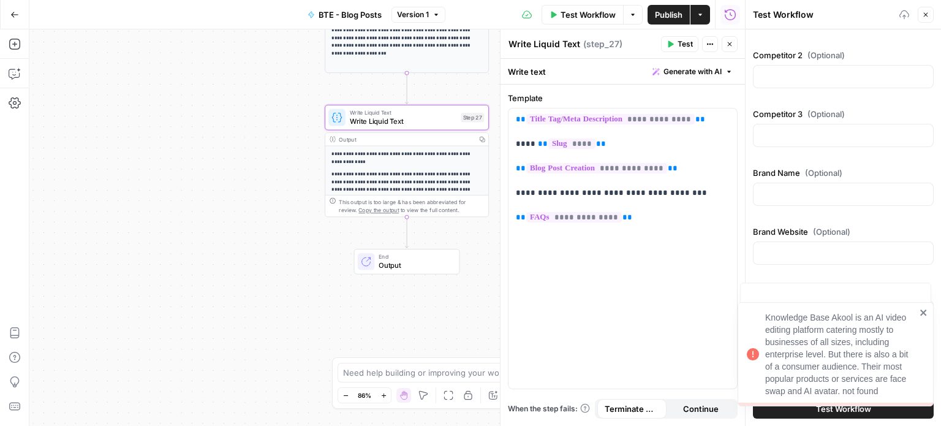
click at [819, 214] on div "Article Info Blog Post Title Essential Gym Equipment for a Physical Therapy Cli…" at bounding box center [843, 90] width 181 height 596
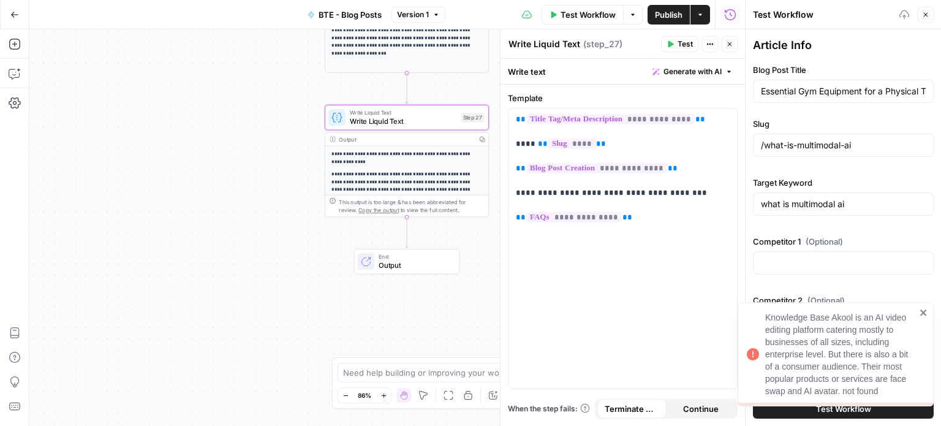
scroll to position [42, 0]
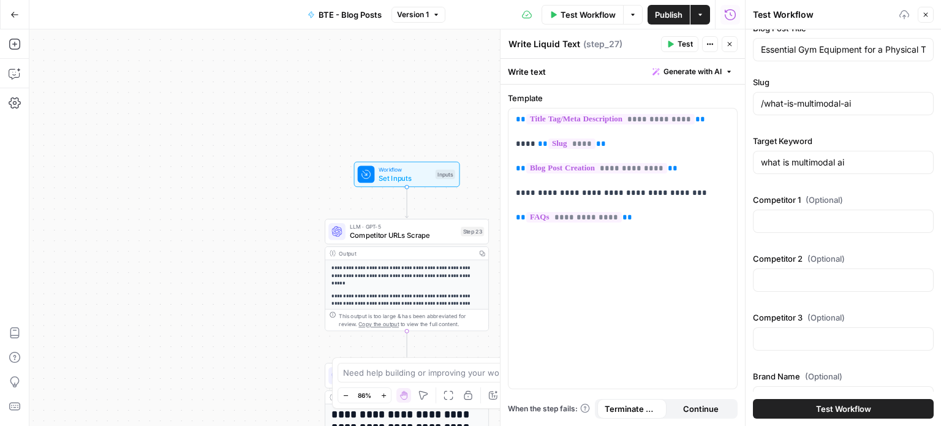
click at [409, 167] on span "Workflow" at bounding box center [405, 169] width 53 height 9
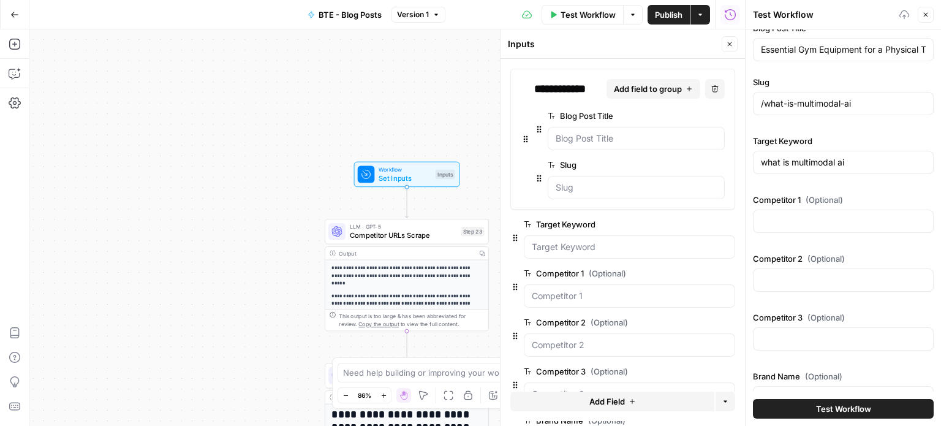
scroll to position [224, 0]
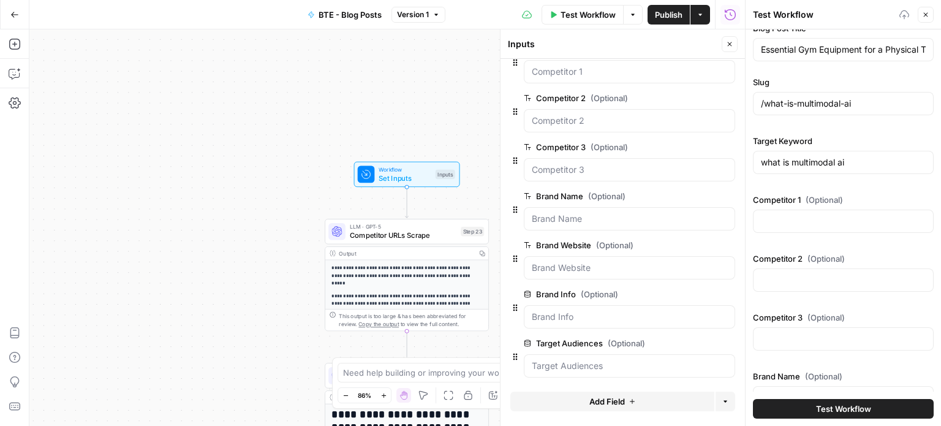
click at [656, 305] on div at bounding box center [629, 316] width 211 height 23
click at [725, 340] on icon "button" at bounding box center [728, 343] width 7 height 7
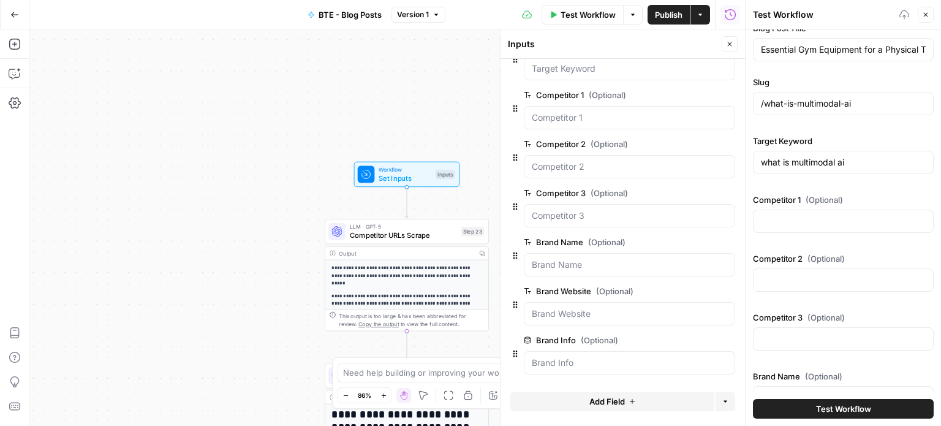
scroll to position [176, 0]
click at [725, 339] on icon "button" at bounding box center [728, 342] width 6 height 6
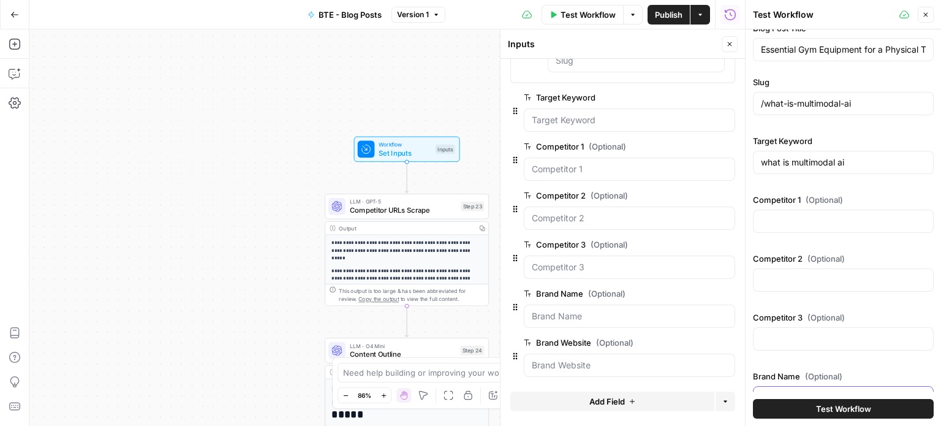
type input "Akool"
click at [817, 100] on input "/what-is-multimodal-ai" at bounding box center [843, 103] width 165 height 12
click at [661, 7] on button "Publish" at bounding box center [669, 15] width 42 height 20
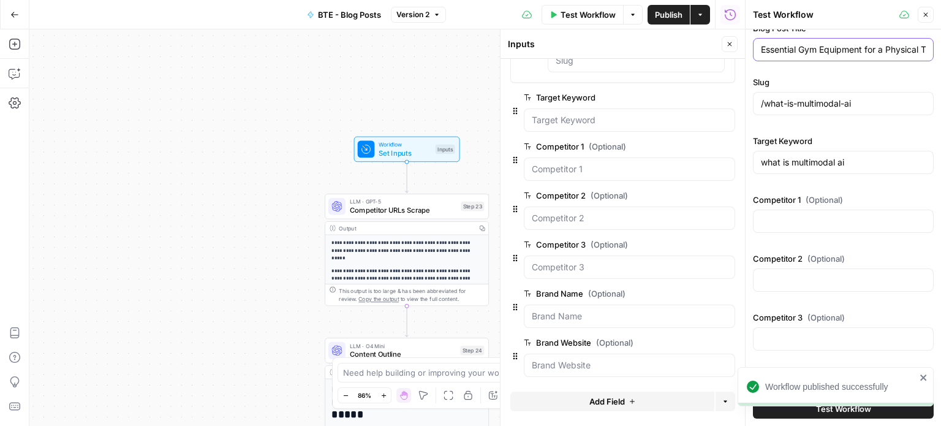
click at [885, 50] on input "Essential Gym Equipment for a Physical Therapy Clinic" at bounding box center [843, 50] width 165 height 12
click at [877, 105] on input "/what-is-multimodal-ai" at bounding box center [843, 103] width 165 height 12
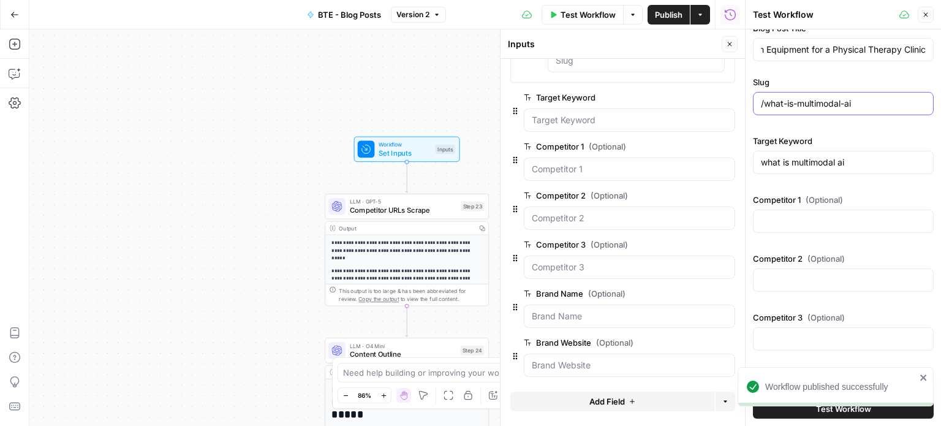
scroll to position [0, 0]
click at [921, 384] on div "Workflow published successfully" at bounding box center [836, 386] width 196 height 39
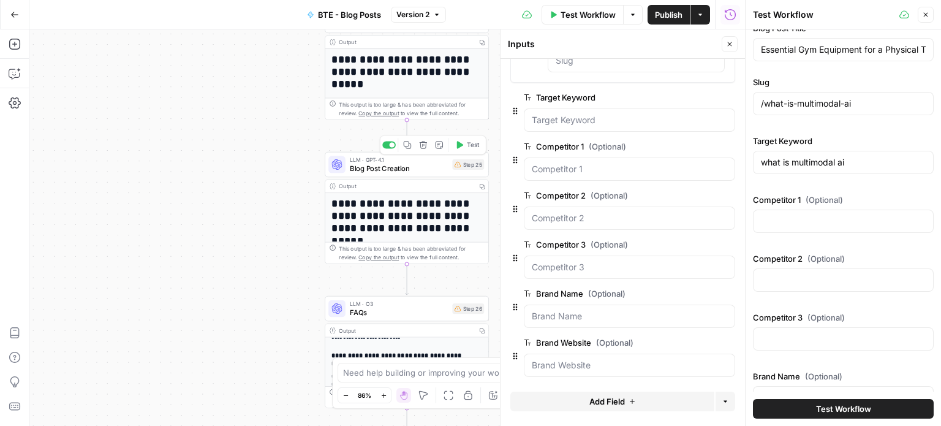
click at [414, 167] on span "Blog Post Creation" at bounding box center [399, 168] width 99 height 10
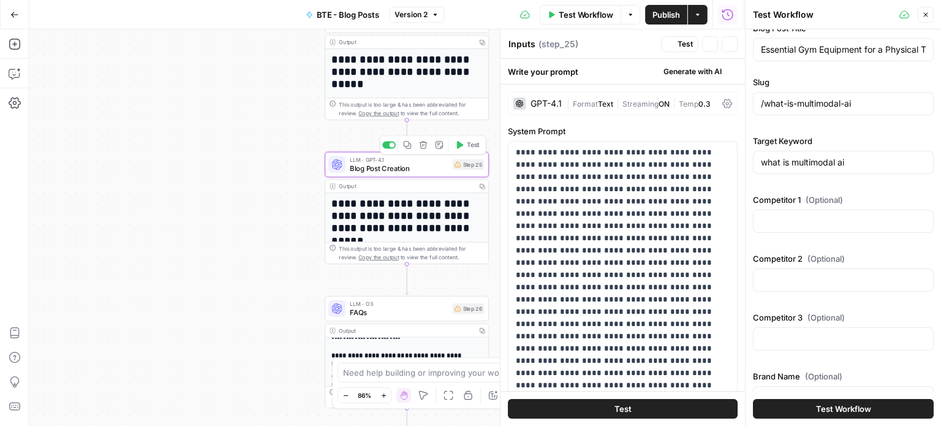
type textarea "Blog Post Creation"
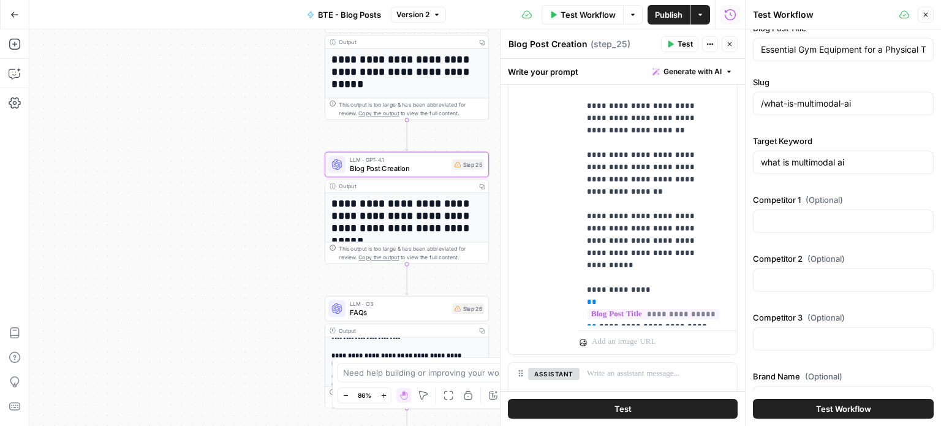
scroll to position [751, 0]
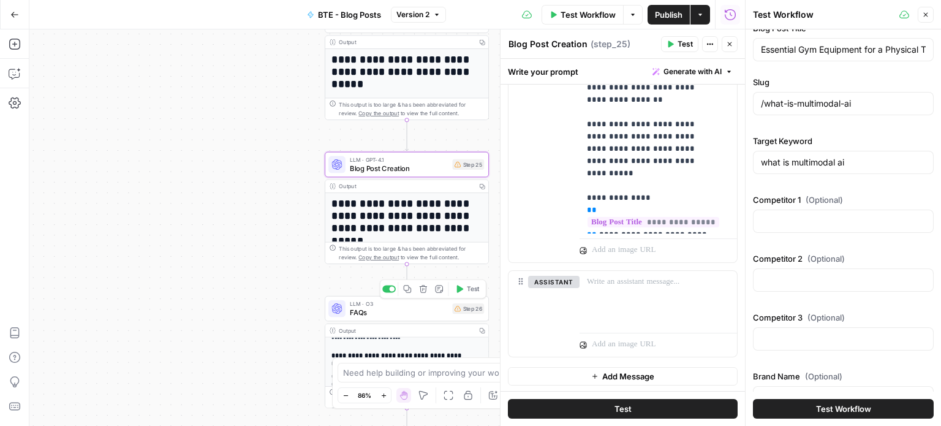
click at [377, 316] on span "FAQs" at bounding box center [399, 312] width 99 height 10
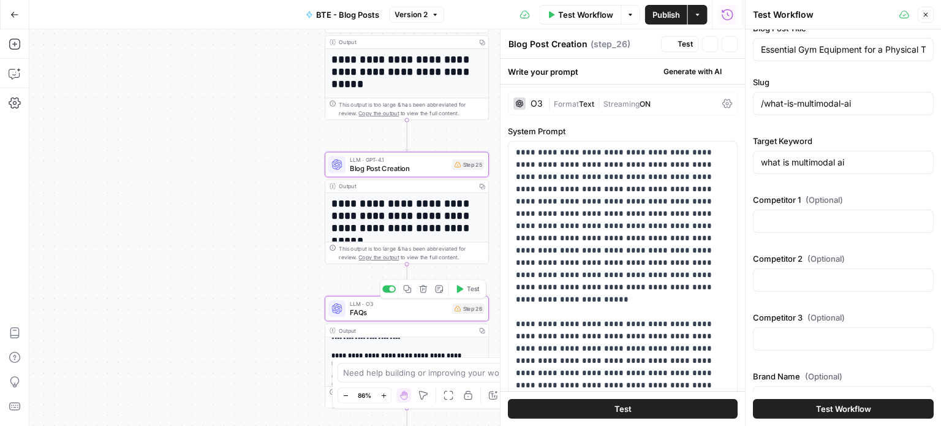
type textarea "FAQs"
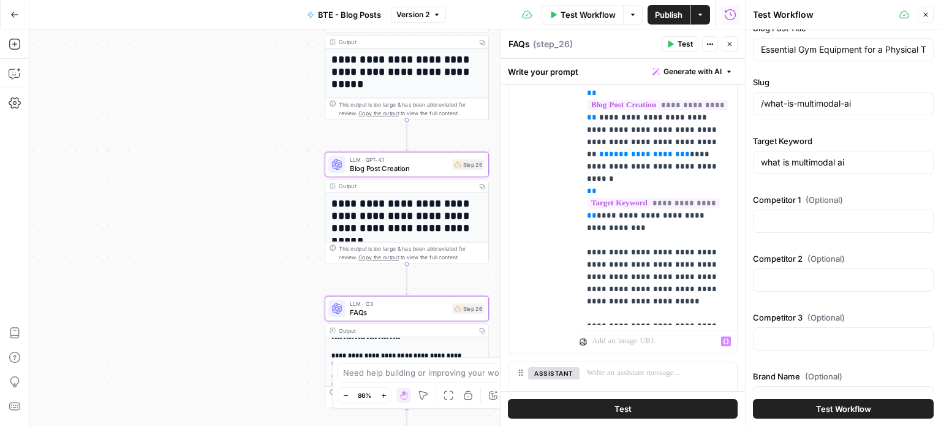
scroll to position [621, 0]
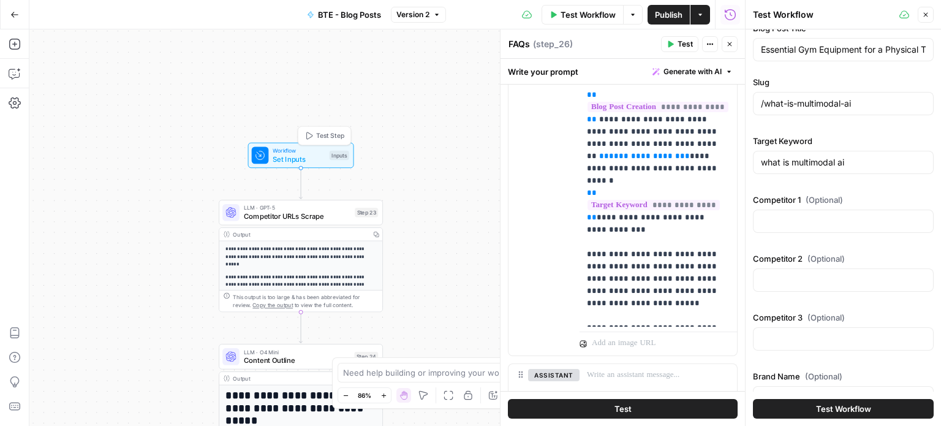
click at [286, 160] on span "Set Inputs" at bounding box center [299, 159] width 53 height 10
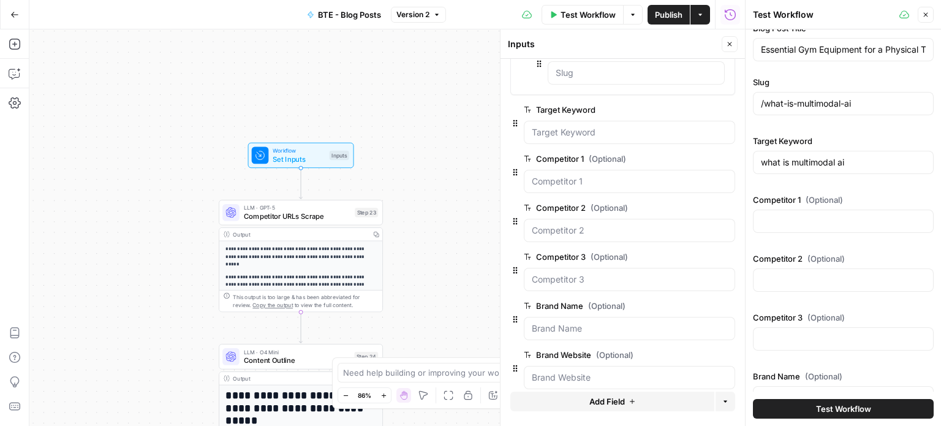
scroll to position [0, 0]
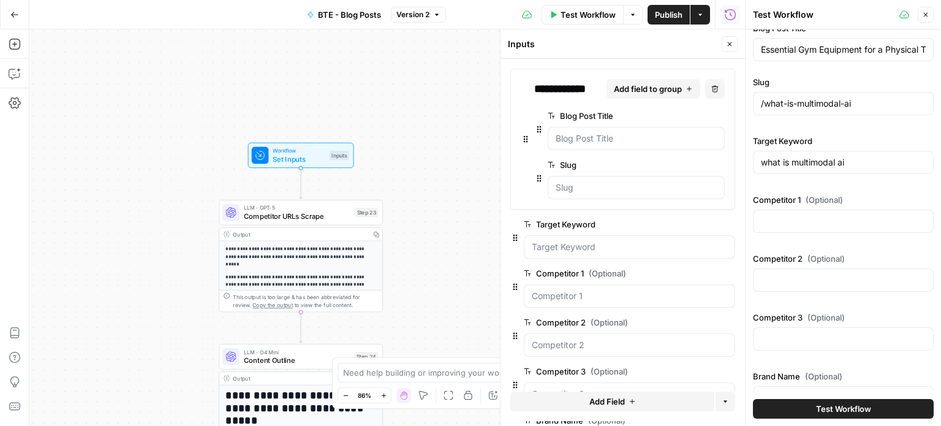
click at [301, 162] on span "Set Inputs" at bounding box center [299, 159] width 53 height 10
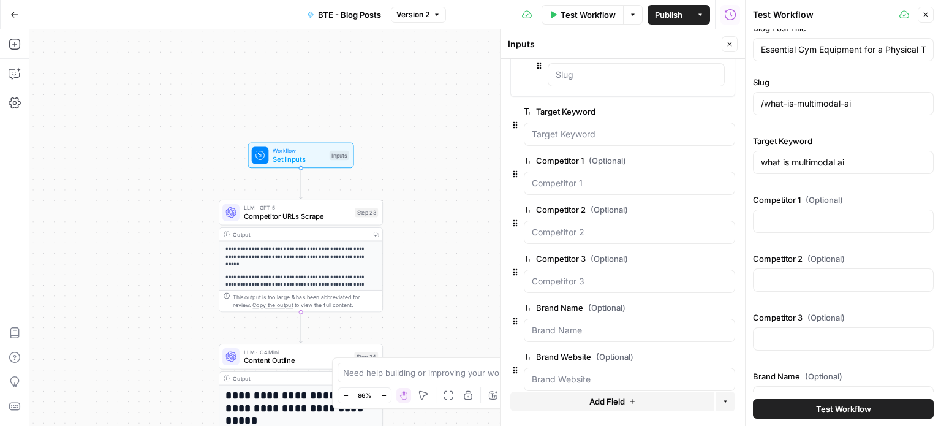
scroll to position [127, 0]
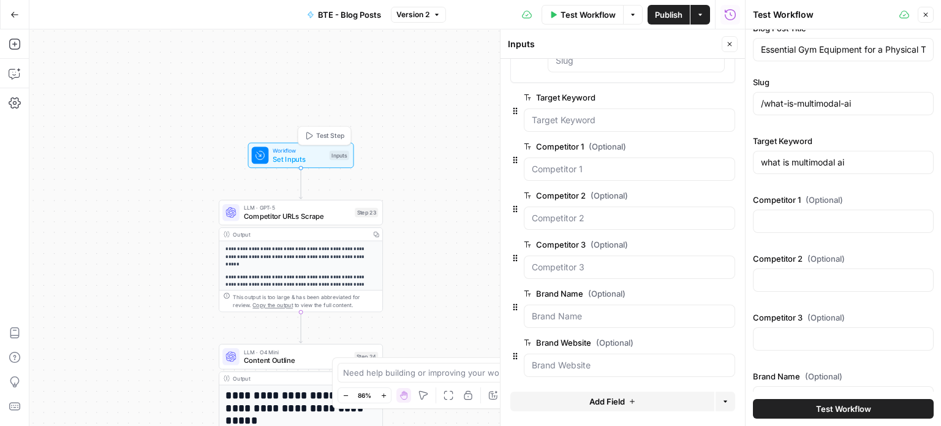
click at [311, 161] on span "Set Inputs" at bounding box center [299, 159] width 53 height 10
click at [622, 398] on button "Add Field" at bounding box center [612, 402] width 204 height 20
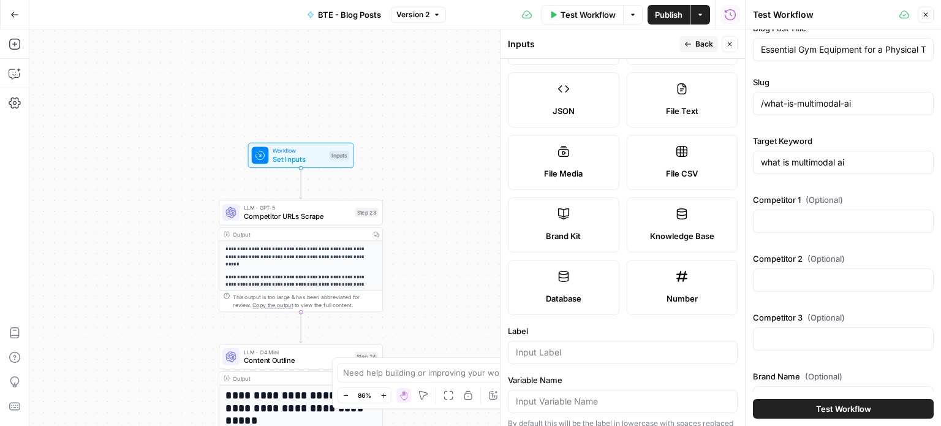
scroll to position [137, 0]
click at [667, 215] on label "Knowledge Base" at bounding box center [683, 222] width 112 height 55
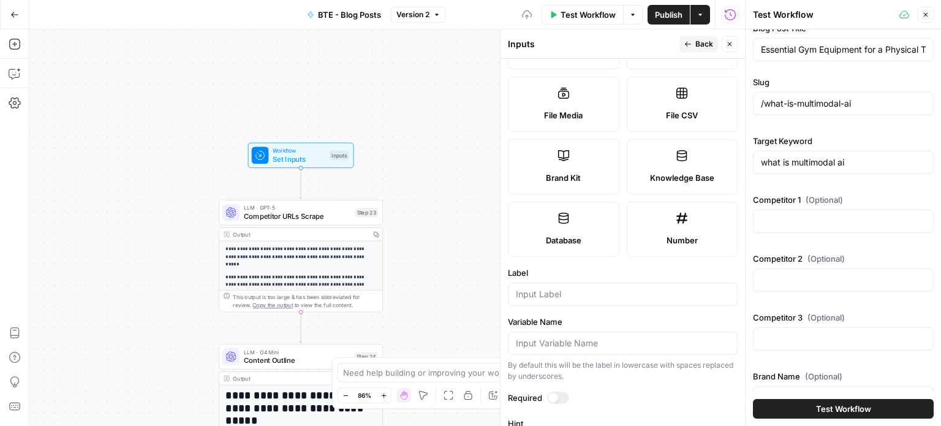
scroll to position [208, 0]
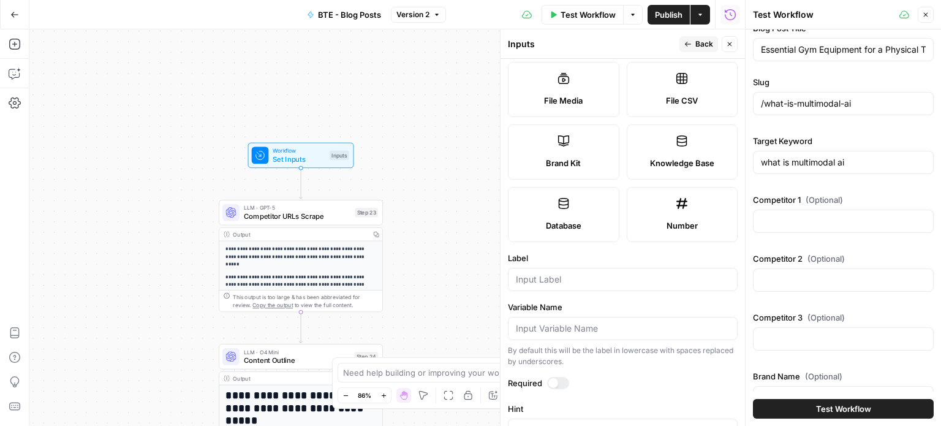
click at [542, 268] on div at bounding box center [623, 279] width 230 height 23
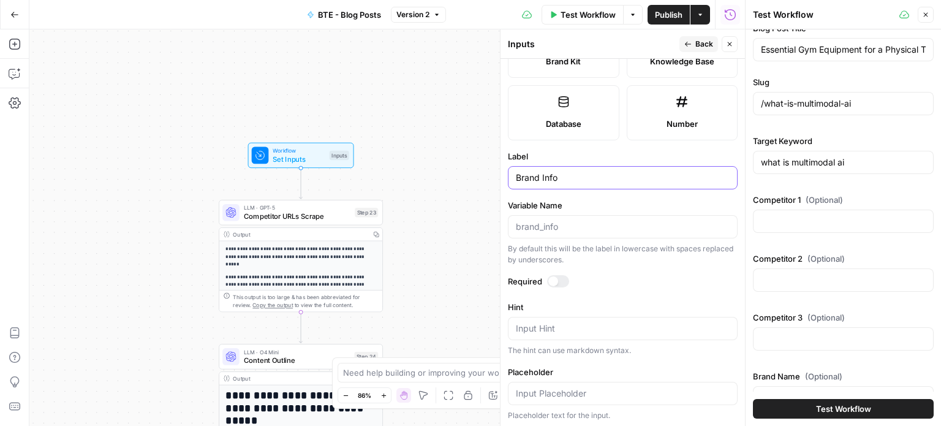
type input "Brand Info"
click at [694, 42] on button "Back" at bounding box center [699, 44] width 39 height 16
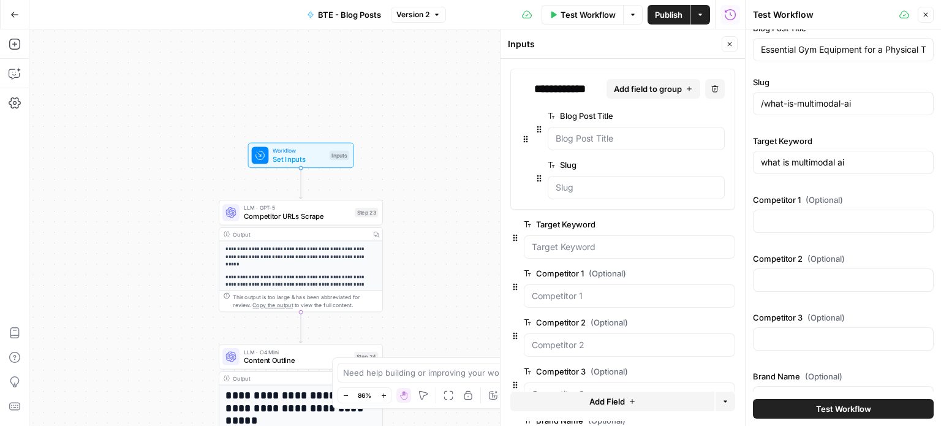
scroll to position [176, 0]
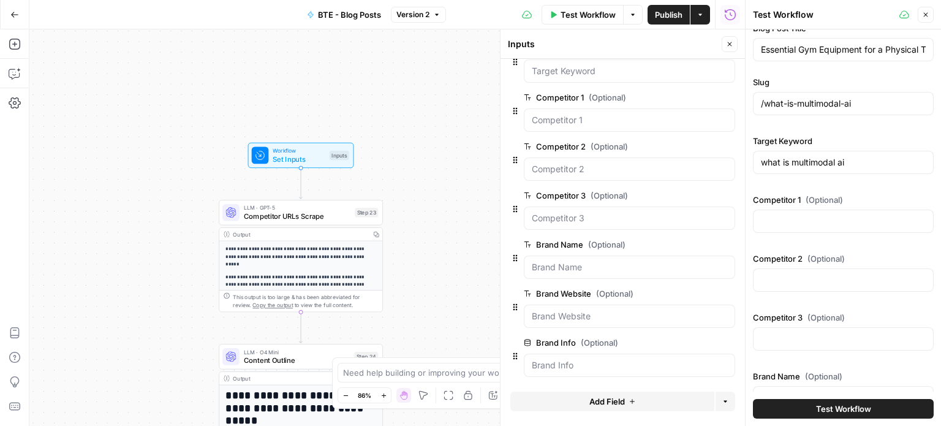
click at [603, 404] on span "Add Field" at bounding box center [608, 401] width 36 height 12
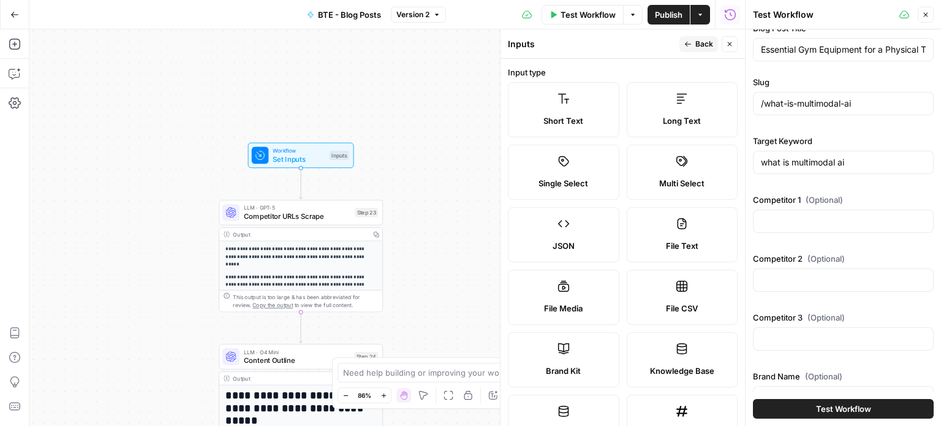
click at [679, 101] on icon at bounding box center [682, 99] width 12 height 12
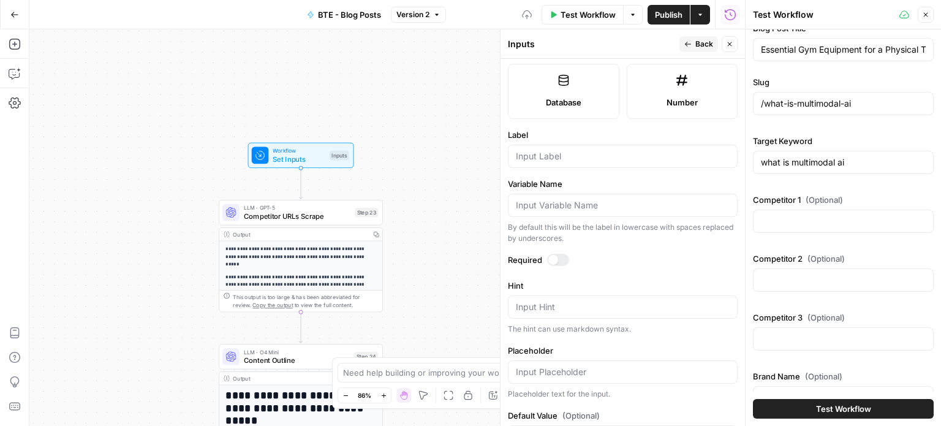
scroll to position [340, 0]
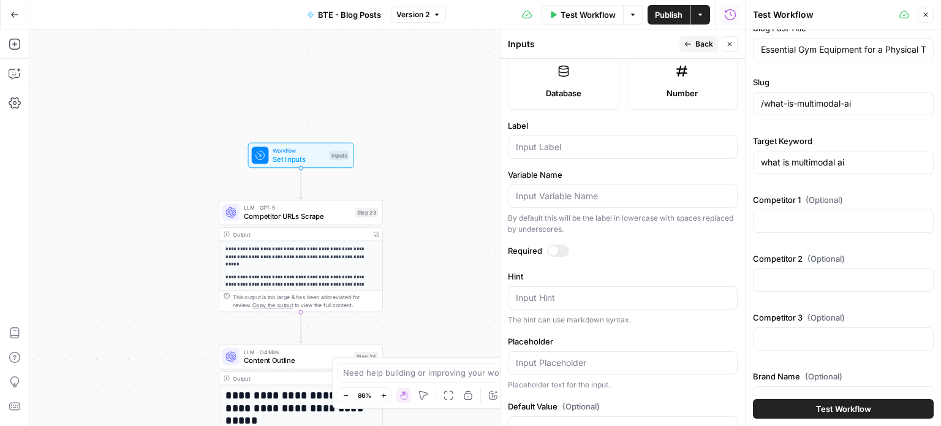
click at [537, 163] on form "Input type Short Text Long Text Single Select Multi Select JSON File Text File …" at bounding box center [623, 242] width 245 height 367
click at [536, 157] on form "Input type Short Text Long Text Single Select Multi Select JSON File Text File …" at bounding box center [623, 242] width 245 height 367
click at [536, 154] on div at bounding box center [623, 146] width 230 height 23
type input "Target Audience"
click at [706, 45] on span "Back" at bounding box center [705, 44] width 18 height 11
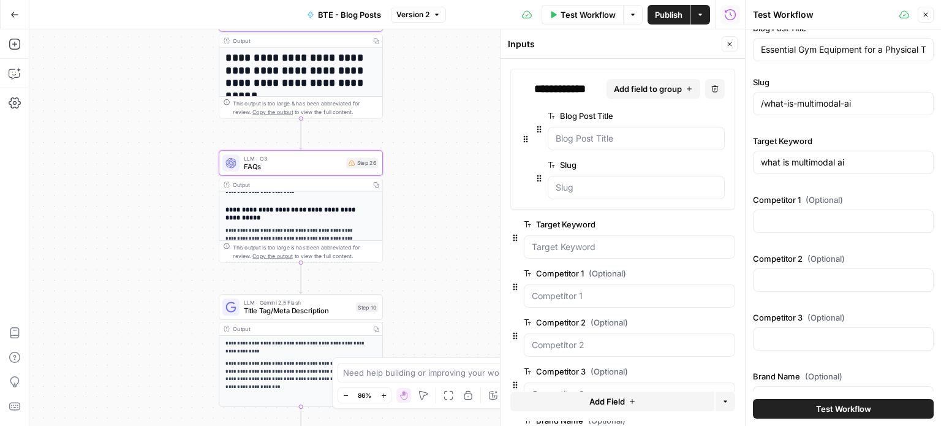
click at [312, 166] on span "FAQs" at bounding box center [293, 166] width 99 height 10
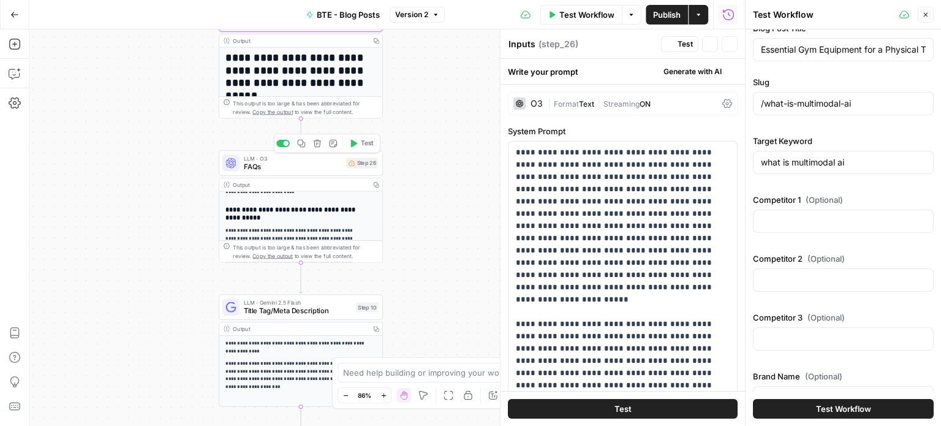
type textarea "FAQs"
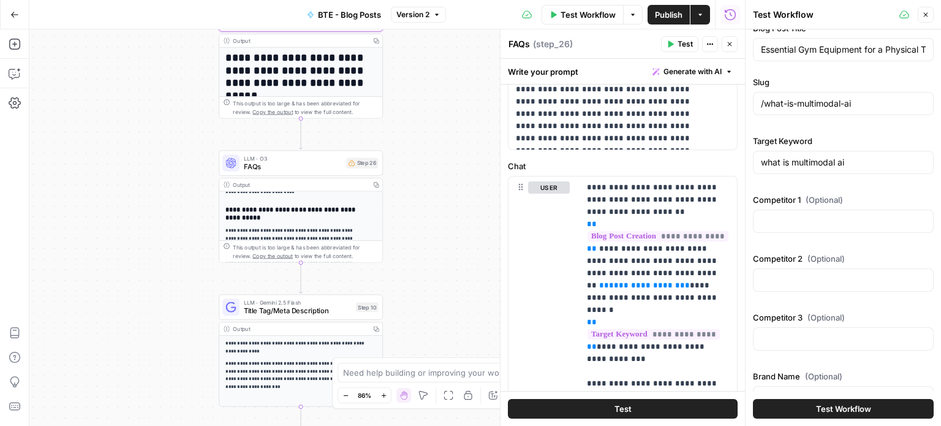
scroll to position [512, 0]
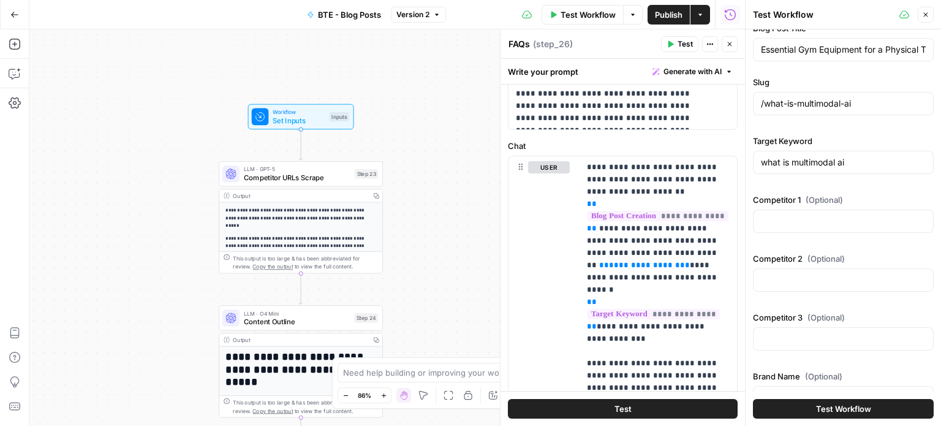
click at [309, 118] on span "Set Inputs" at bounding box center [299, 120] width 53 height 10
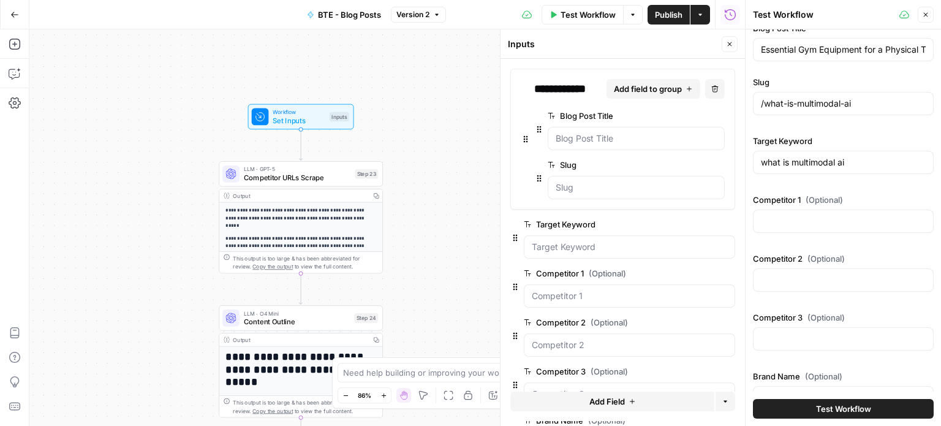
scroll to position [224, 0]
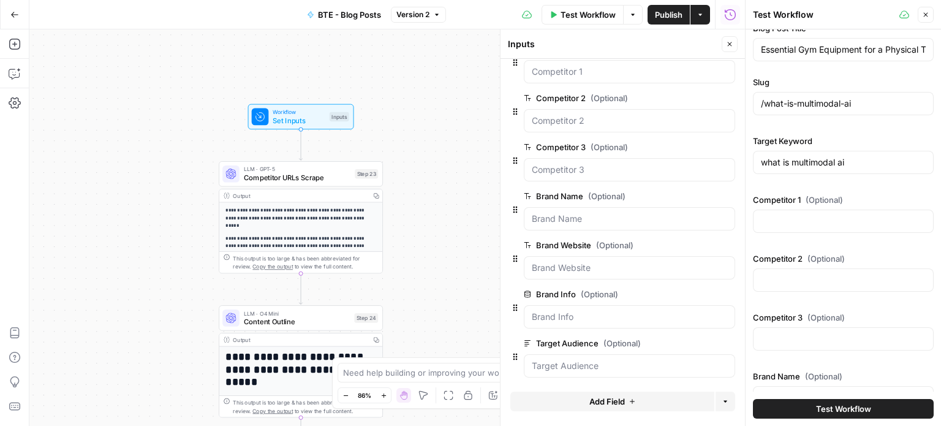
click at [676, 339] on span "edit field" at bounding box center [689, 343] width 27 height 10
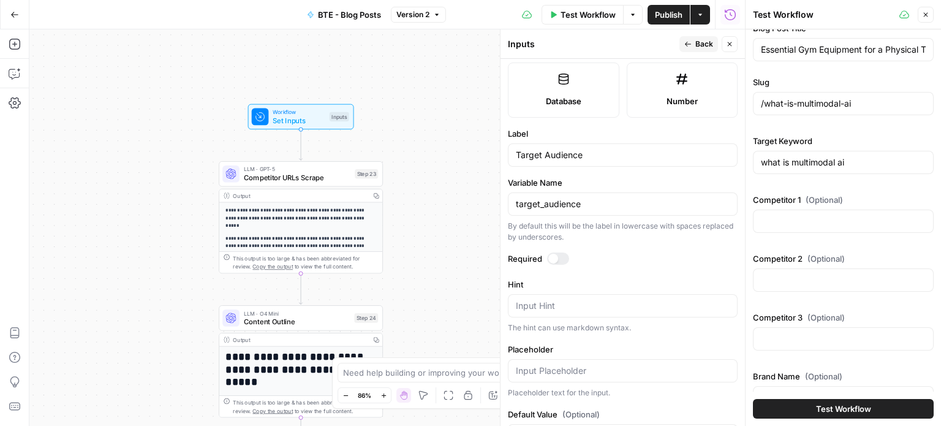
scroll to position [381, 0]
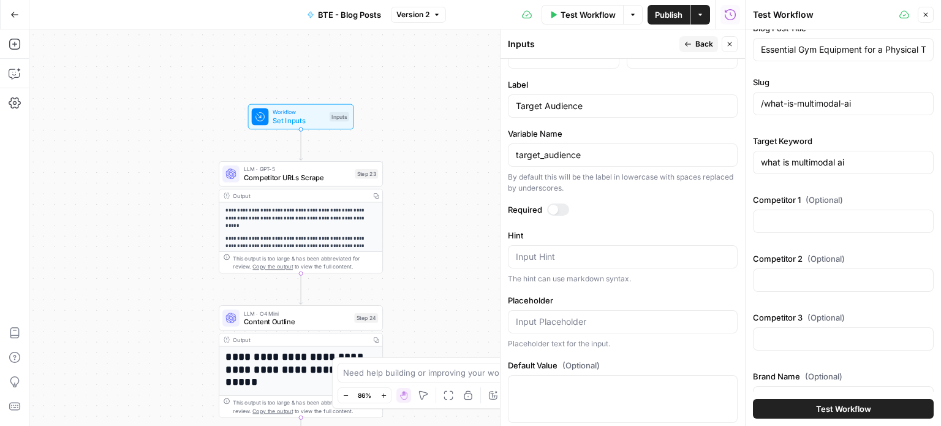
click at [583, 112] on div "Target Audience" at bounding box center [623, 105] width 230 height 23
type input "Target Audiences"
click at [688, 47] on icon "button" at bounding box center [687, 43] width 7 height 7
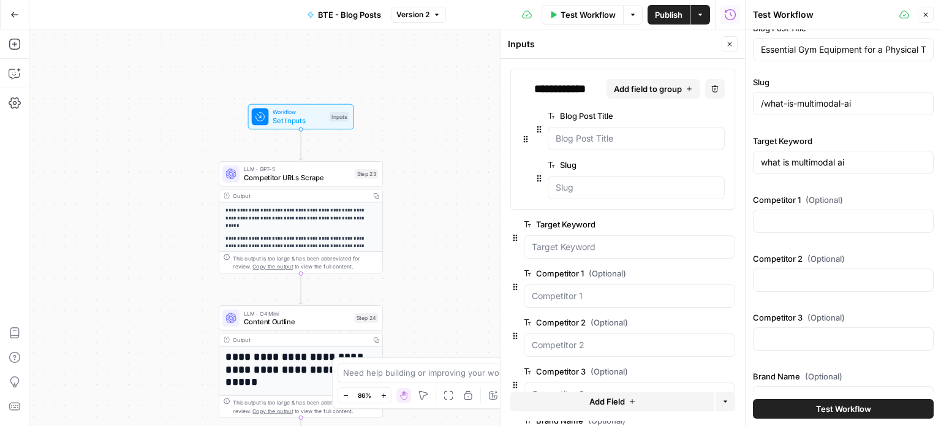
click at [828, 110] on div "/what-is-multimodal-ai" at bounding box center [843, 103] width 181 height 23
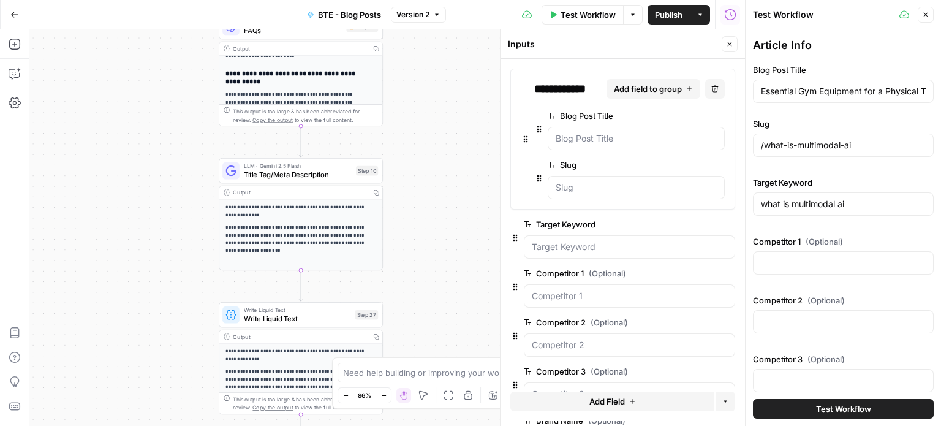
click at [322, 178] on span "Title Tag/Meta Description" at bounding box center [298, 174] width 108 height 10
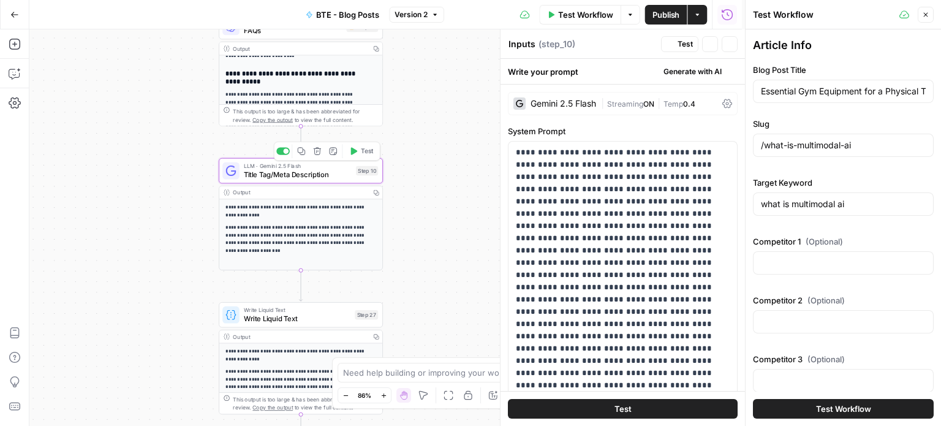
type textarea "Title Tag/Meta Description"
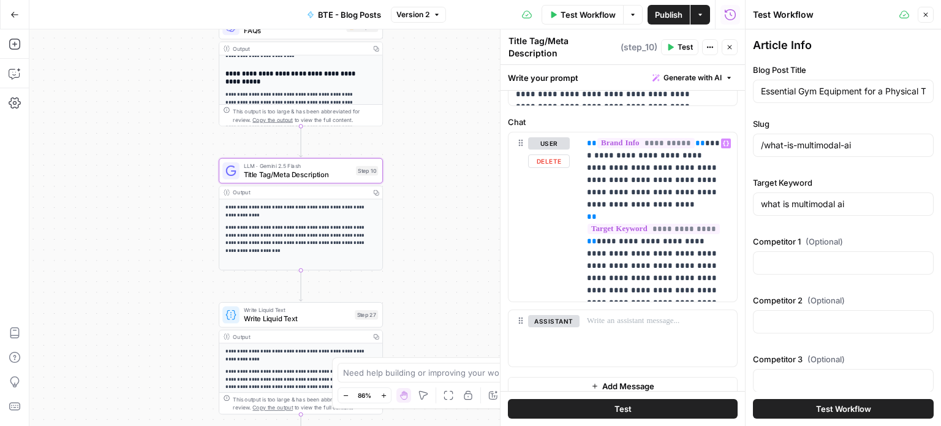
scroll to position [542, 0]
click at [650, 289] on div "**********" at bounding box center [658, 216] width 157 height 169
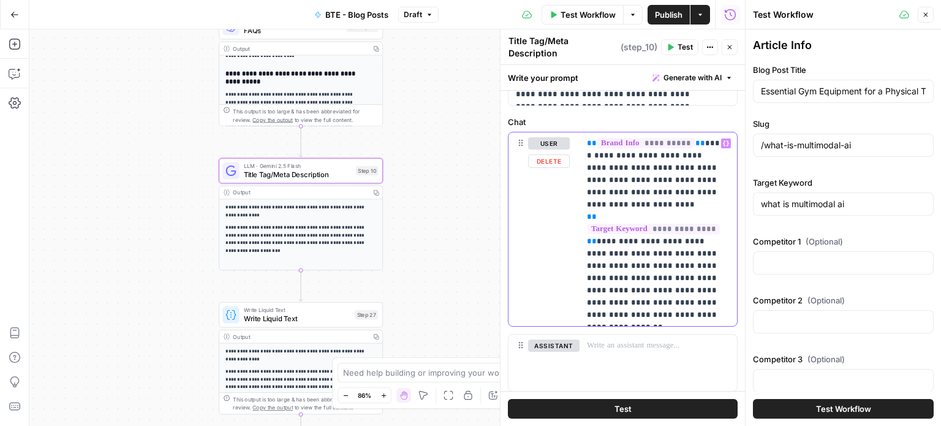
click at [702, 225] on p "**********" at bounding box center [654, 229] width 134 height 184
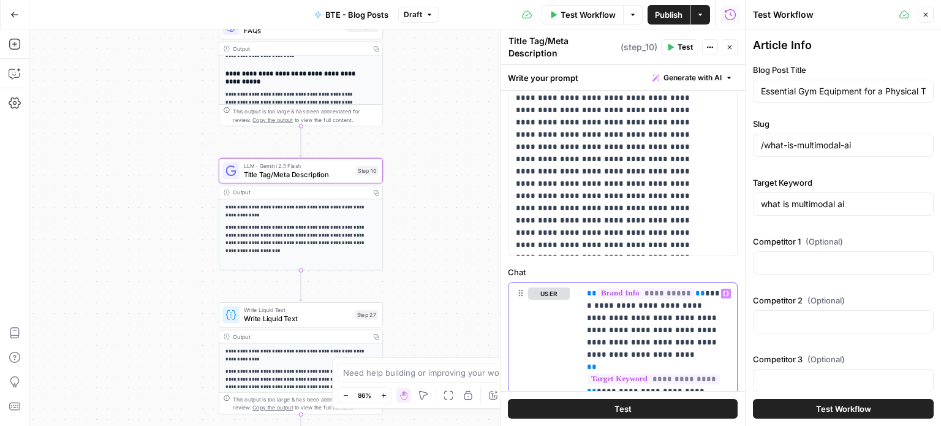
scroll to position [99, 0]
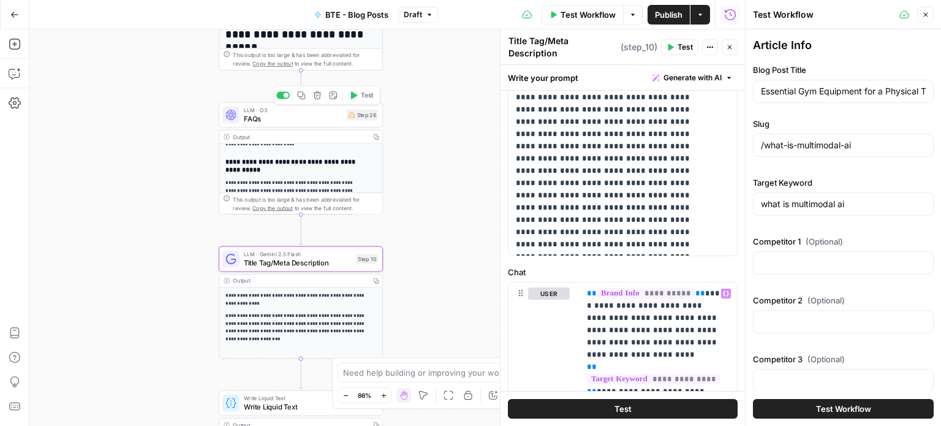
click at [297, 114] on span "FAQs" at bounding box center [293, 118] width 99 height 10
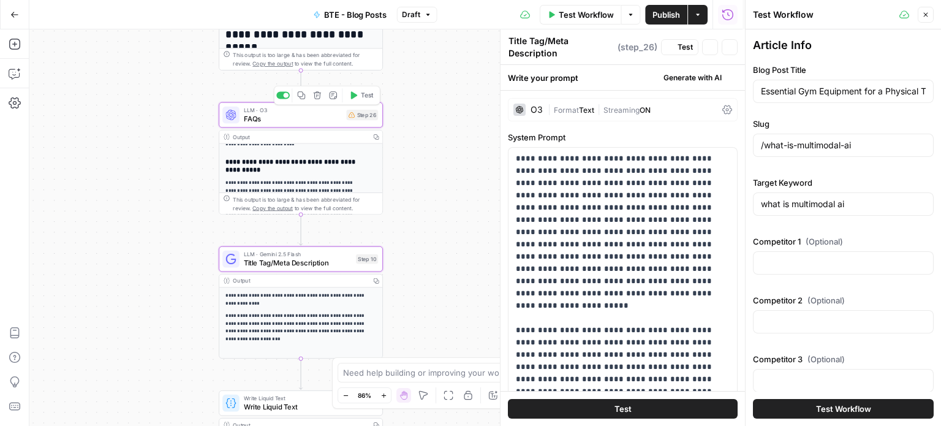
type textarea "FAQs"
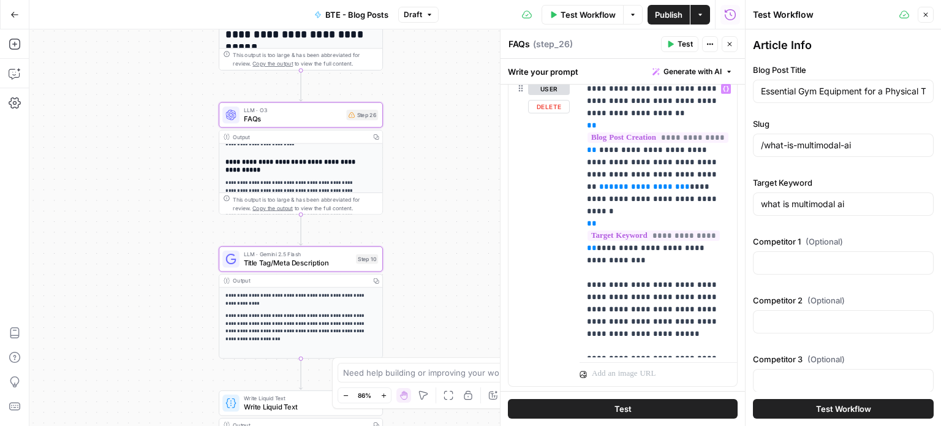
scroll to position [714, 0]
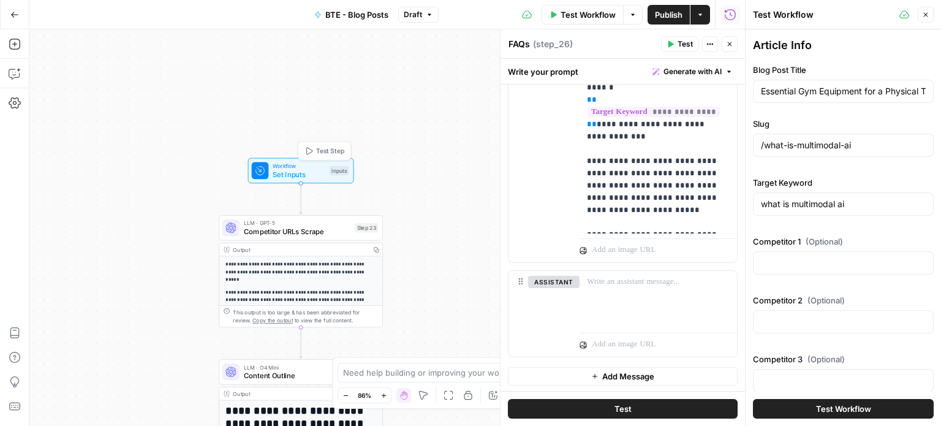
click at [311, 176] on span "Set Inputs" at bounding box center [299, 174] width 53 height 10
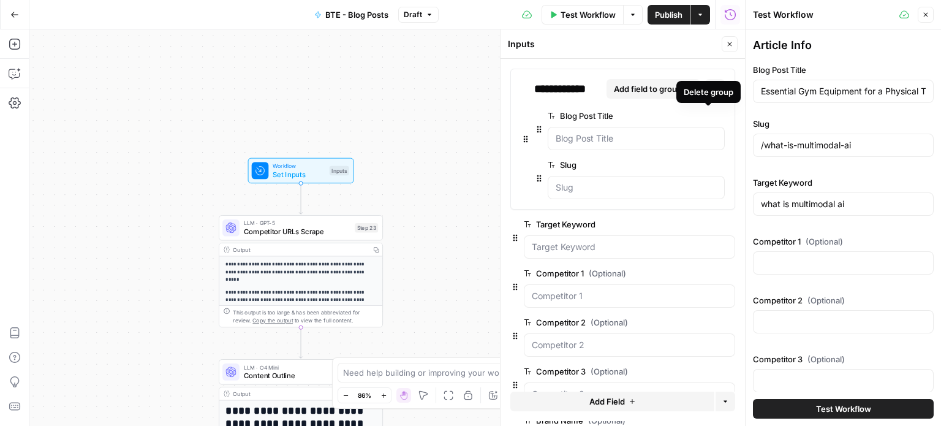
click at [715, 116] on icon "button" at bounding box center [718, 116] width 7 height 7
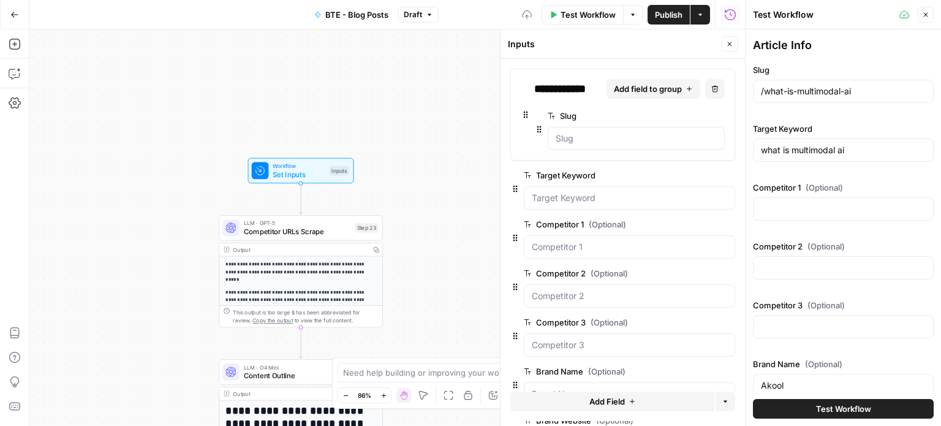
click at [715, 118] on icon "button" at bounding box center [718, 116] width 7 height 7
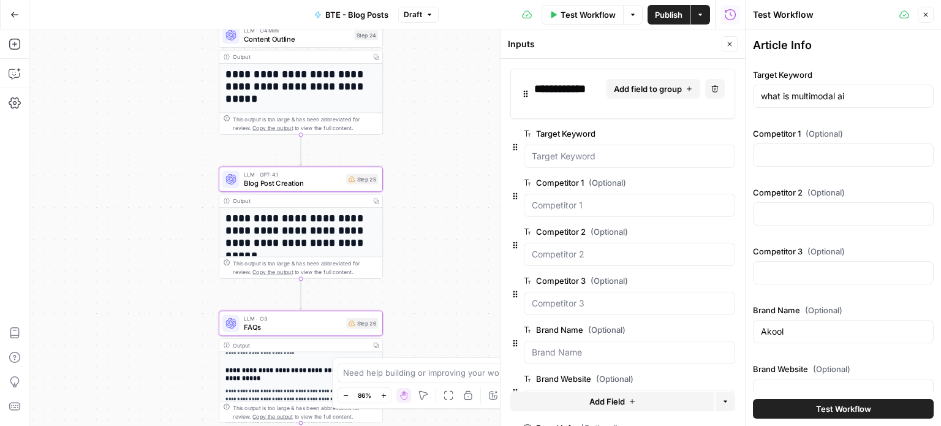
click at [325, 182] on span "Blog Post Creation" at bounding box center [293, 183] width 99 height 10
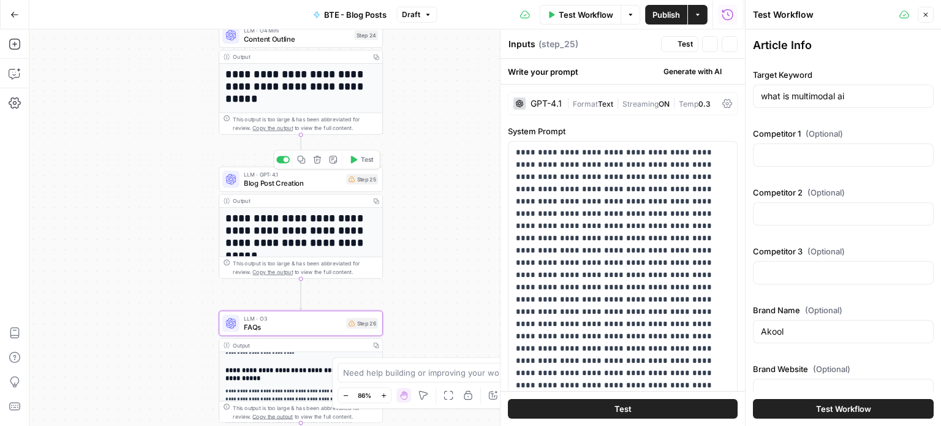
type textarea "Blog Post Creation"
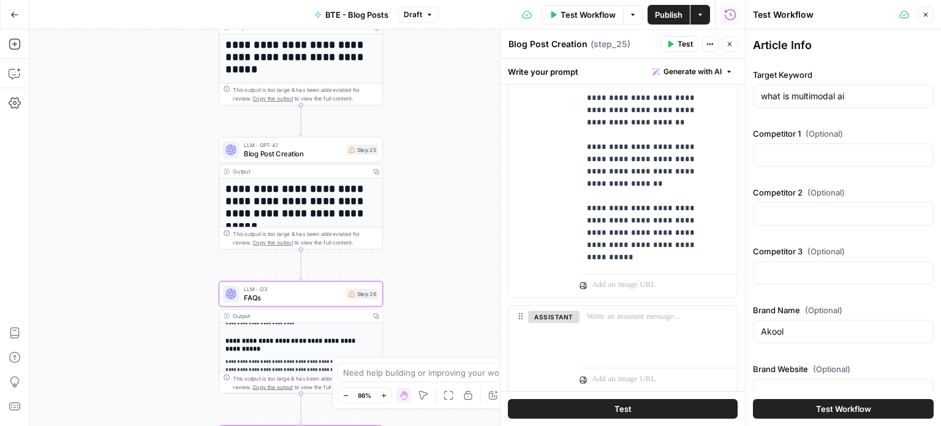
scroll to position [48, 0]
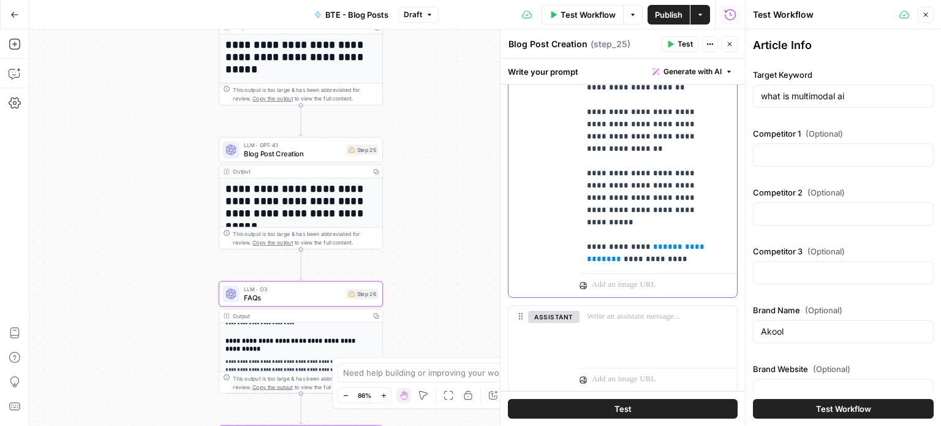
drag, startPoint x: 666, startPoint y: 210, endPoint x: 625, endPoint y: 197, distance: 43.0
click at [625, 197] on p "**********" at bounding box center [649, 8] width 124 height 564
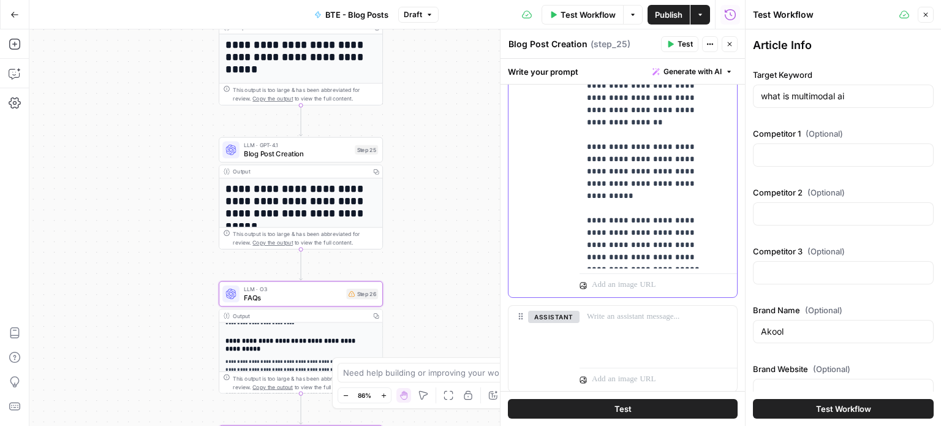
scroll to position [751, 0]
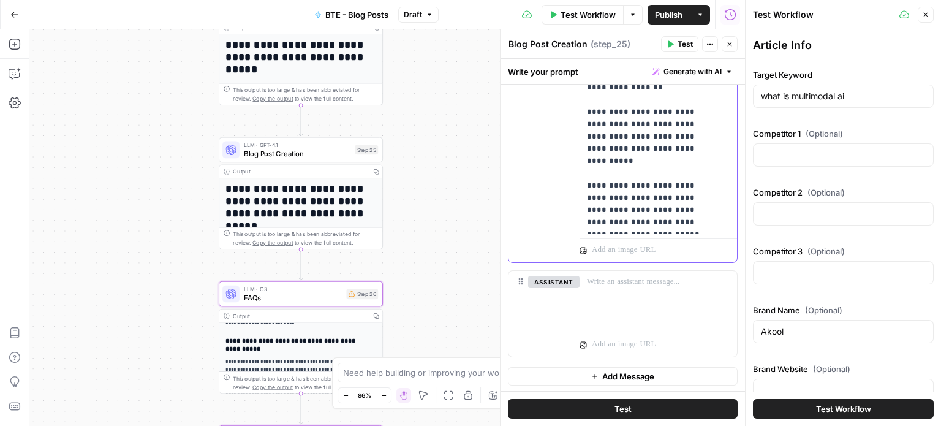
drag, startPoint x: 669, startPoint y: 210, endPoint x: 707, endPoint y: 210, distance: 37.4
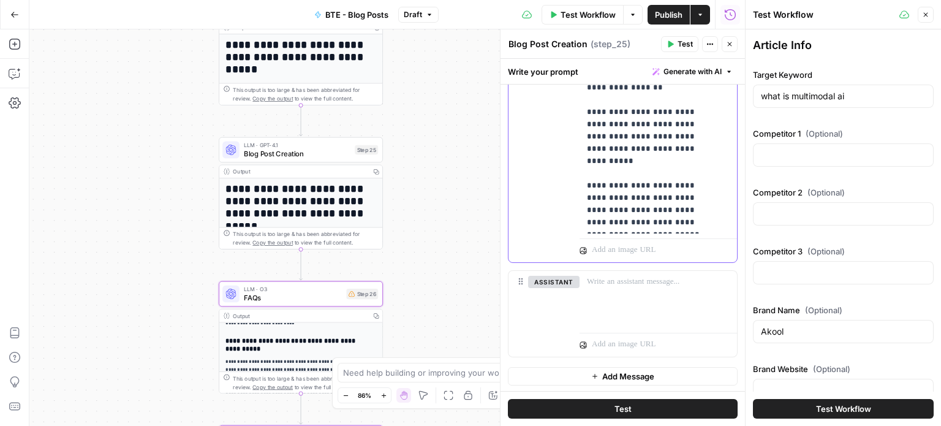
scroll to position [86, 0]
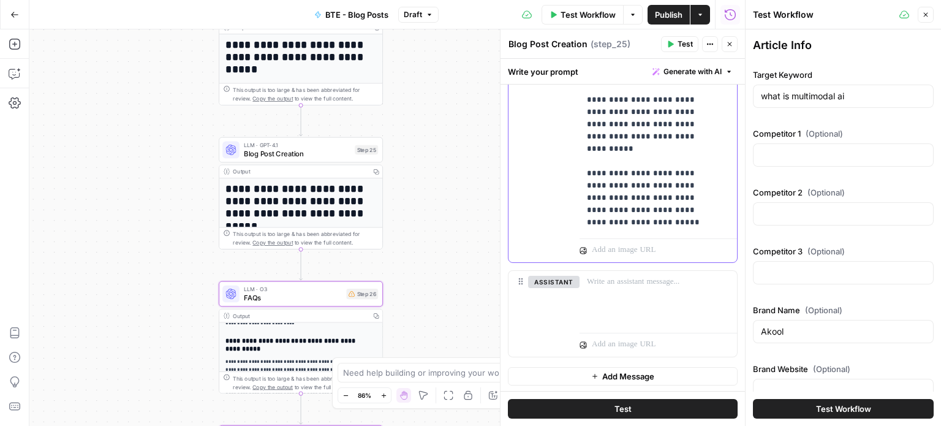
drag, startPoint x: 635, startPoint y: 210, endPoint x: 586, endPoint y: 209, distance: 49.0
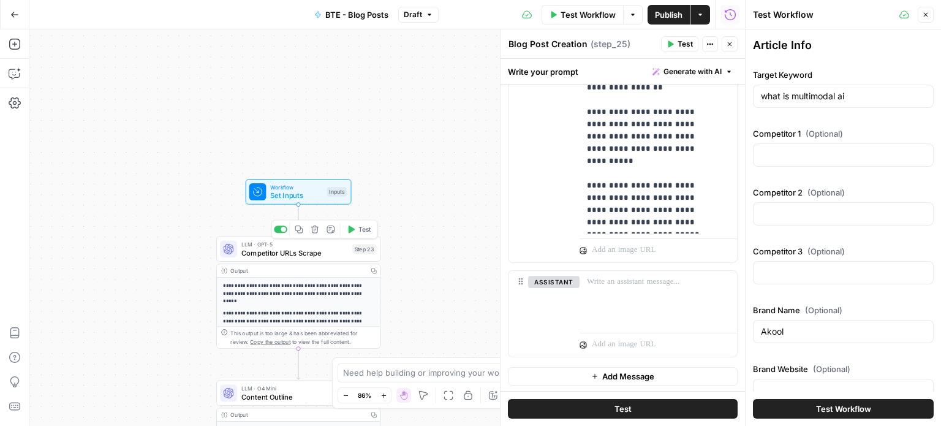
click at [329, 252] on span "Competitor URLs Scrape" at bounding box center [294, 253] width 107 height 10
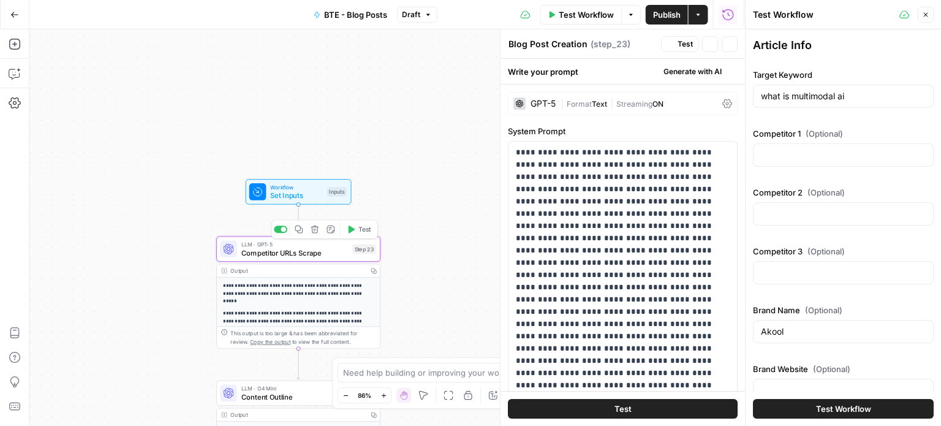
type textarea "Competitor URLs Scrape"
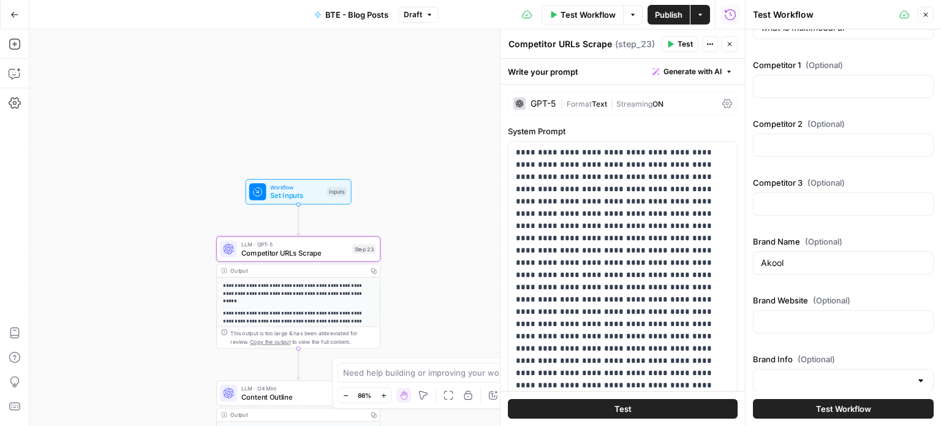
scroll to position [0, 0]
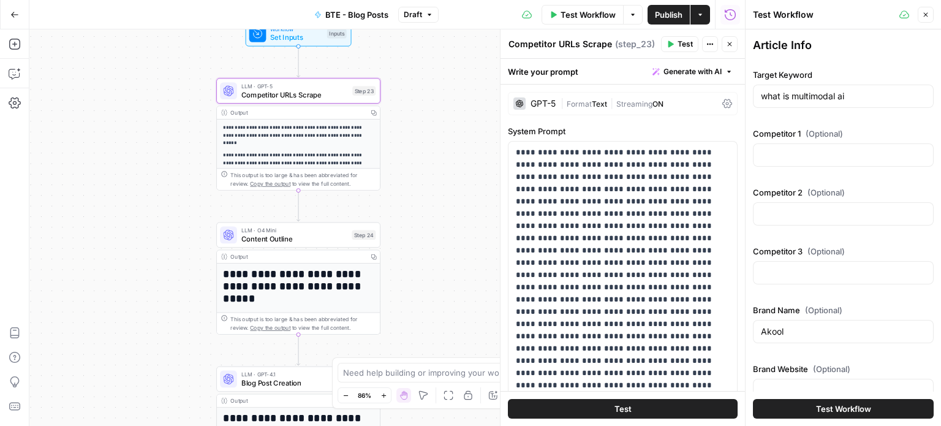
click at [324, 235] on span "Content Outline" at bounding box center [294, 238] width 107 height 10
type textarea "Content Outline"
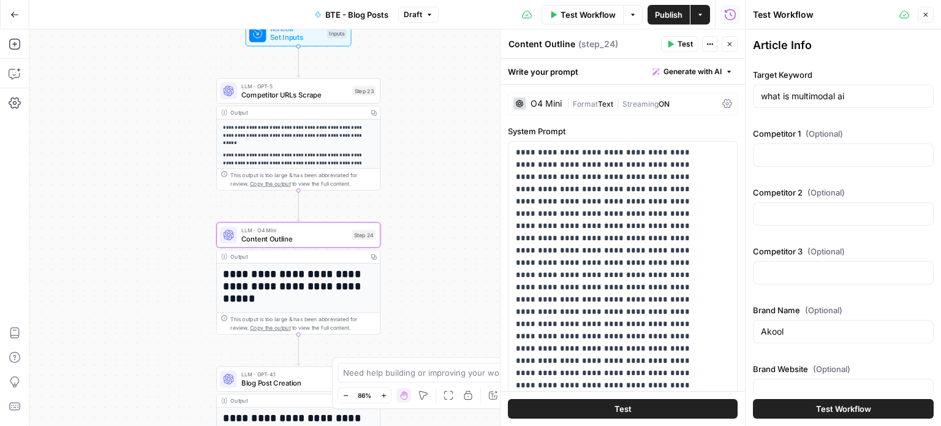
scroll to position [111, 0]
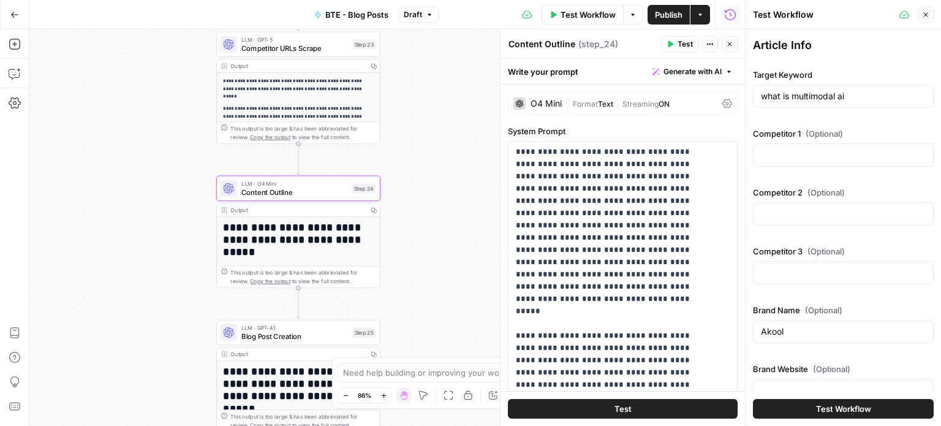
click at [314, 324] on span "LLM · GPT-4.1" at bounding box center [294, 328] width 107 height 9
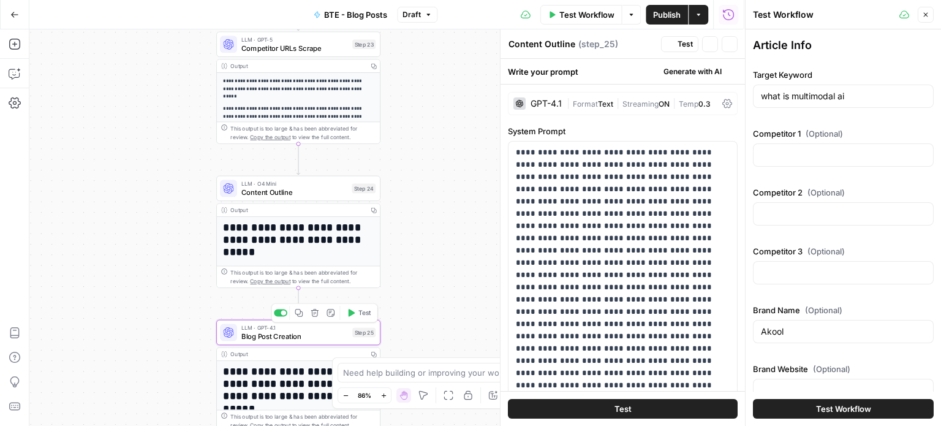
type textarea "Blog Post Creation"
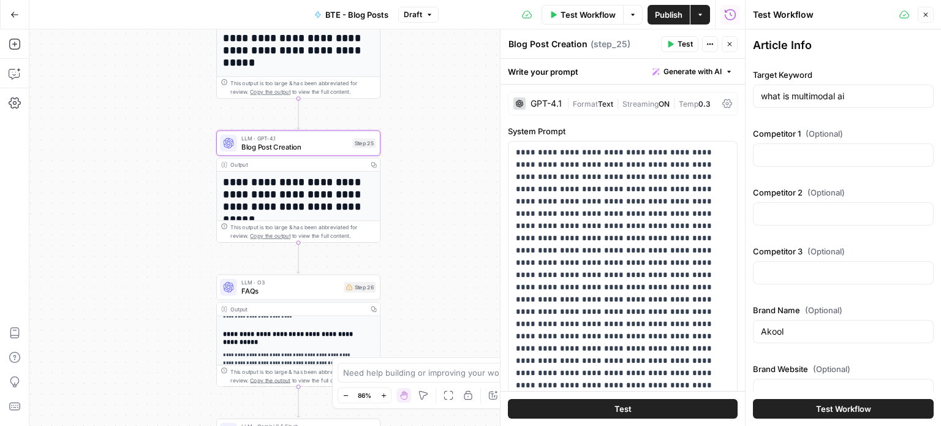
click at [314, 295] on span "FAQs" at bounding box center [290, 291] width 99 height 10
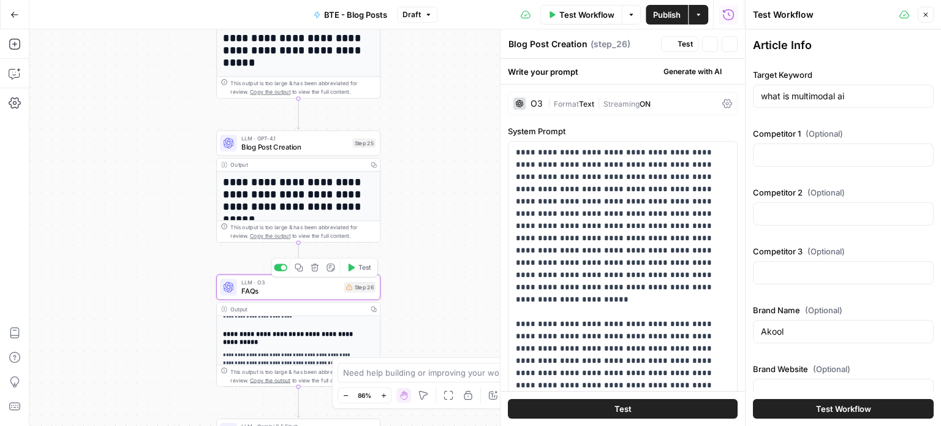
type textarea "FAQs"
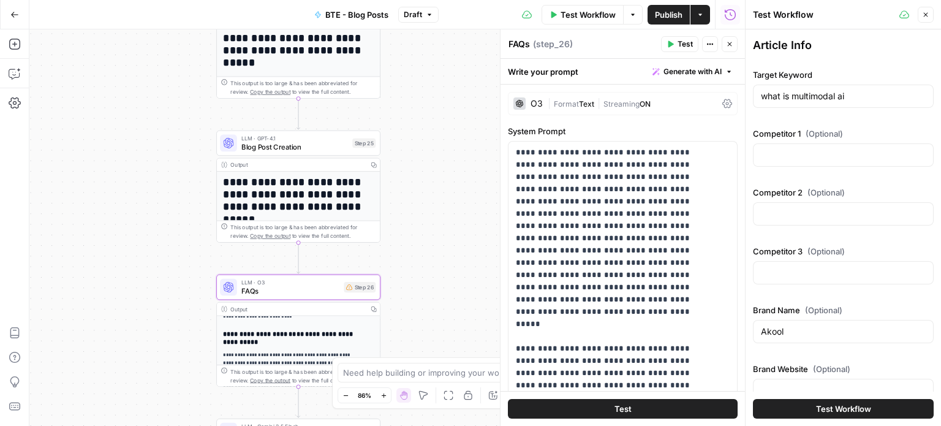
scroll to position [509, 0]
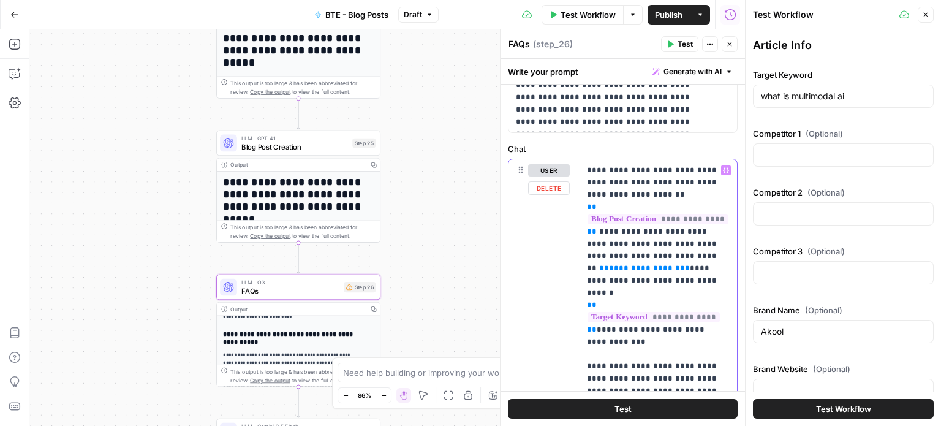
click at [647, 240] on p "**********" at bounding box center [654, 299] width 134 height 270
click at [653, 268] on span "**********" at bounding box center [638, 274] width 103 height 20
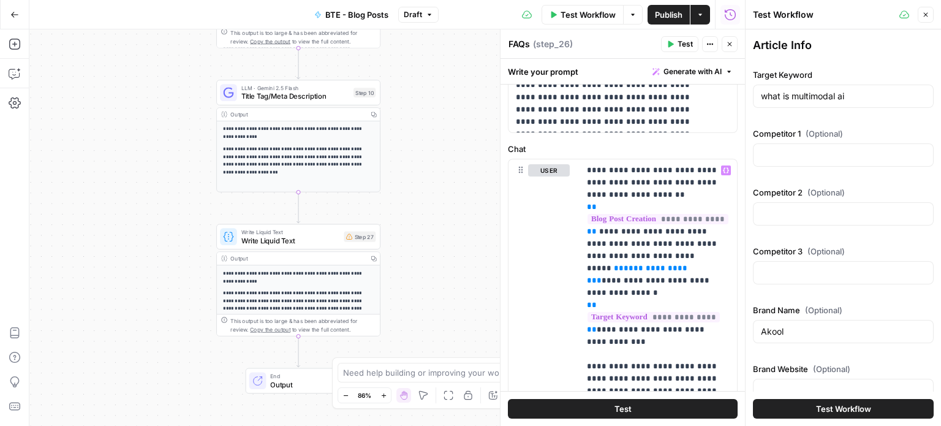
click at [303, 234] on span "Write Liquid Text" at bounding box center [290, 231] width 99 height 9
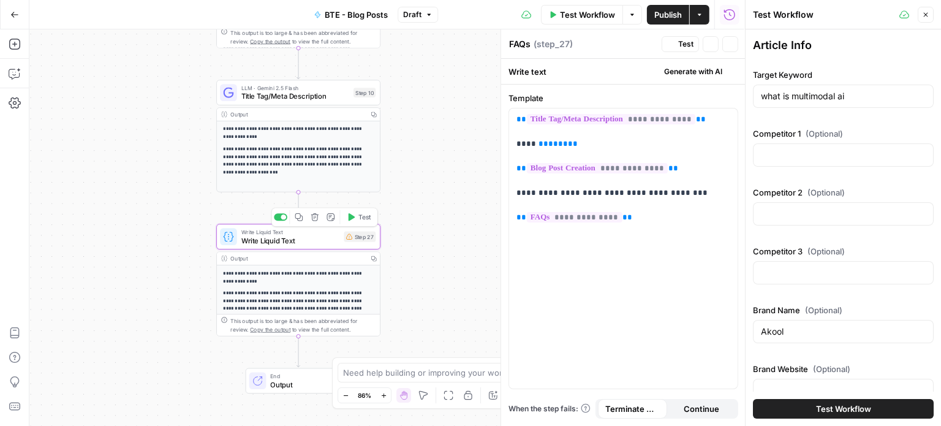
type textarea "Write Liquid Text"
click at [556, 140] on span "****" at bounding box center [558, 144] width 20 height 8
click at [573, 144] on p "**********" at bounding box center [623, 168] width 214 height 110
drag, startPoint x: 573, startPoint y: 145, endPoint x: 515, endPoint y: 141, distance: 57.7
click at [516, 141] on p "**********" at bounding box center [623, 168] width 214 height 110
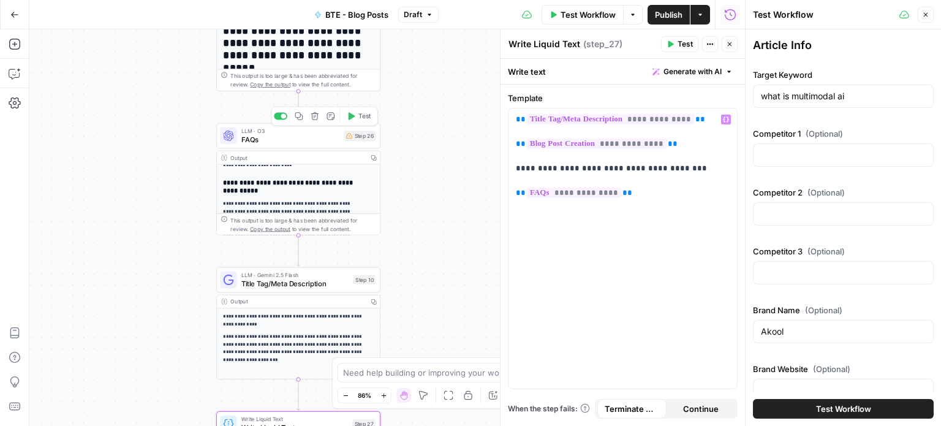
click at [319, 143] on span "FAQs" at bounding box center [290, 139] width 99 height 10
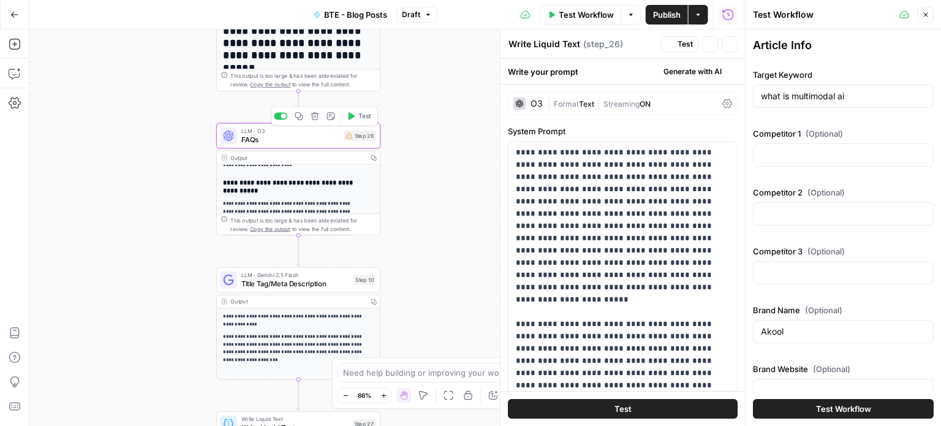
type textarea "FAQs"
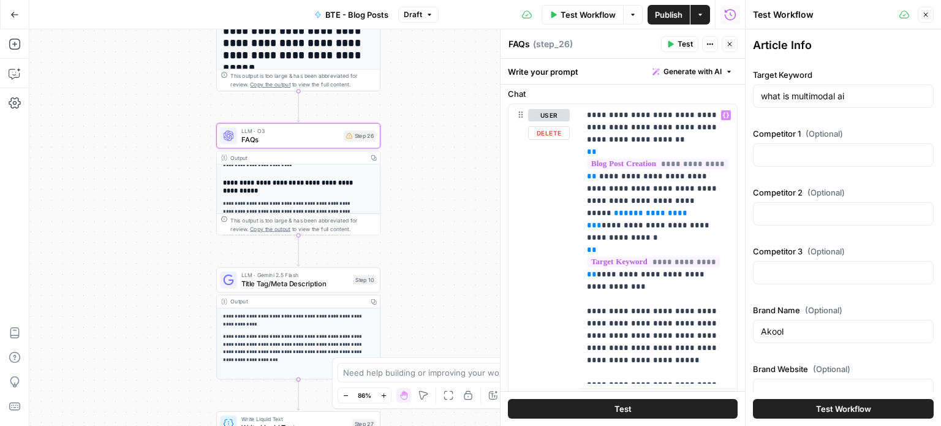
scroll to position [564, 0]
drag, startPoint x: 665, startPoint y: 213, endPoint x: 587, endPoint y: 211, distance: 77.8
click at [587, 211] on p "**********" at bounding box center [654, 244] width 134 height 270
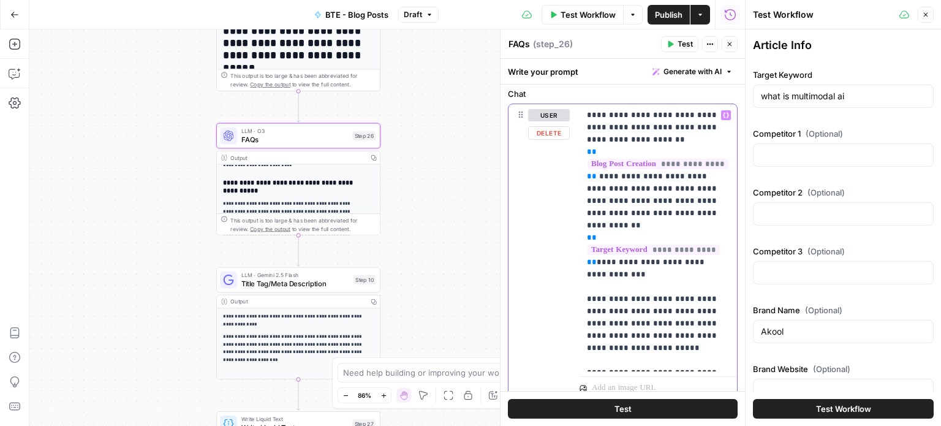
click at [721, 112] on button "Variables Menu" at bounding box center [726, 115] width 10 height 10
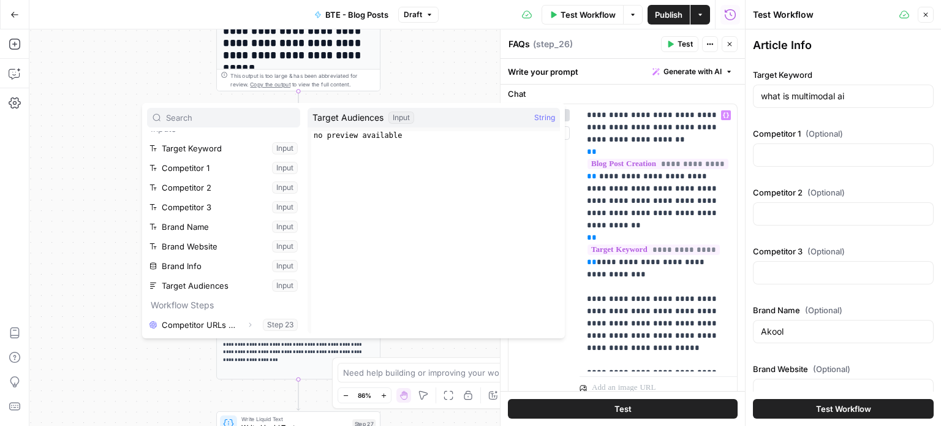
scroll to position [10, 0]
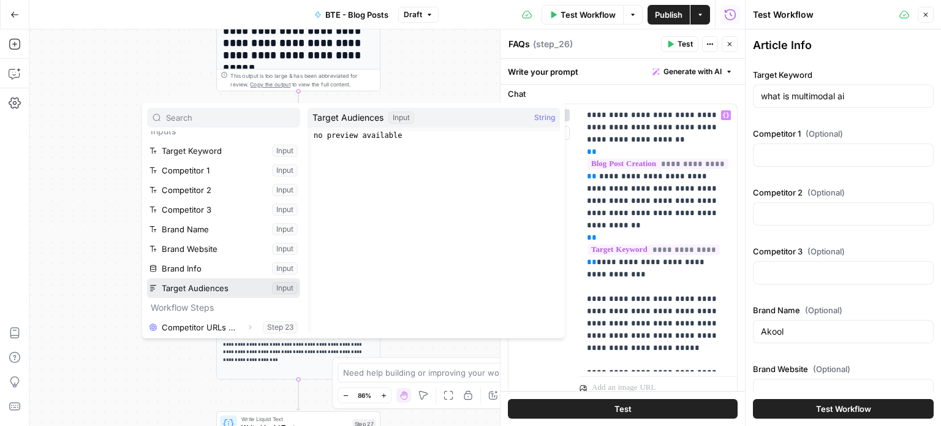
click at [201, 289] on button "Select variable Target Audiences" at bounding box center [223, 288] width 153 height 20
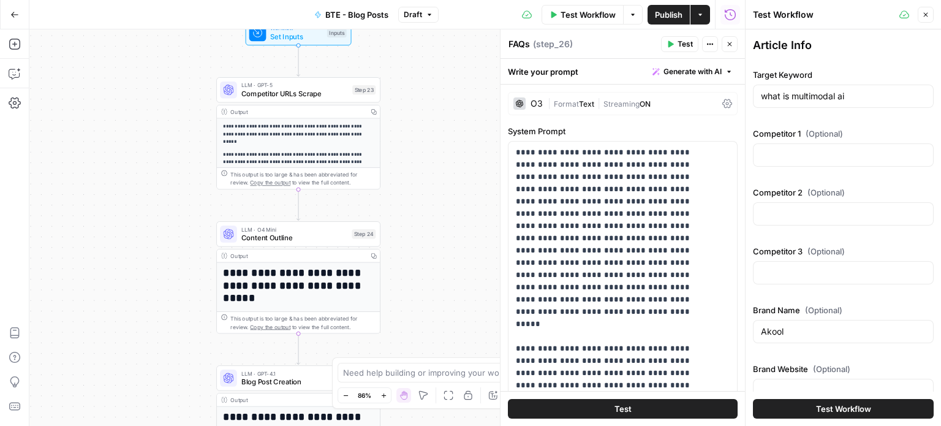
scroll to position [160, 0]
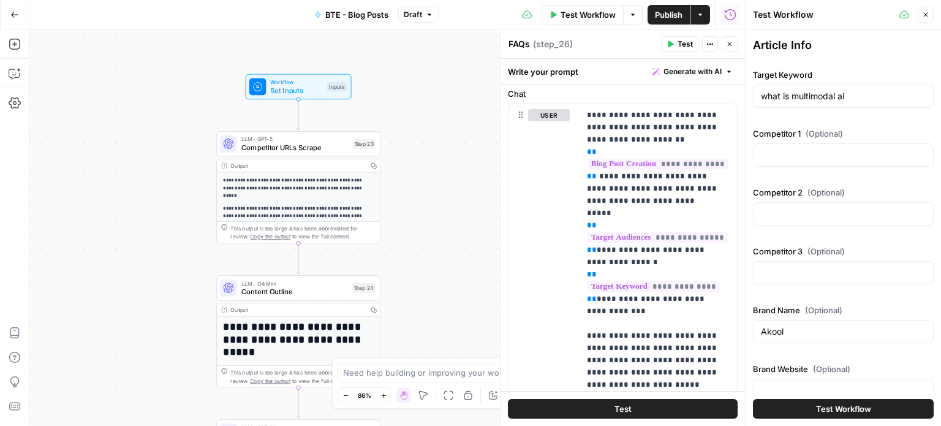
click at [485, 131] on div "**********" at bounding box center [387, 227] width 716 height 396
click at [317, 95] on span "Set Inputs" at bounding box center [296, 90] width 53 height 10
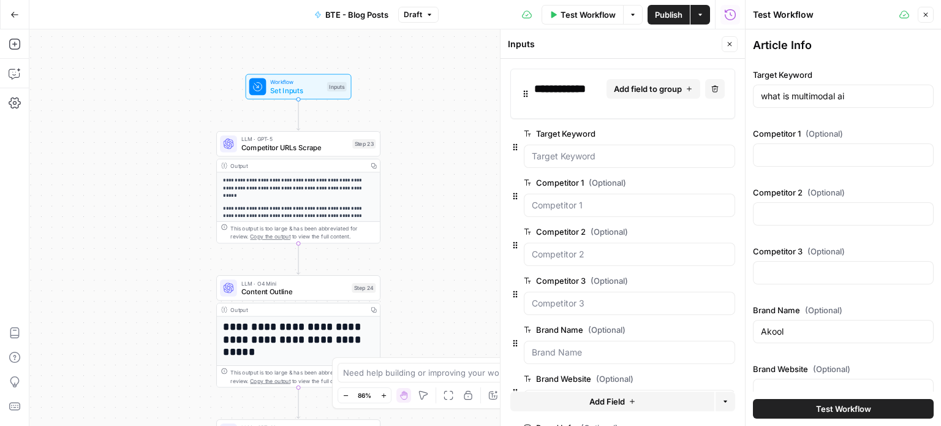
scroll to position [94, 0]
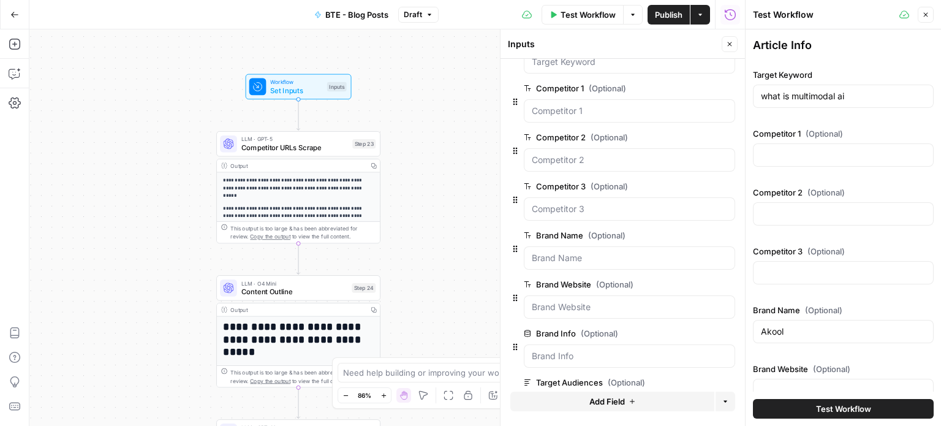
click at [686, 286] on span "edit field" at bounding box center [689, 284] width 27 height 10
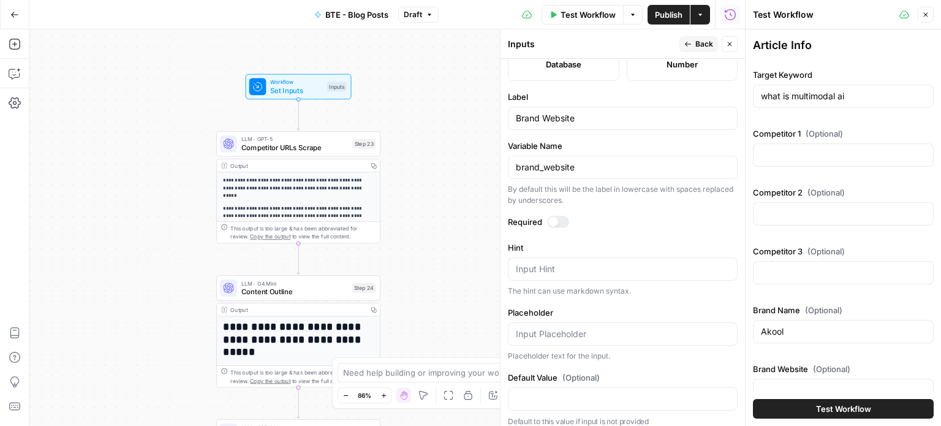
scroll to position [375, 0]
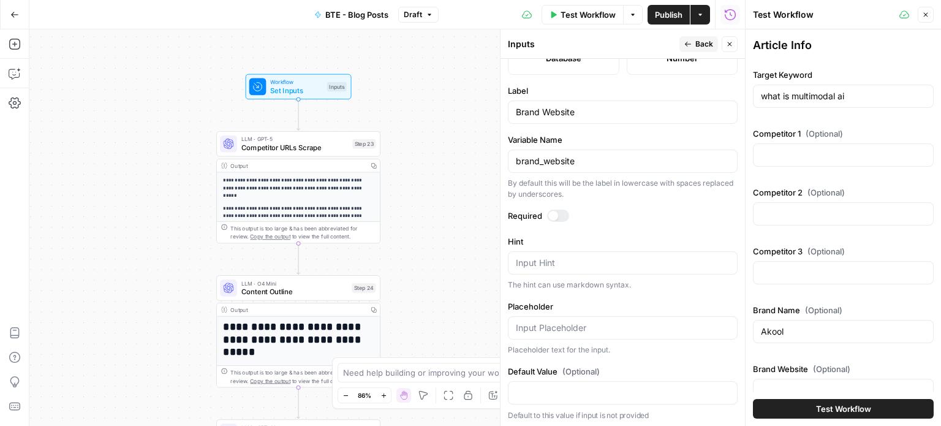
click at [699, 36] on header "Inputs Back Close" at bounding box center [623, 43] width 245 height 29
click at [701, 45] on span "Back" at bounding box center [705, 44] width 18 height 11
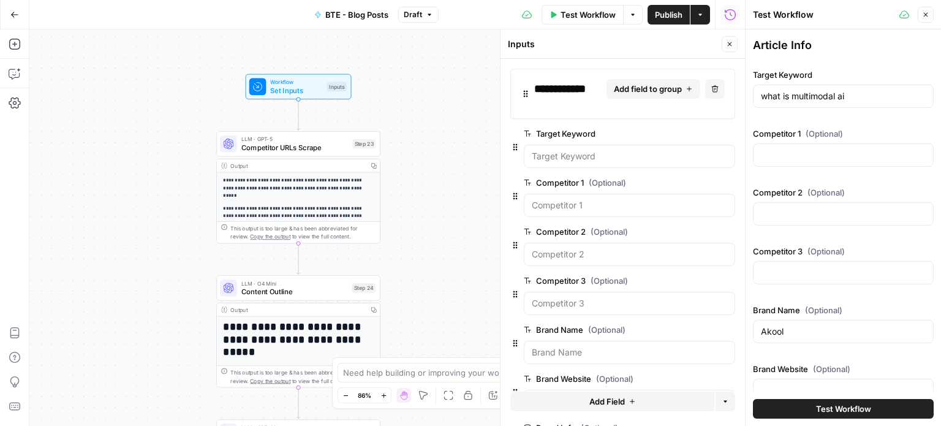
scroll to position [134, 0]
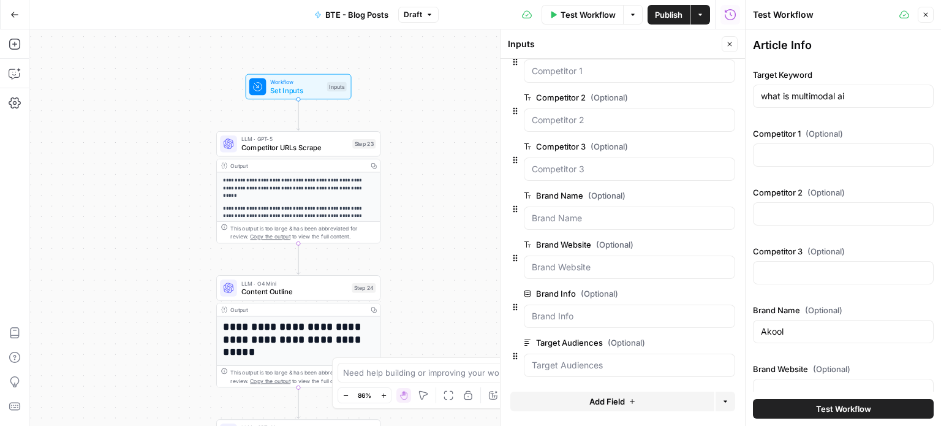
click at [681, 240] on span "edit field" at bounding box center [689, 245] width 27 height 10
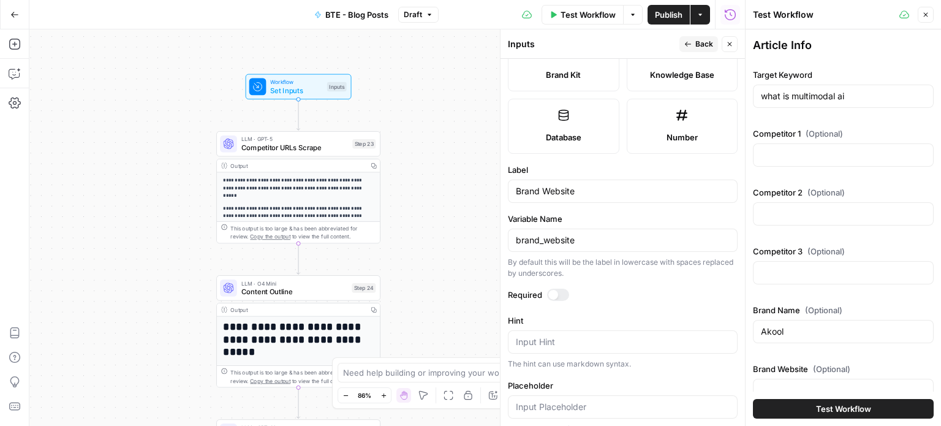
scroll to position [375, 0]
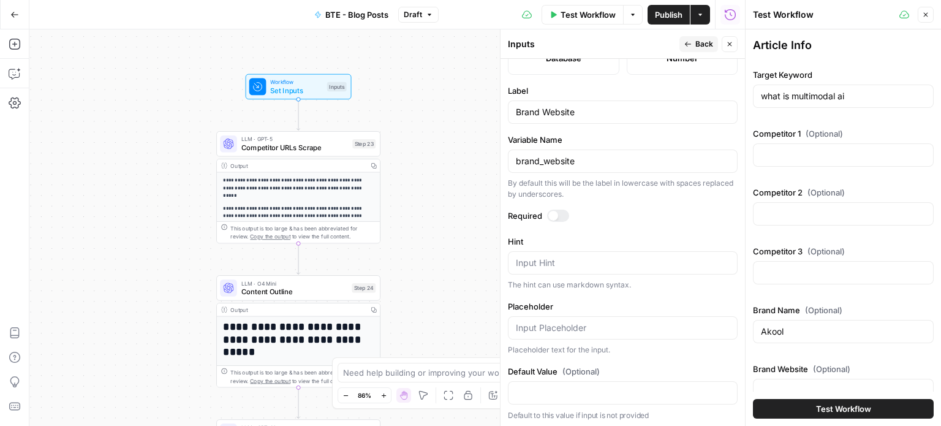
click at [694, 35] on header "Inputs Back Close" at bounding box center [623, 43] width 245 height 29
click at [694, 38] on button "Back" at bounding box center [699, 44] width 39 height 16
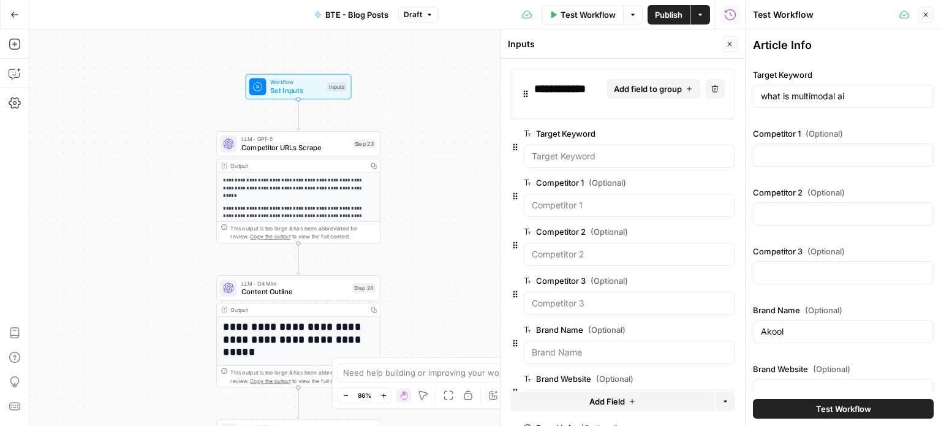
click at [667, 22] on button "Publish" at bounding box center [669, 15] width 42 height 20
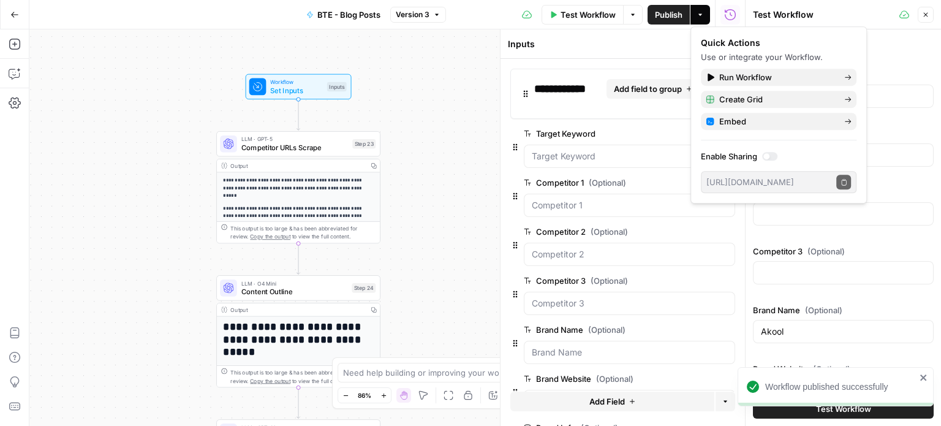
click at [893, 48] on div "Article Info" at bounding box center [843, 45] width 181 height 17
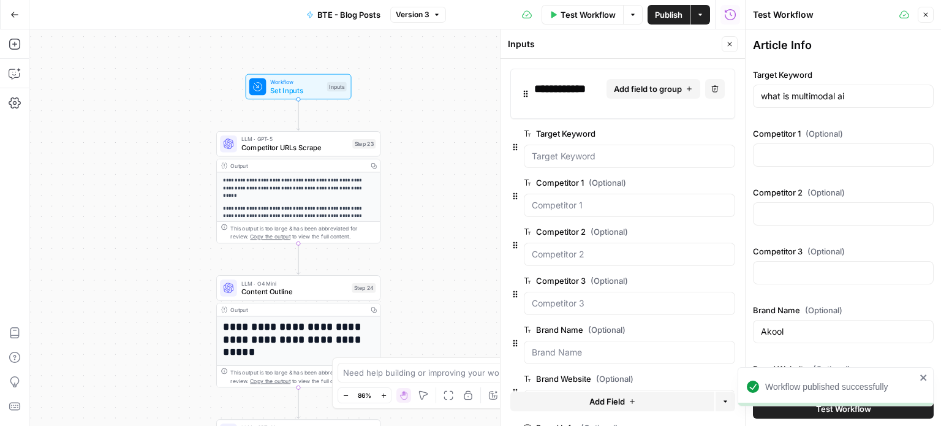
click at [810, 105] on div "what is multimodal ai" at bounding box center [843, 96] width 181 height 23
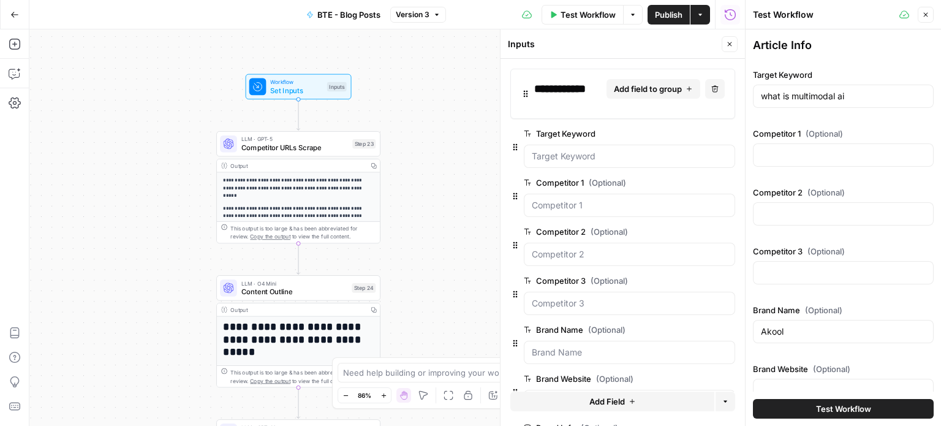
click at [805, 103] on div "what is multimodal ai" at bounding box center [843, 96] width 181 height 23
click at [835, 97] on input "what is multimodal ai" at bounding box center [843, 96] width 165 height 12
paste input "Essential Gym Equipment for a Physical Therapy Clinic"
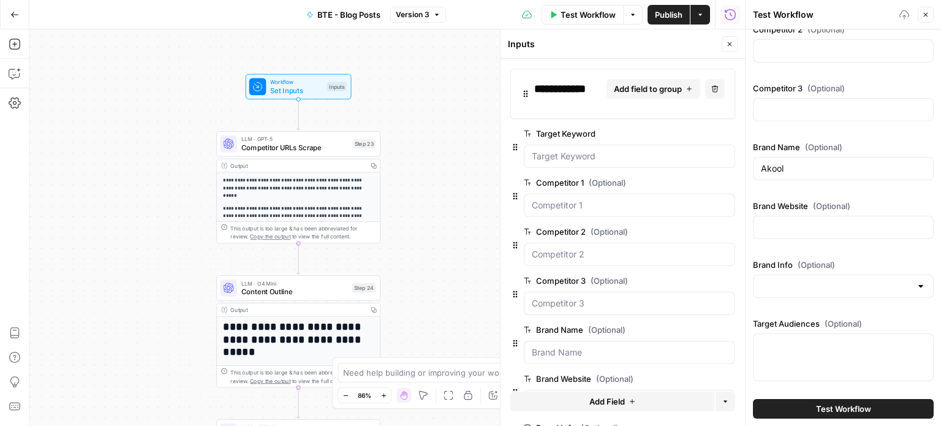
scroll to position [61, 0]
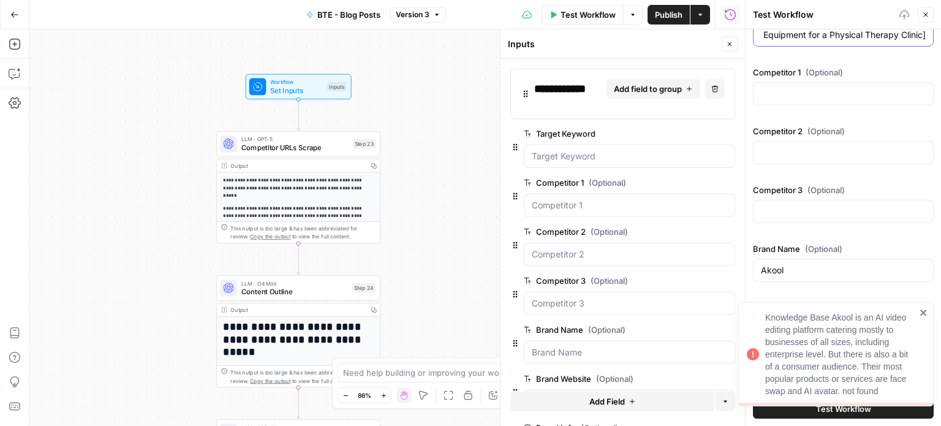
type input "Essential Gym Equipment for a Physical Therapy Clinic]"
click at [786, 281] on div "Brand Name (Optional) Akool" at bounding box center [843, 265] width 181 height 44
click at [789, 274] on input "Akool" at bounding box center [843, 270] width 165 height 12
type input "A"
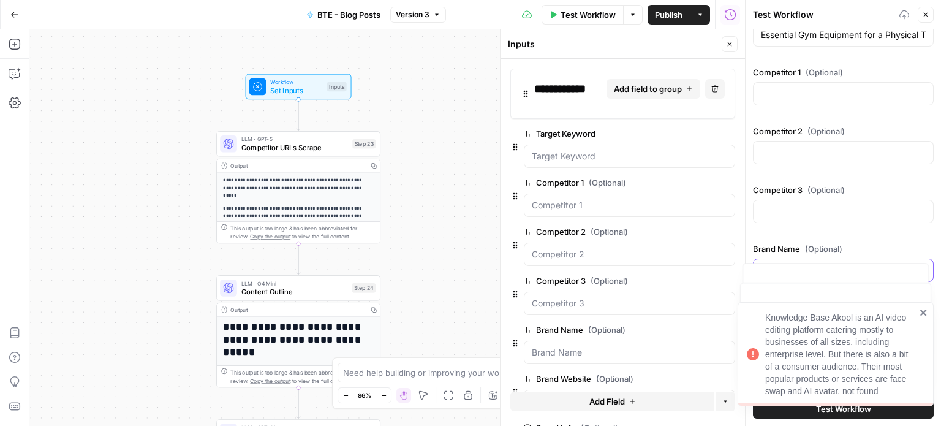
scroll to position [134, 0]
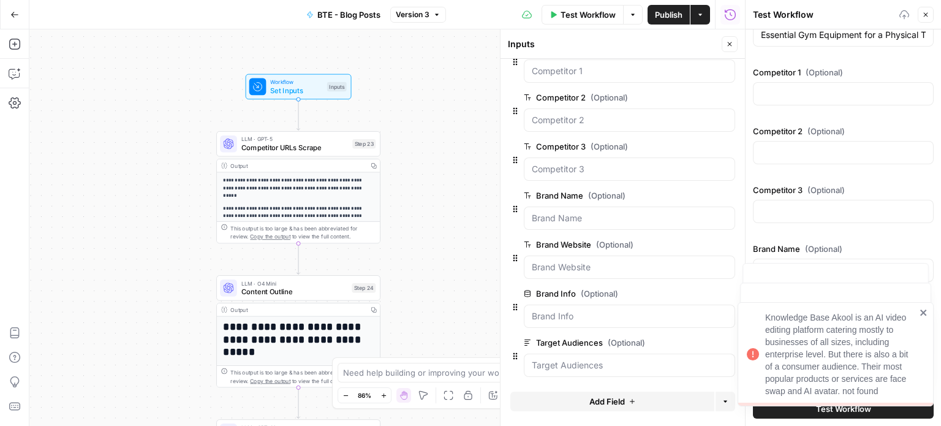
click at [721, 191] on button "Delete group" at bounding box center [728, 195] width 15 height 15
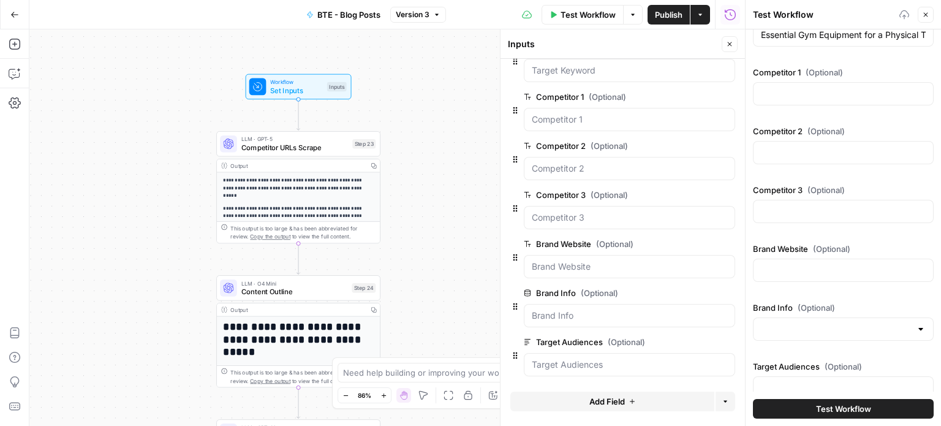
click at [669, 17] on span "Publish" at bounding box center [669, 15] width 28 height 12
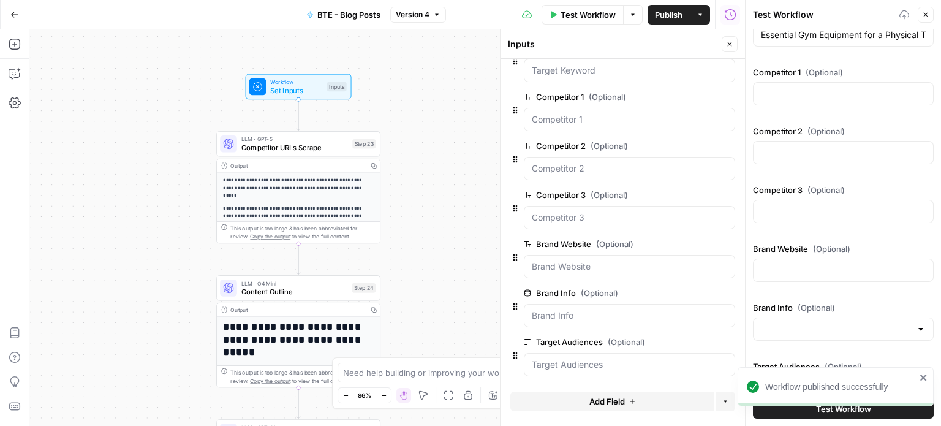
click at [885, 63] on div "Article Info Target Keyword Essential Gym Equipment for a Physical Therapy Clin…" at bounding box center [843, 201] width 181 height 453
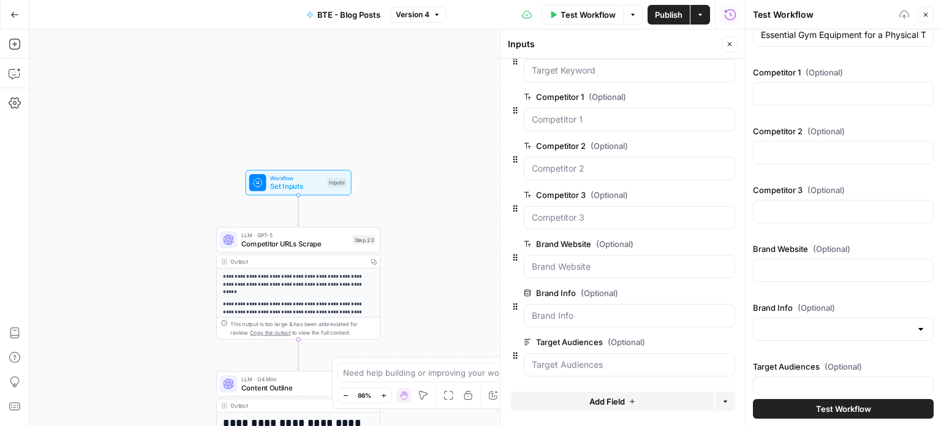
scroll to position [0, 0]
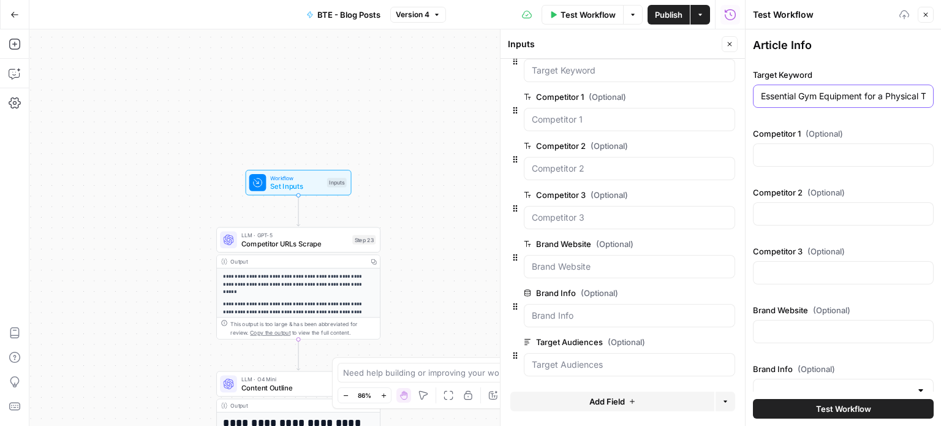
click at [811, 97] on input "Essential Gym Equipment for a Physical Therapy Clinic]" at bounding box center [843, 96] width 165 height 12
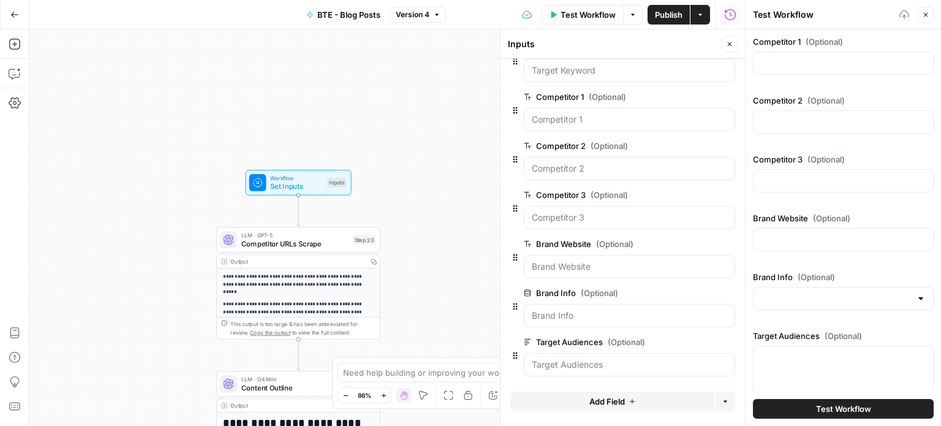
scroll to position [104, 0]
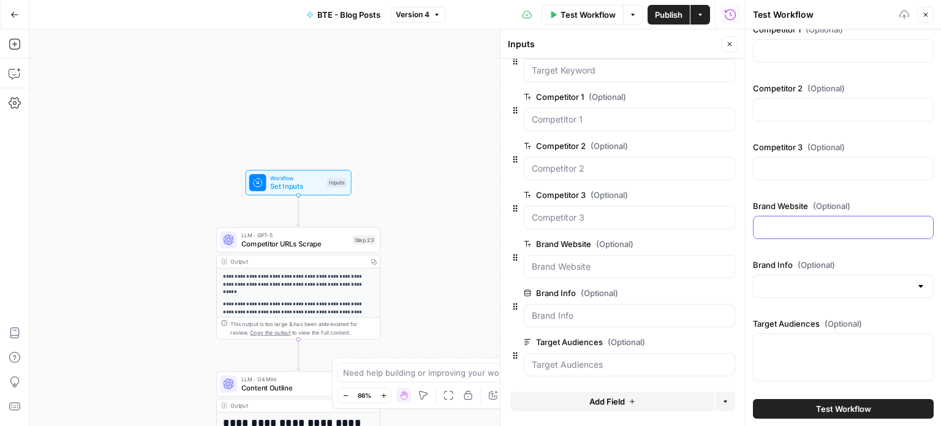
click at [795, 227] on input "Brand Website (Optional)" at bounding box center [843, 227] width 165 height 12
type input "[URL][DOMAIN_NAME]"
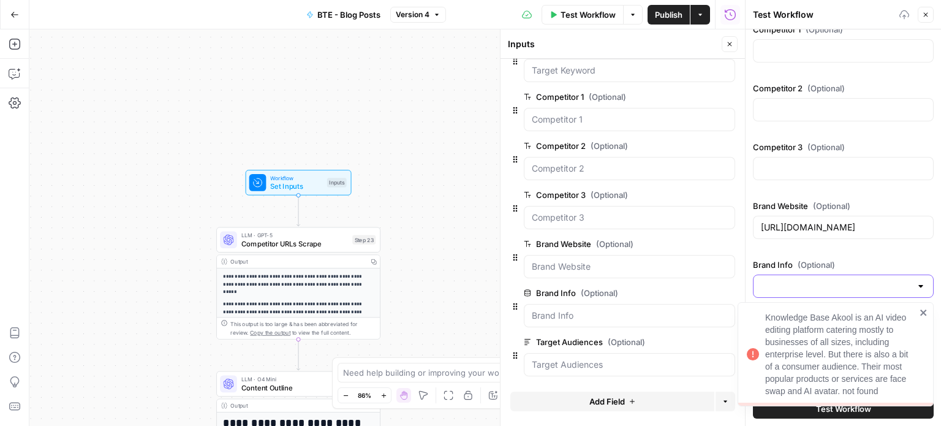
click at [801, 289] on input "Brand Info (Optional)" at bounding box center [836, 286] width 150 height 12
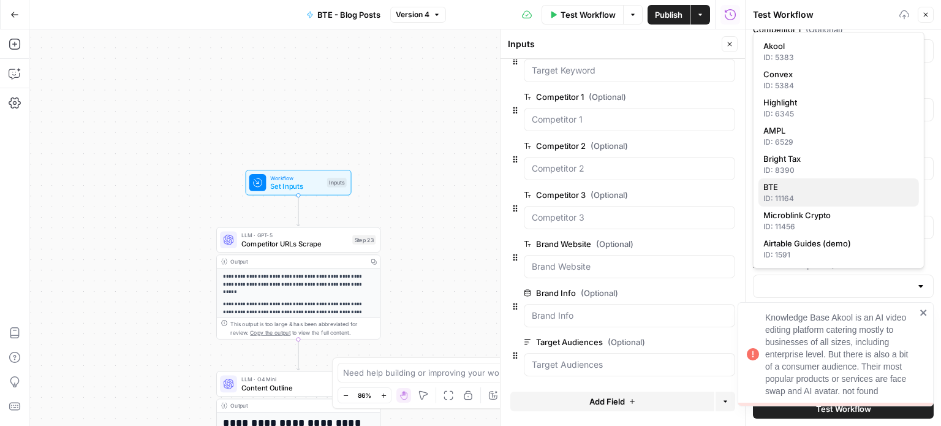
click at [796, 195] on div "ID: 11164" at bounding box center [839, 198] width 151 height 11
type input "BTE"
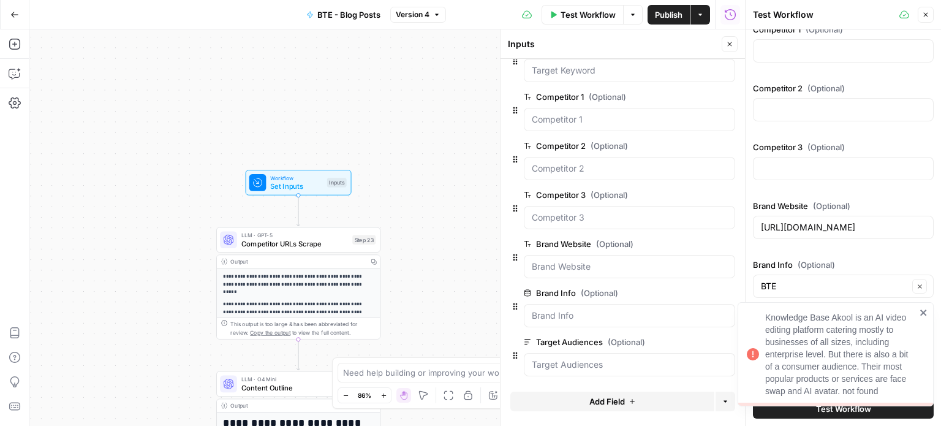
click at [811, 259] on span "(Optional)" at bounding box center [816, 265] width 37 height 12
click at [811, 280] on input "BTE" at bounding box center [835, 286] width 148 height 12
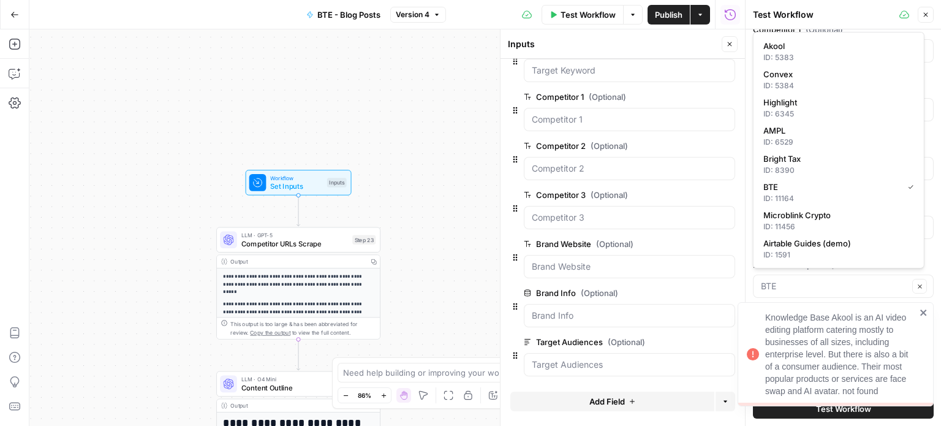
type input "BTE"
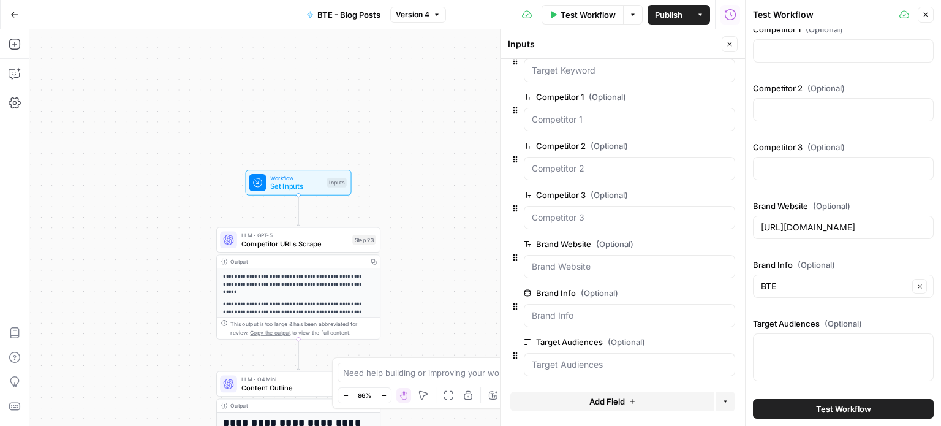
click at [799, 330] on div "Target Audiences (Optional)" at bounding box center [843, 351] width 181 height 69
click at [805, 346] on textarea "Target Audiences (Optional)" at bounding box center [843, 345] width 165 height 12
paste textarea "Physical Therapy Clinic Owners & Directors, Rehabilitation Professionals (PTs, …"
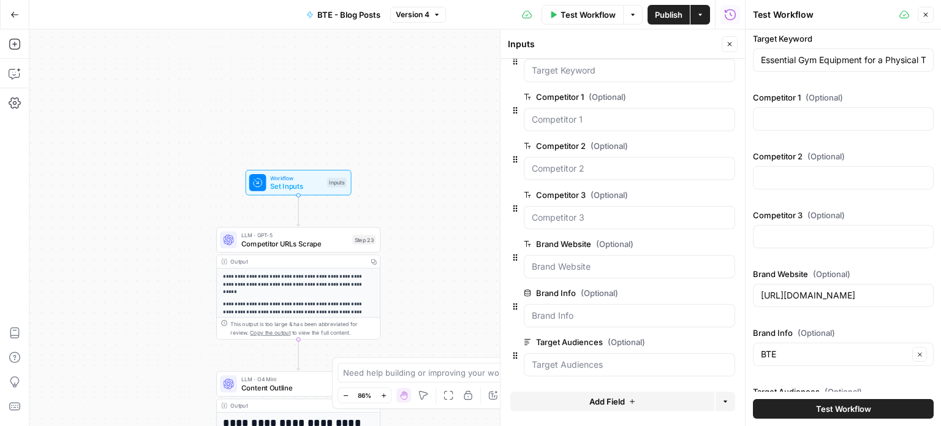
scroll to position [29, 0]
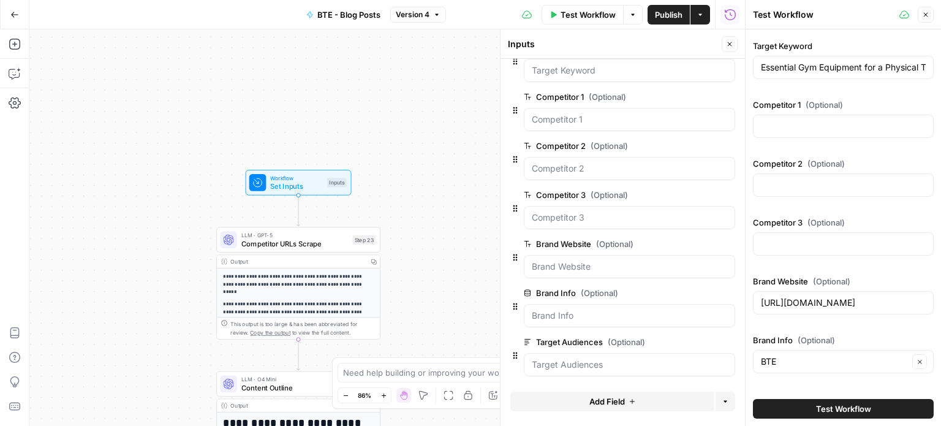
type textarea "Physical Therapy Clinic Owners & Directors, Rehabilitation Professionals (PTs, …"
click at [814, 134] on div at bounding box center [843, 126] width 181 height 23
paste input "[URL][DOMAIN_NAME]"
type input "[URL][DOMAIN_NAME]"
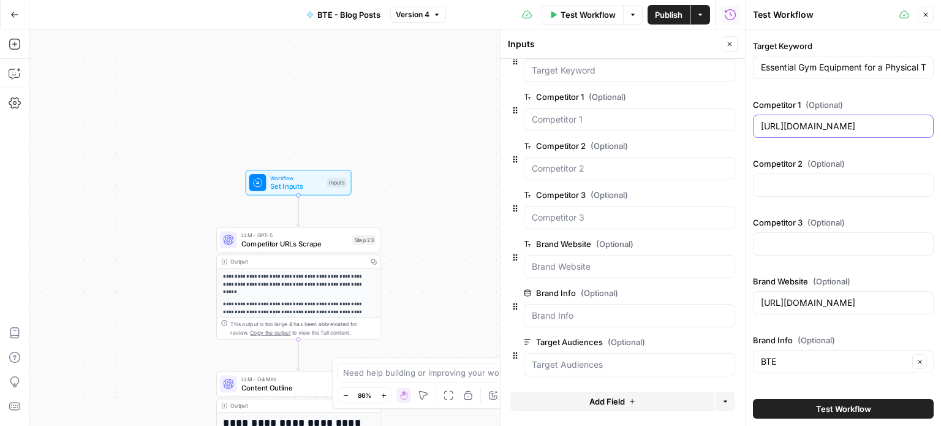
scroll to position [0, 0]
click at [789, 186] on input "Competitor 2 (Optional)" at bounding box center [843, 185] width 165 height 12
paste input "[URL][DOMAIN_NAME]"
type input "[URL][DOMAIN_NAME]"
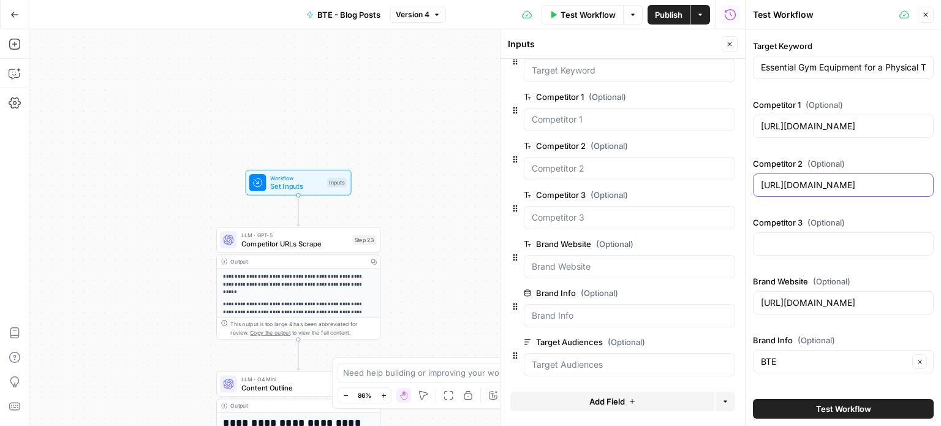
scroll to position [0, 0]
click at [822, 257] on div "Competitor 3 (Optional)" at bounding box center [843, 238] width 181 height 44
click at [814, 240] on input "Competitor 3 (Optional)" at bounding box center [843, 244] width 165 height 12
paste input "[URL][DOMAIN_NAME]"
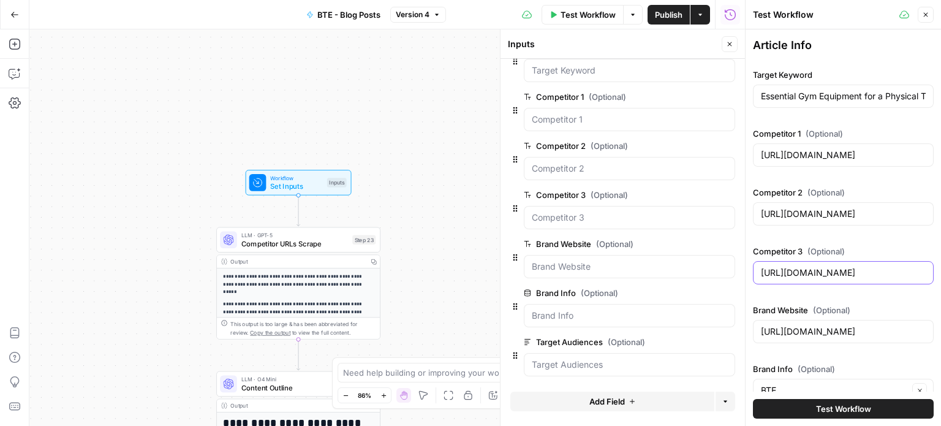
scroll to position [116, 0]
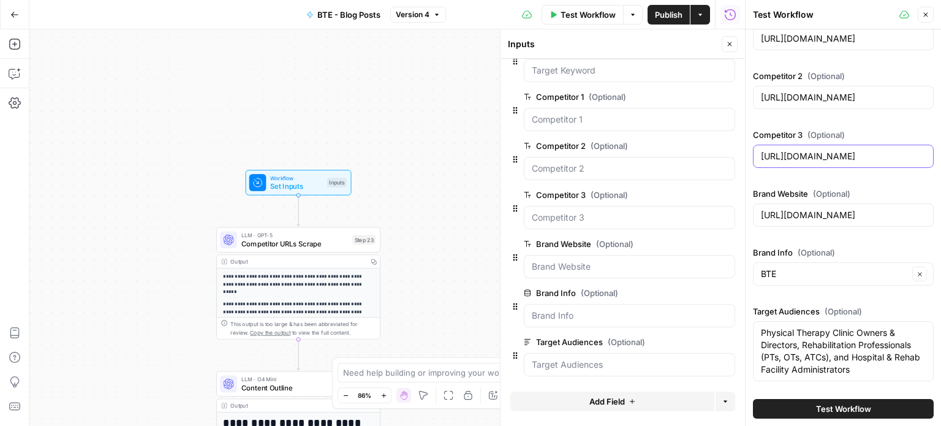
type input "[URL][DOMAIN_NAME]"
click at [824, 235] on div "Article Info Target Keyword Essential Gym Equipment for a Physical Therapy Clin…" at bounding box center [843, 153] width 181 height 466
click at [850, 401] on button "Test Workflow" at bounding box center [843, 409] width 181 height 20
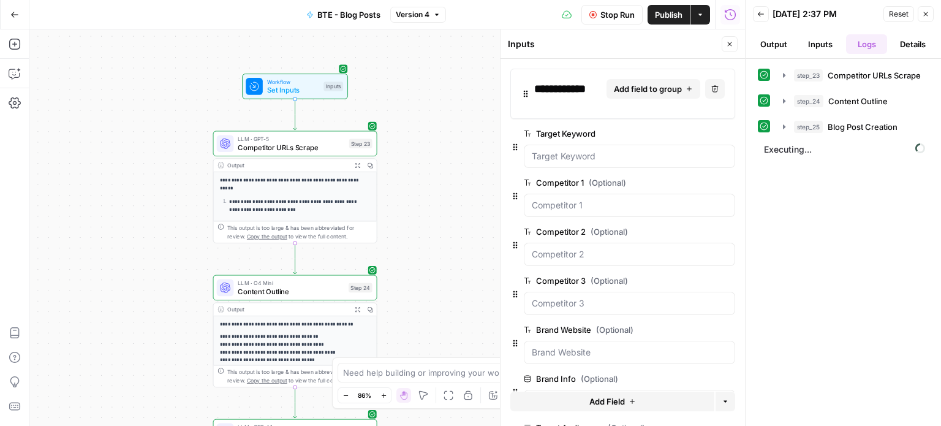
drag, startPoint x: 404, startPoint y: 7, endPoint x: 425, endPoint y: 245, distance: 238.6
click at [425, 245] on div "**********" at bounding box center [387, 227] width 716 height 396
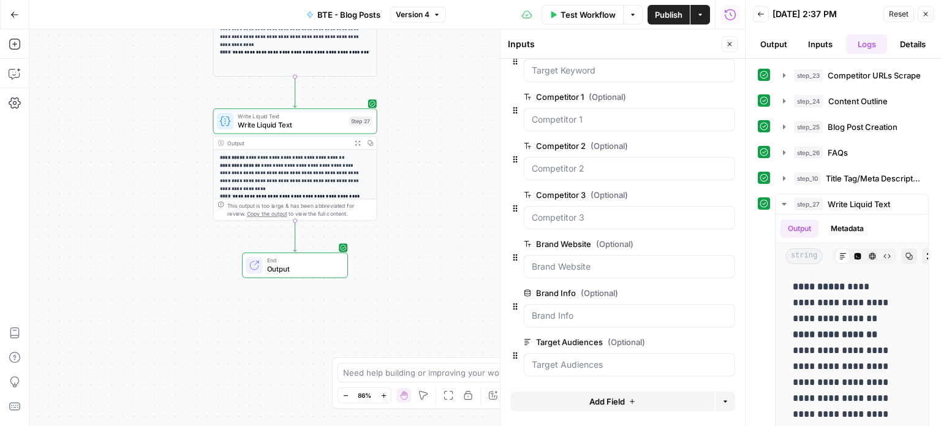
scroll to position [85, 0]
click at [329, 264] on span "Output" at bounding box center [303, 268] width 72 height 10
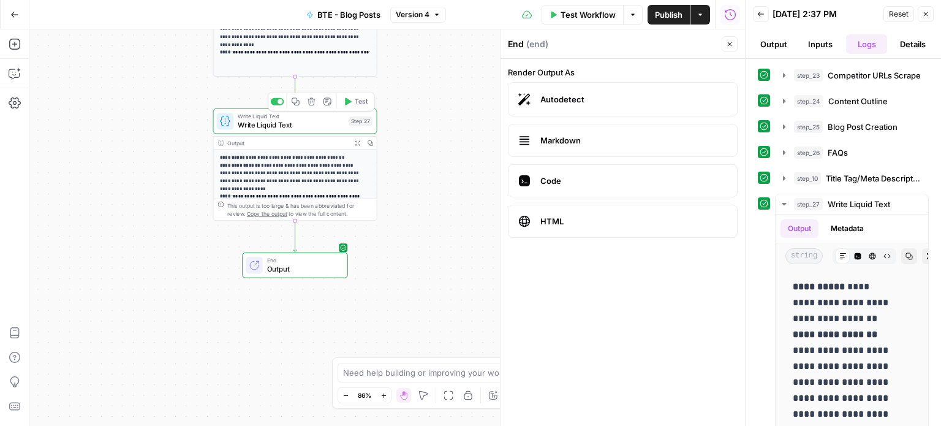
click at [306, 125] on span "Write Liquid Text" at bounding box center [291, 124] width 107 height 10
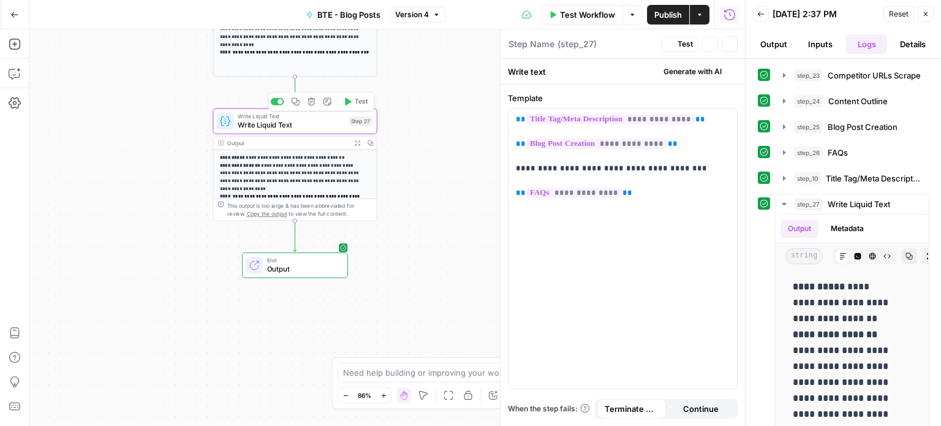
type textarea "Write Liquid Text"
click at [355, 144] on icon "button" at bounding box center [358, 143] width 6 height 6
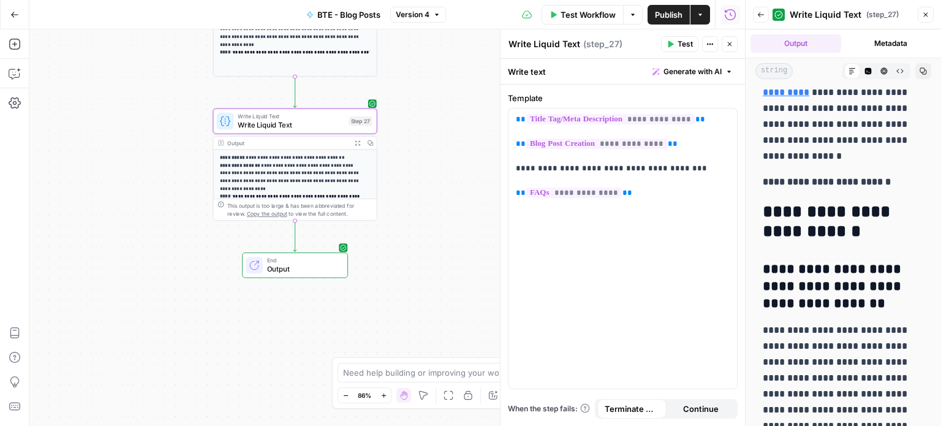
scroll to position [6701, 0]
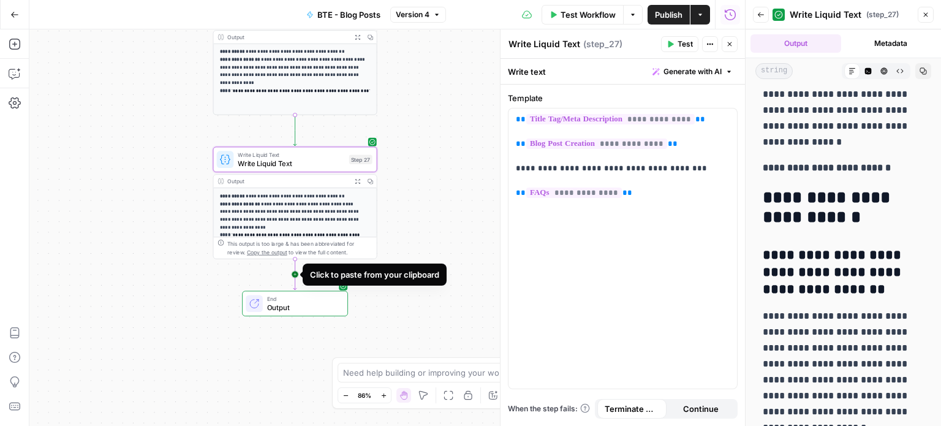
click at [294, 276] on icon "Edge from step_27 to end" at bounding box center [295, 274] width 3 height 31
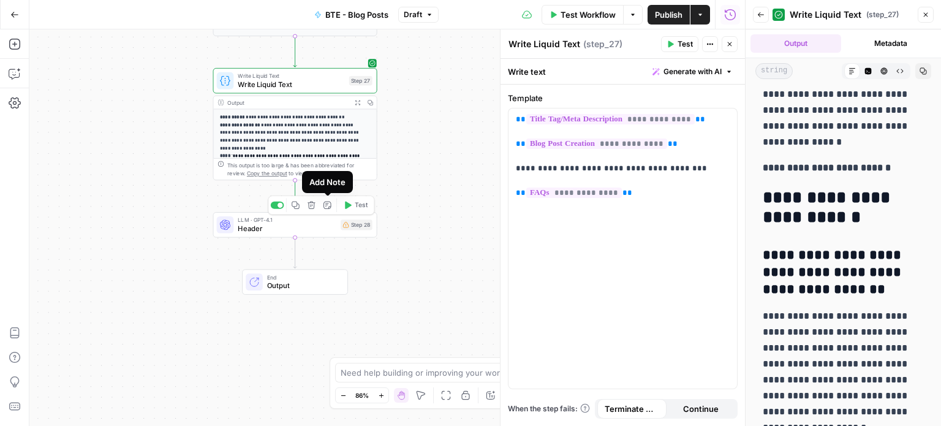
click at [311, 206] on icon "button" at bounding box center [312, 206] width 8 height 8
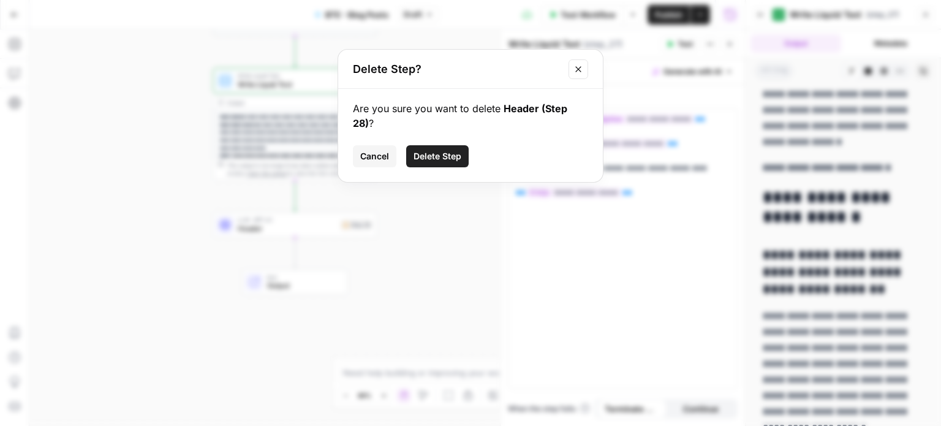
click at [453, 154] on span "Delete Step" at bounding box center [438, 156] width 48 height 12
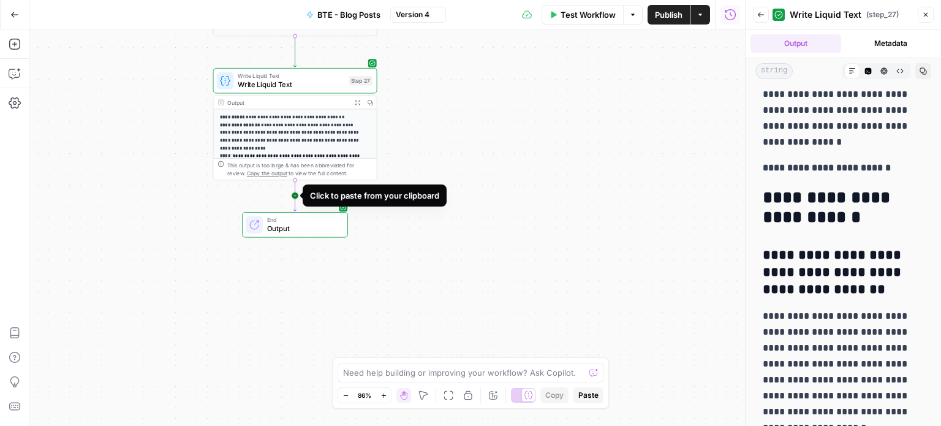
click at [294, 198] on icon "Edge from step_27 to end" at bounding box center [295, 195] width 3 height 31
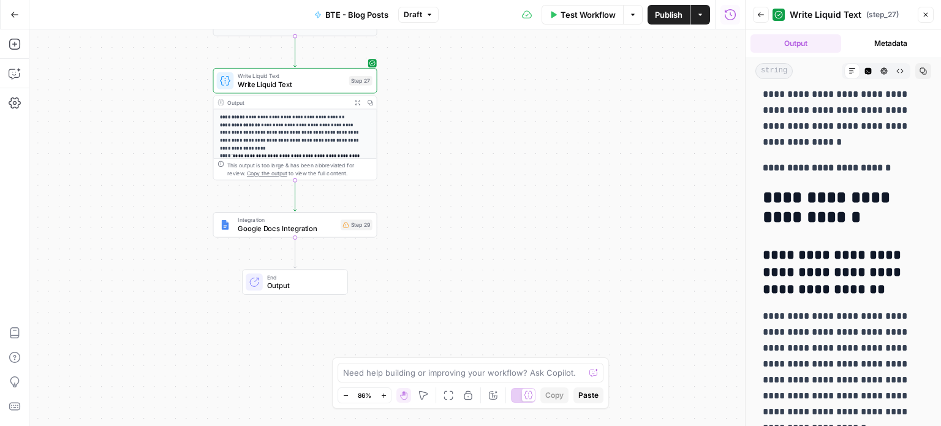
click at [300, 235] on div "Integration Google Docs Integration Step 29 Copy step Delete step Add Note Test" at bounding box center [295, 224] width 164 height 25
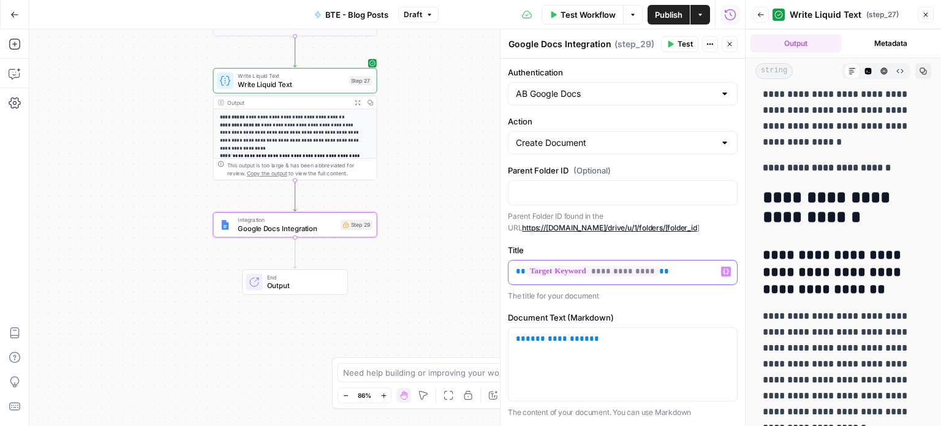
click at [664, 273] on p "**********" at bounding box center [623, 271] width 214 height 12
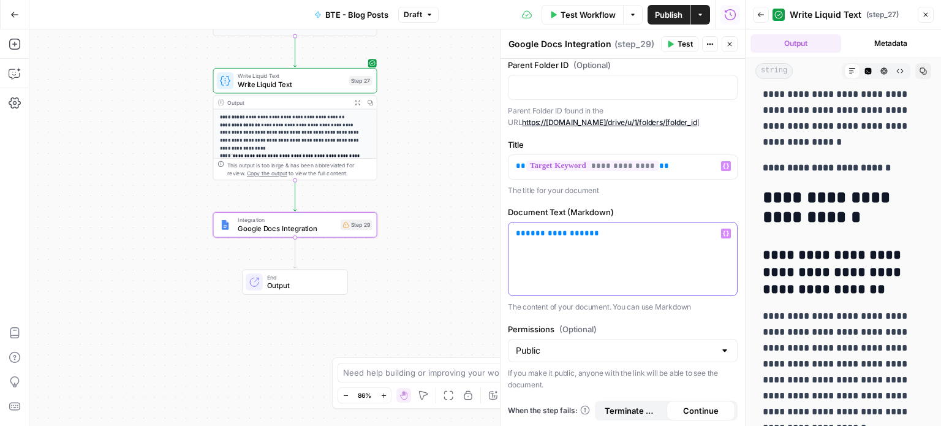
click at [617, 247] on div "**********" at bounding box center [623, 258] width 229 height 73
click at [665, 238] on p "**********" at bounding box center [623, 233] width 214 height 12
click at [723, 232] on icon "button" at bounding box center [726, 233] width 6 height 6
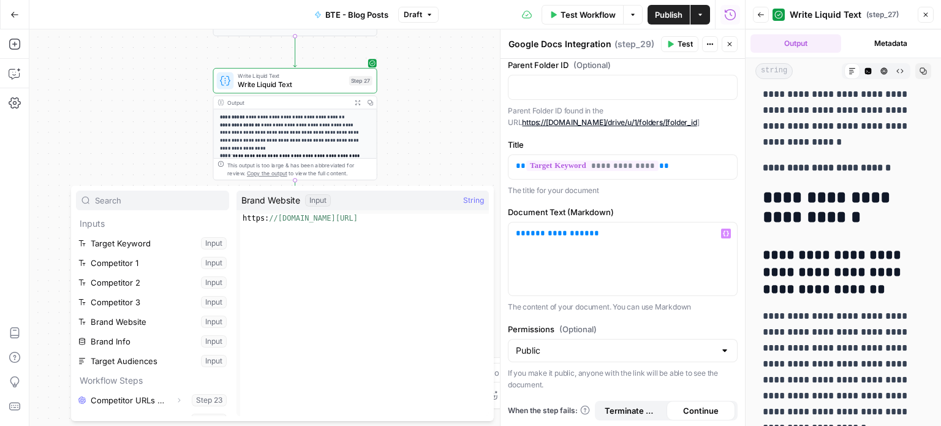
scroll to position [91, 0]
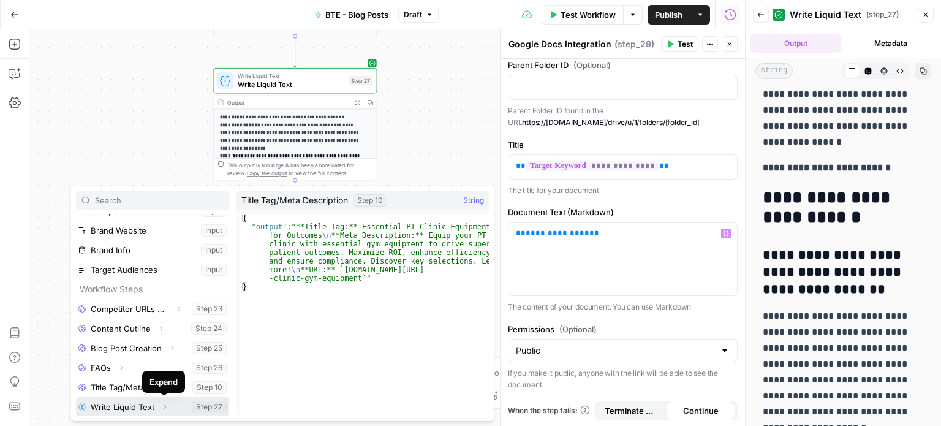
click at [167, 409] on icon "button" at bounding box center [164, 406] width 7 height 7
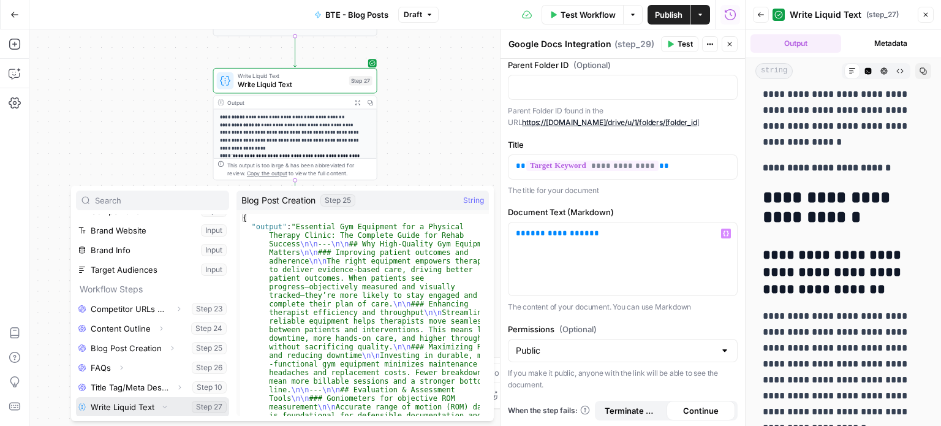
scroll to position [111, 0]
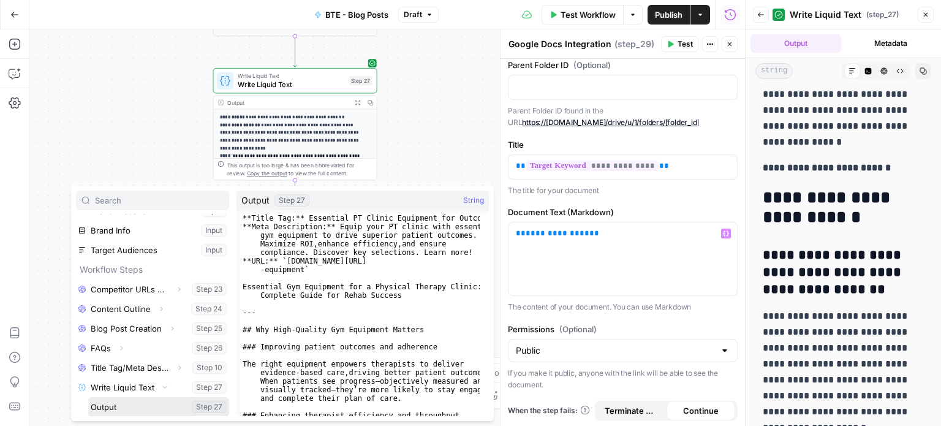
click at [164, 410] on button "Select variable Output" at bounding box center [158, 407] width 141 height 20
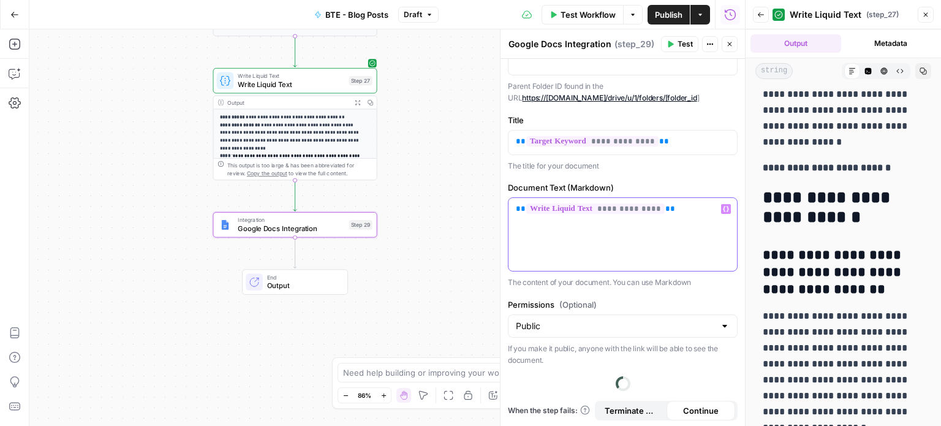
scroll to position [105, 0]
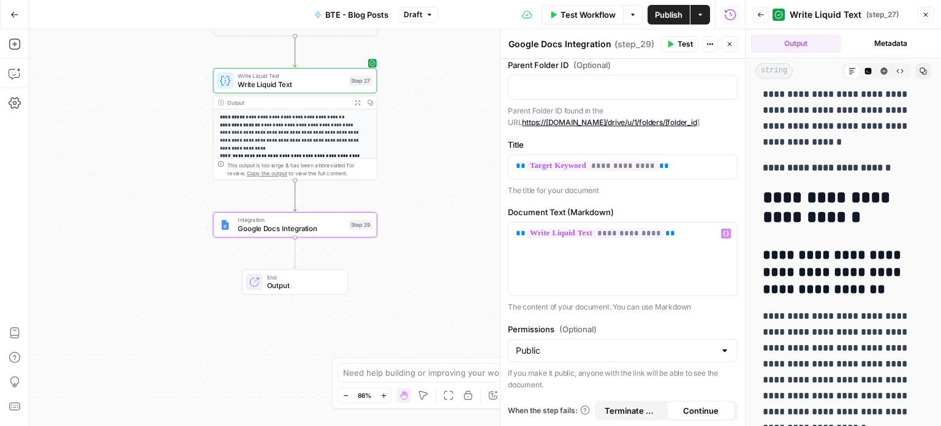
click at [675, 14] on span "Publish" at bounding box center [669, 15] width 28 height 12
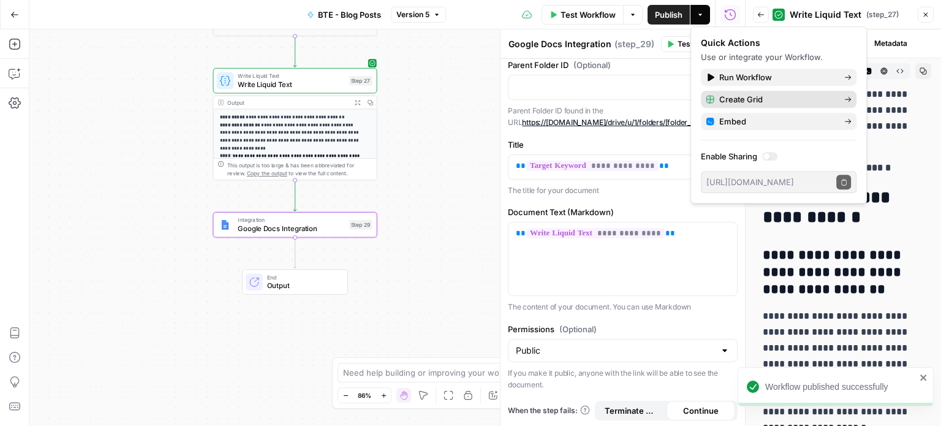
click at [740, 98] on span "Create Grid" at bounding box center [776, 99] width 115 height 12
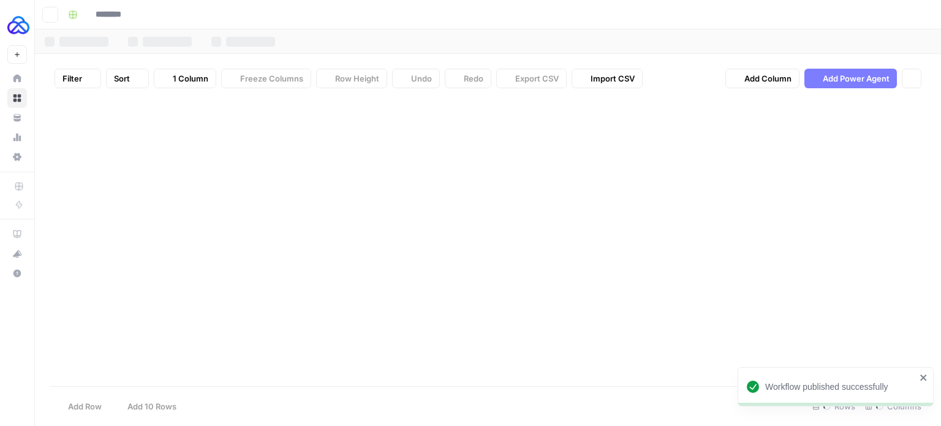
type input "**********"
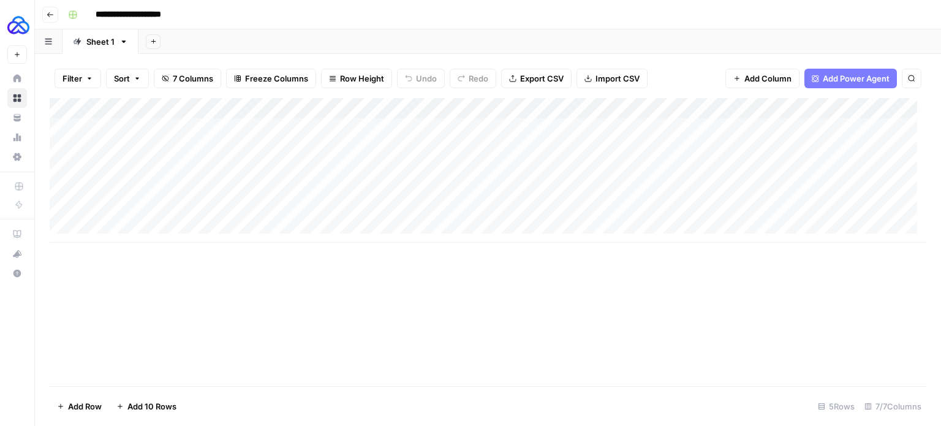
click at [51, 13] on icon "button" at bounding box center [50, 14] width 7 height 7
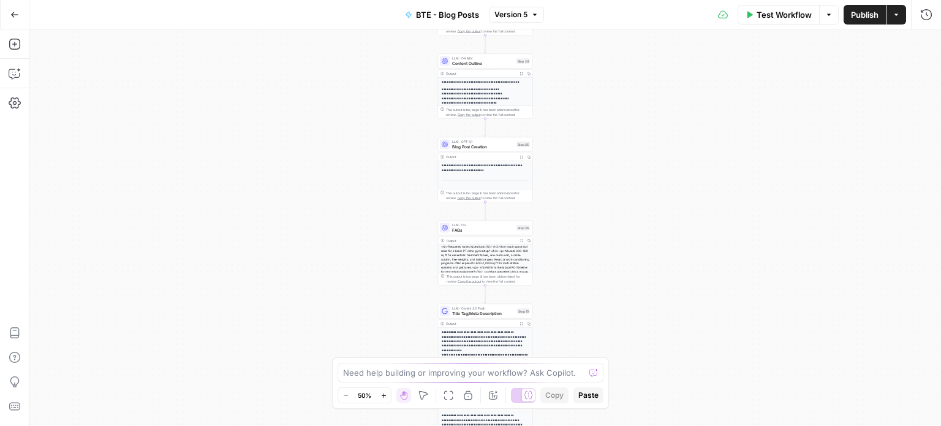
click at [18, 15] on icon "button" at bounding box center [14, 14] width 9 height 9
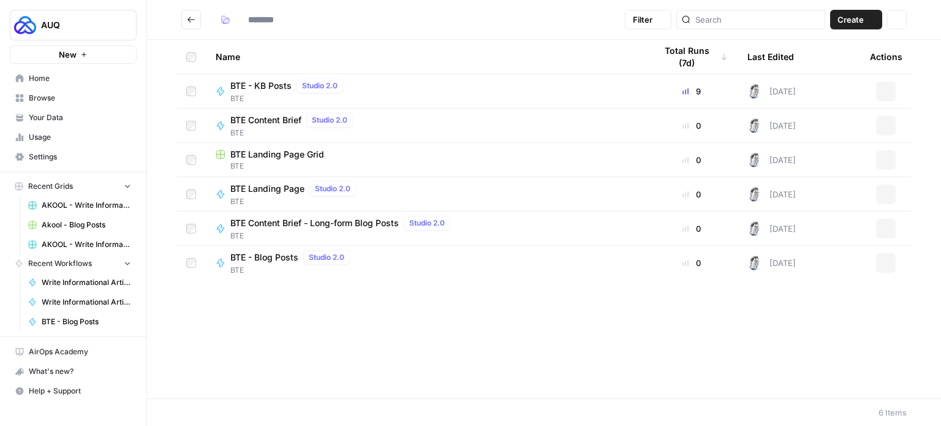
type input "***"
click at [272, 88] on span "BTE - KB Posts" at bounding box center [260, 86] width 61 height 12
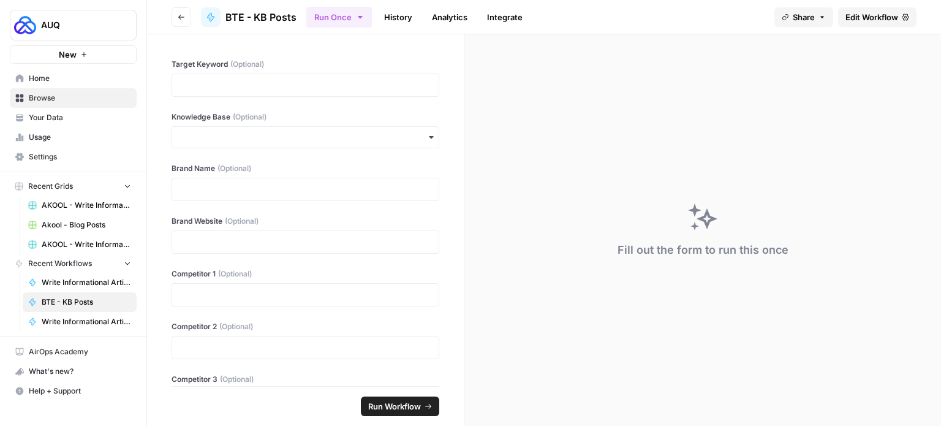
click at [872, 11] on span "Edit Workflow" at bounding box center [872, 17] width 53 height 12
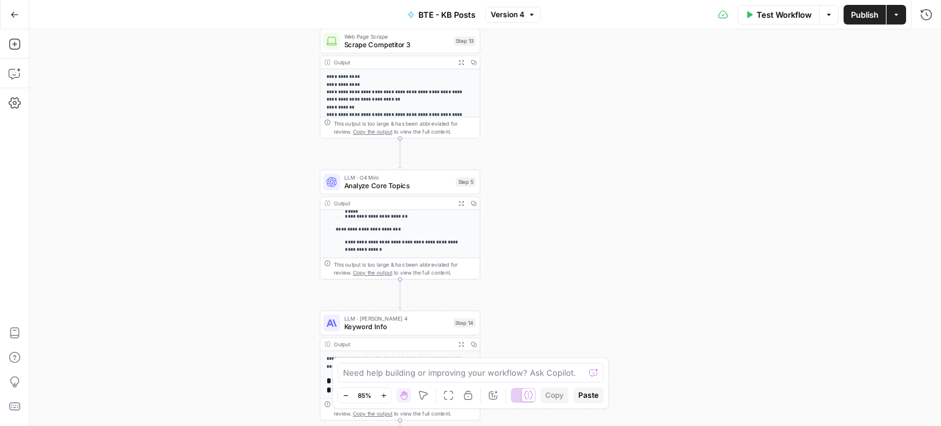
scroll to position [146, 0]
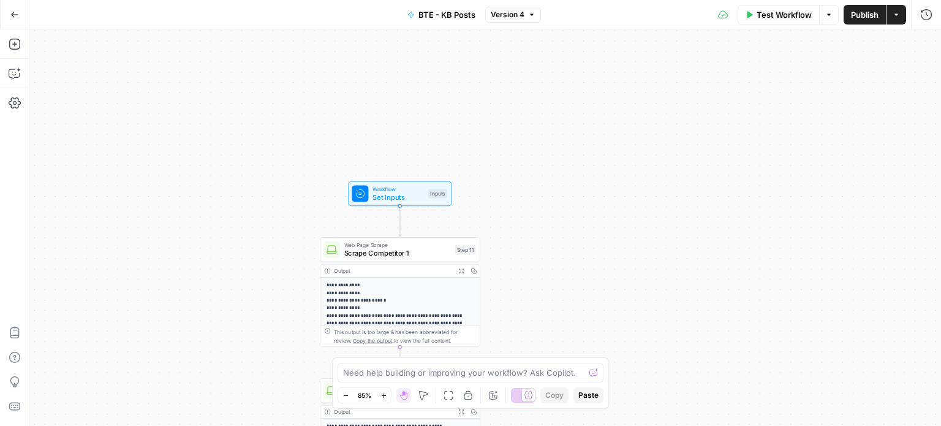
click at [404, 197] on span "Set Inputs" at bounding box center [398, 197] width 51 height 10
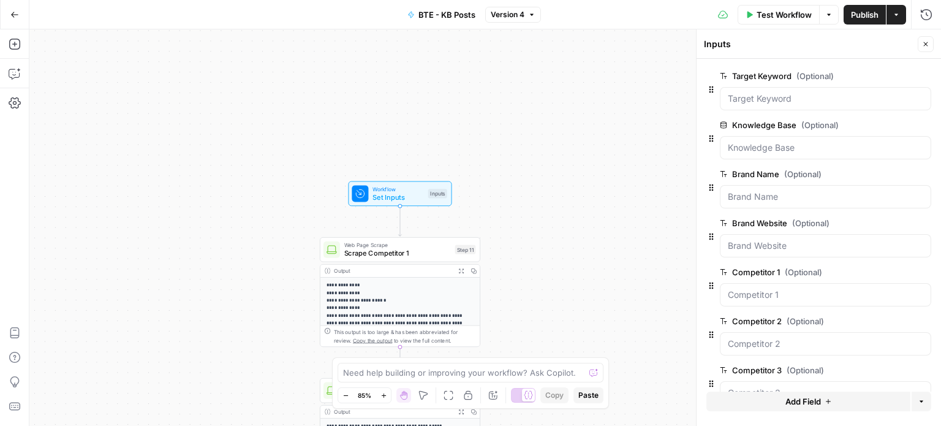
scroll to position [28, 0]
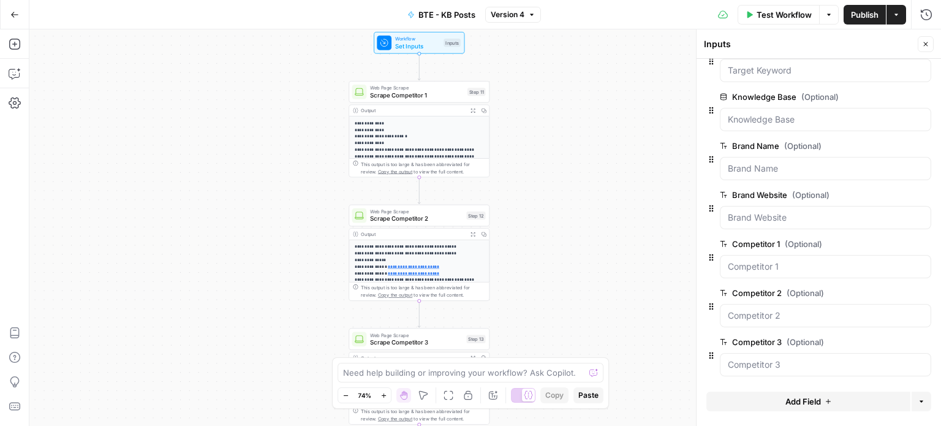
click at [17, 12] on icon "button" at bounding box center [14, 14] width 9 height 9
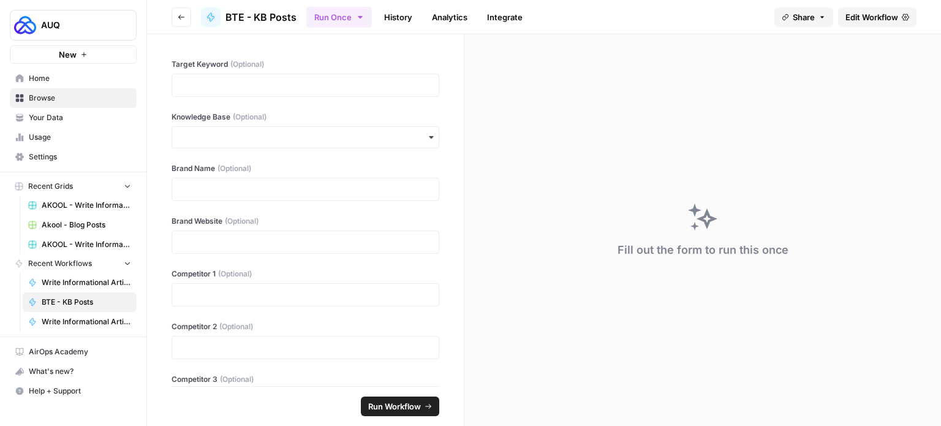
click at [61, 85] on link "Home" at bounding box center [73, 79] width 127 height 20
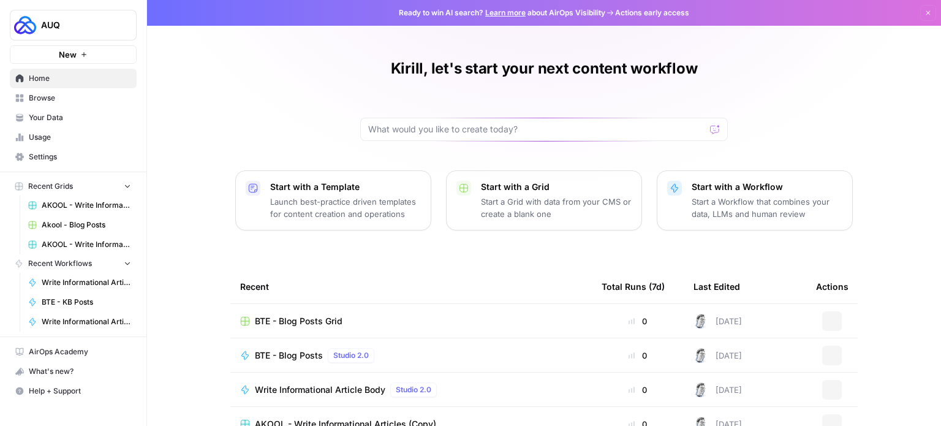
scroll to position [137, 0]
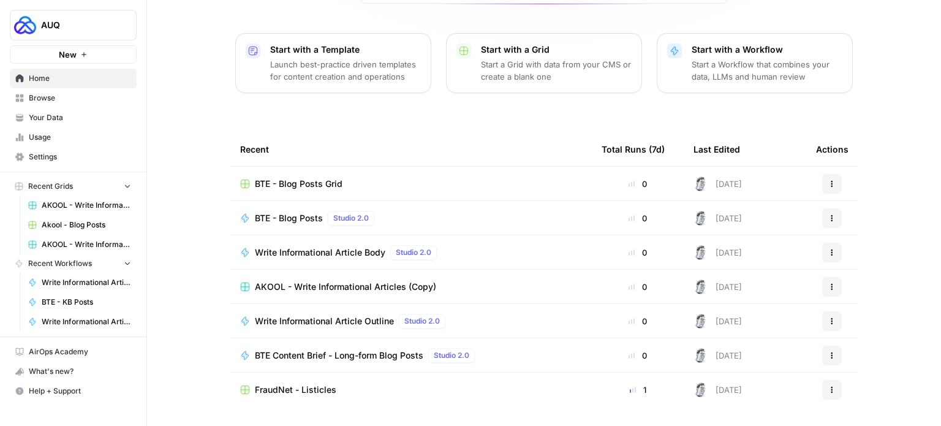
click at [100, 97] on span "Browse" at bounding box center [80, 98] width 102 height 11
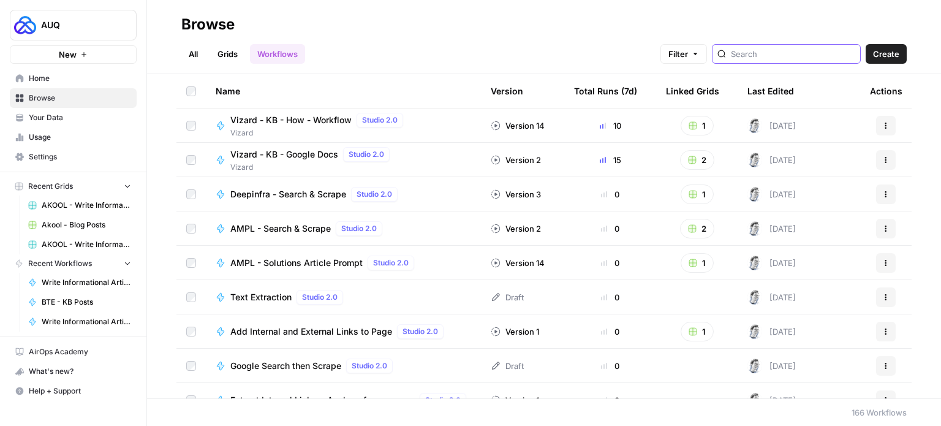
click at [776, 58] on input "search" at bounding box center [793, 54] width 124 height 12
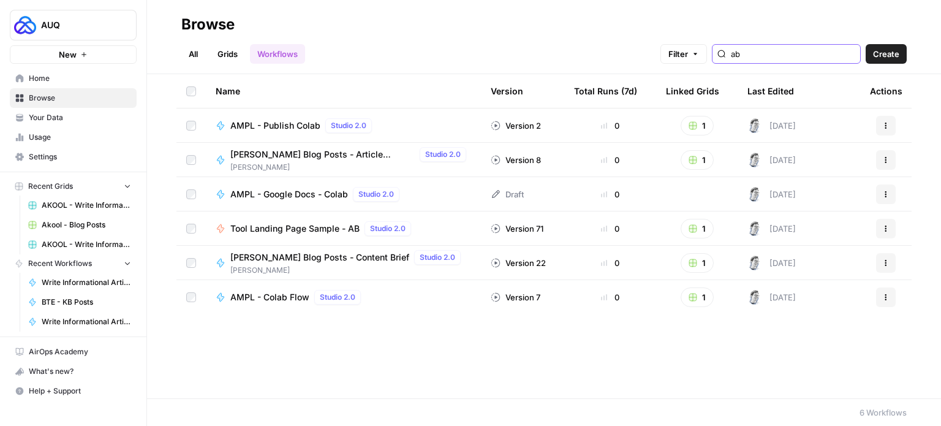
type input "a"
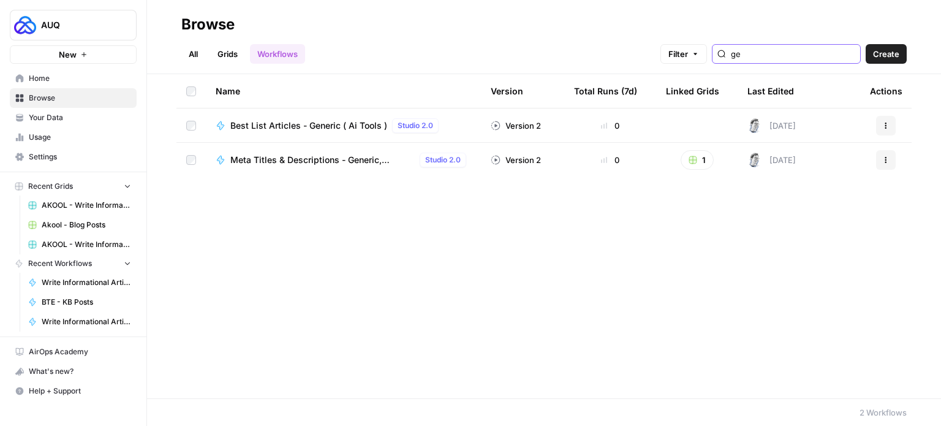
type input "g"
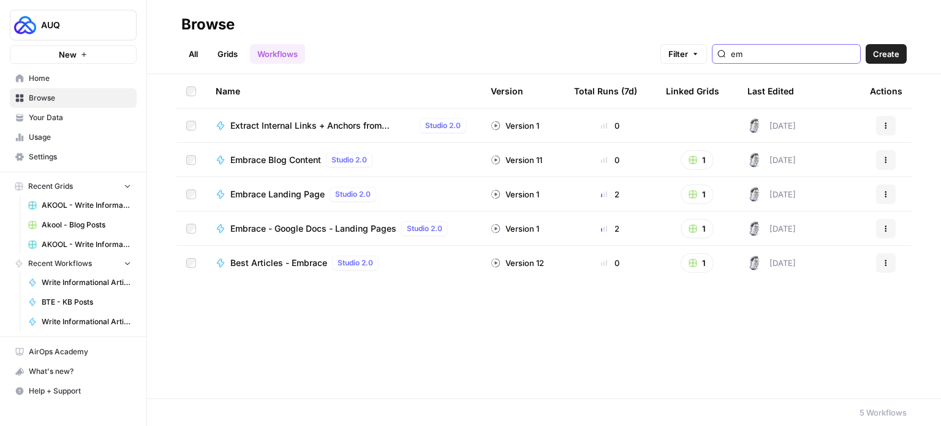
type input "e"
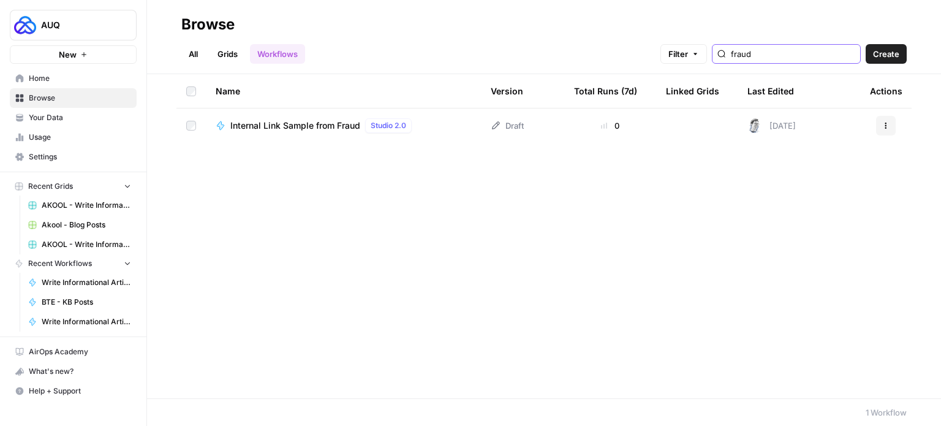
type input "fraud"
click at [339, 126] on span "Internal Link Sample from Fraud" at bounding box center [295, 125] width 130 height 12
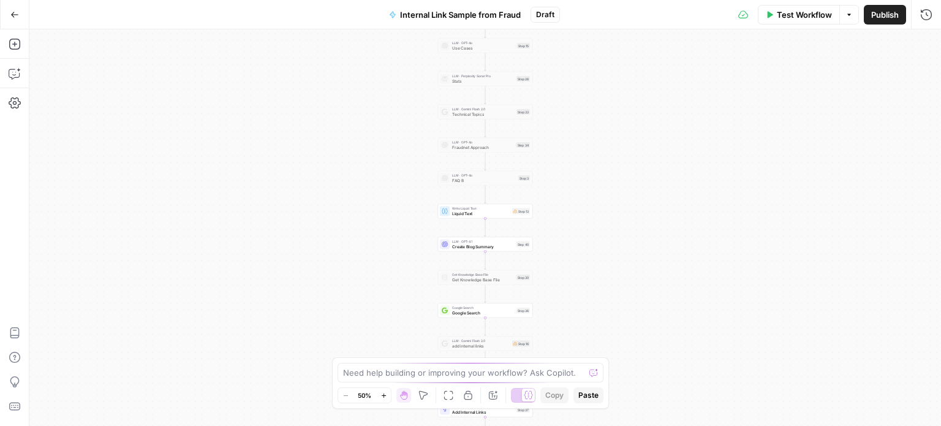
click at [23, 12] on button "Go Back" at bounding box center [15, 15] width 22 height 22
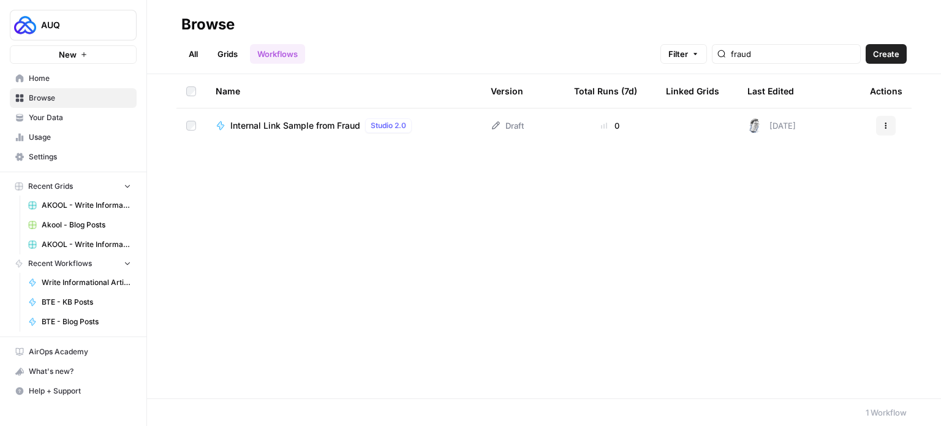
click at [209, 50] on ul "All Grids Workflows" at bounding box center [243, 54] width 124 height 20
click at [195, 53] on link "All" at bounding box center [193, 54] width 24 height 20
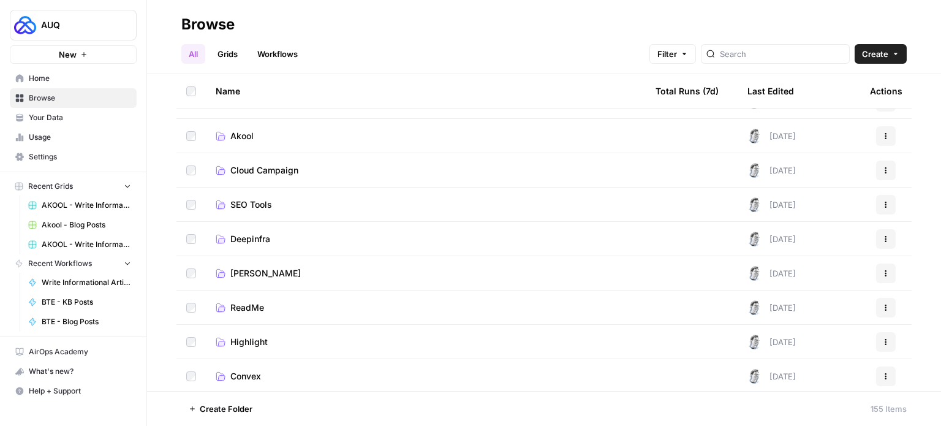
scroll to position [495, 0]
